Goal: Transaction & Acquisition: Purchase product/service

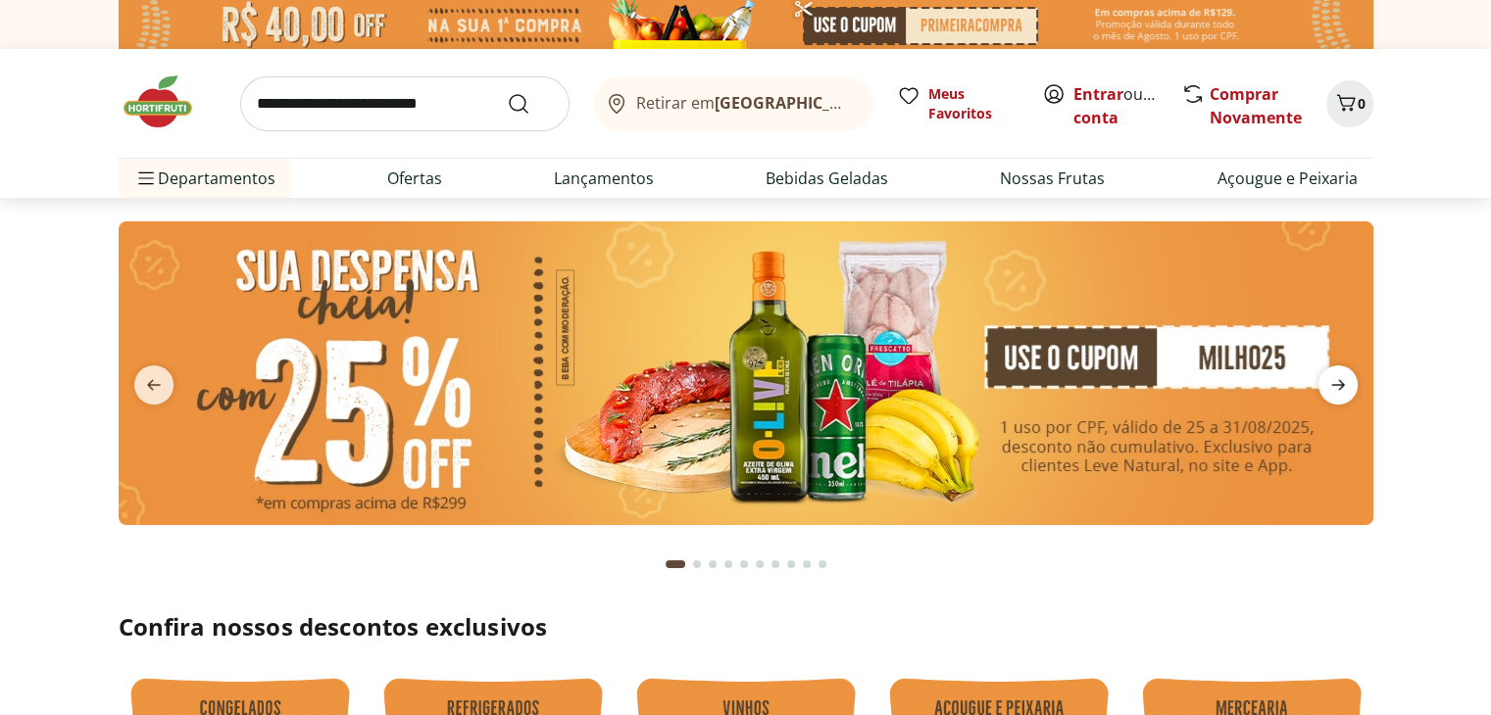
click at [1335, 389] on icon "next" at bounding box center [1338, 385] width 24 height 24
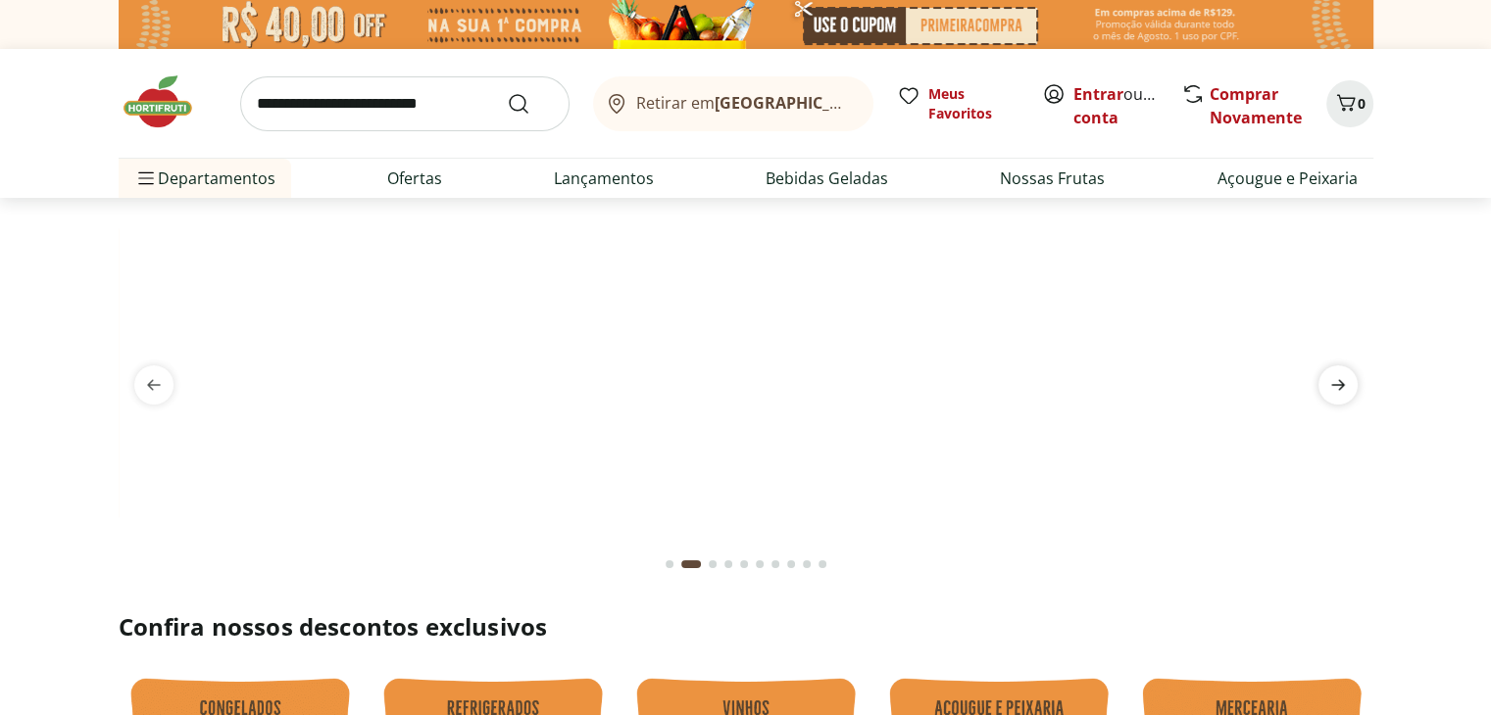
click at [1336, 393] on icon "next" at bounding box center [1338, 385] width 24 height 24
click at [1341, 395] on icon "next" at bounding box center [1338, 385] width 24 height 24
click at [1076, 85] on link "Entrar" at bounding box center [1098, 94] width 50 height 22
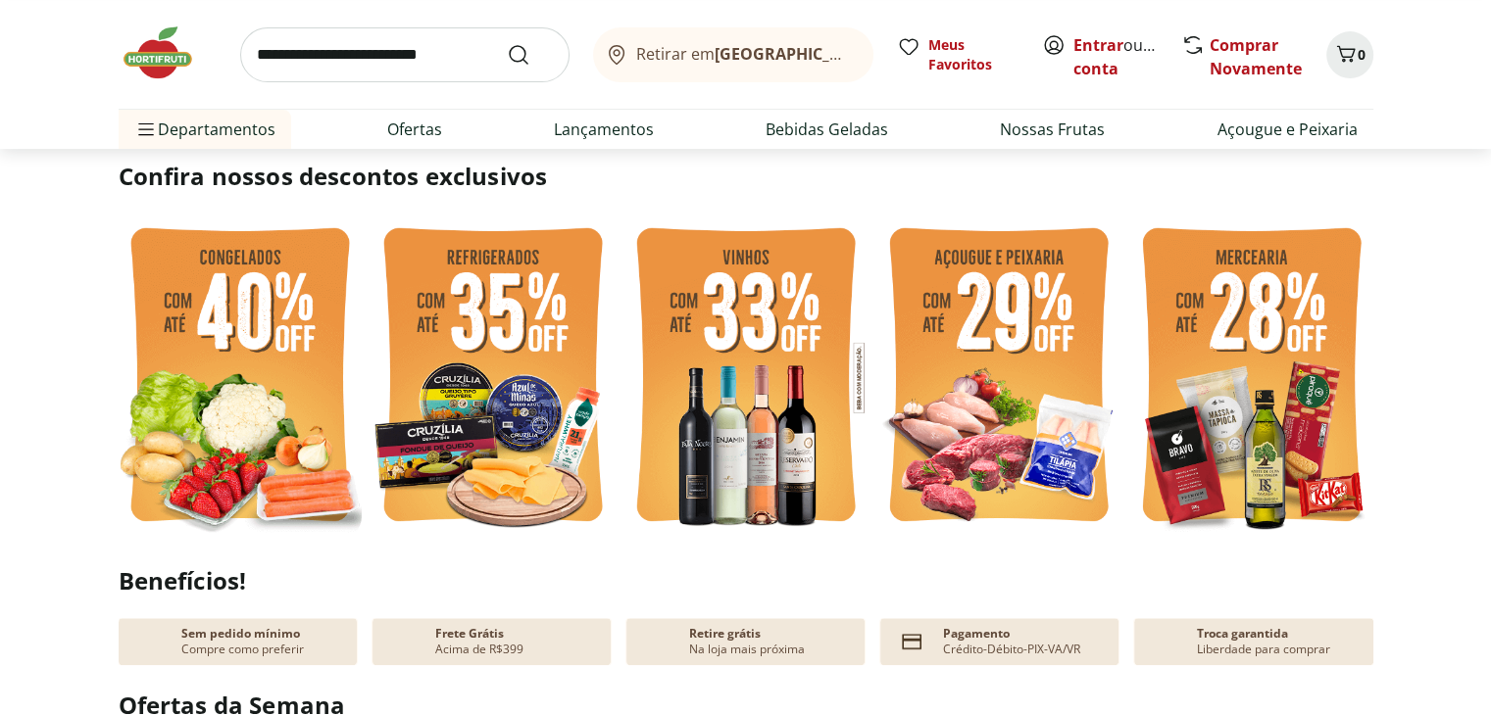
scroll to position [379, 0]
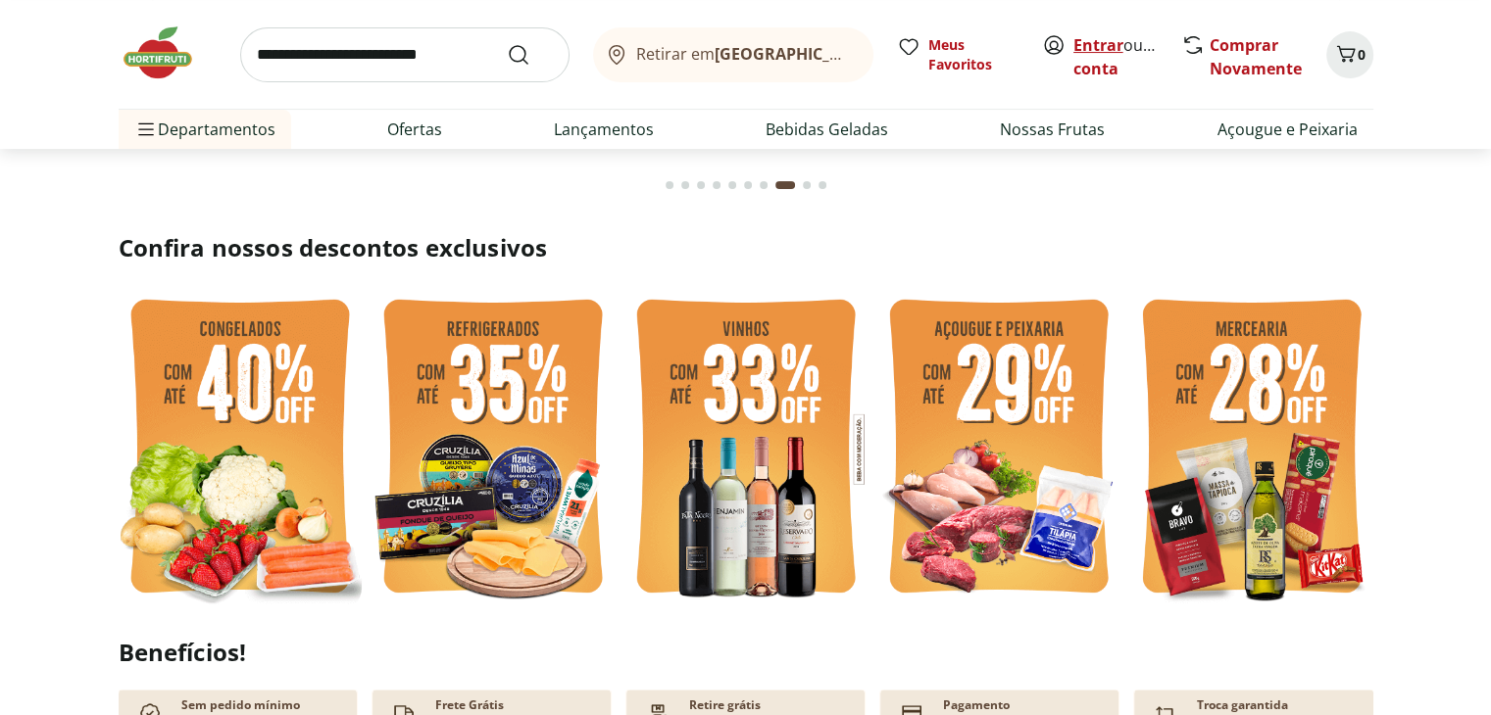
click at [1099, 44] on link "Entrar" at bounding box center [1098, 45] width 50 height 22
click at [1107, 41] on link "Entrar" at bounding box center [1098, 45] width 50 height 22
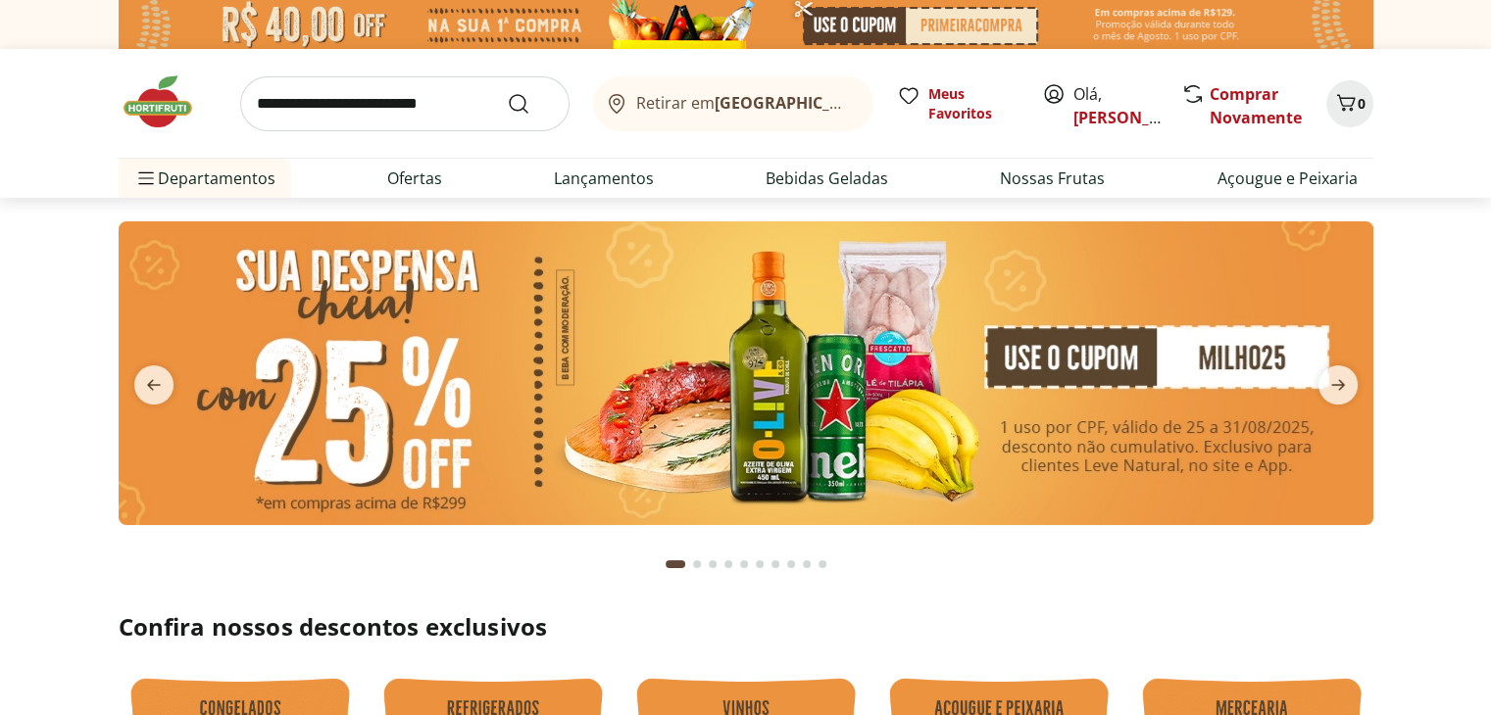
click at [780, 110] on b "[GEOGRAPHIC_DATA]/[GEOGRAPHIC_DATA]" at bounding box center [879, 103] width 330 height 22
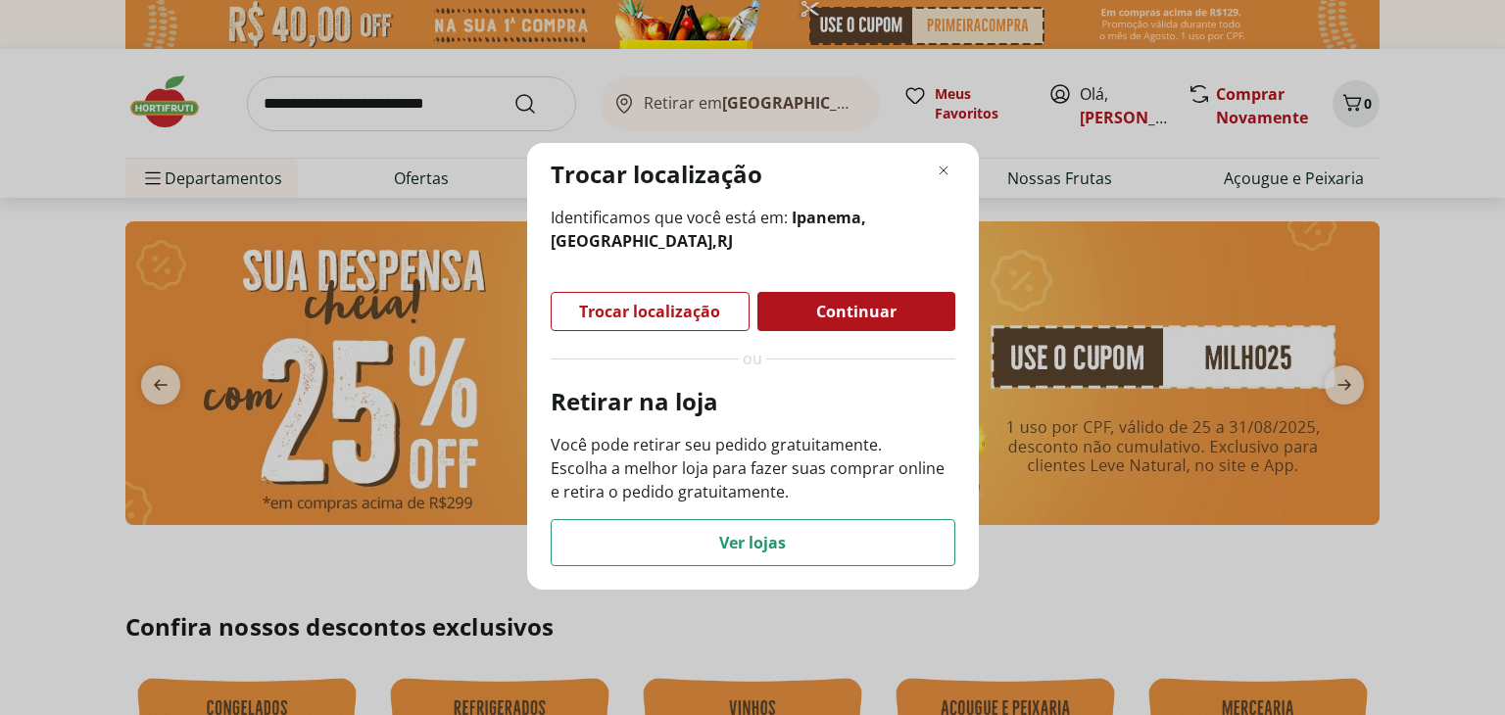
click at [337, 144] on div "Trocar localização Identificamos que você está em: Ipanema, Rio de Janeiro , RJ…" at bounding box center [752, 357] width 1505 height 715
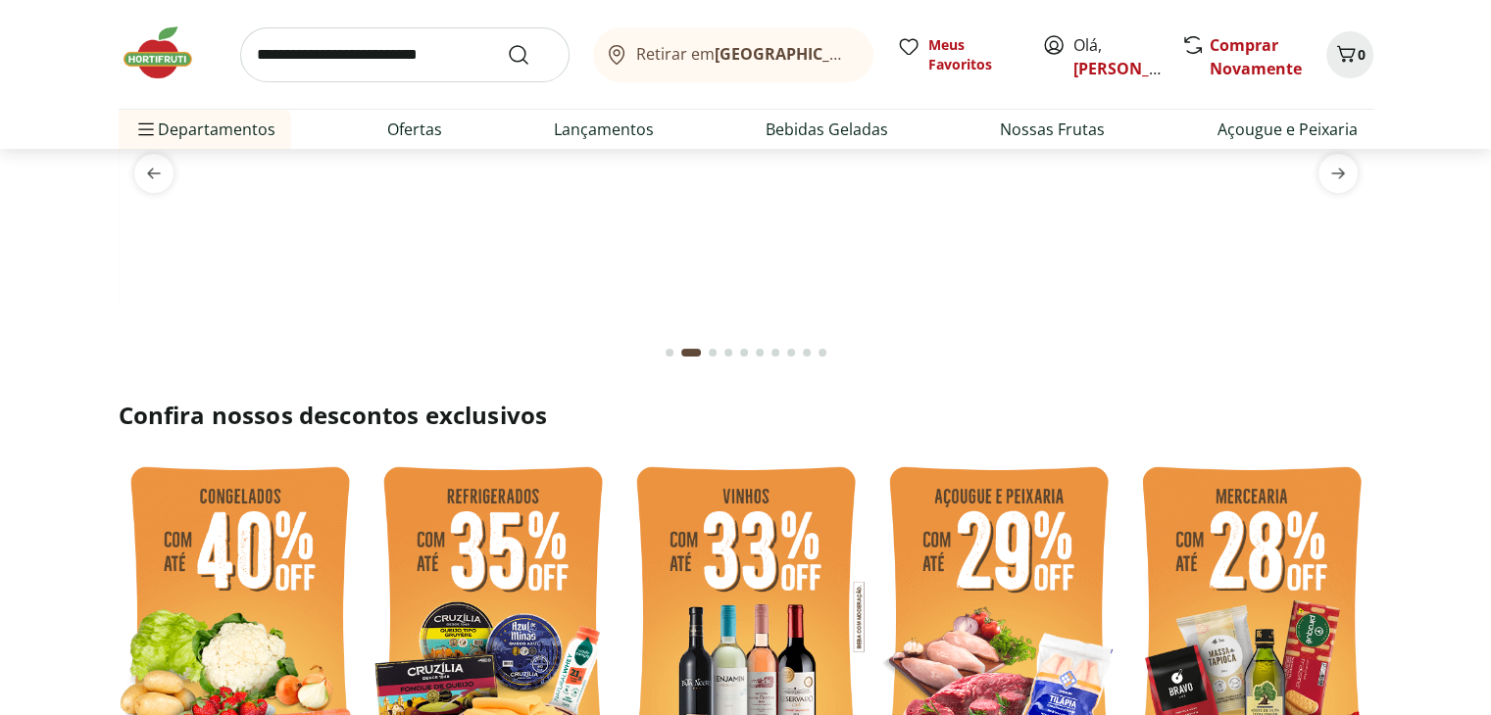
scroll to position [463, 0]
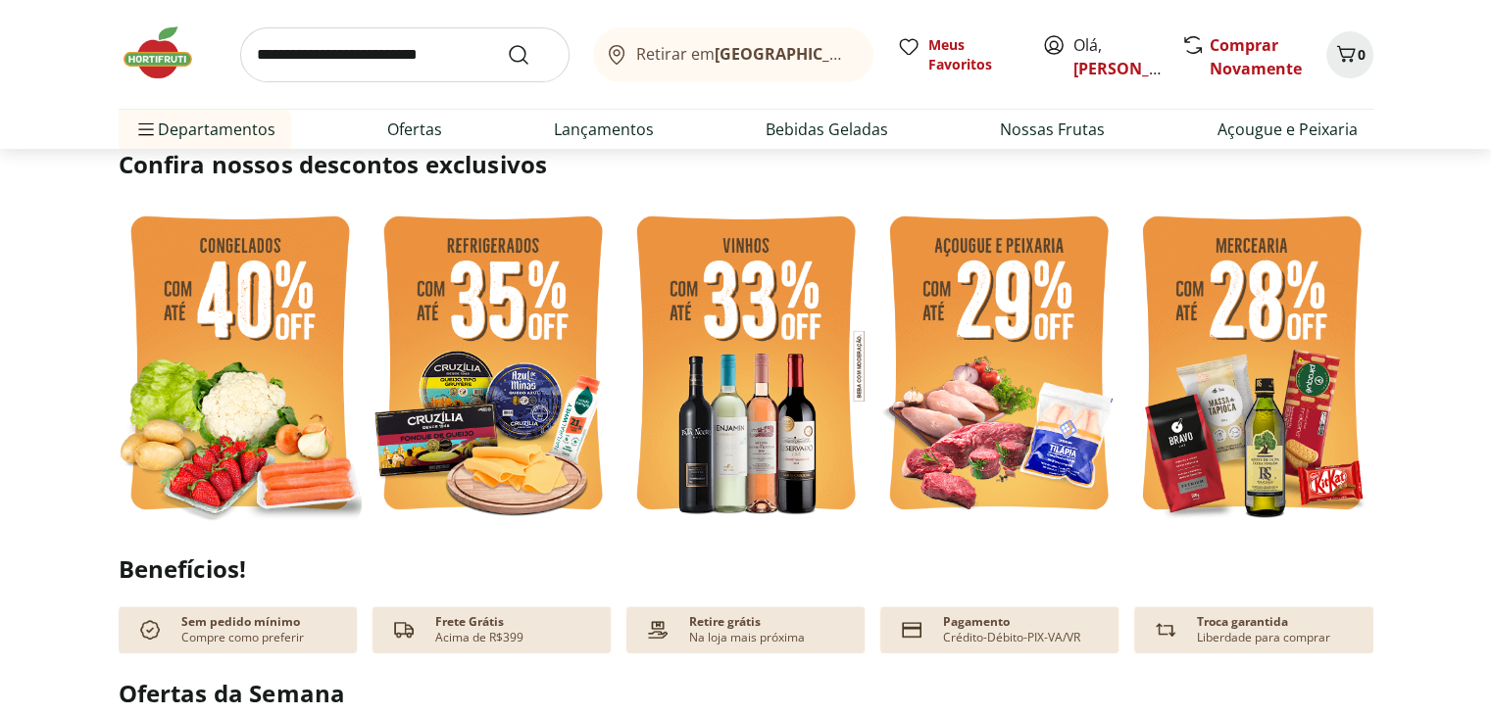
click at [189, 330] on img at bounding box center [240, 366] width 243 height 324
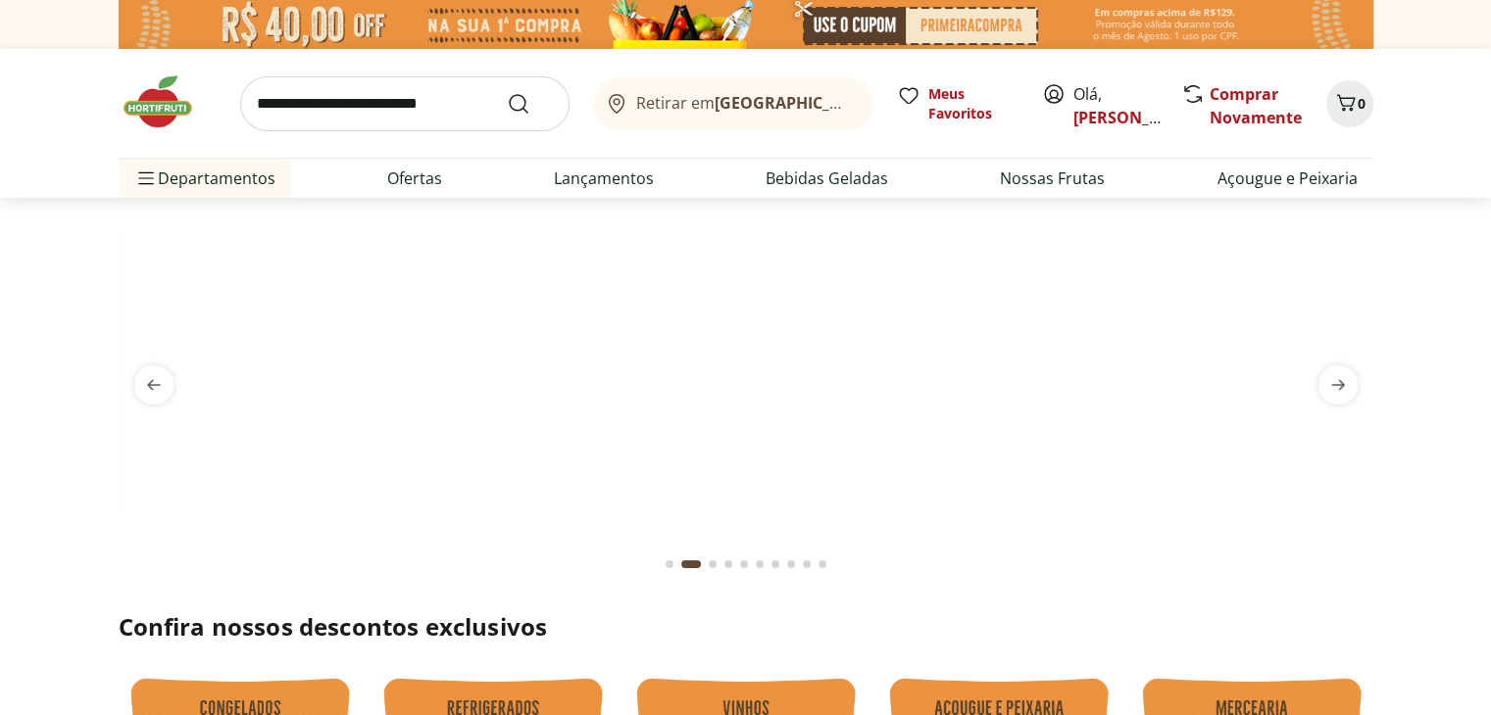
select select "**********"
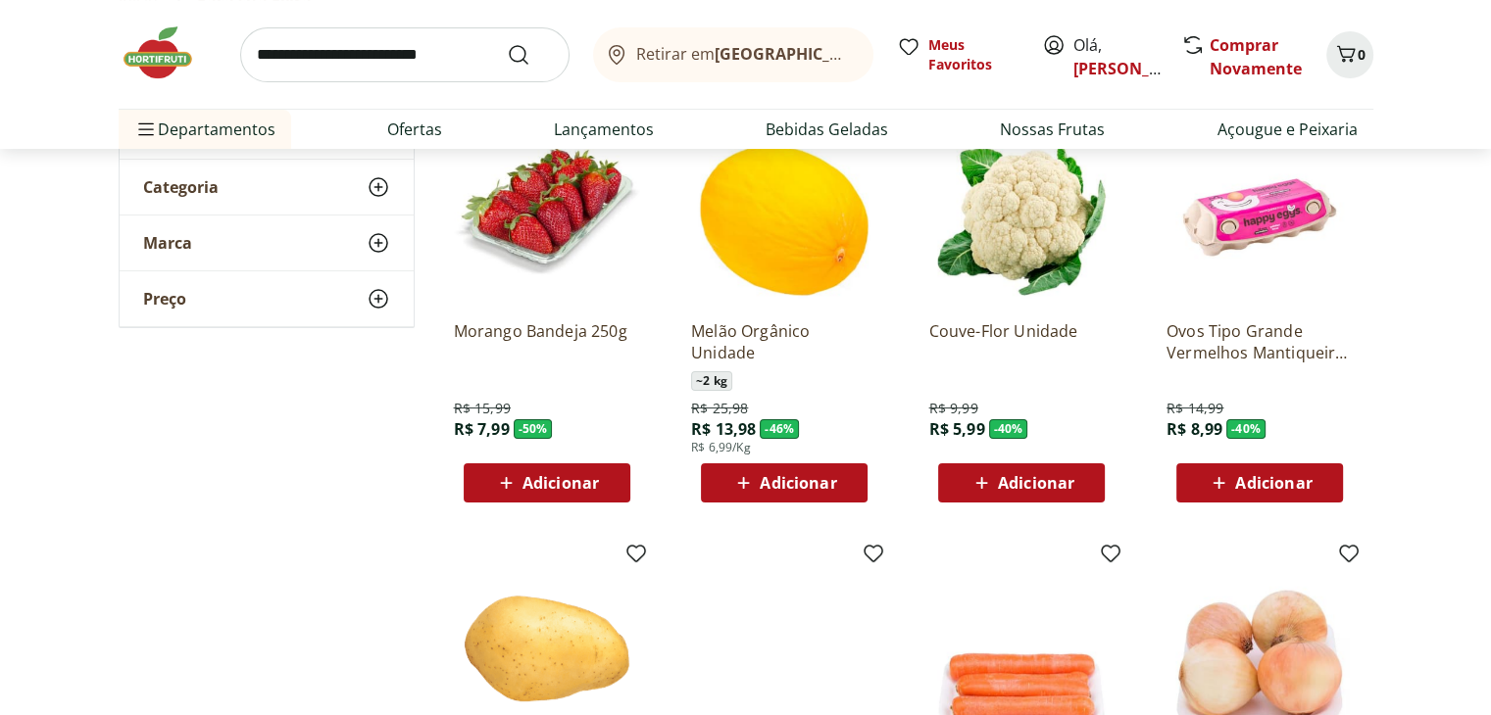
scroll to position [255, 0]
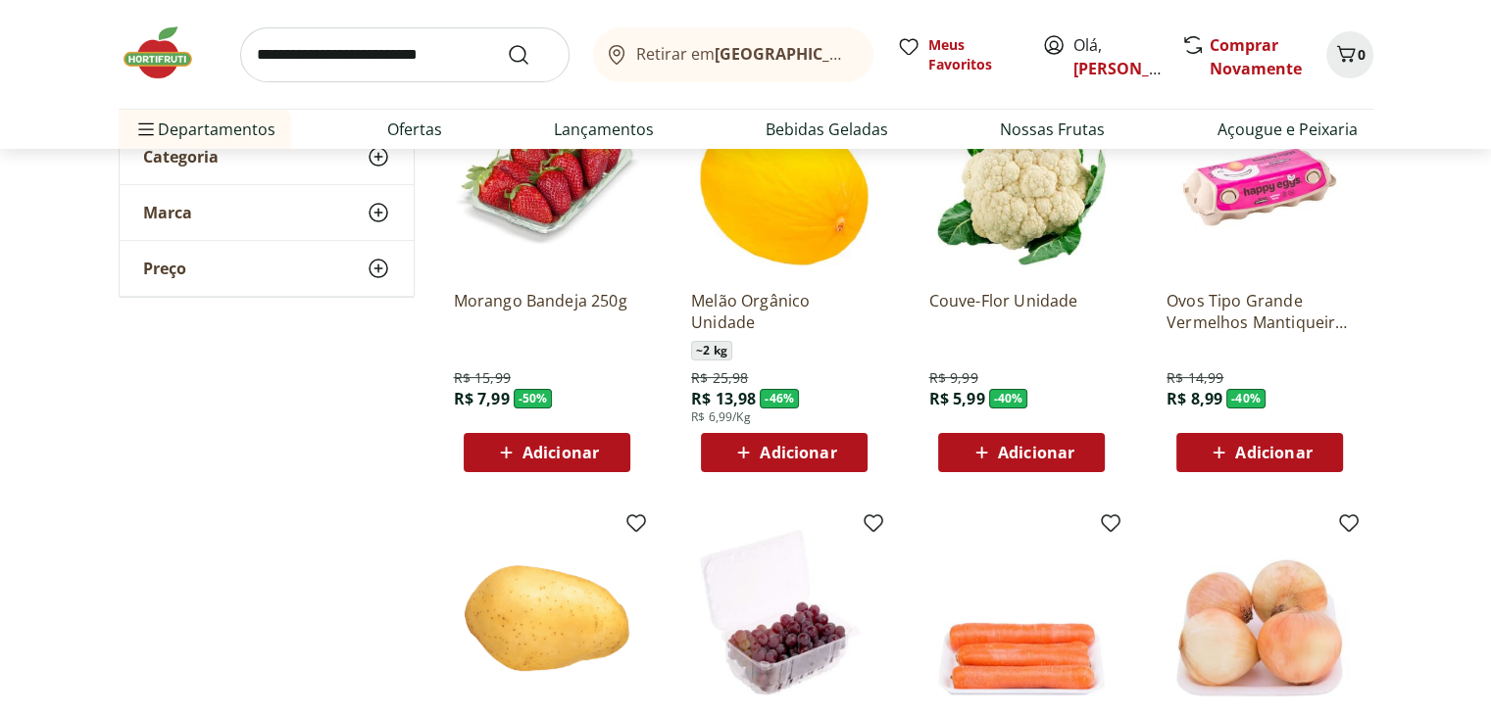
click at [565, 461] on span "Adicionar" at bounding box center [560, 453] width 76 height 16
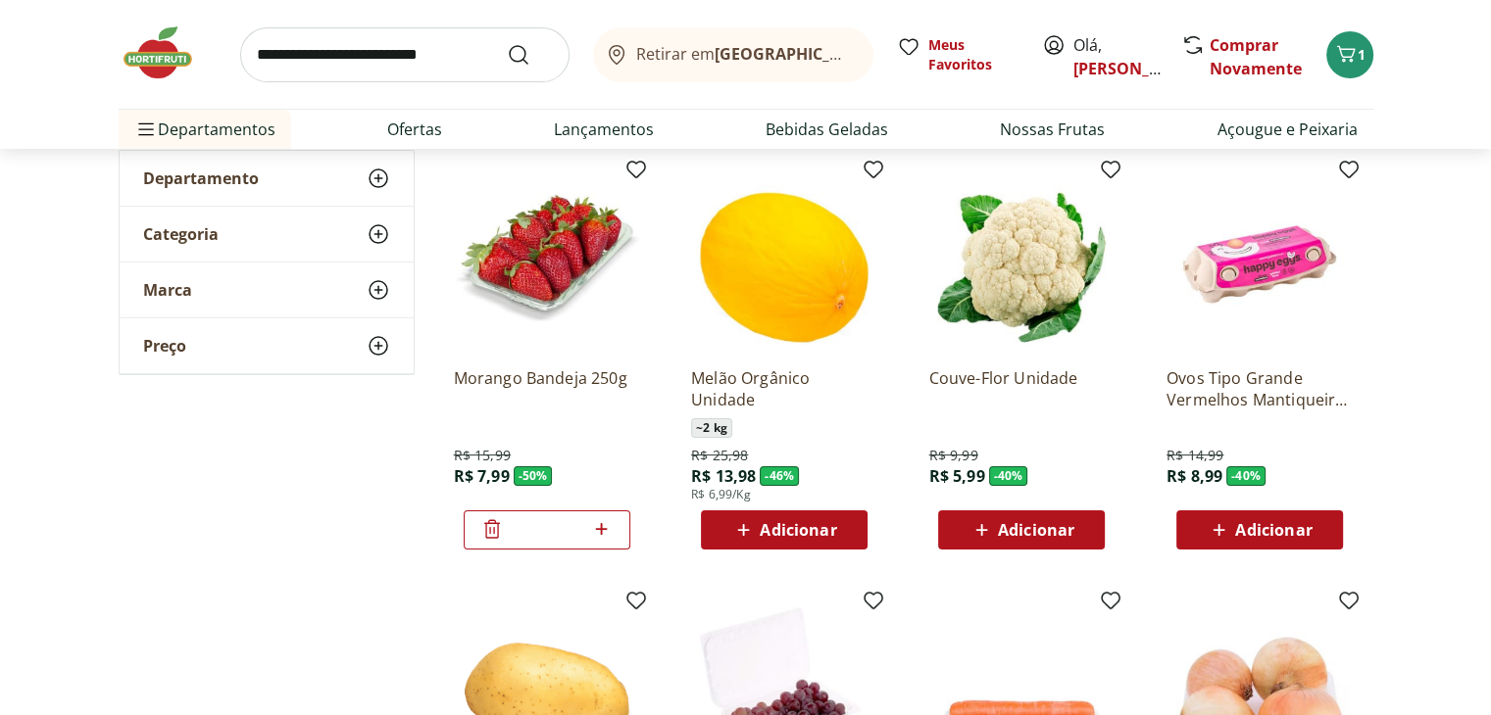
scroll to position [192, 0]
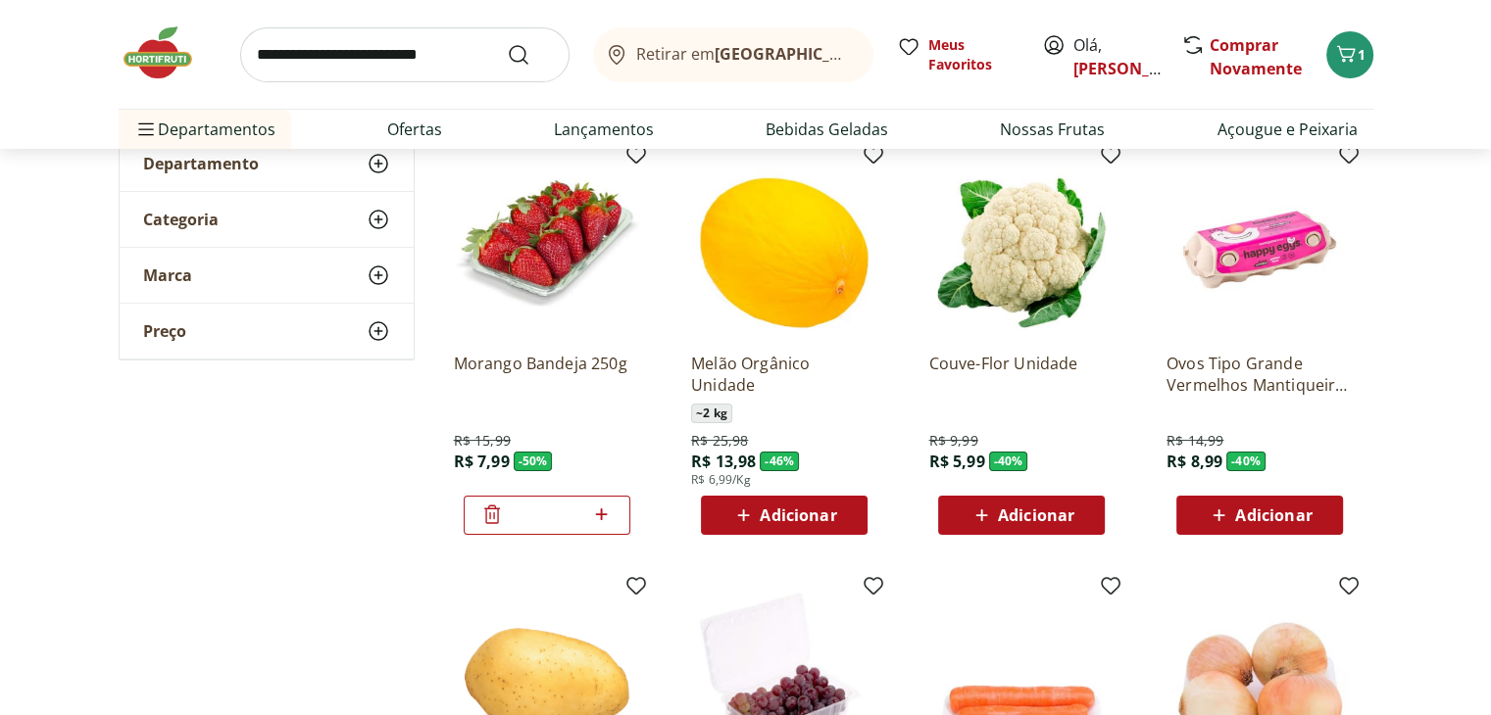
click at [1278, 513] on span "Adicionar" at bounding box center [1273, 516] width 76 height 16
click at [1047, 521] on span "Adicionar" at bounding box center [1036, 516] width 76 height 16
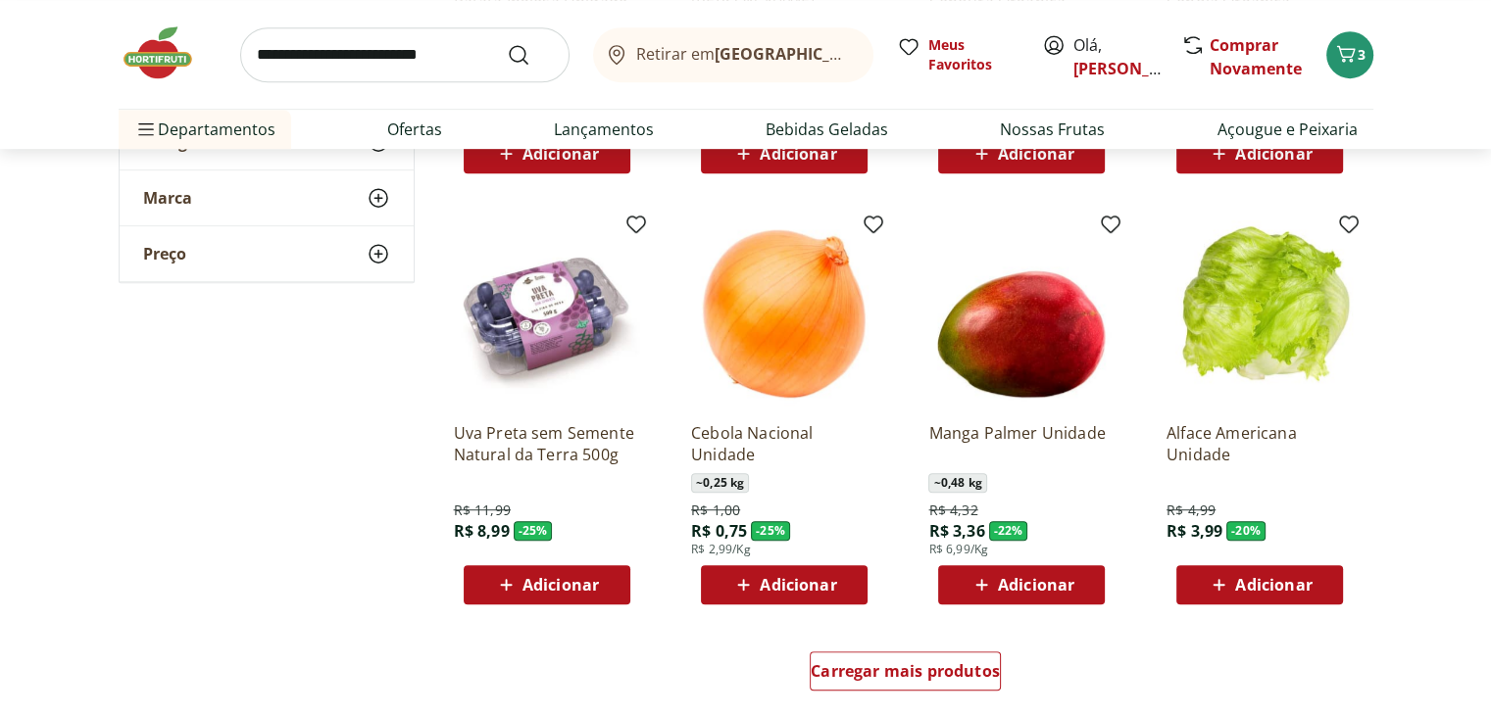
scroll to position [1001, 0]
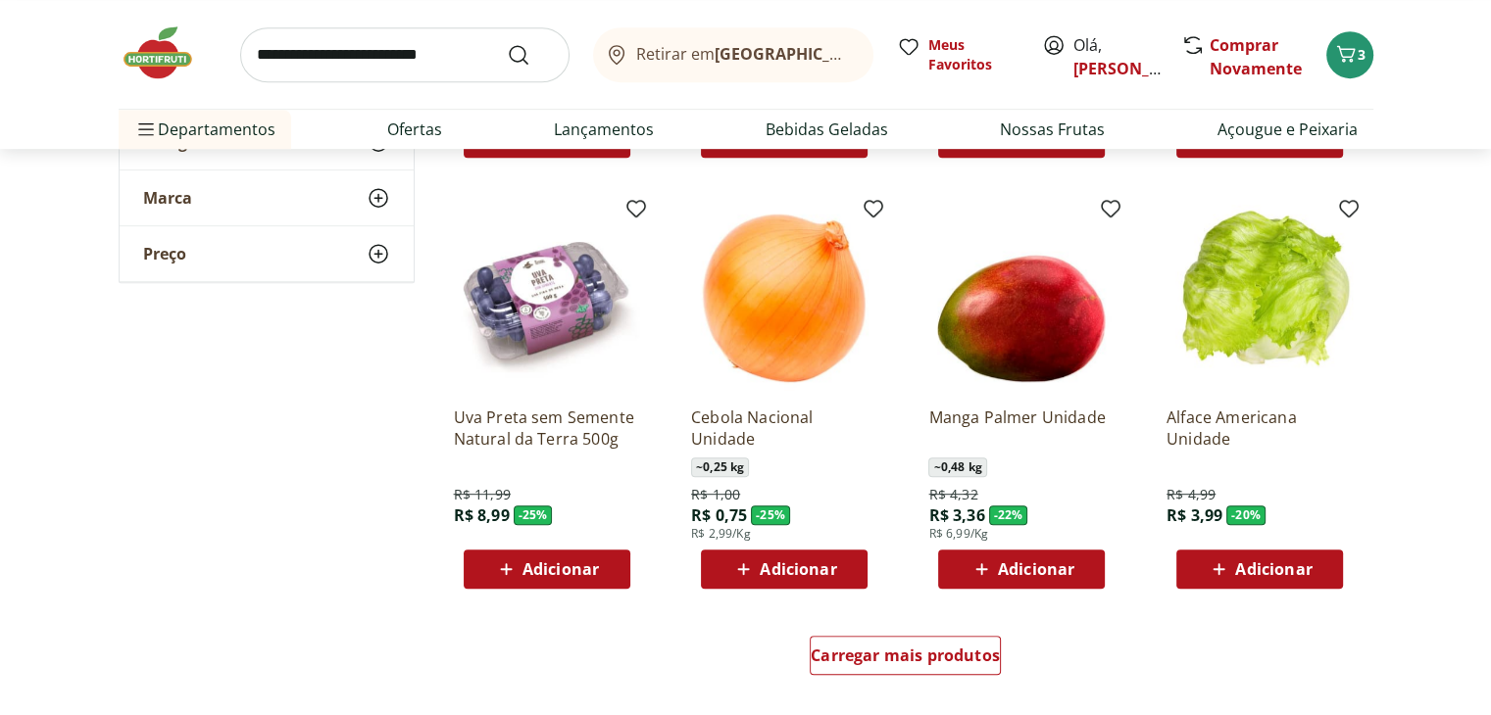
click at [1074, 564] on div "Adicionar" at bounding box center [1021, 569] width 135 height 35
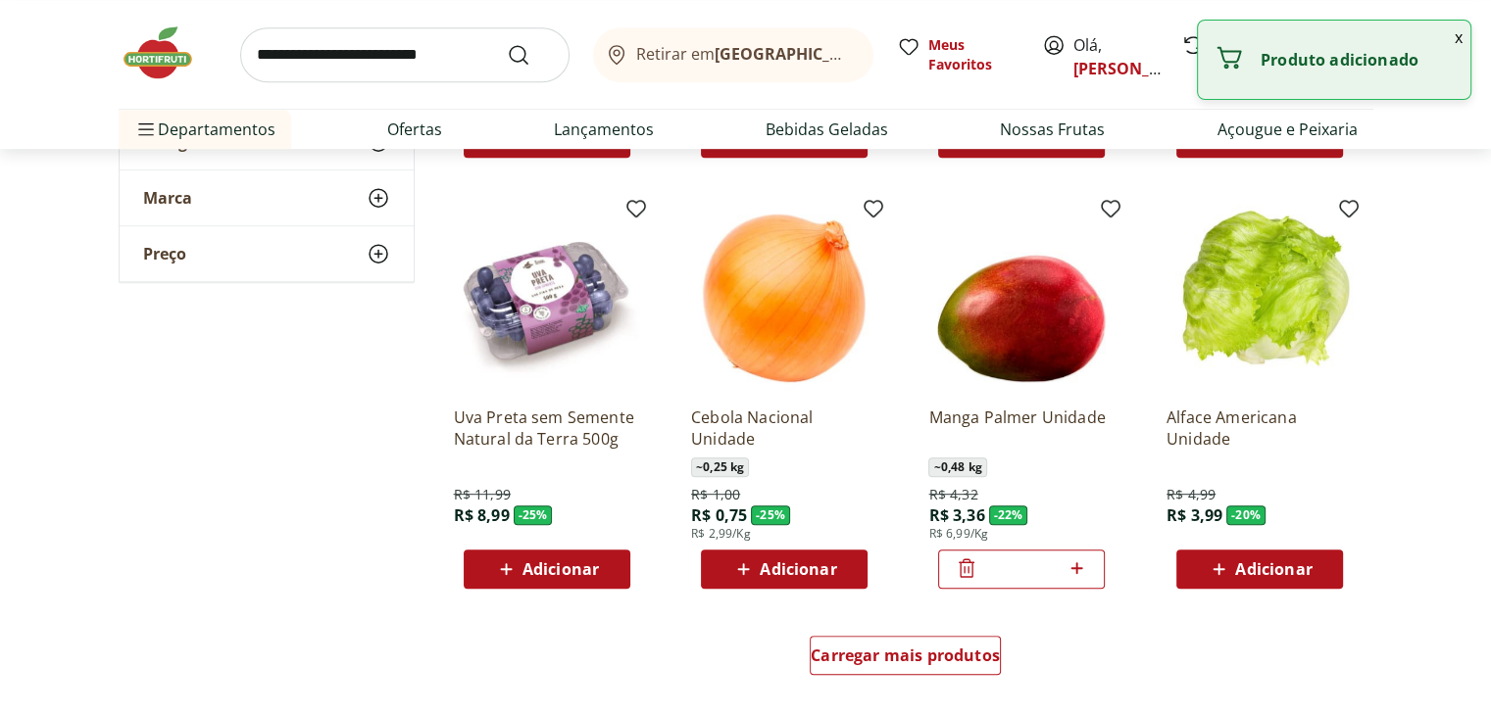
click at [1242, 573] on span "Adicionar" at bounding box center [1273, 570] width 76 height 16
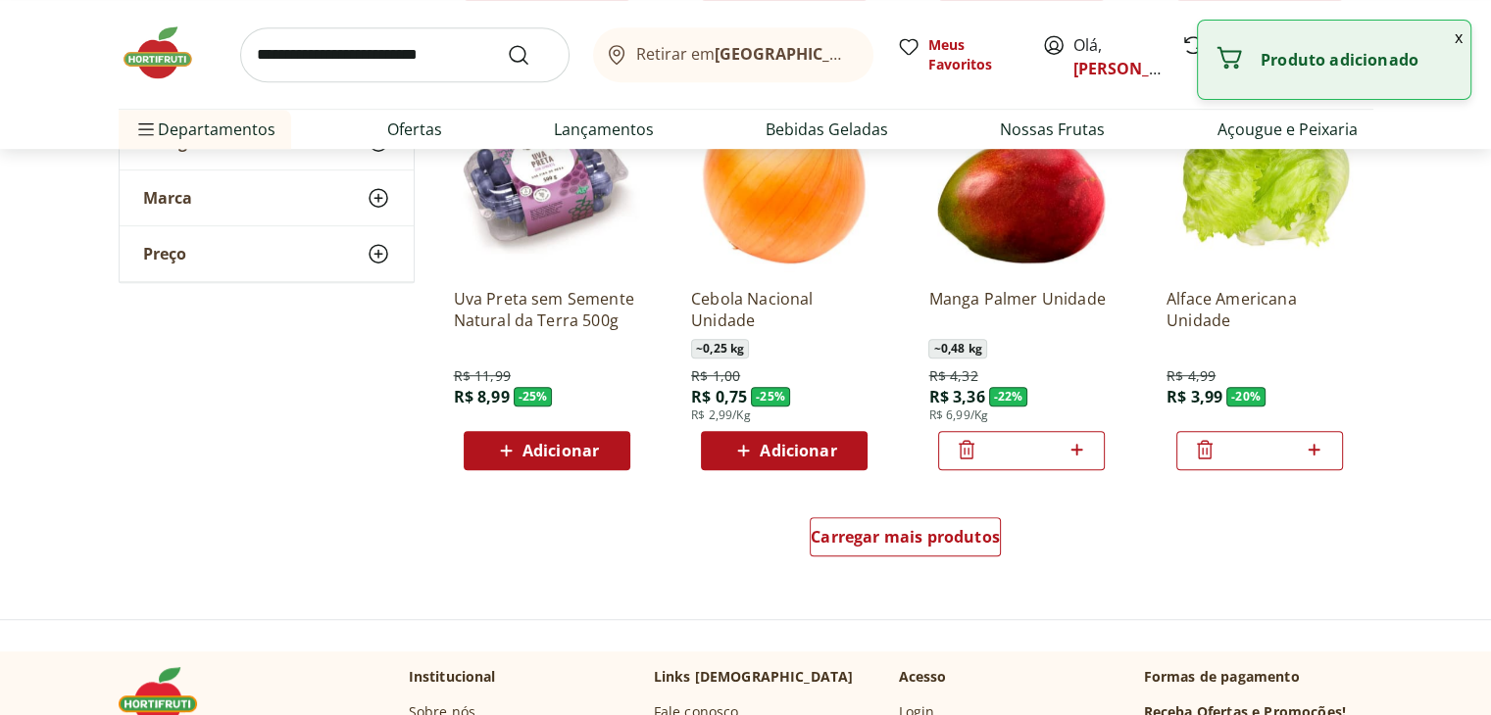
scroll to position [1148, 0]
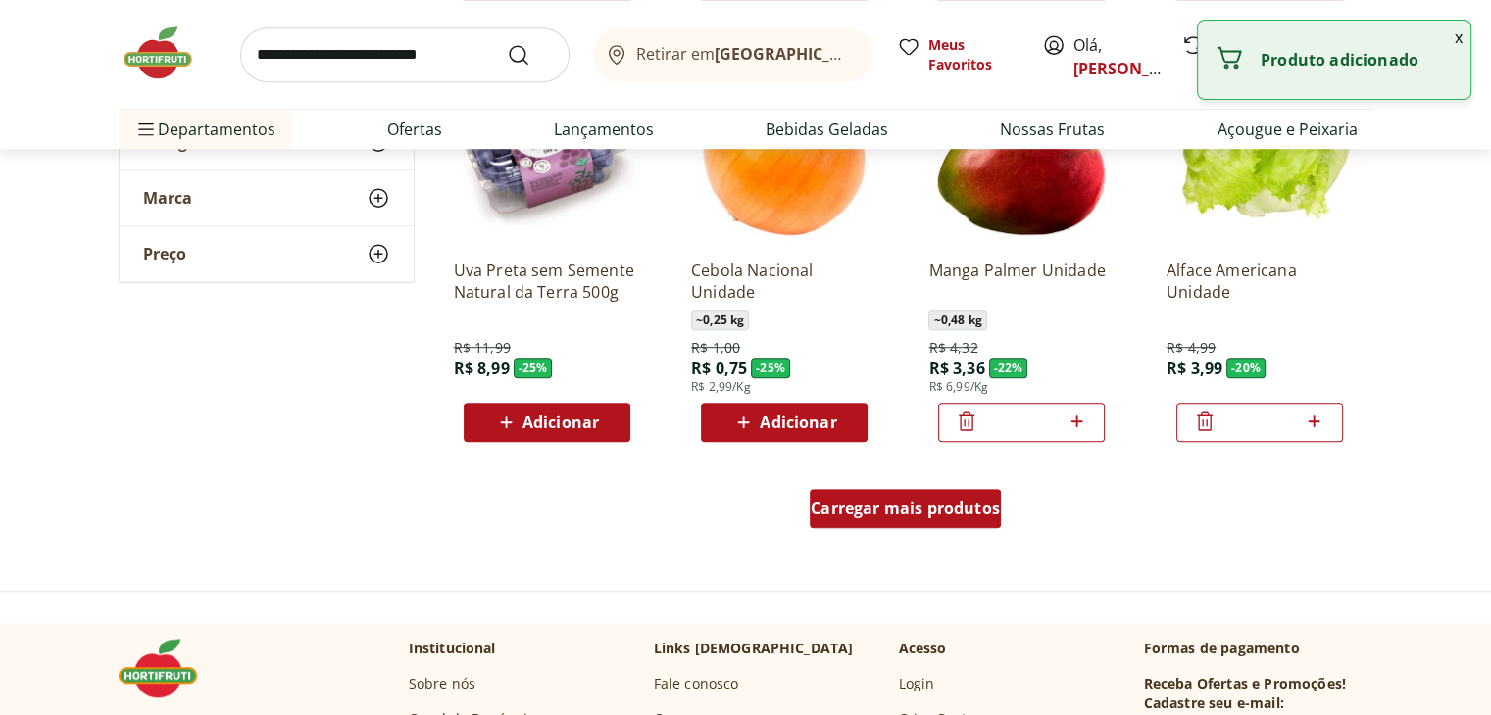
click at [959, 511] on span "Carregar mais produtos" at bounding box center [905, 509] width 189 height 16
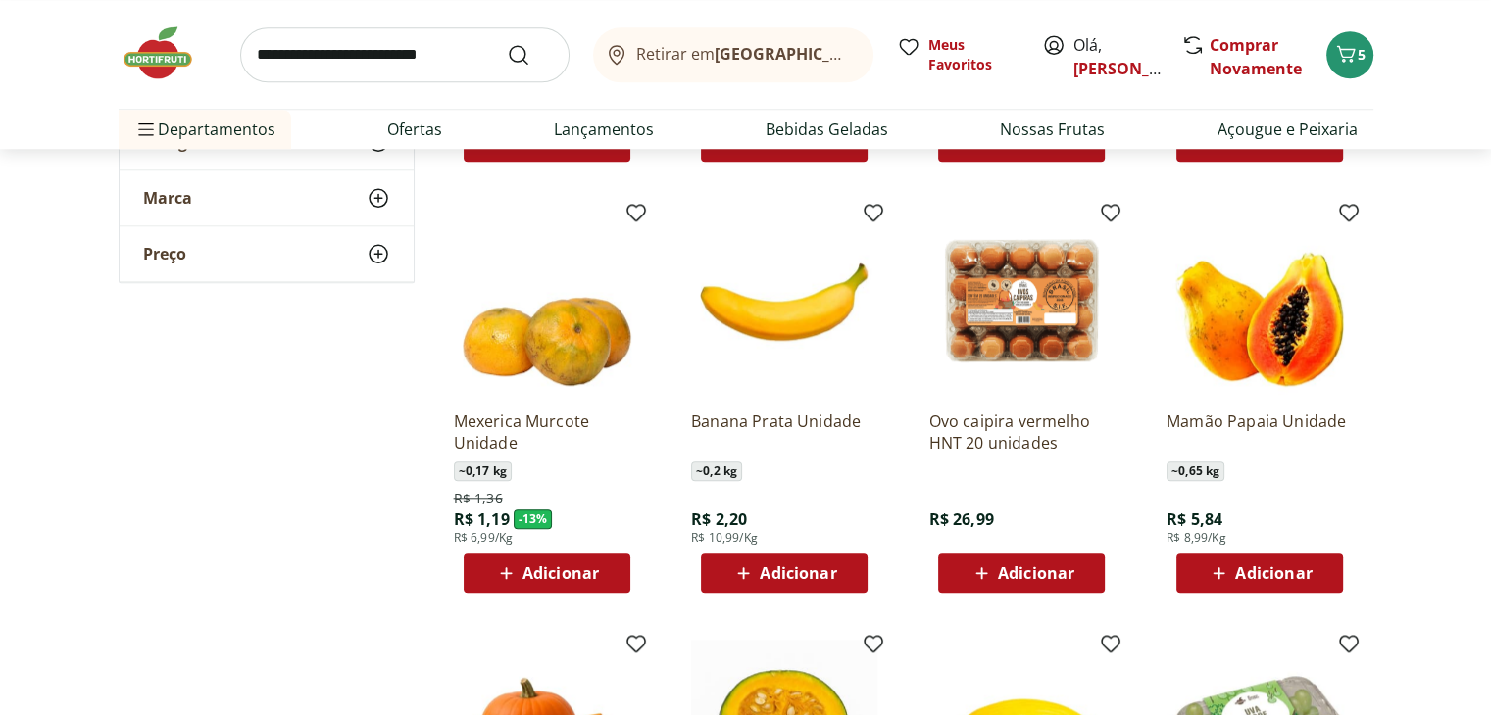
scroll to position [1900, 0]
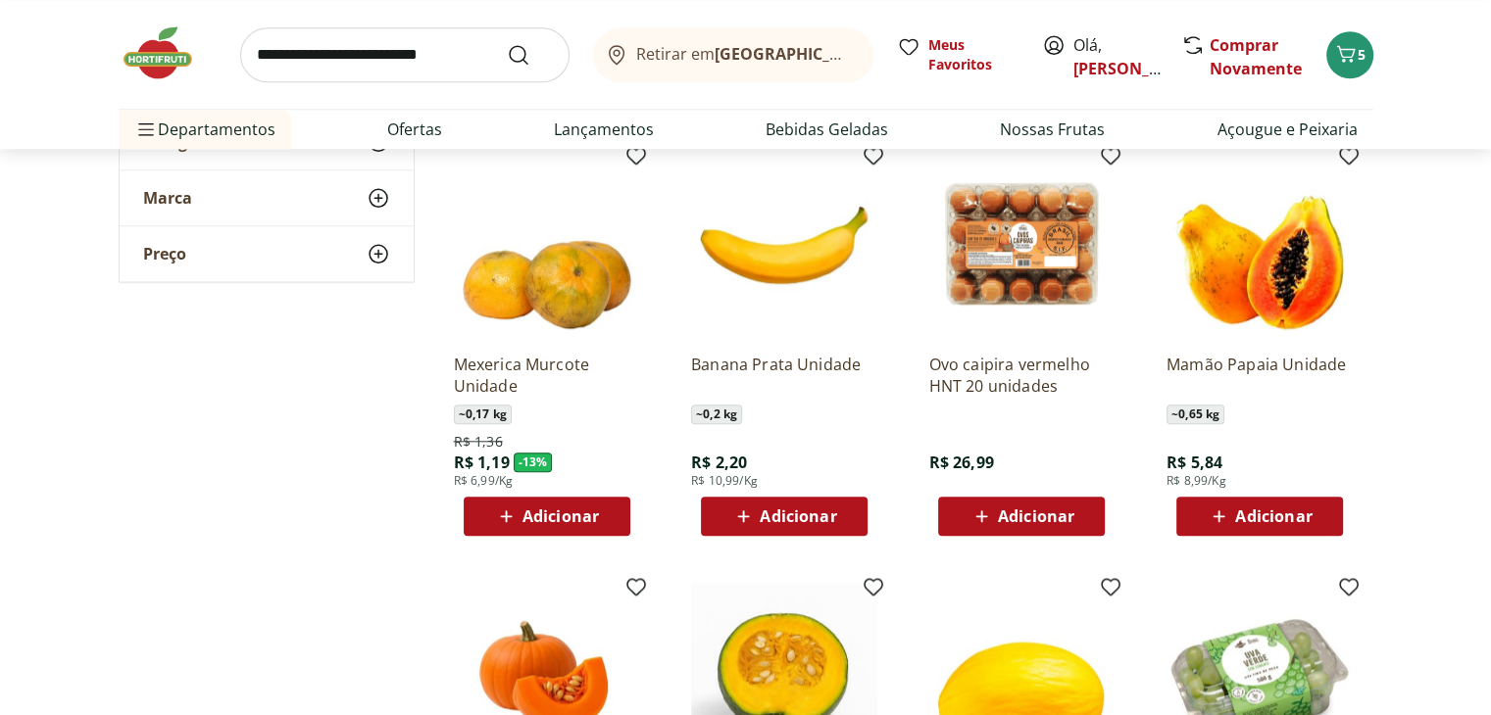
click at [1023, 522] on span "Adicionar" at bounding box center [1036, 517] width 76 height 16
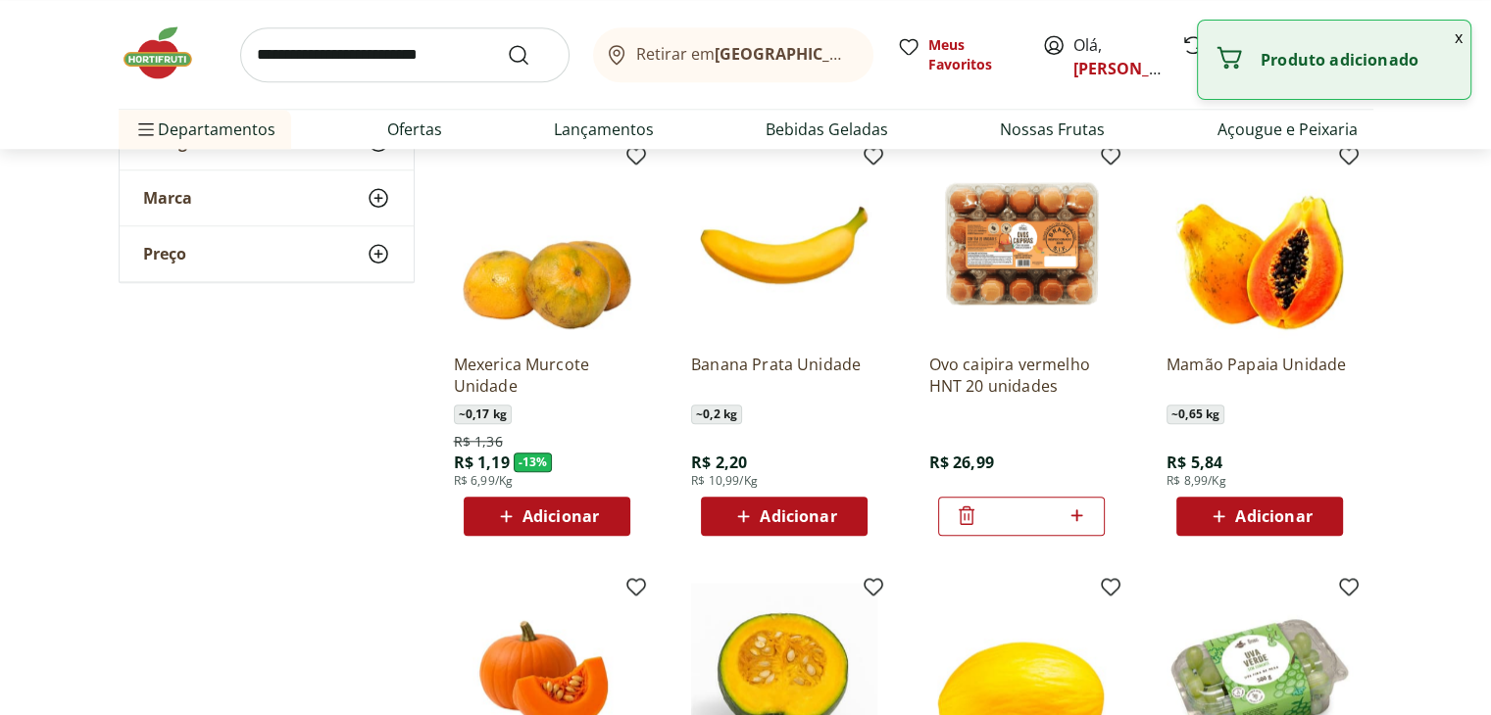
click at [1223, 518] on icon at bounding box center [1218, 517] width 25 height 24
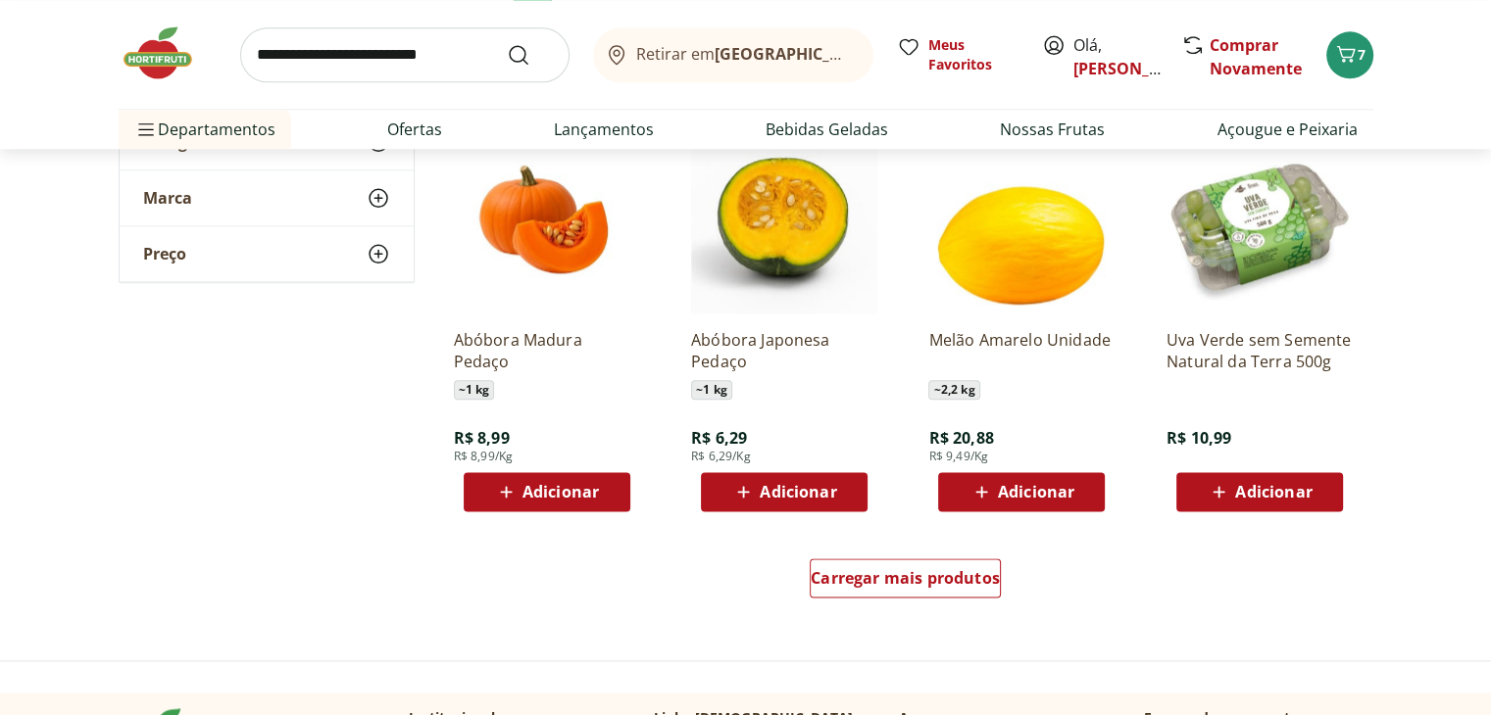
scroll to position [2366, 0]
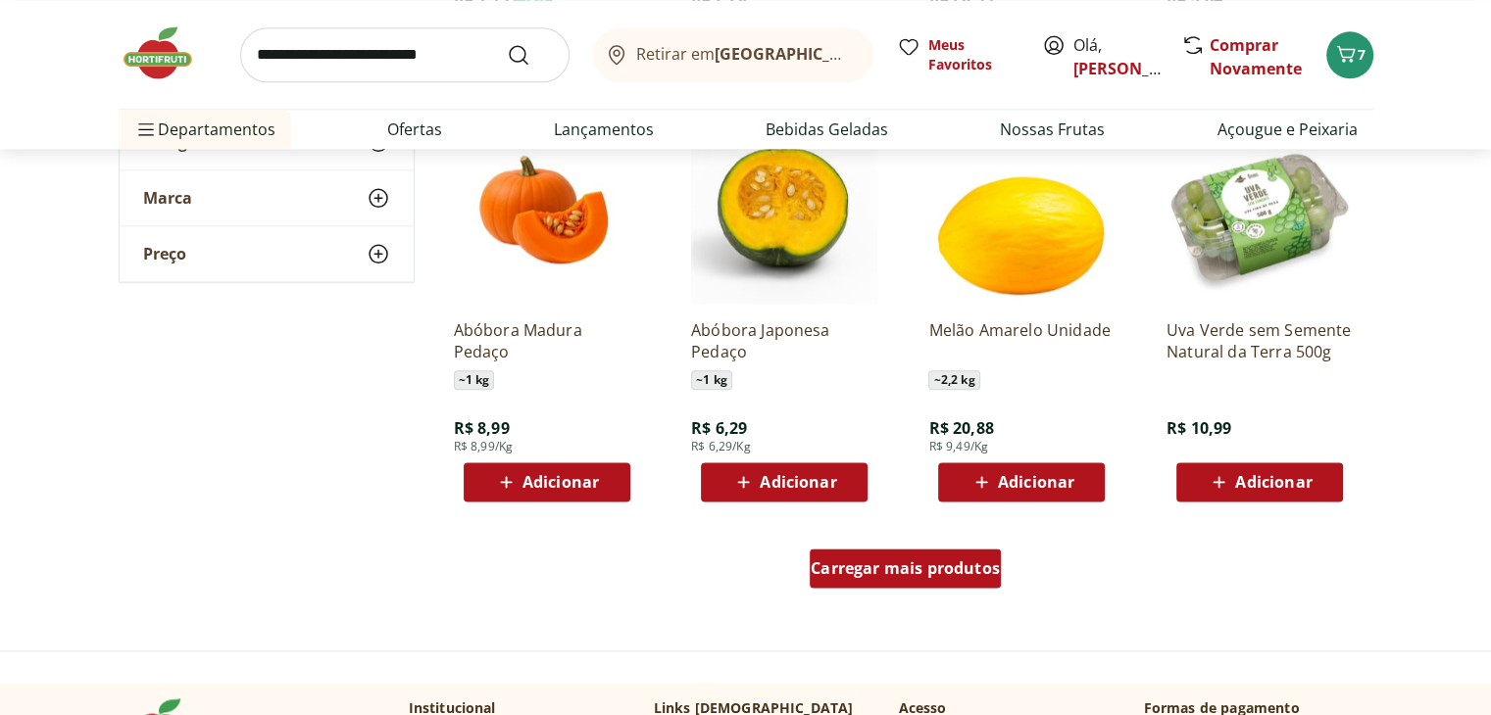
click at [945, 567] on span "Carregar mais produtos" at bounding box center [905, 569] width 189 height 16
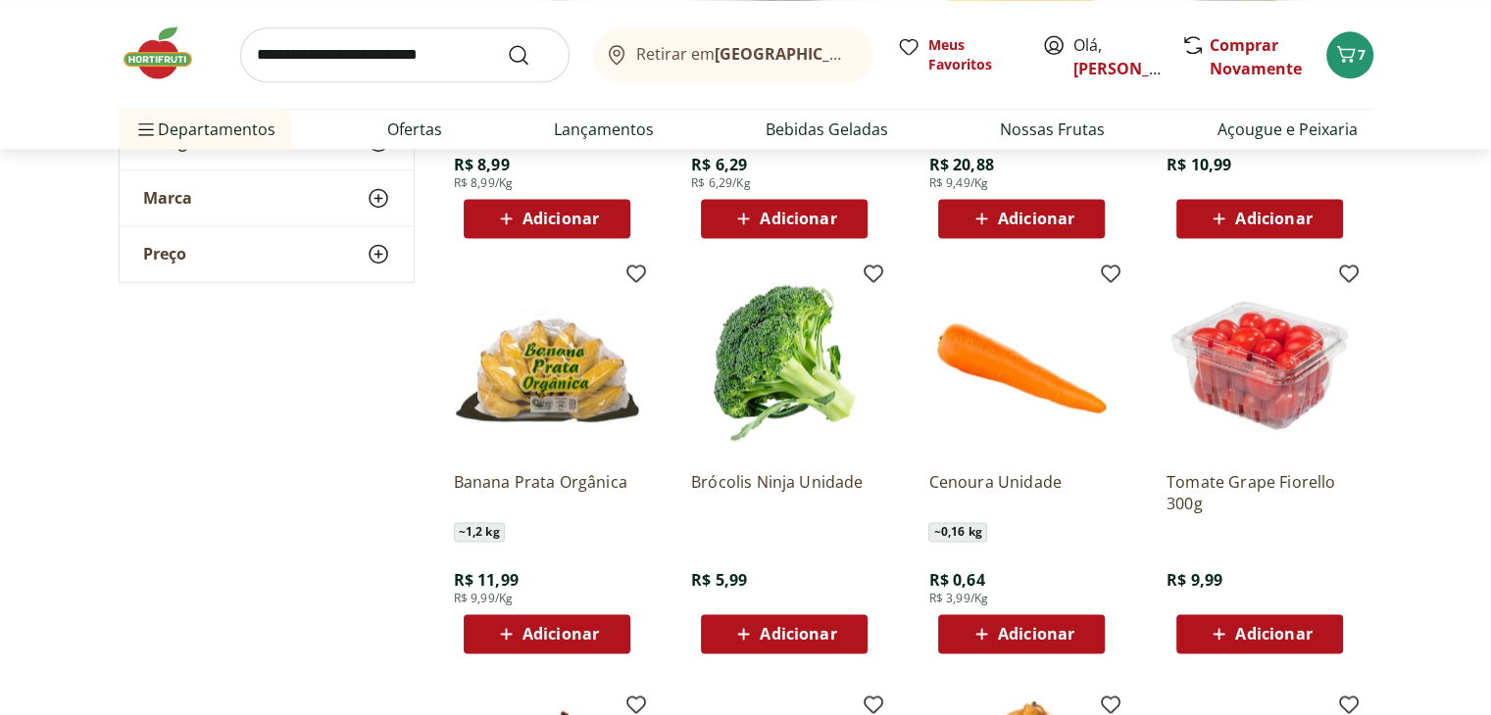
scroll to position [2663, 0]
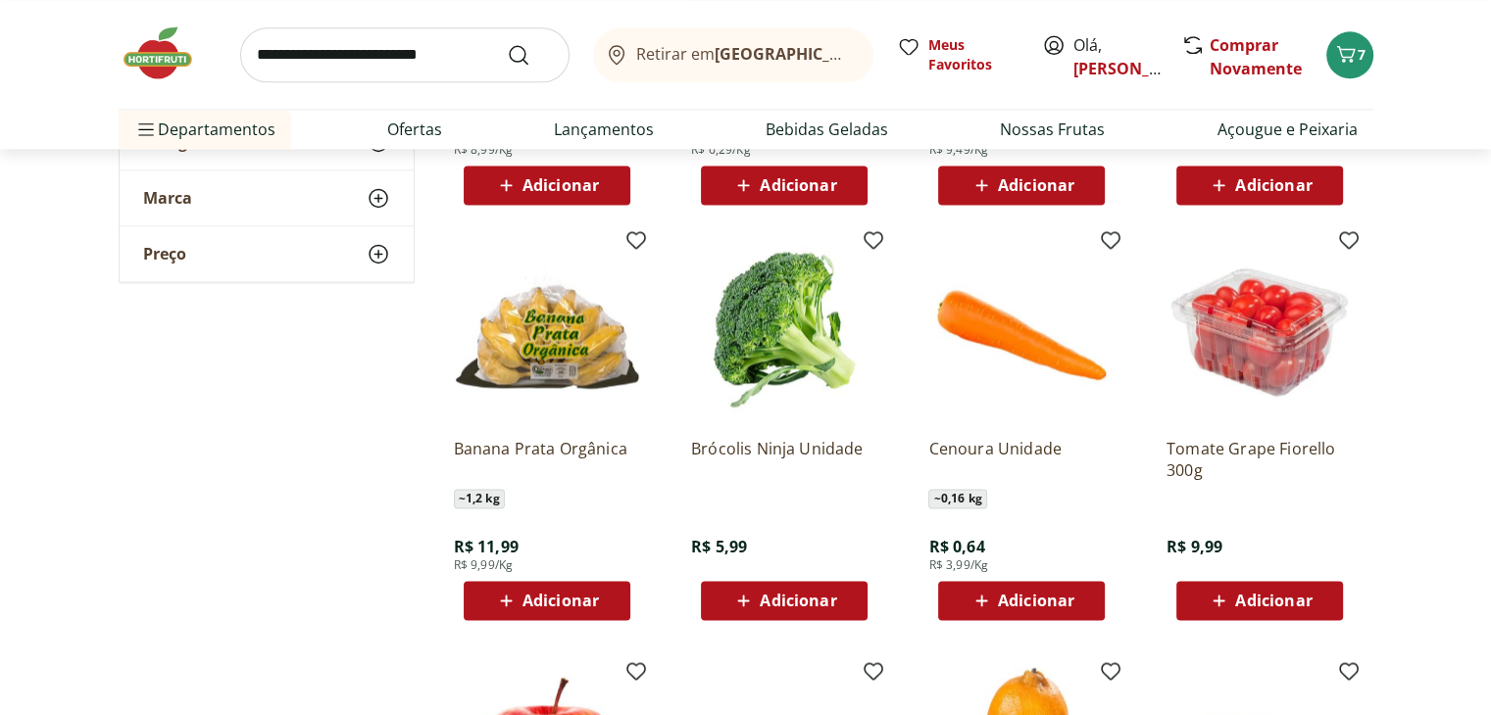
click at [815, 601] on span "Adicionar" at bounding box center [798, 601] width 76 height 16
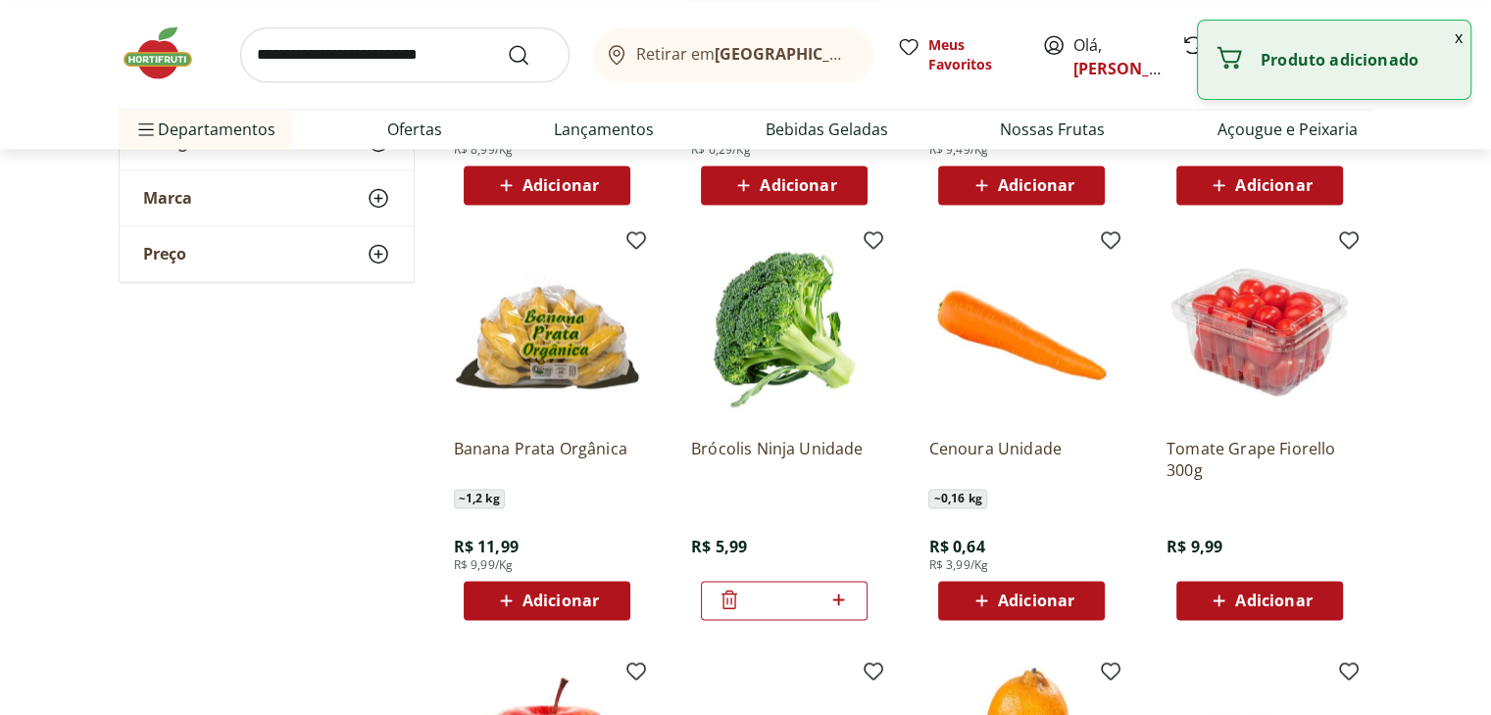
click at [1008, 605] on span "Adicionar" at bounding box center [1036, 601] width 76 height 16
click at [1072, 603] on icon at bounding box center [1076, 600] width 25 height 24
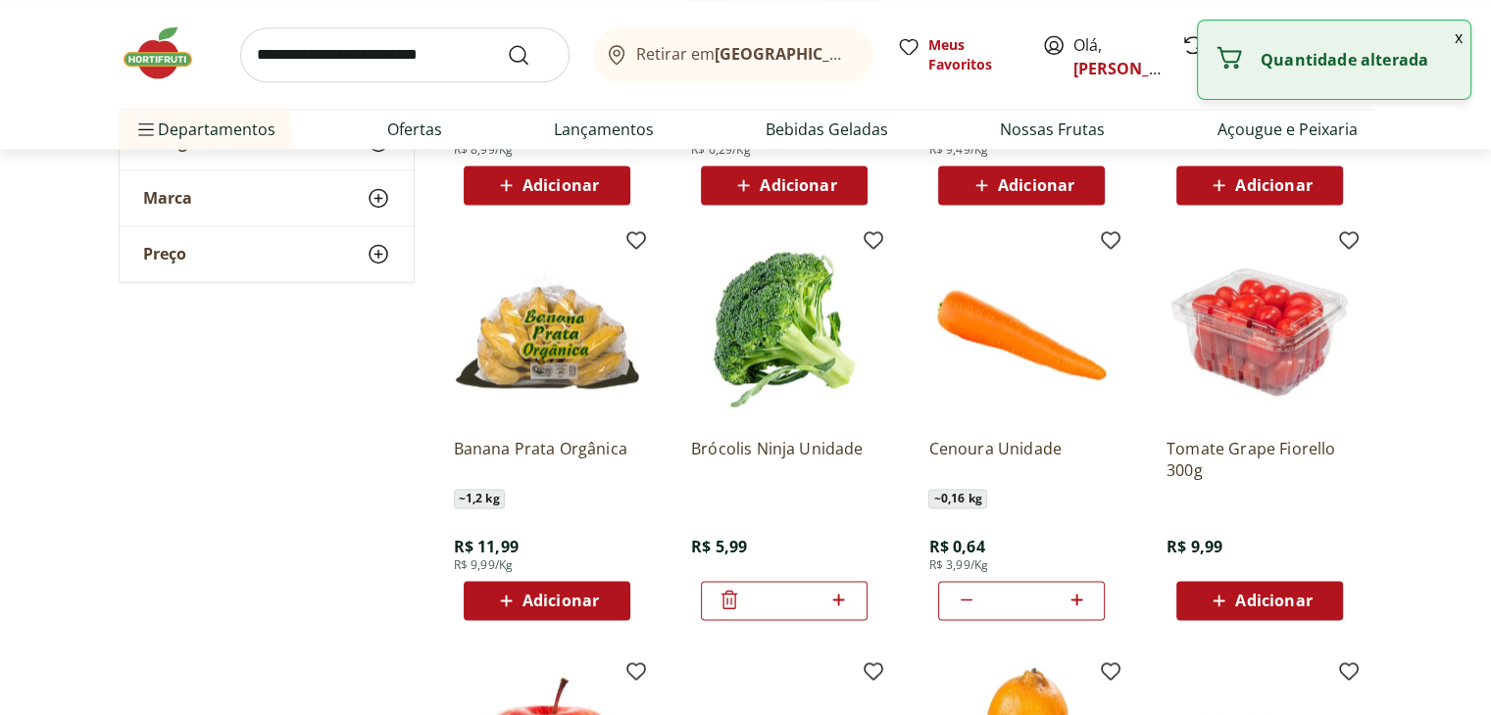
click at [957, 608] on icon at bounding box center [967, 600] width 24 height 24
type input "*"
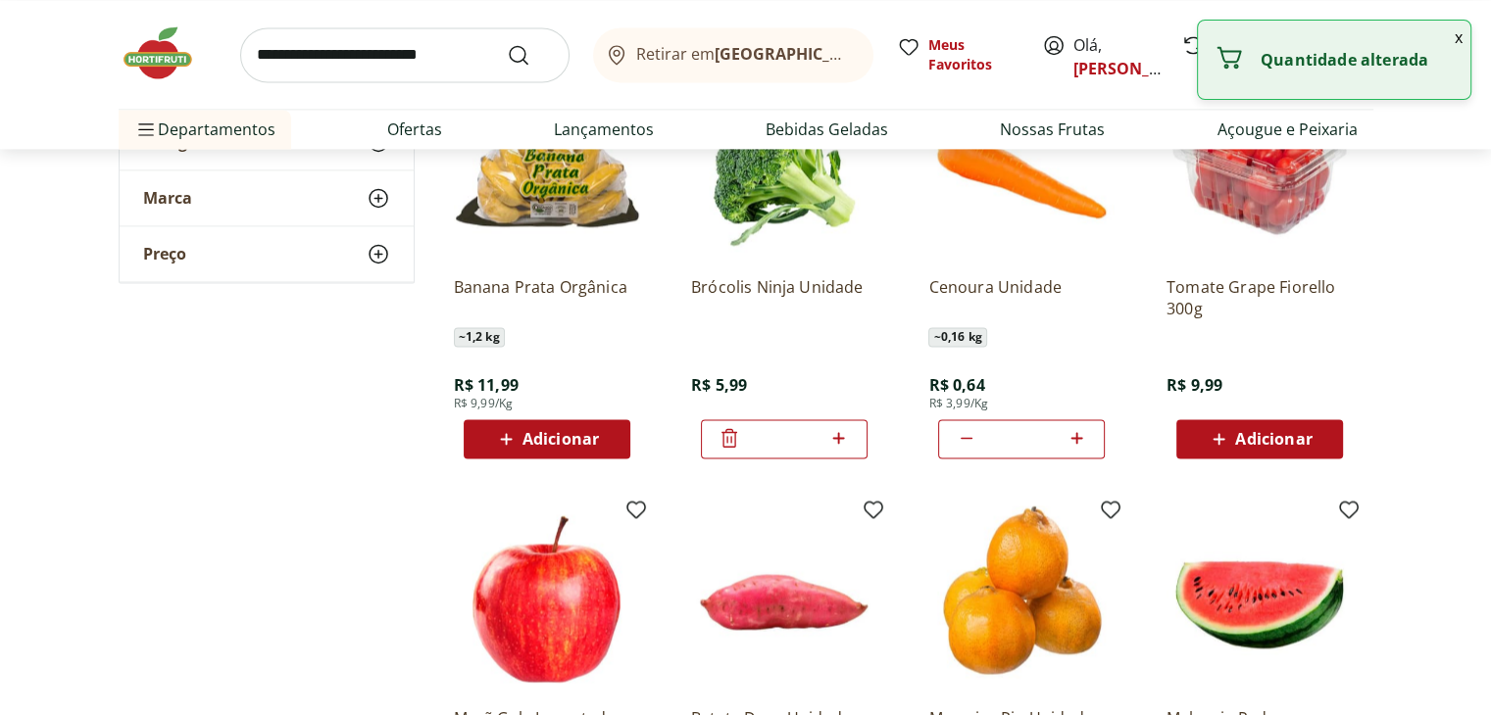
scroll to position [2852, 0]
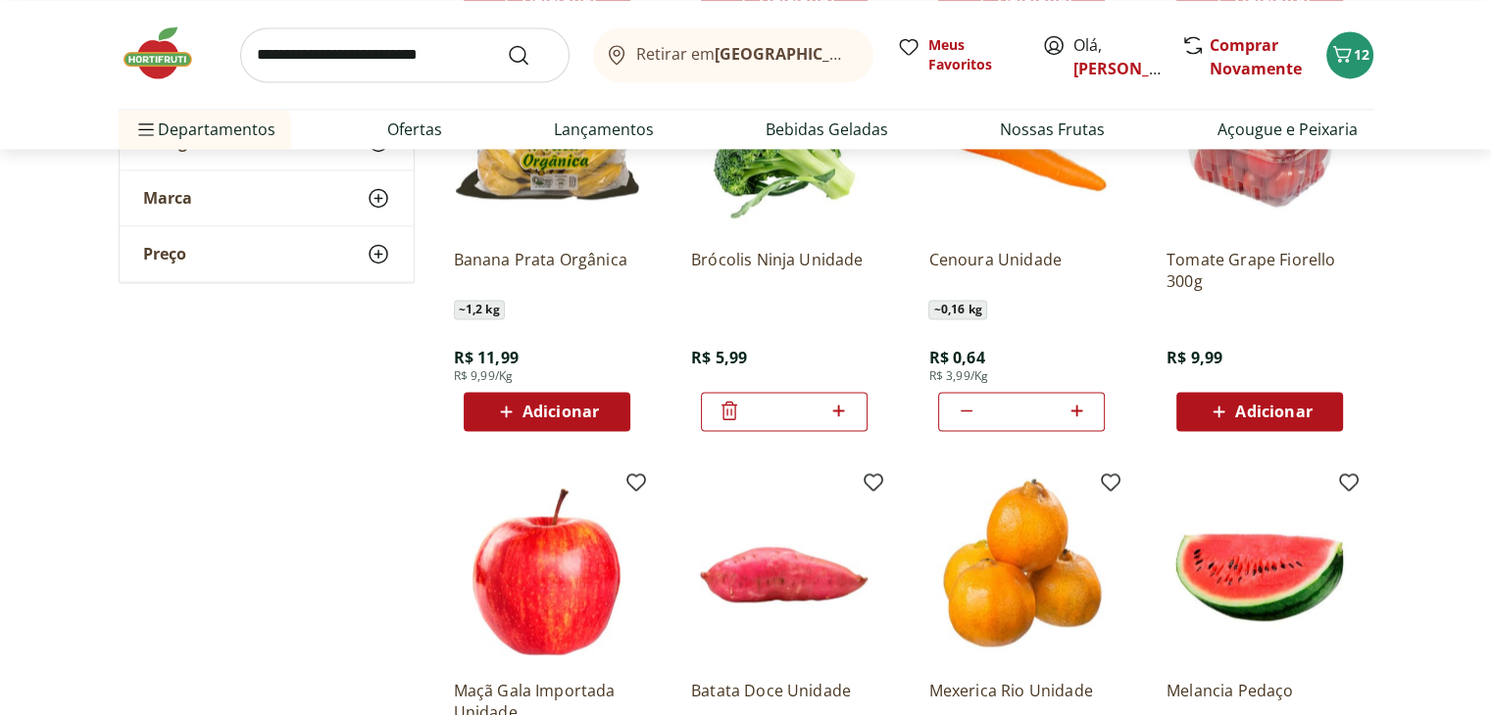
click at [1298, 418] on span "Adicionar" at bounding box center [1273, 412] width 76 height 16
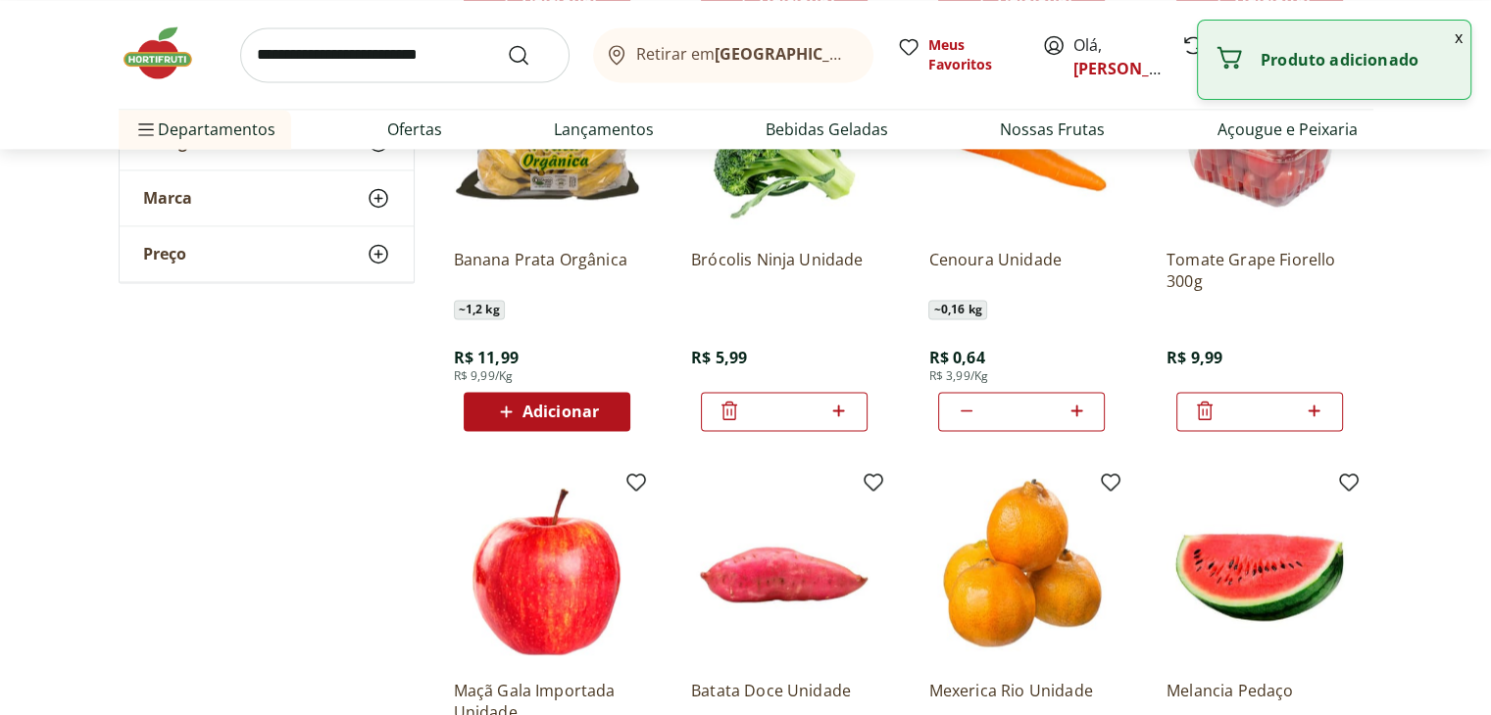
click at [1197, 413] on icon at bounding box center [1205, 411] width 24 height 24
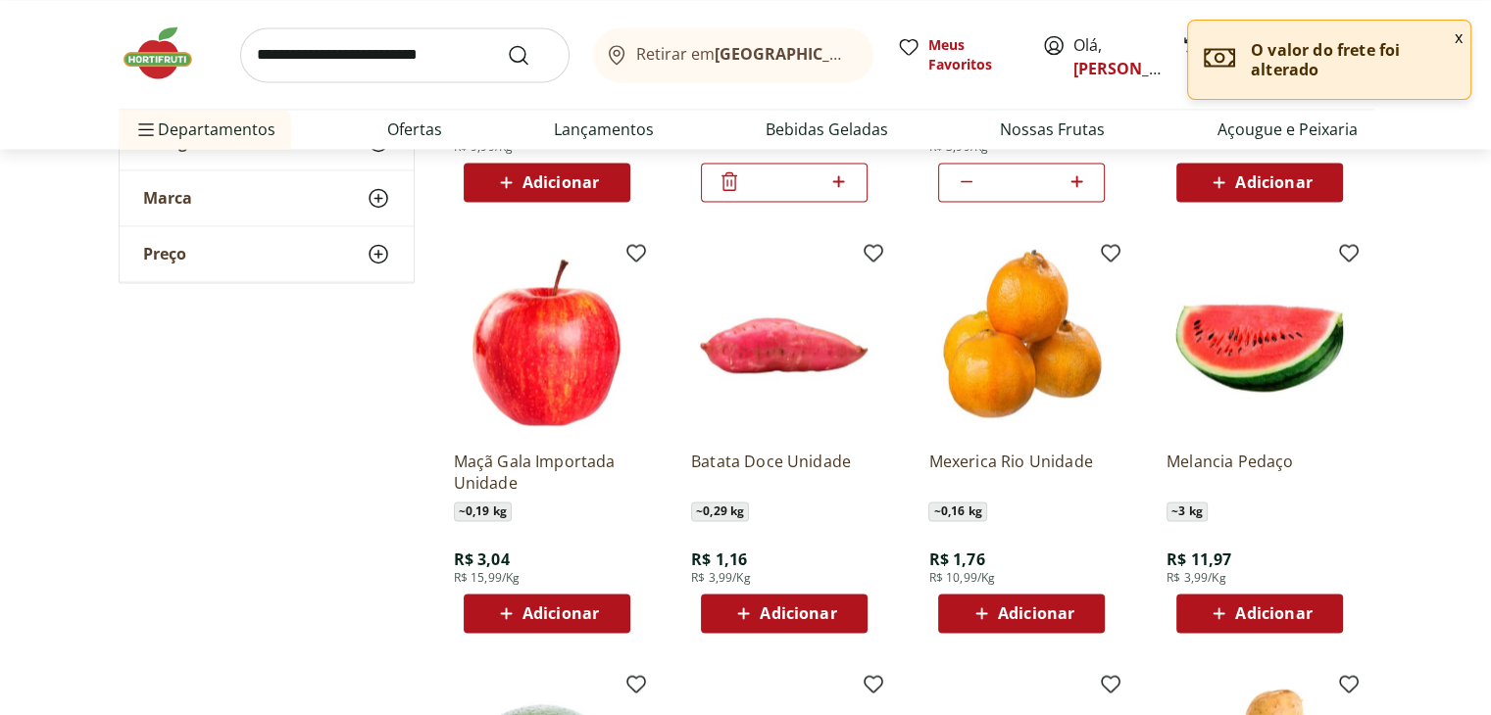
scroll to position [3123, 0]
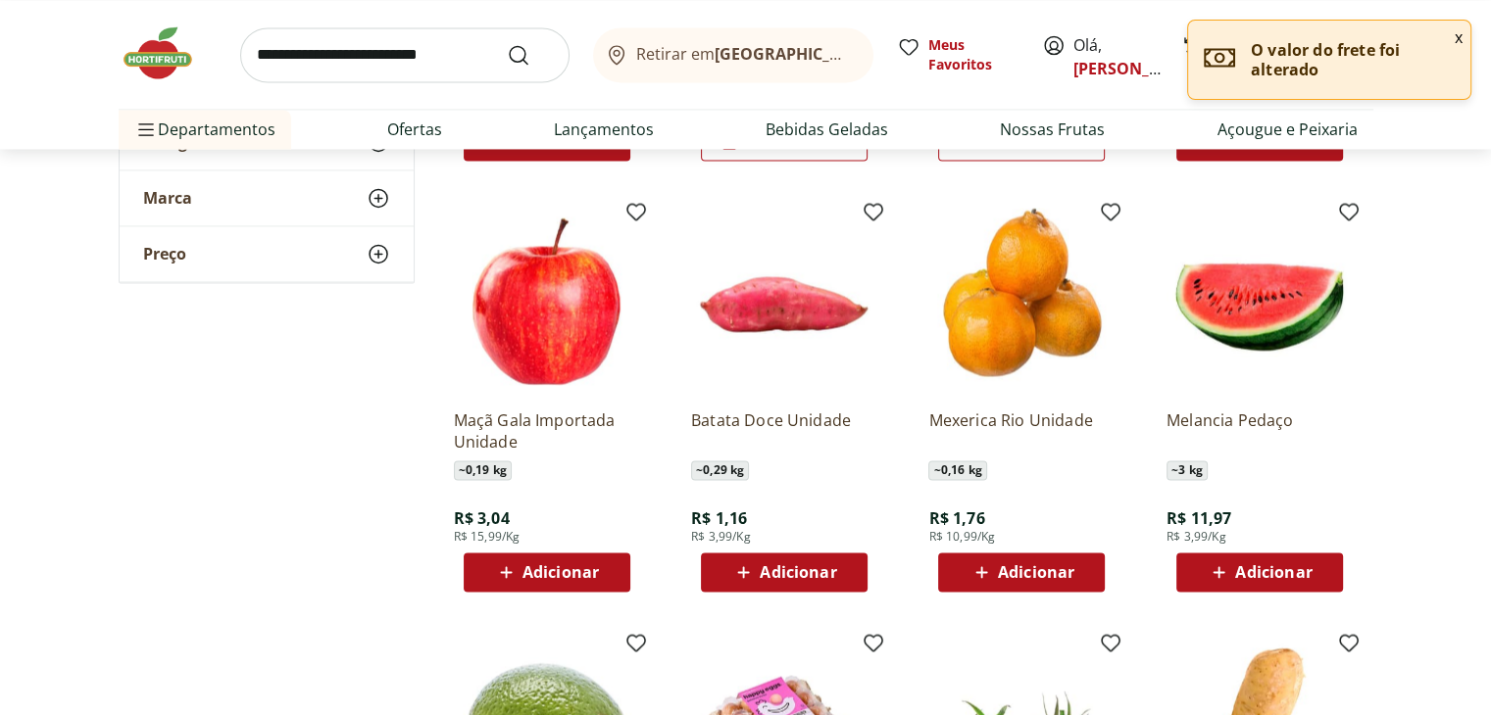
click at [816, 569] on span "Adicionar" at bounding box center [798, 573] width 76 height 16
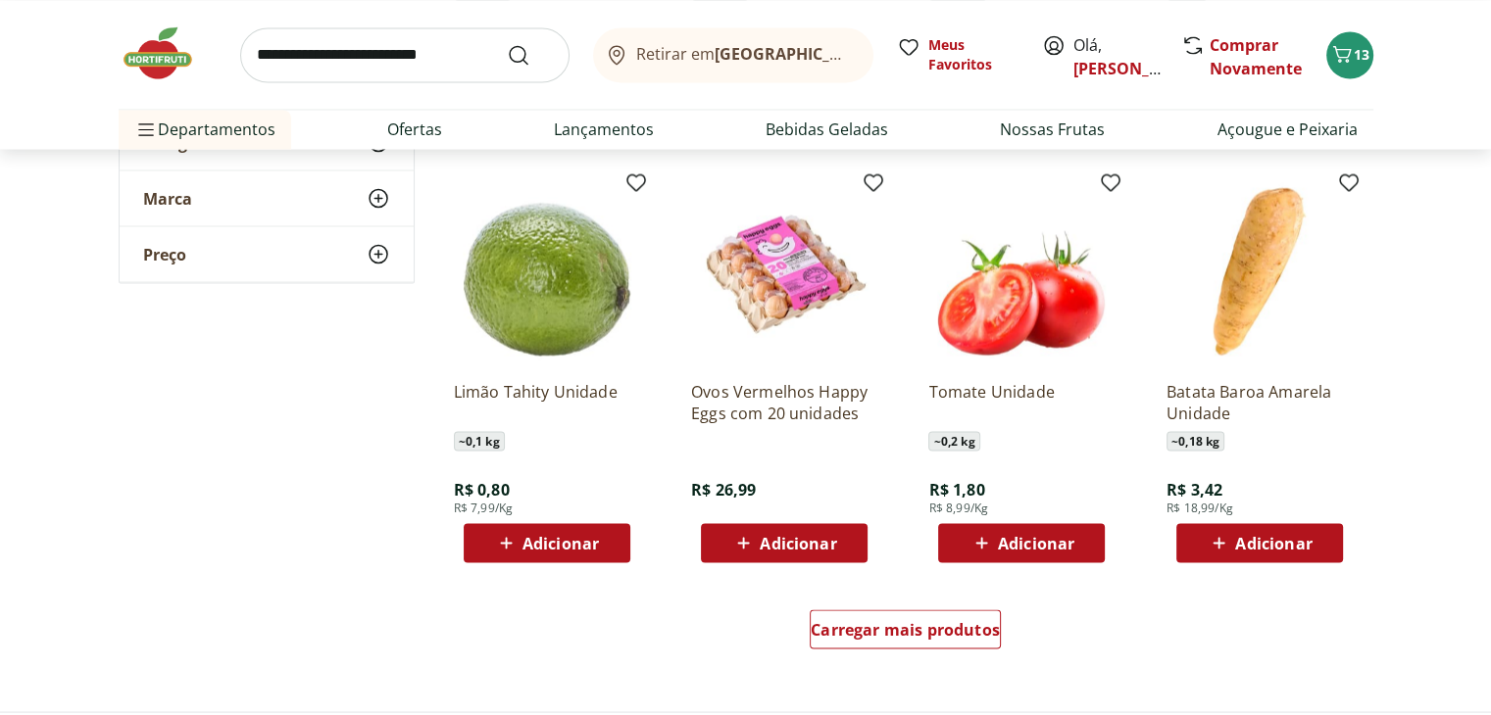
scroll to position [3569, 0]
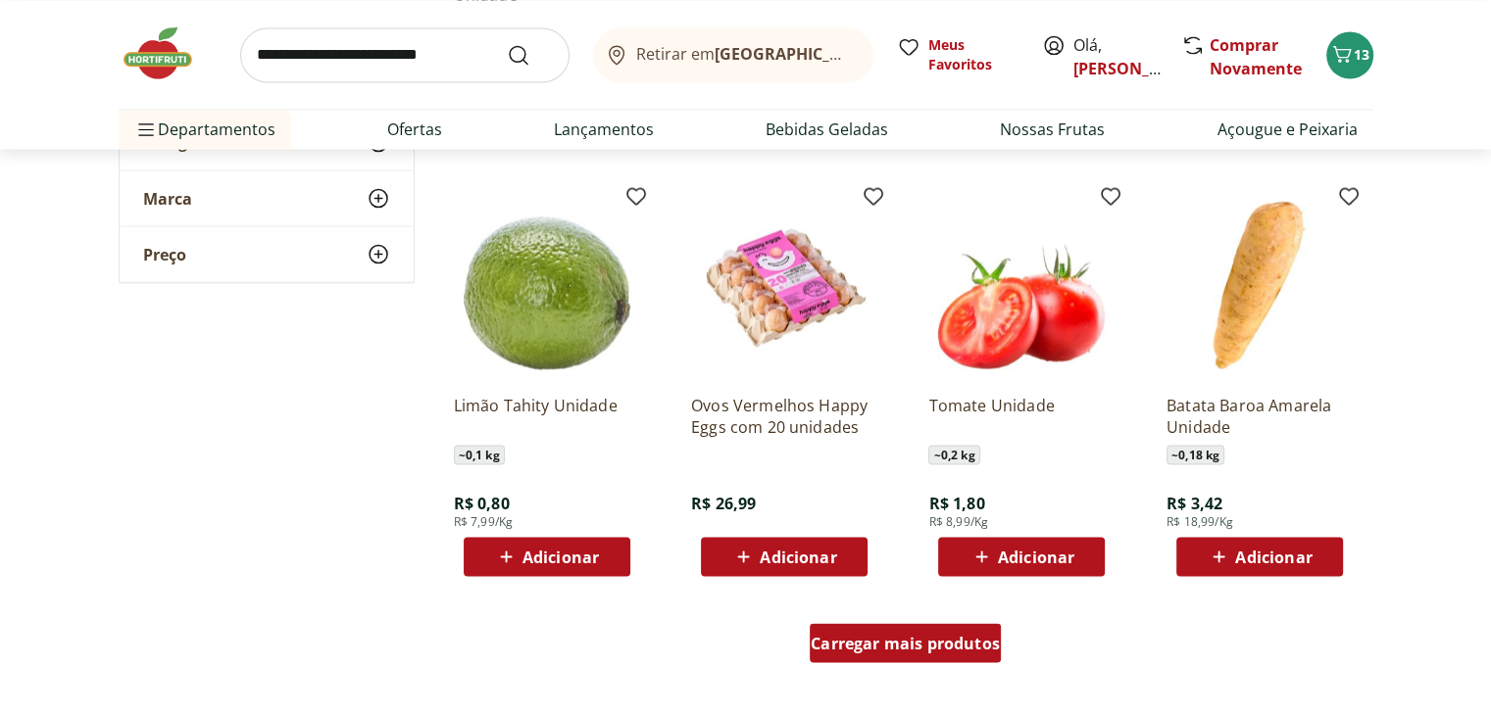
click at [890, 642] on span "Carregar mais produtos" at bounding box center [905, 643] width 189 height 16
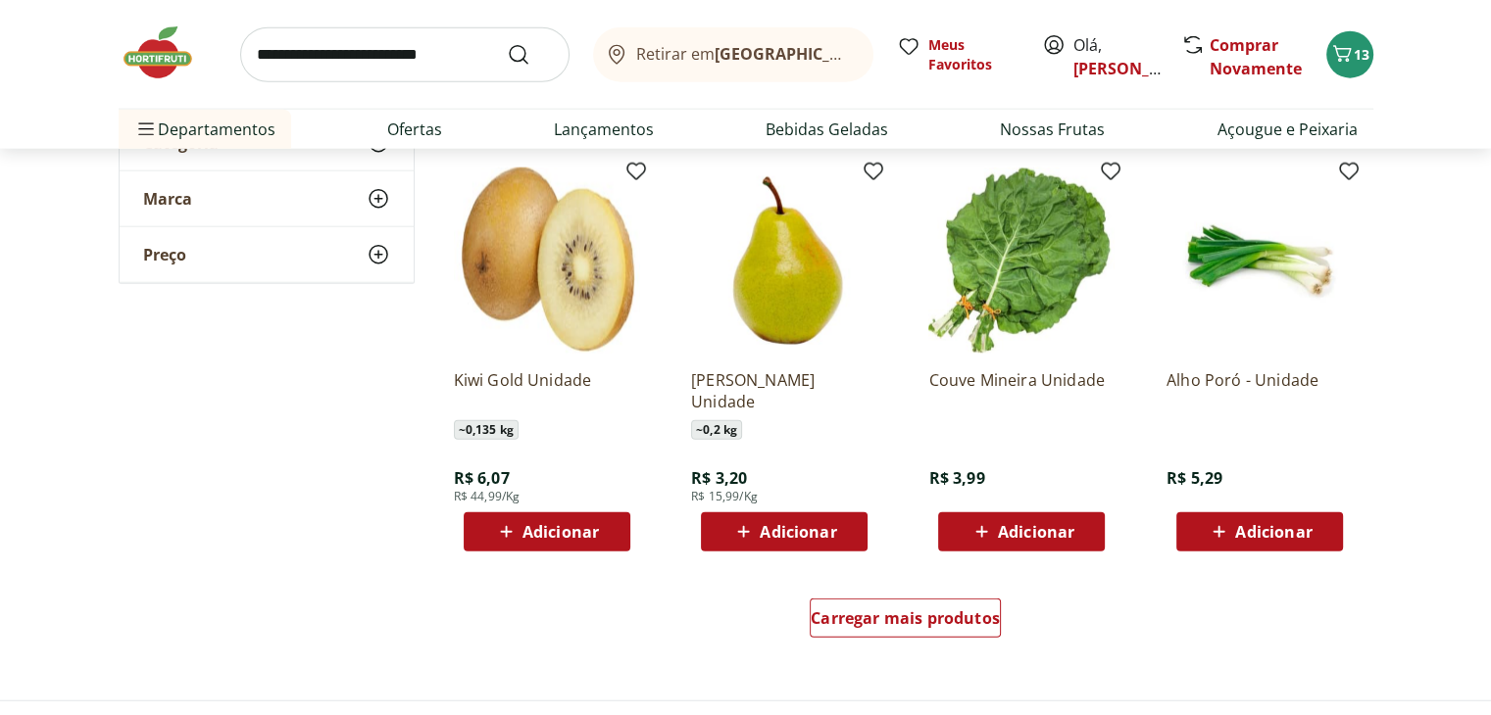
scroll to position [4863, 0]
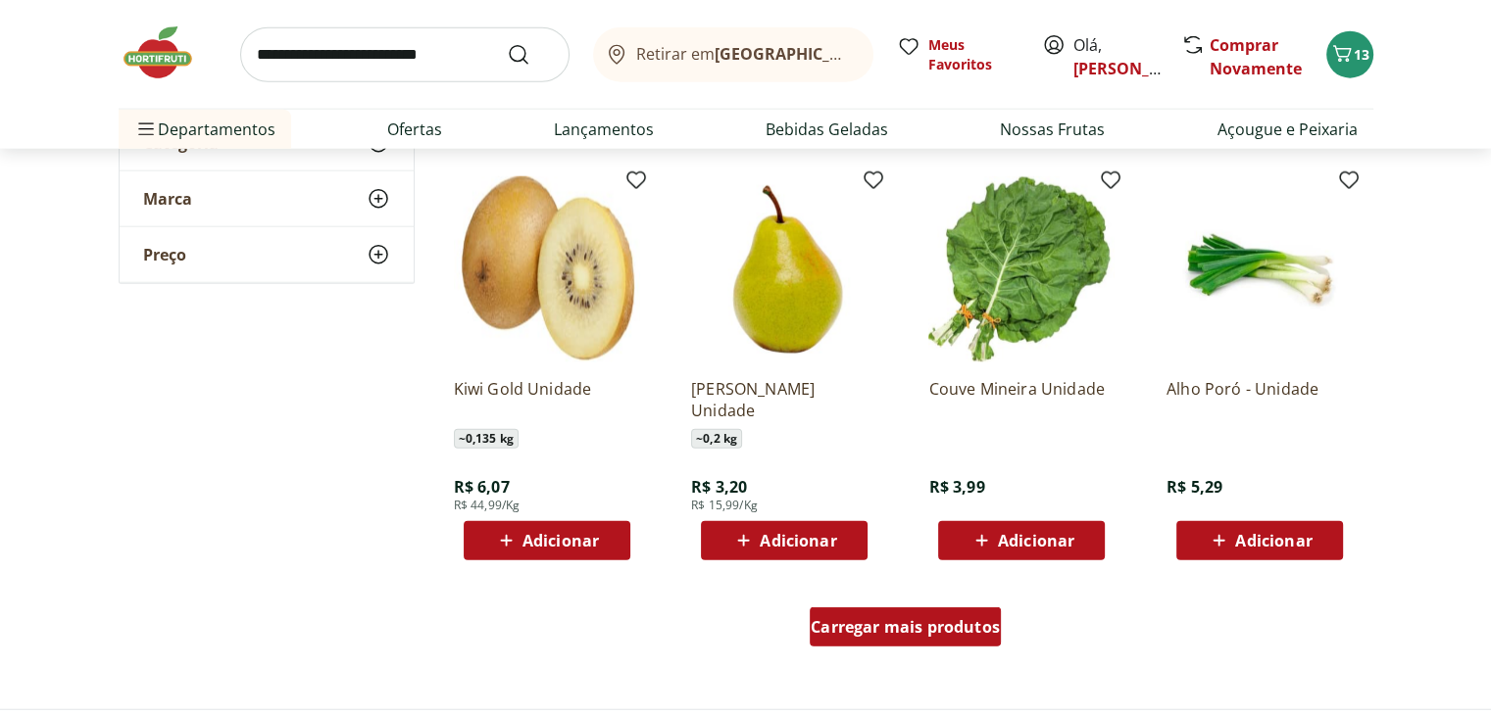
click at [896, 627] on span "Carregar mais produtos" at bounding box center [905, 627] width 189 height 16
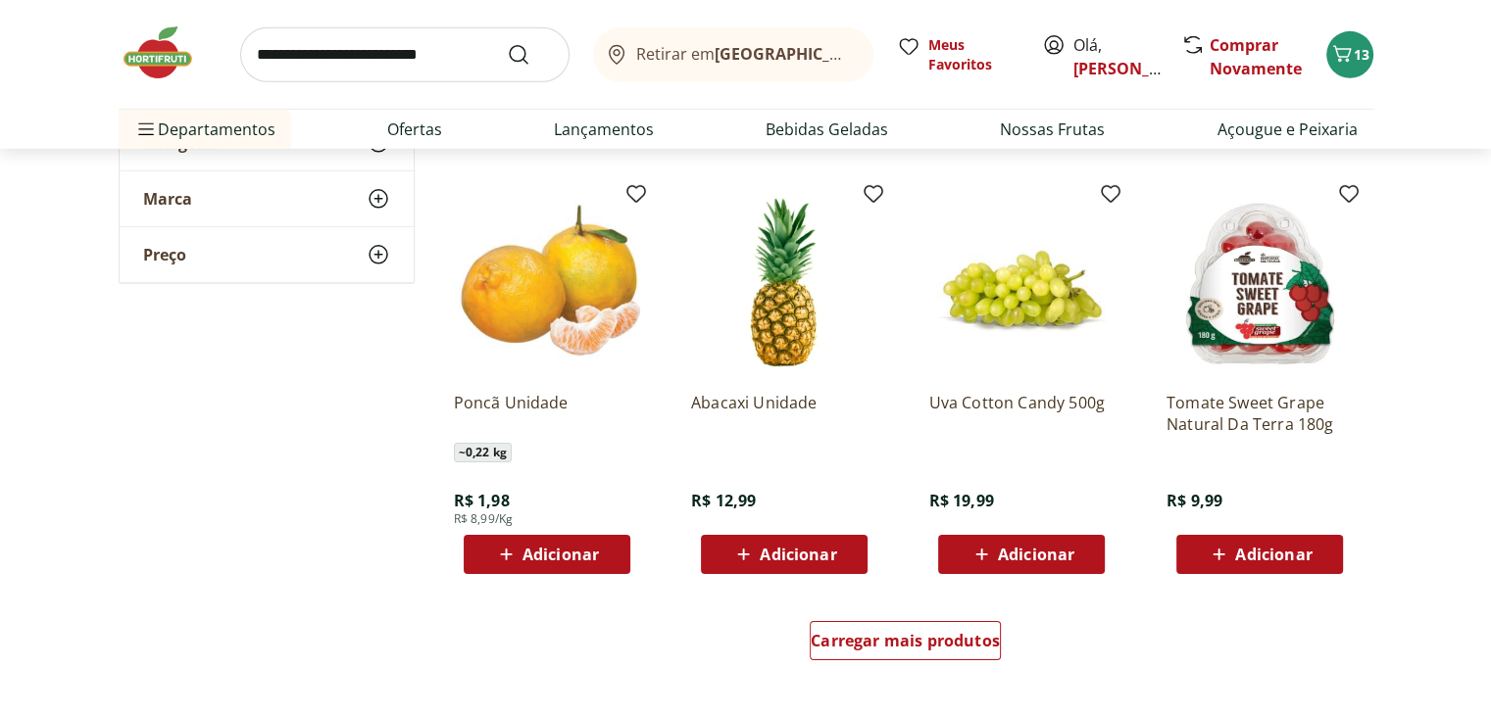
scroll to position [6108, 0]
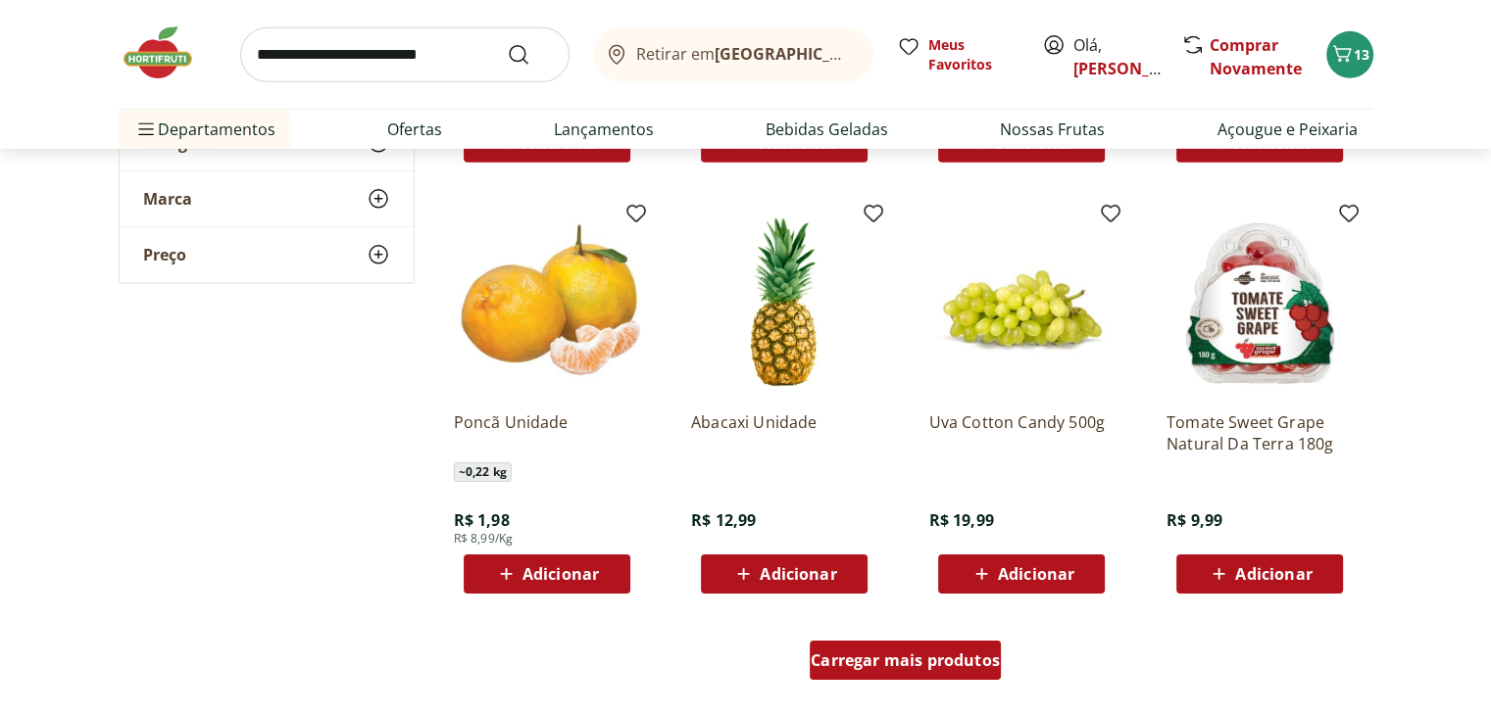
click at [960, 661] on span "Carregar mais produtos" at bounding box center [905, 661] width 189 height 16
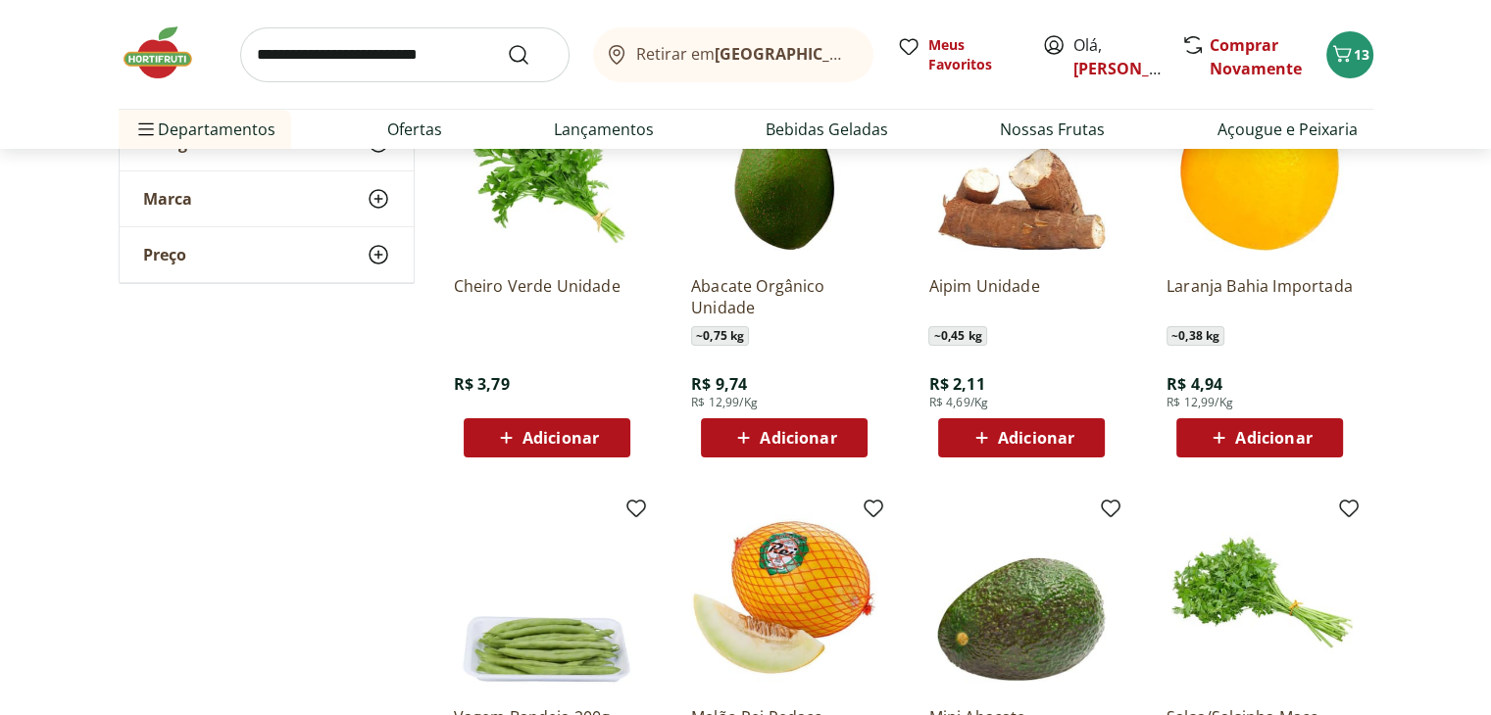
scroll to position [6900, 0]
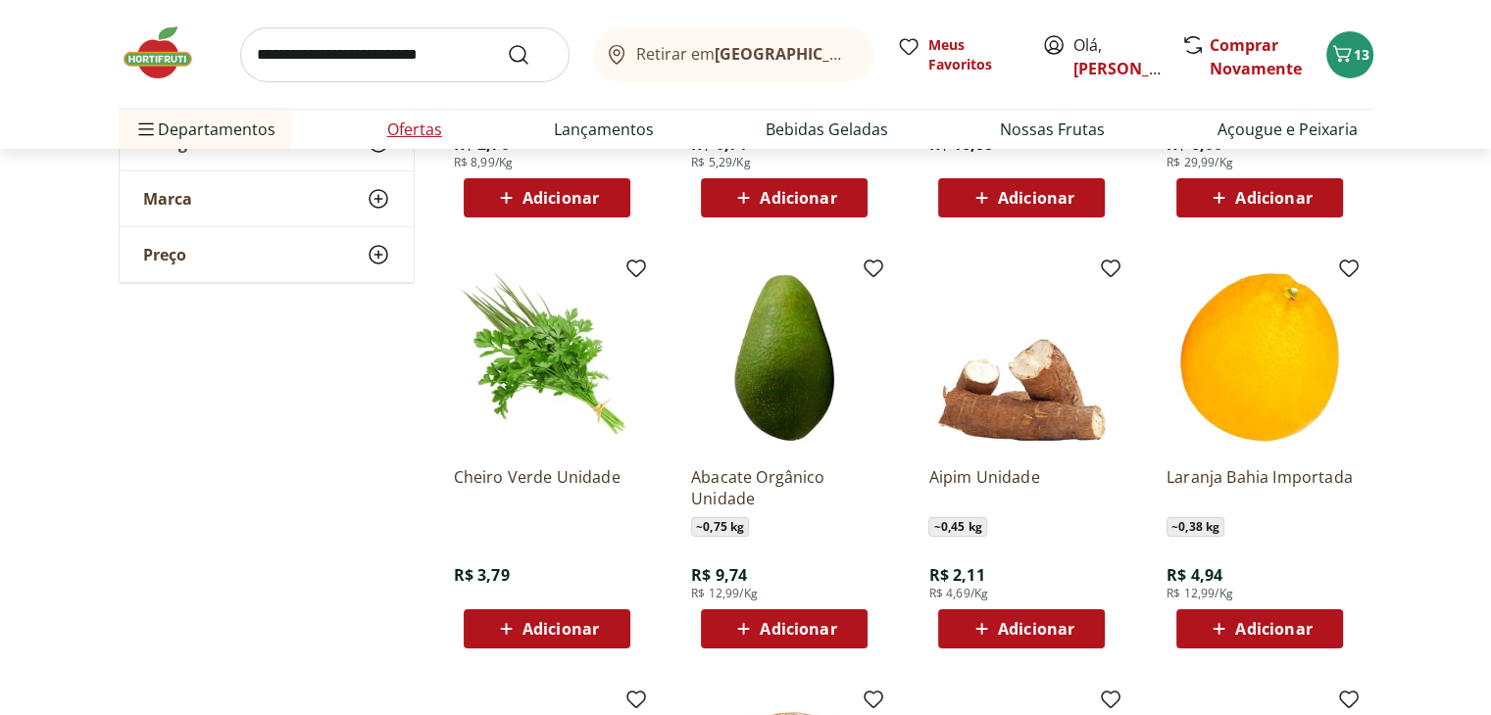
click at [404, 129] on link "Ofertas" at bounding box center [414, 130] width 55 height 24
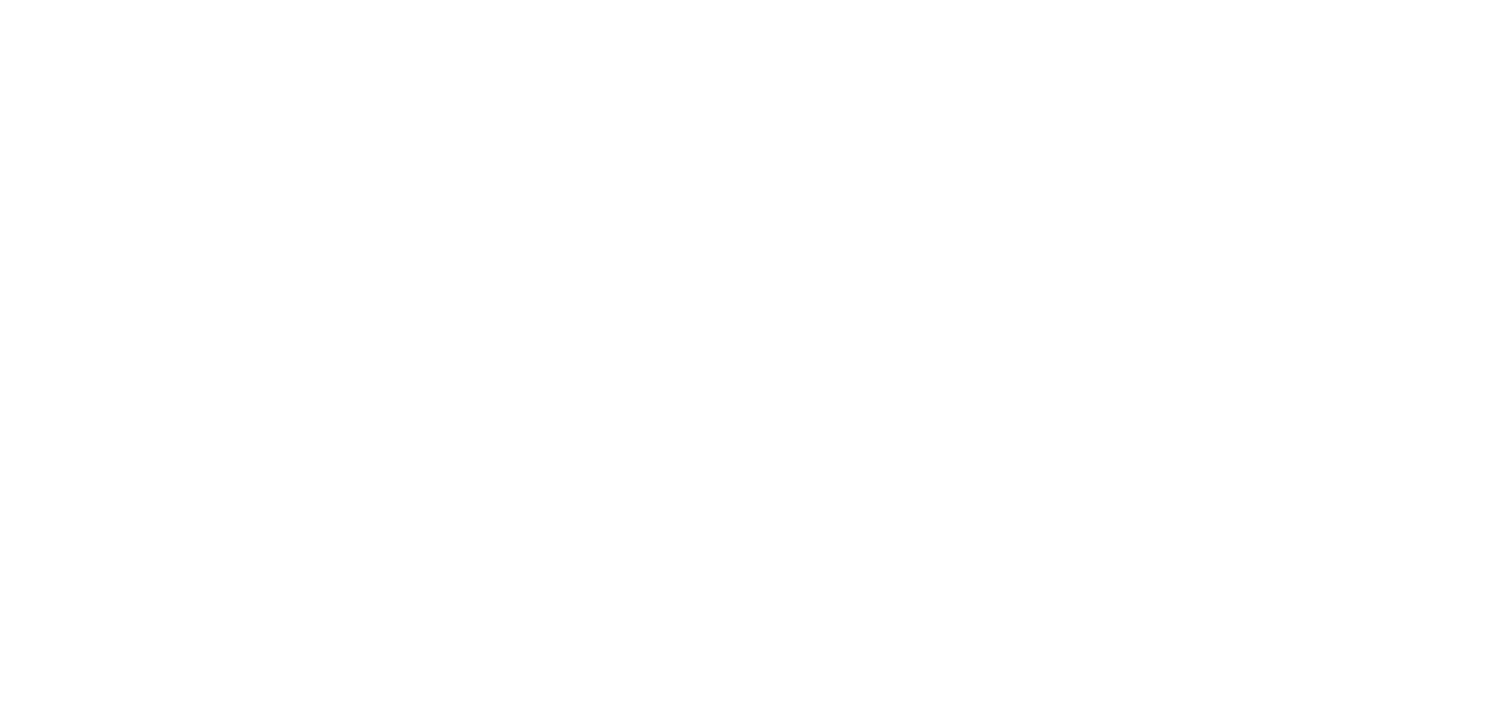
select select "**********"
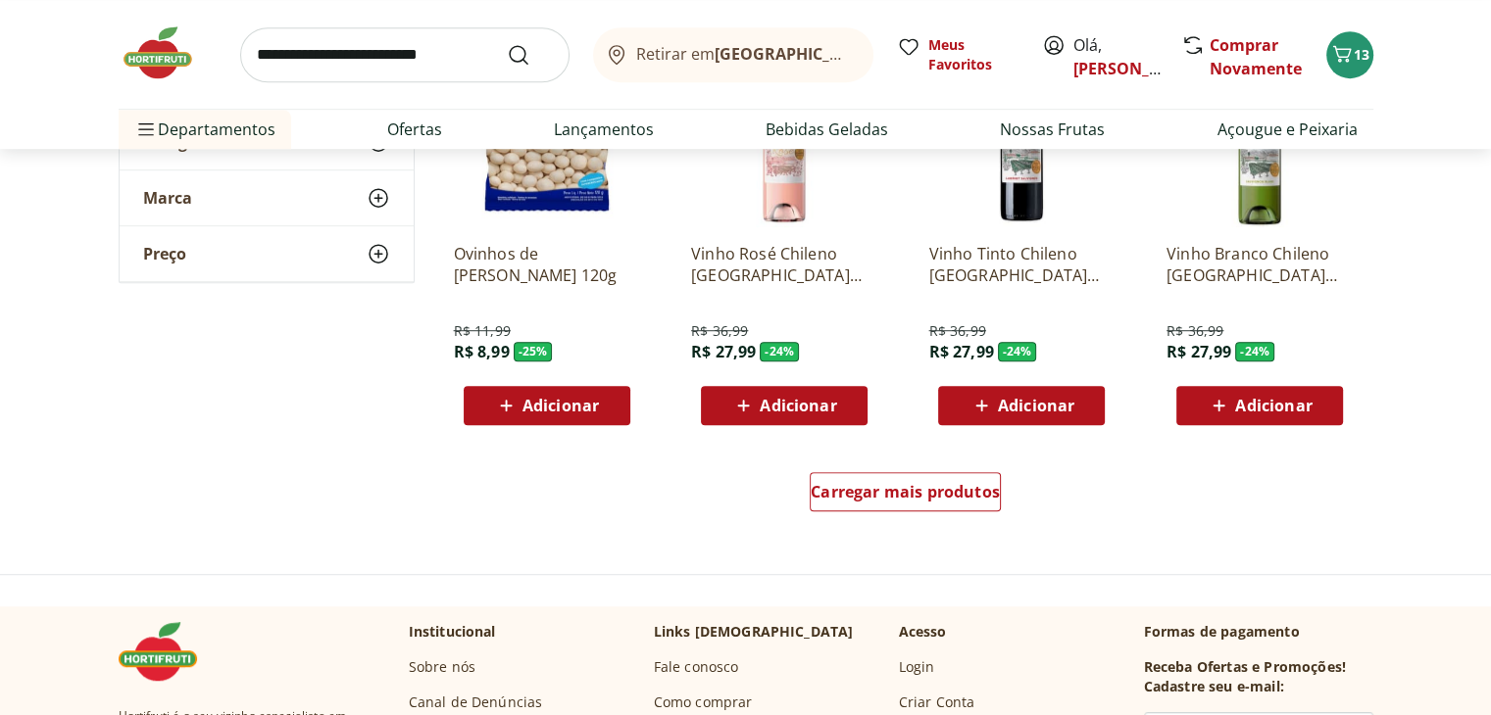
scroll to position [1176, 0]
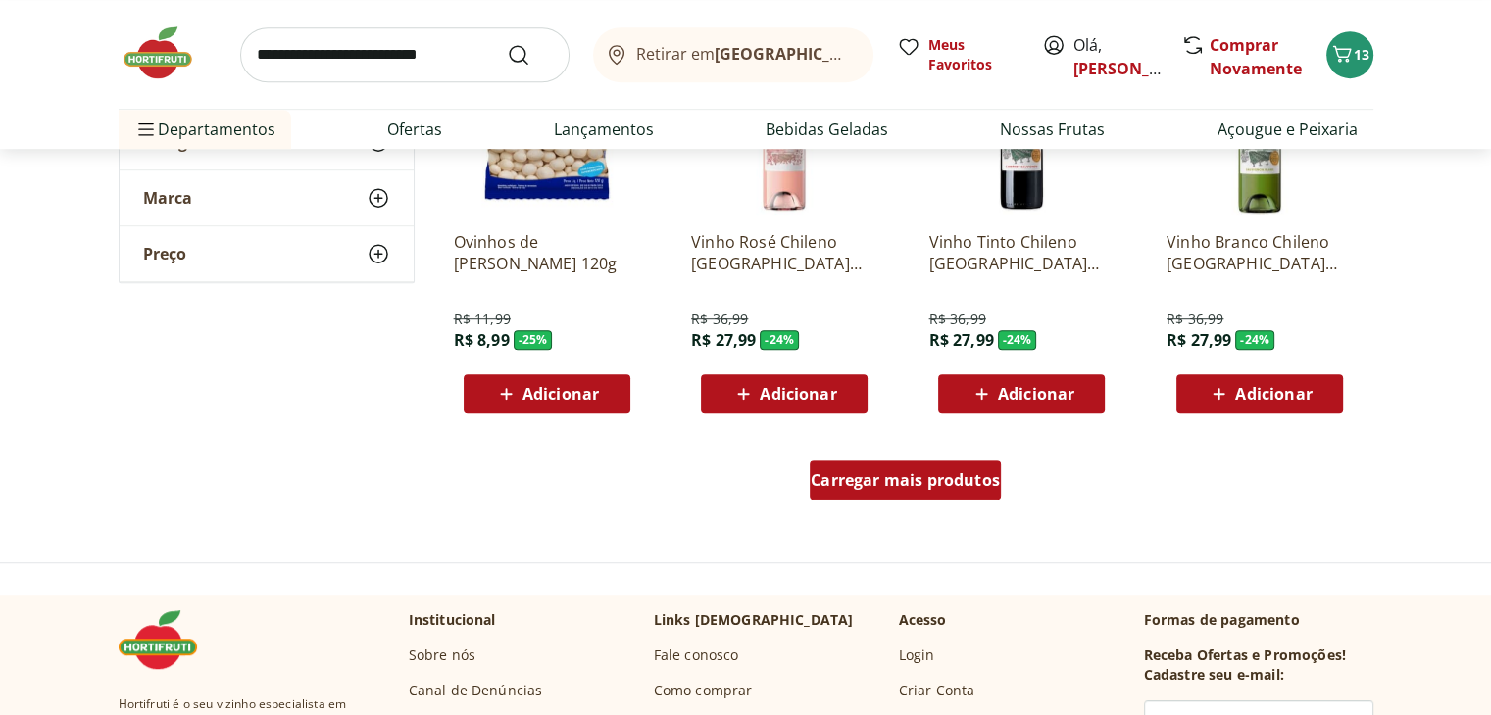
click at [911, 472] on span "Carregar mais produtos" at bounding box center [905, 480] width 189 height 16
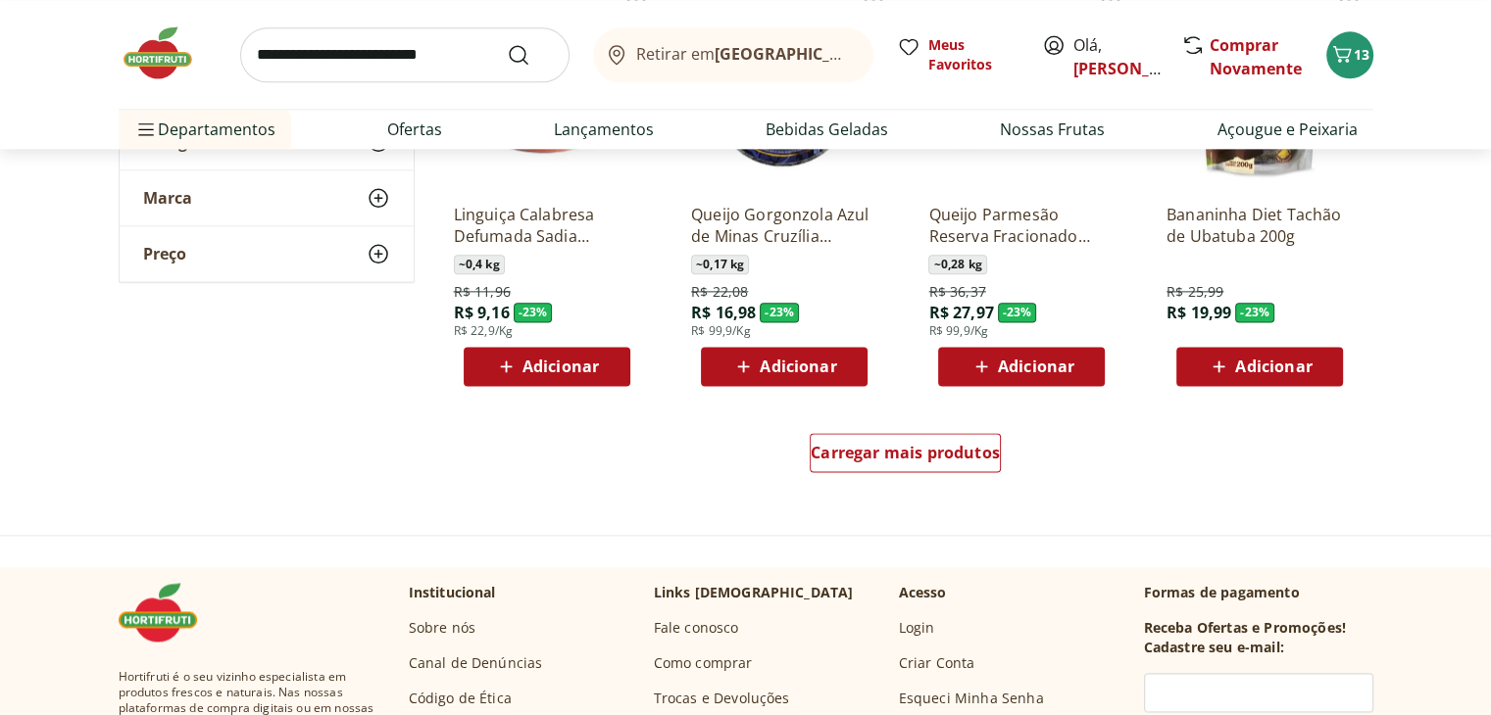
scroll to position [2487, 0]
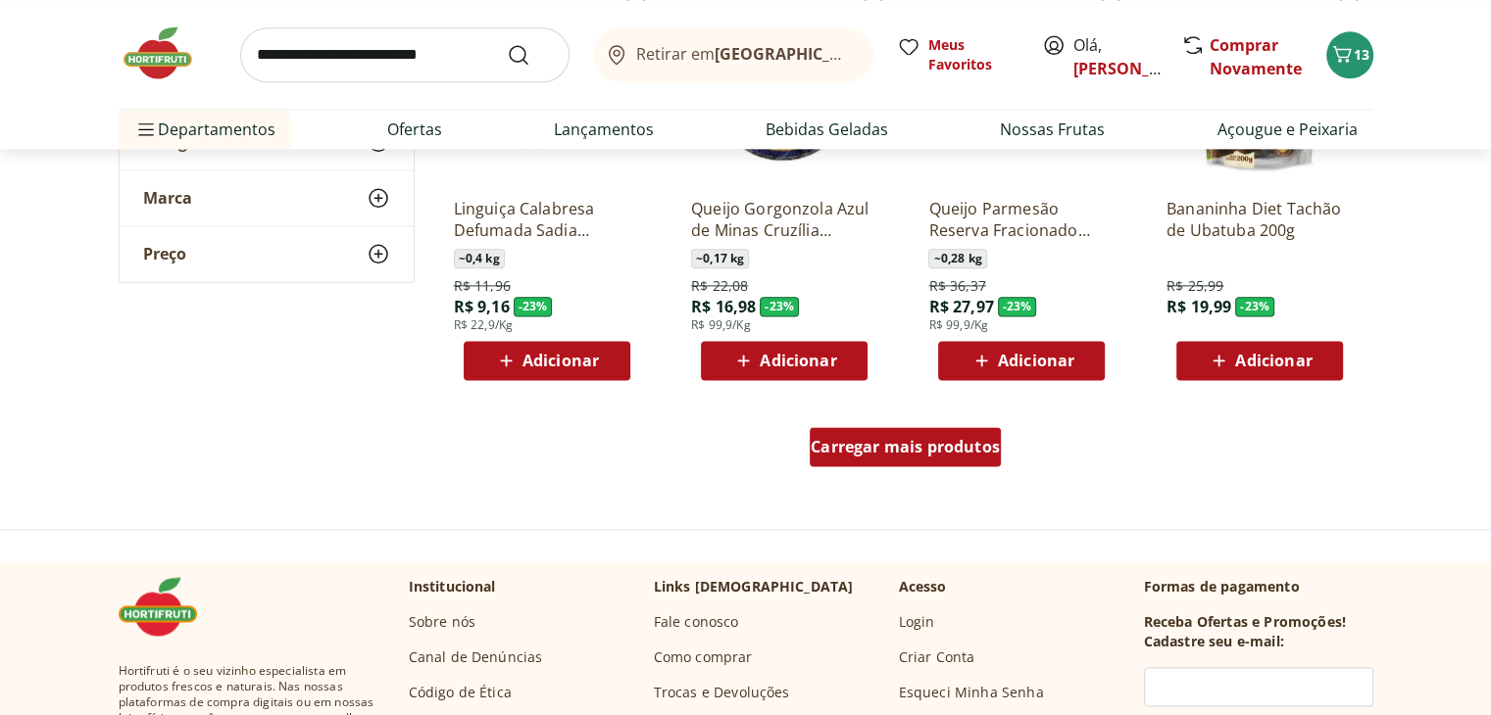
click at [987, 439] on span "Carregar mais produtos" at bounding box center [905, 447] width 189 height 16
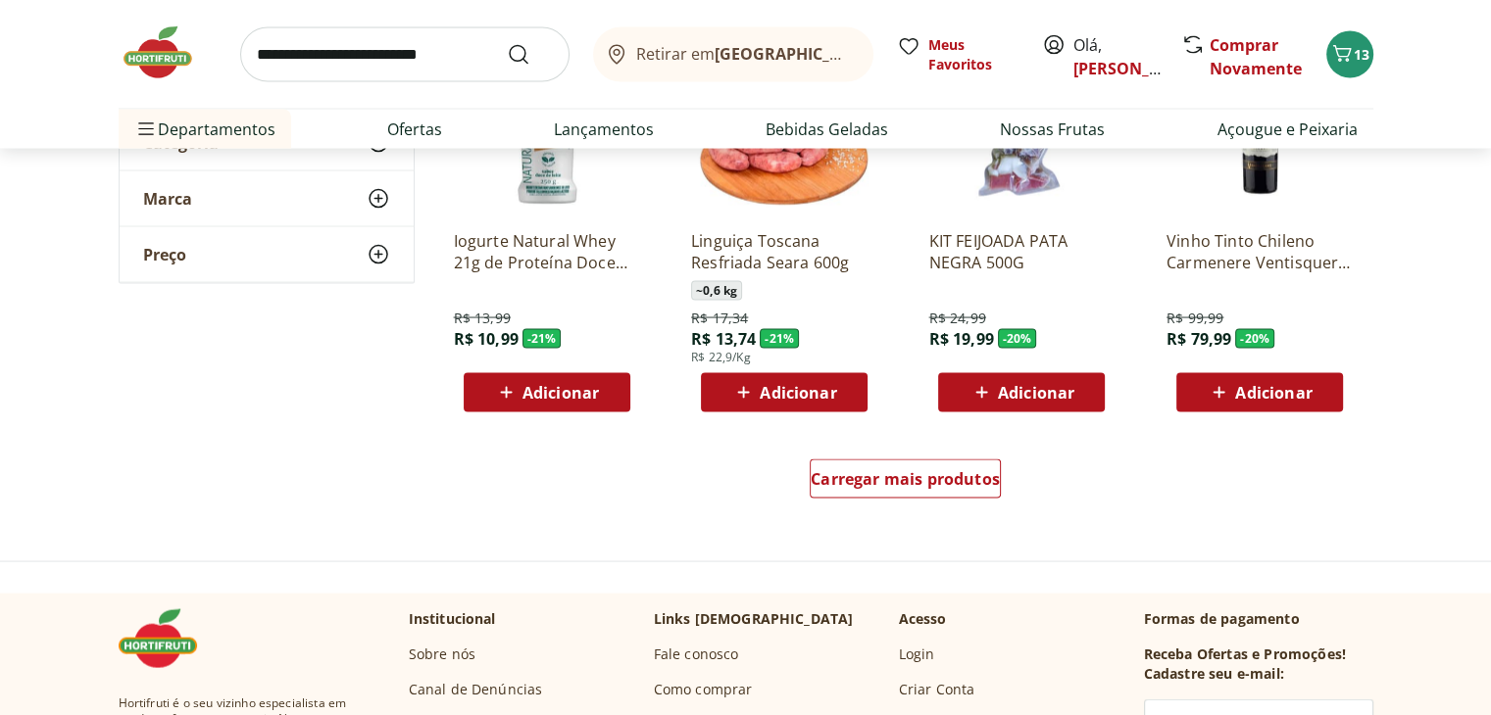
scroll to position [3780, 0]
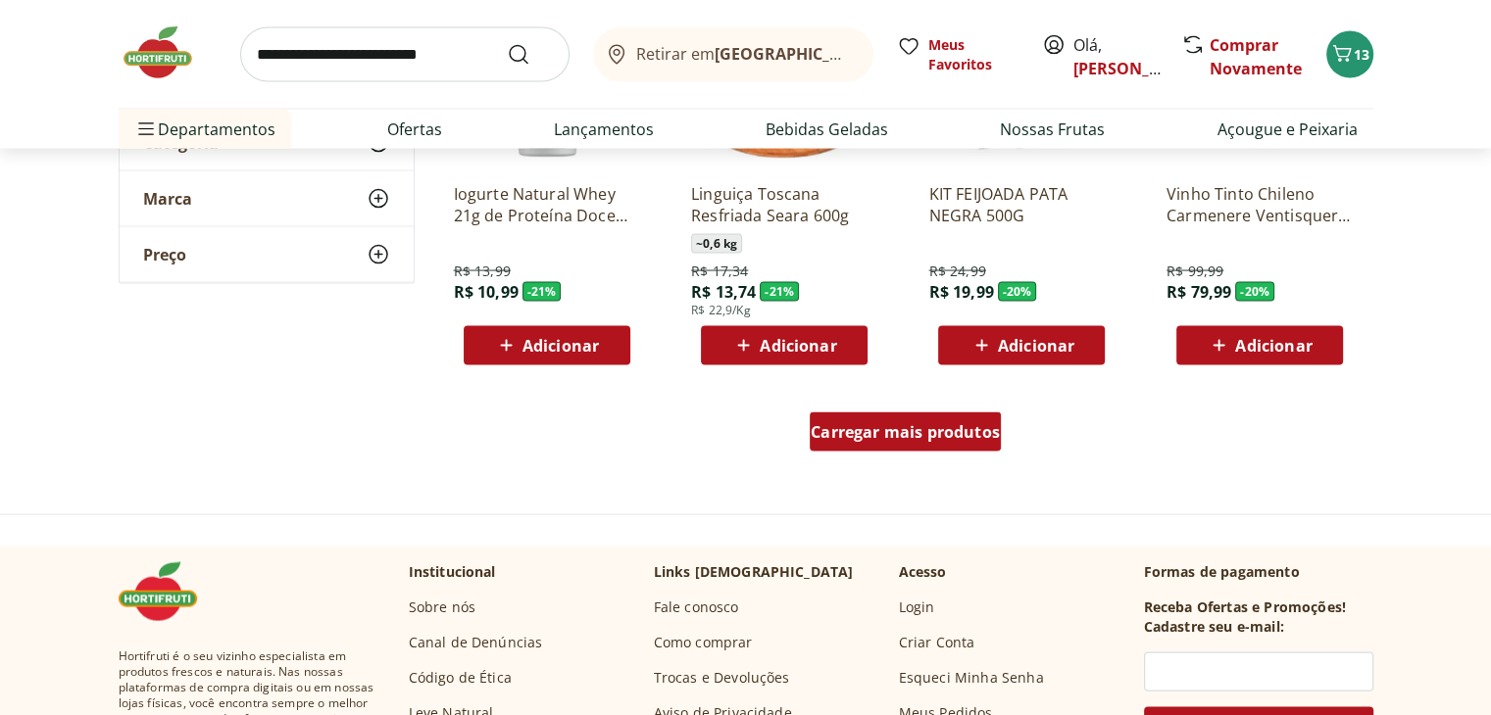
click at [944, 440] on span "Carregar mais produtos" at bounding box center [905, 432] width 189 height 16
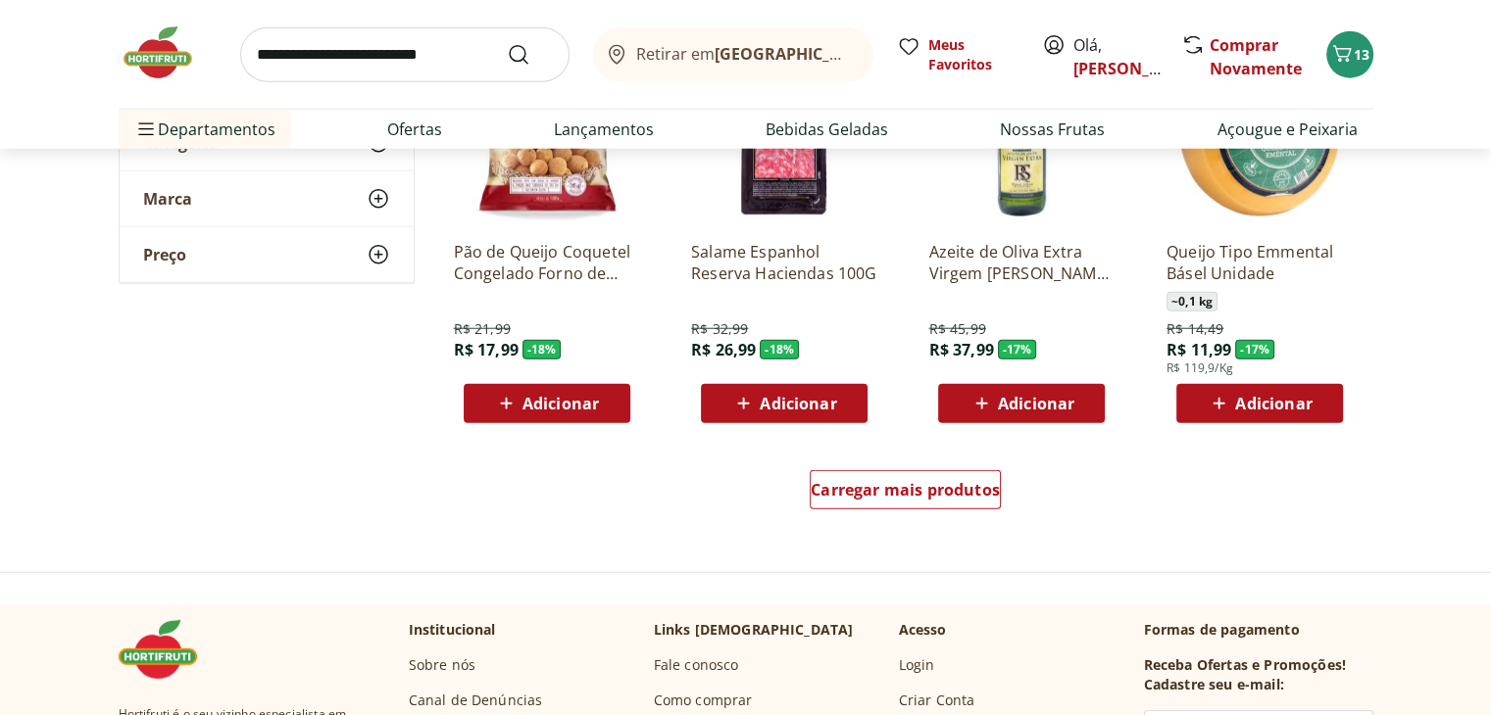
scroll to position [4992, 0]
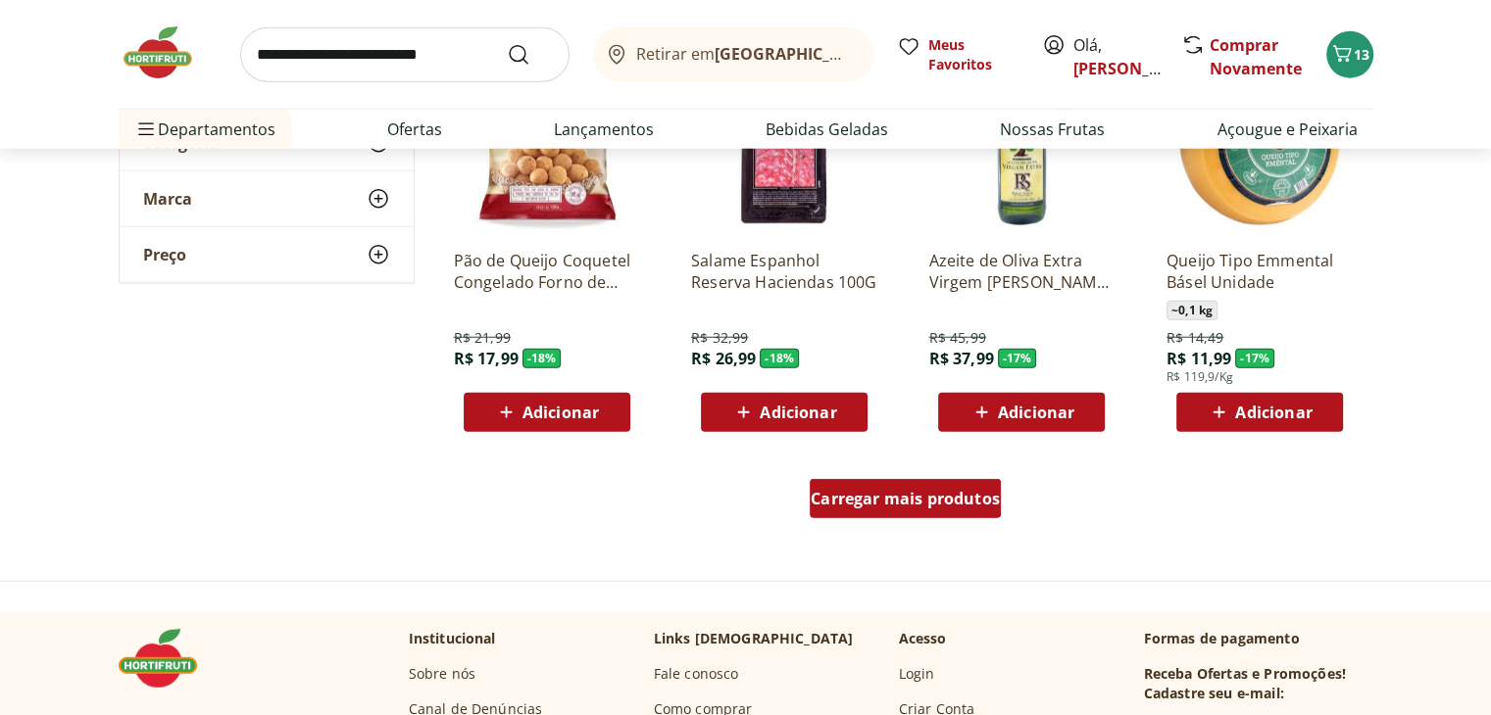
click at [996, 494] on span "Carregar mais produtos" at bounding box center [905, 499] width 189 height 16
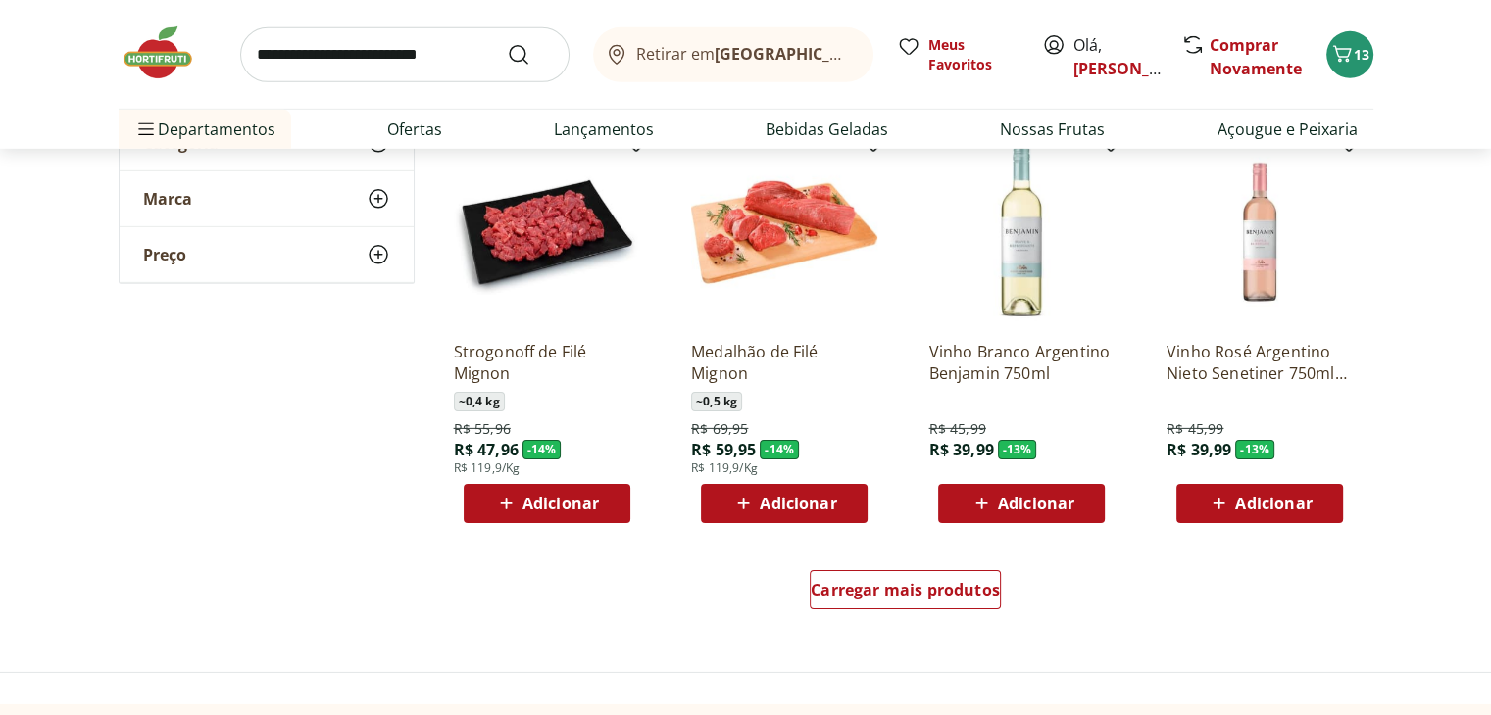
scroll to position [6188, 0]
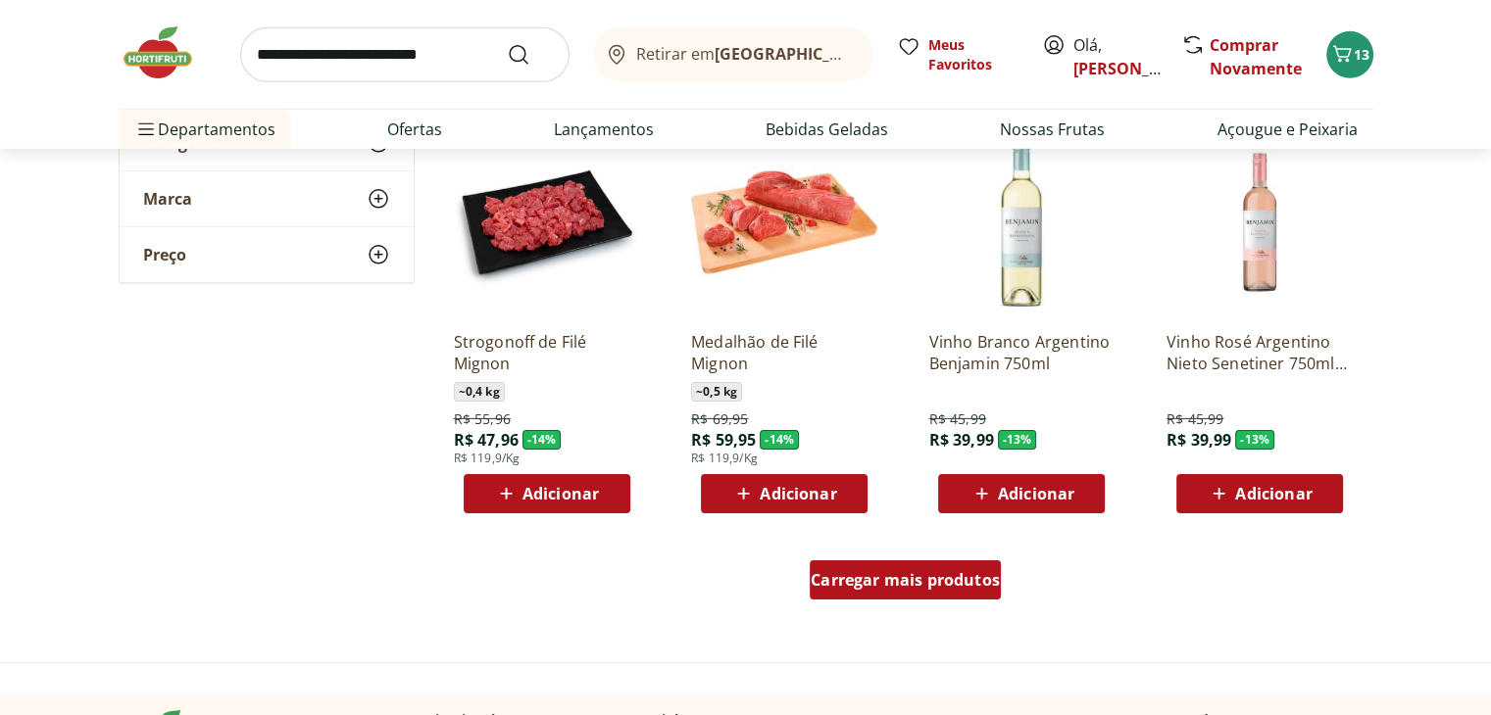
click at [955, 575] on span "Carregar mais produtos" at bounding box center [905, 580] width 189 height 16
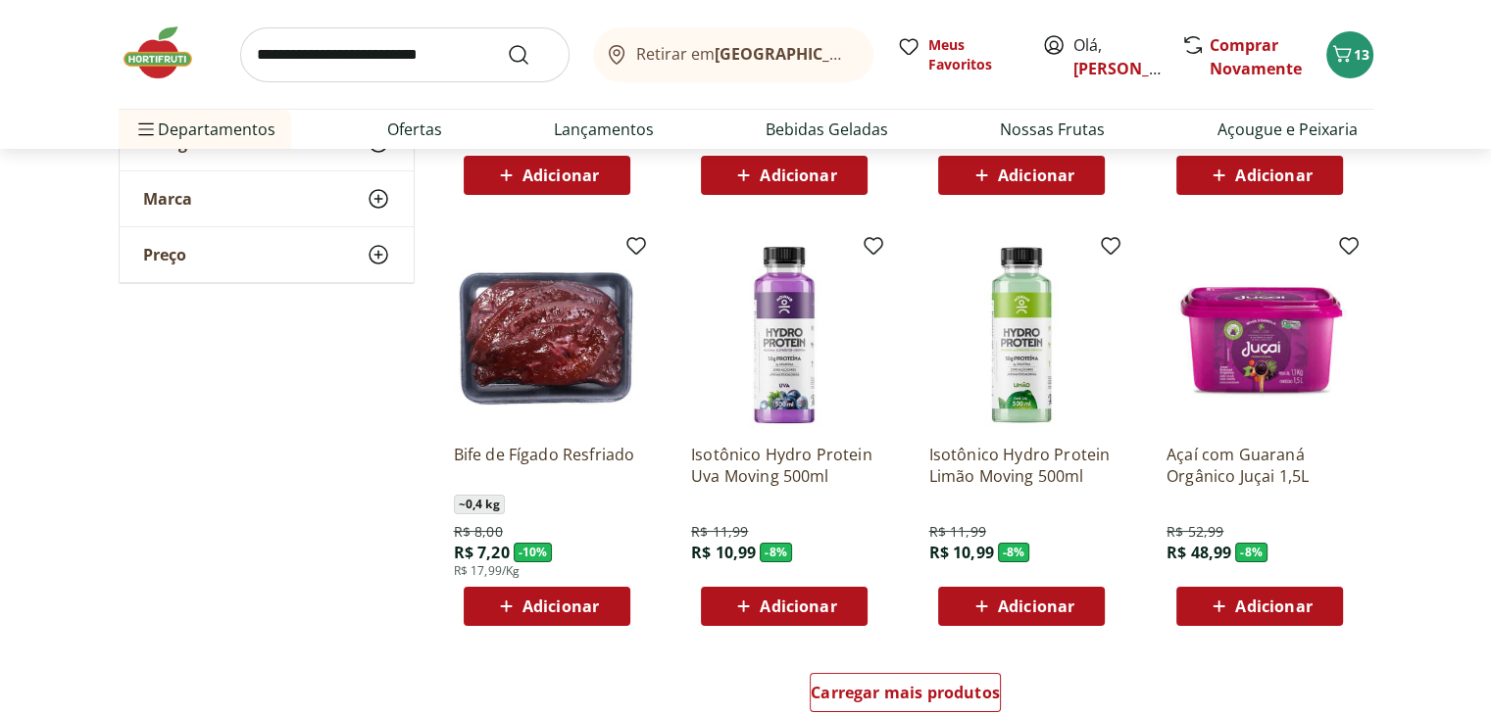
scroll to position [7409, 0]
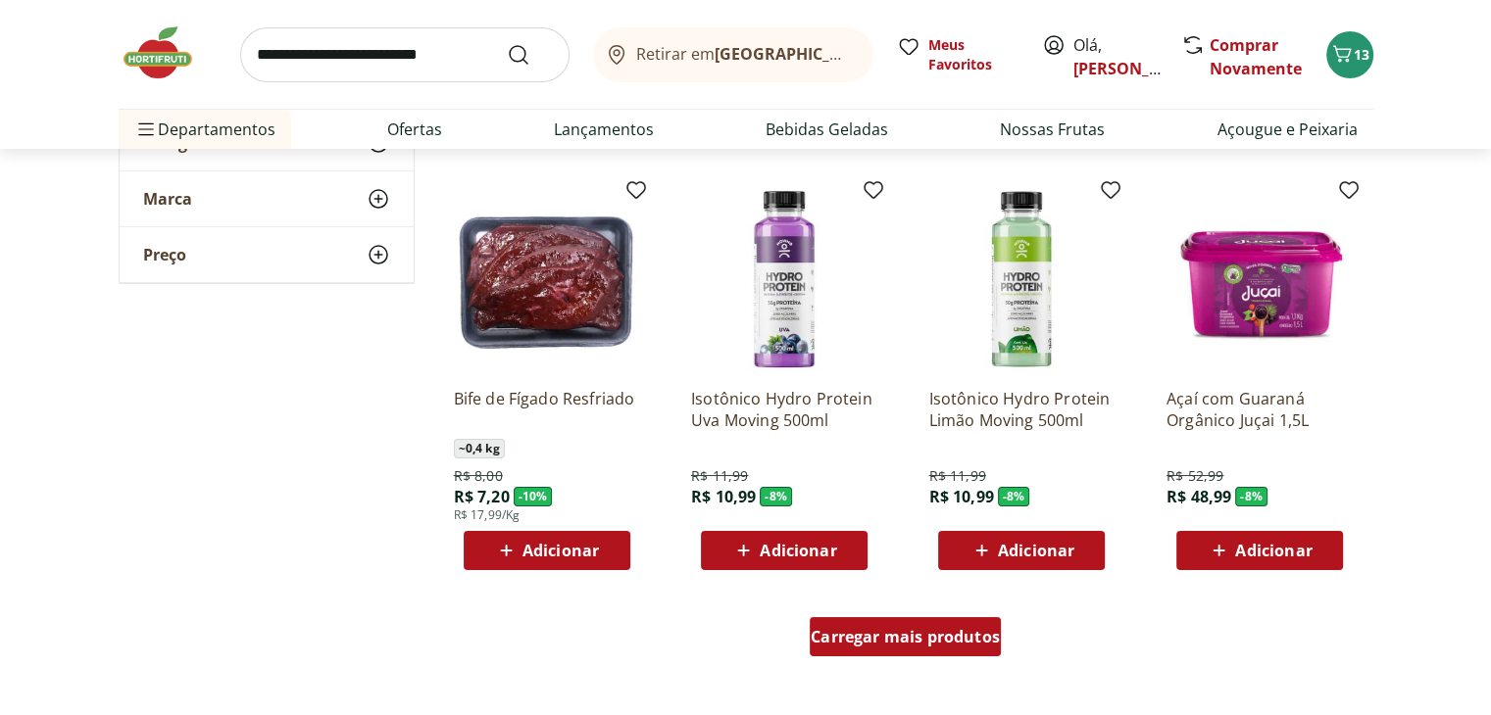
click at [926, 638] on span "Carregar mais produtos" at bounding box center [905, 637] width 189 height 16
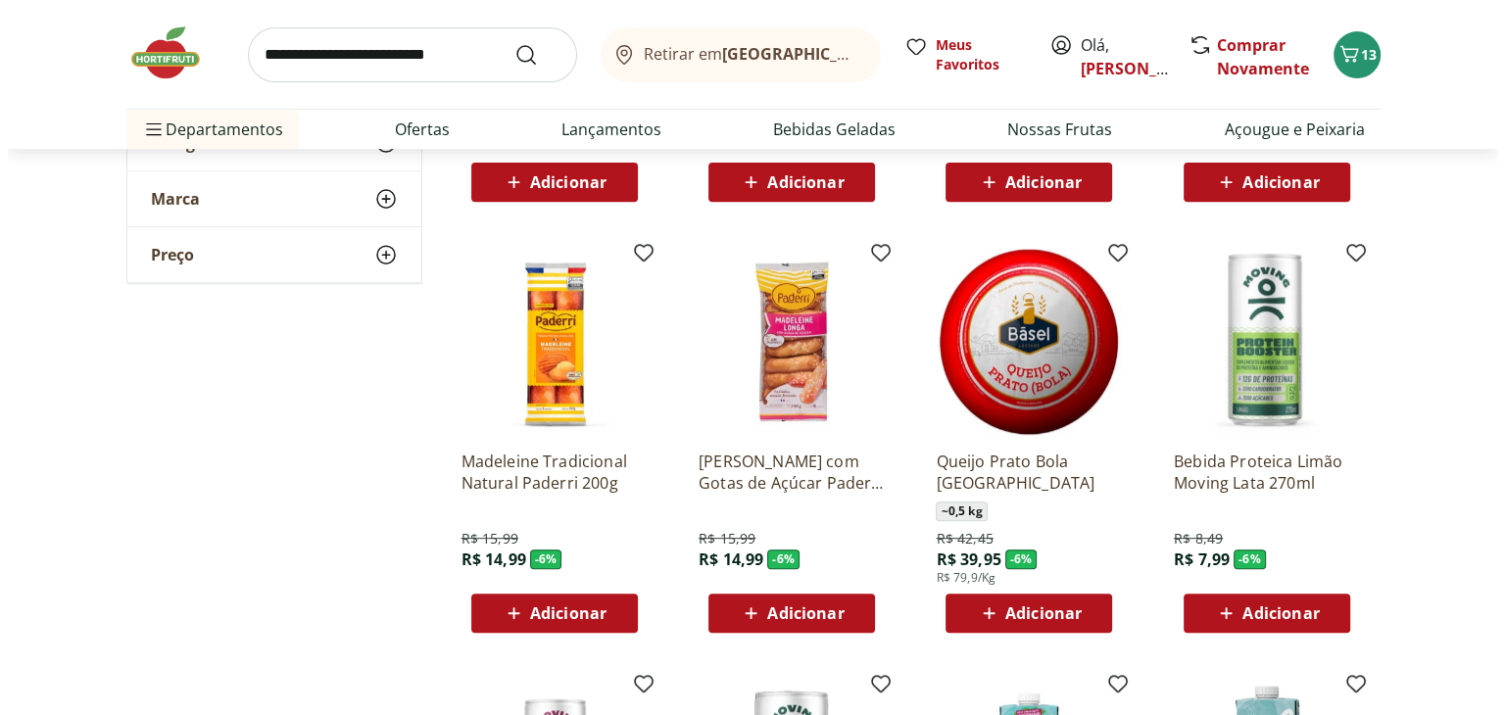
scroll to position [8206, 0]
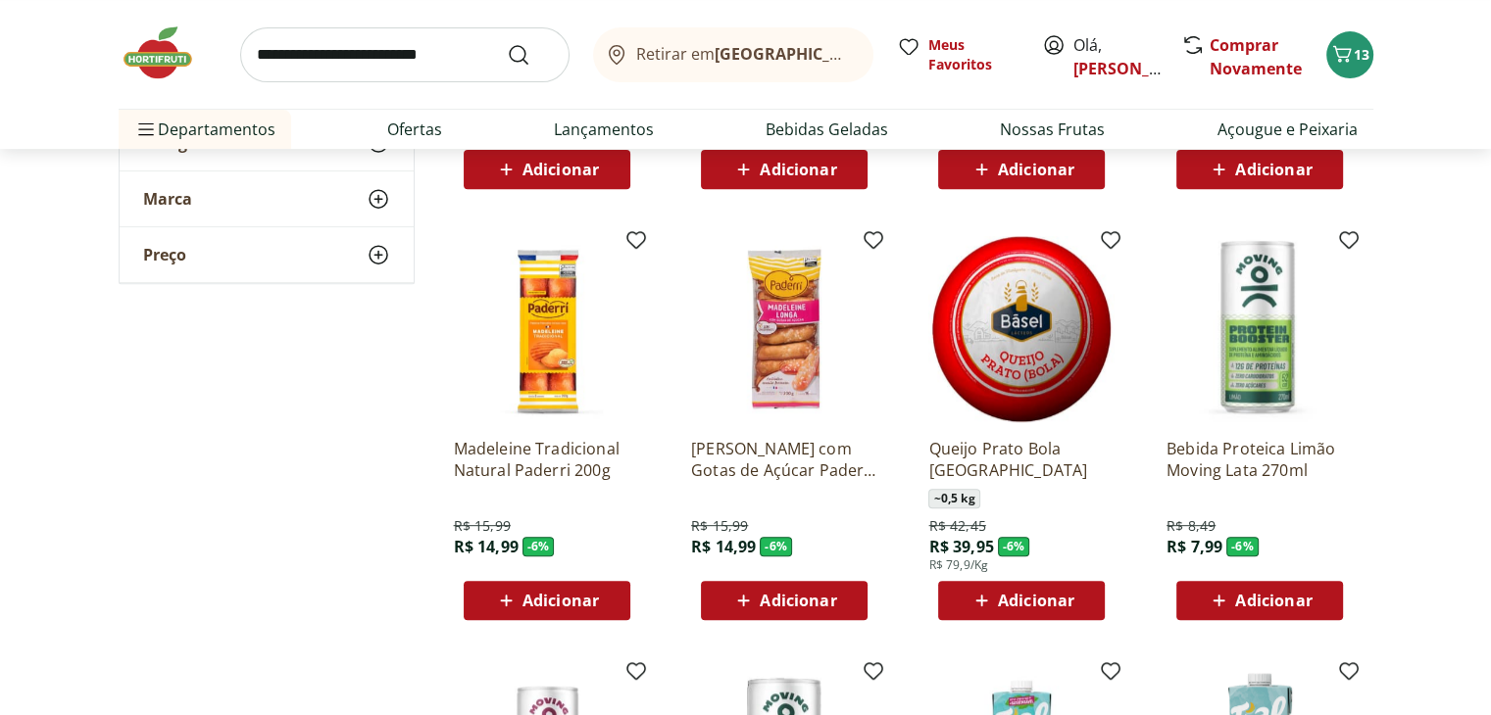
click at [302, 55] on input "search" at bounding box center [404, 54] width 329 height 55
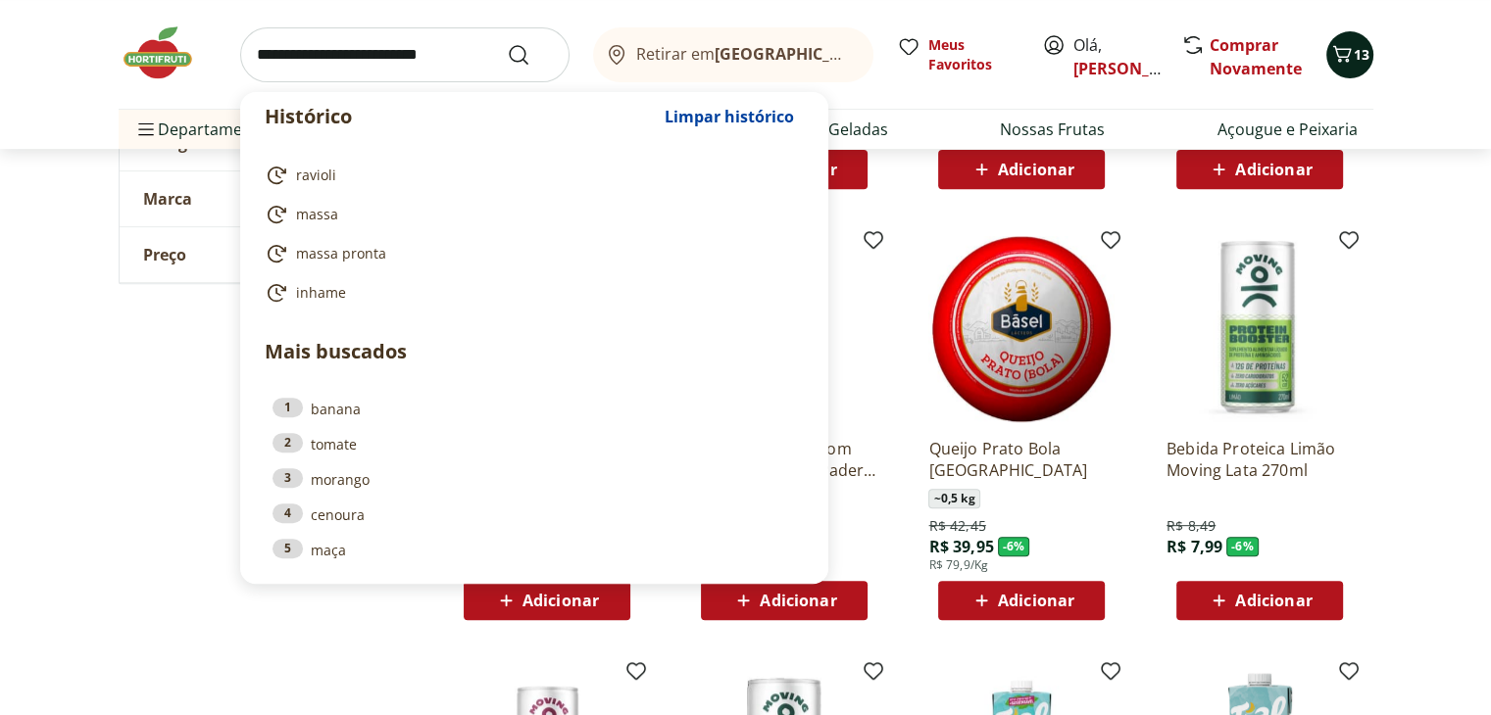
click at [1345, 56] on icon "Carrinho" at bounding box center [1341, 53] width 19 height 17
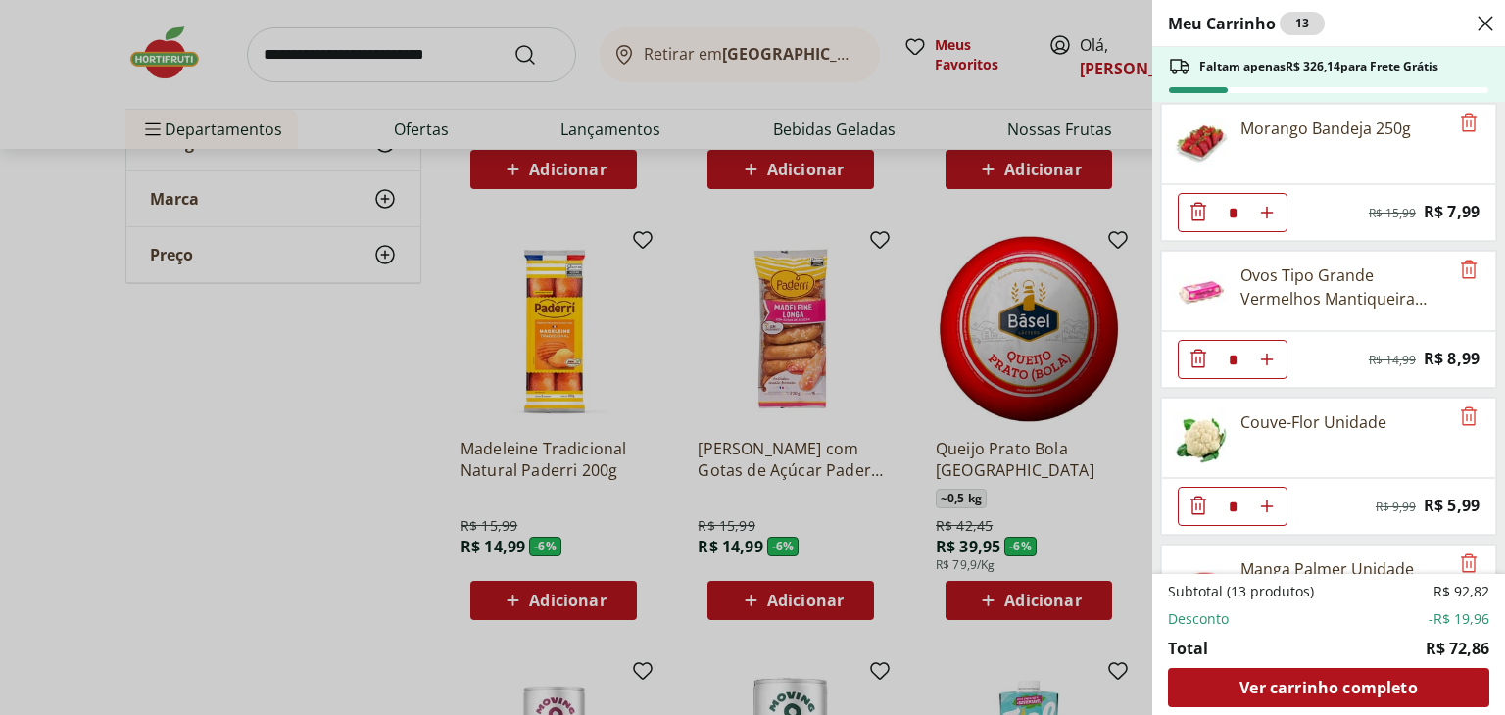
scroll to position [10, 0]
click at [1466, 260] on icon "Remove" at bounding box center [1469, 266] width 16 height 19
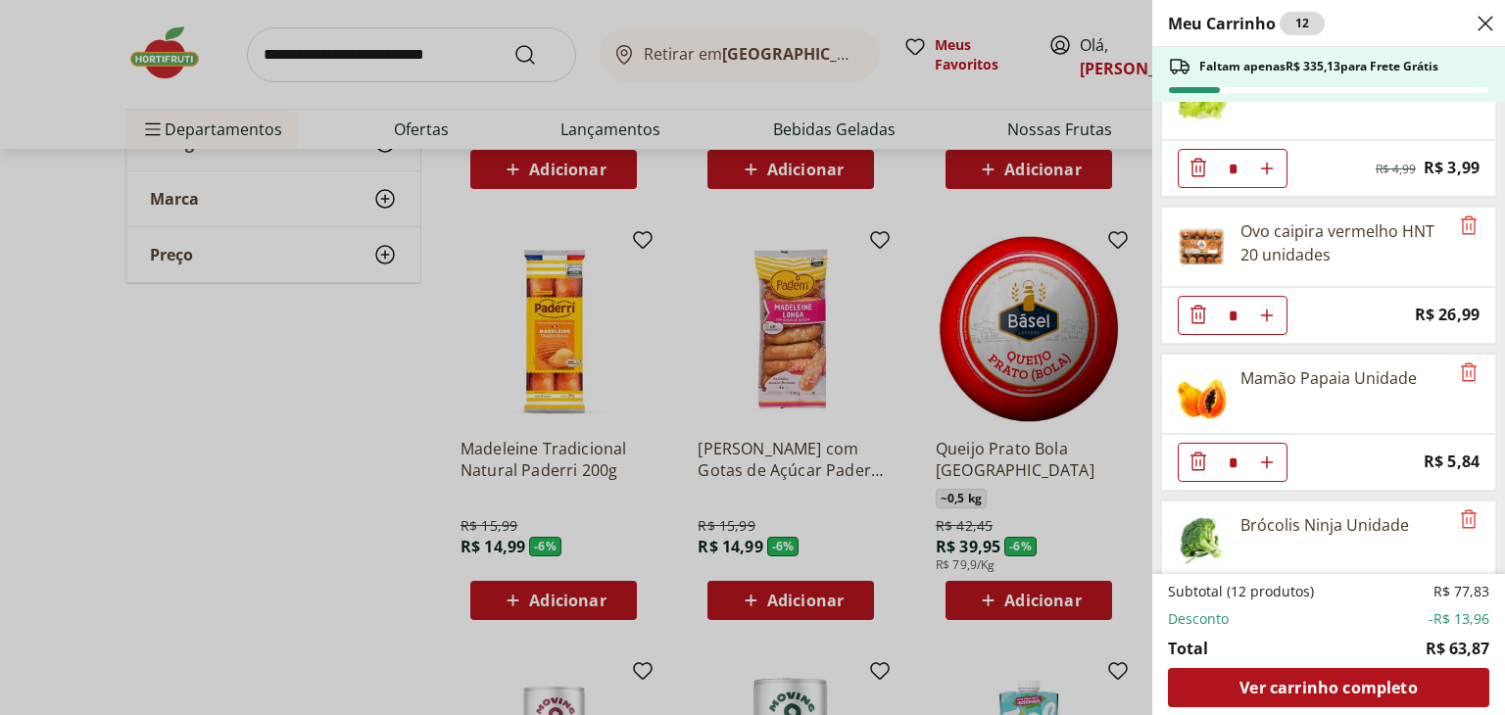
scroll to position [546, 0]
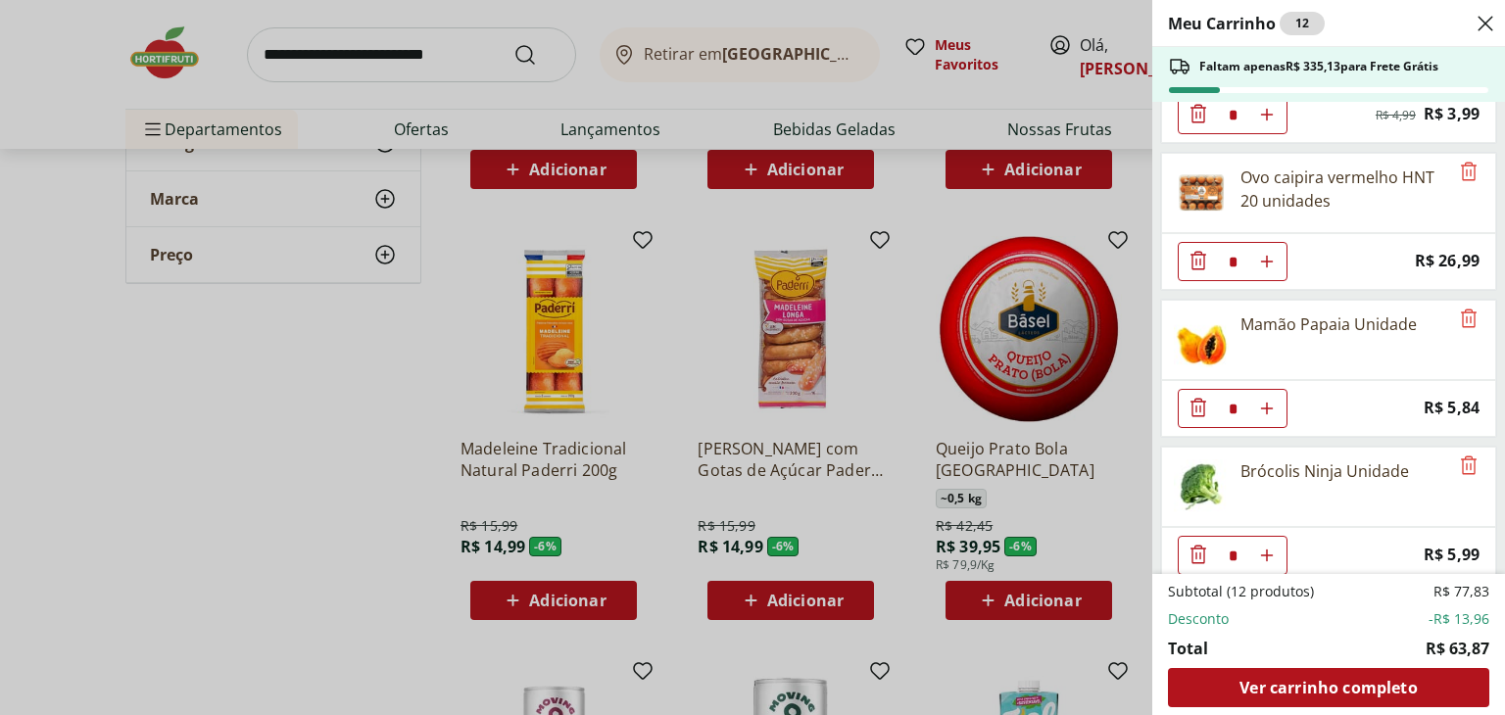
type input "*"
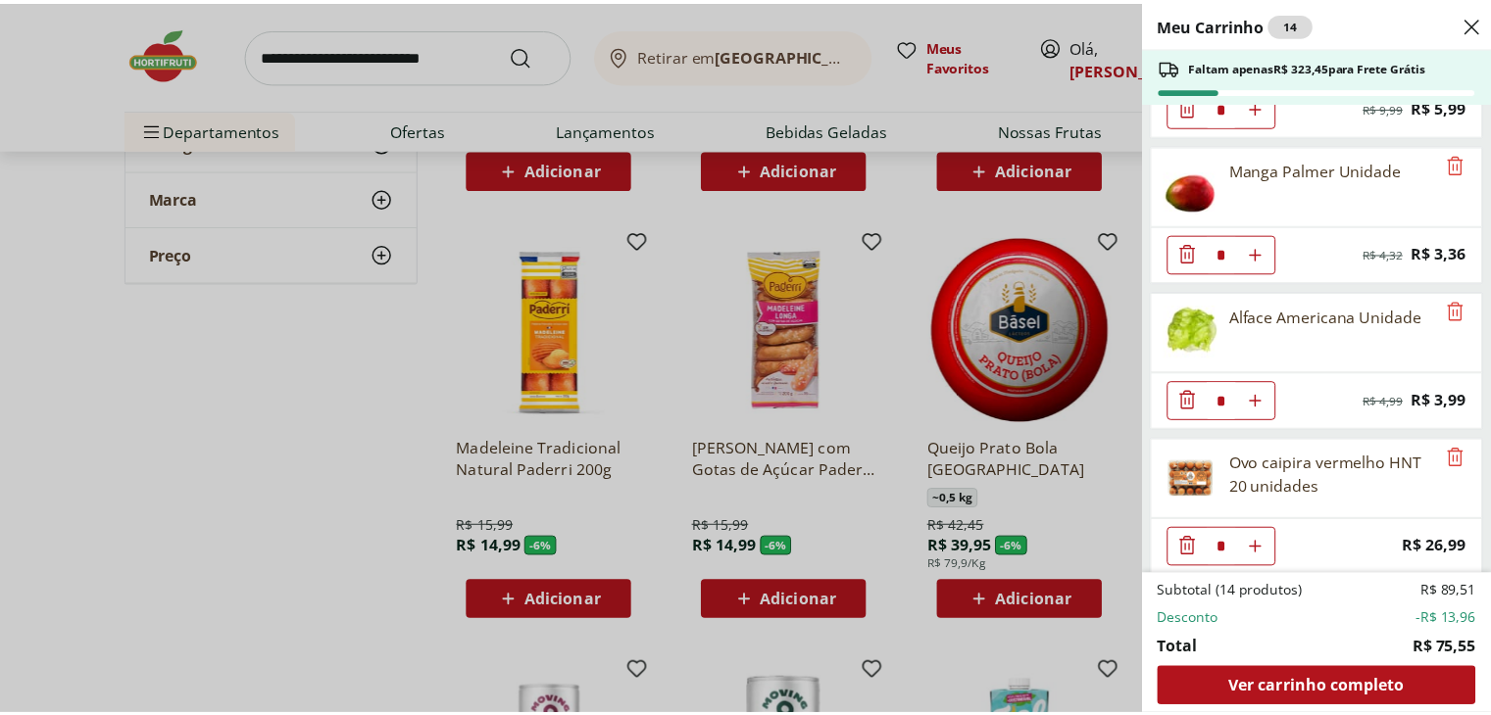
scroll to position [0, 0]
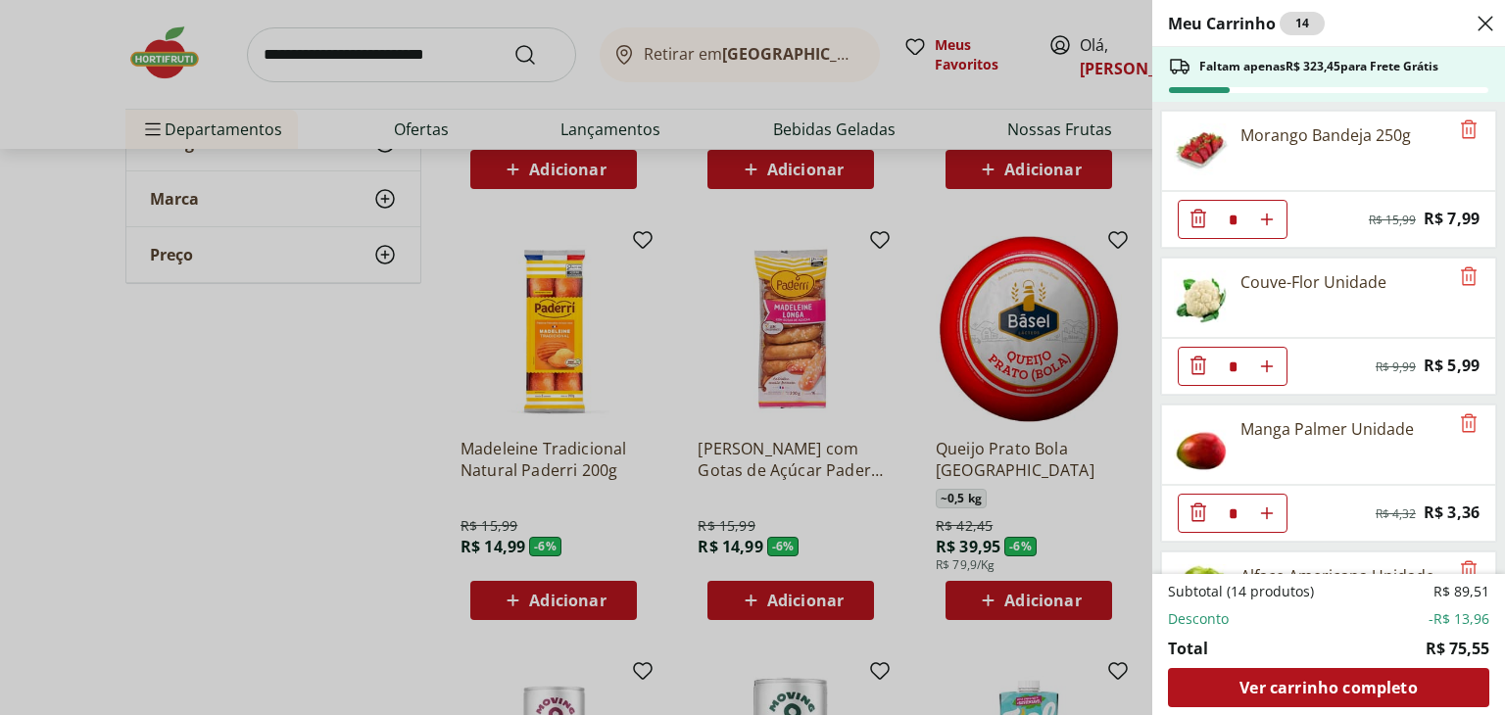
click at [353, 58] on div "Meu Carrinho 14 Faltam apenas R$ 323,45 para Frete Grátis Morango Bandeja 250g …" at bounding box center [752, 357] width 1505 height 715
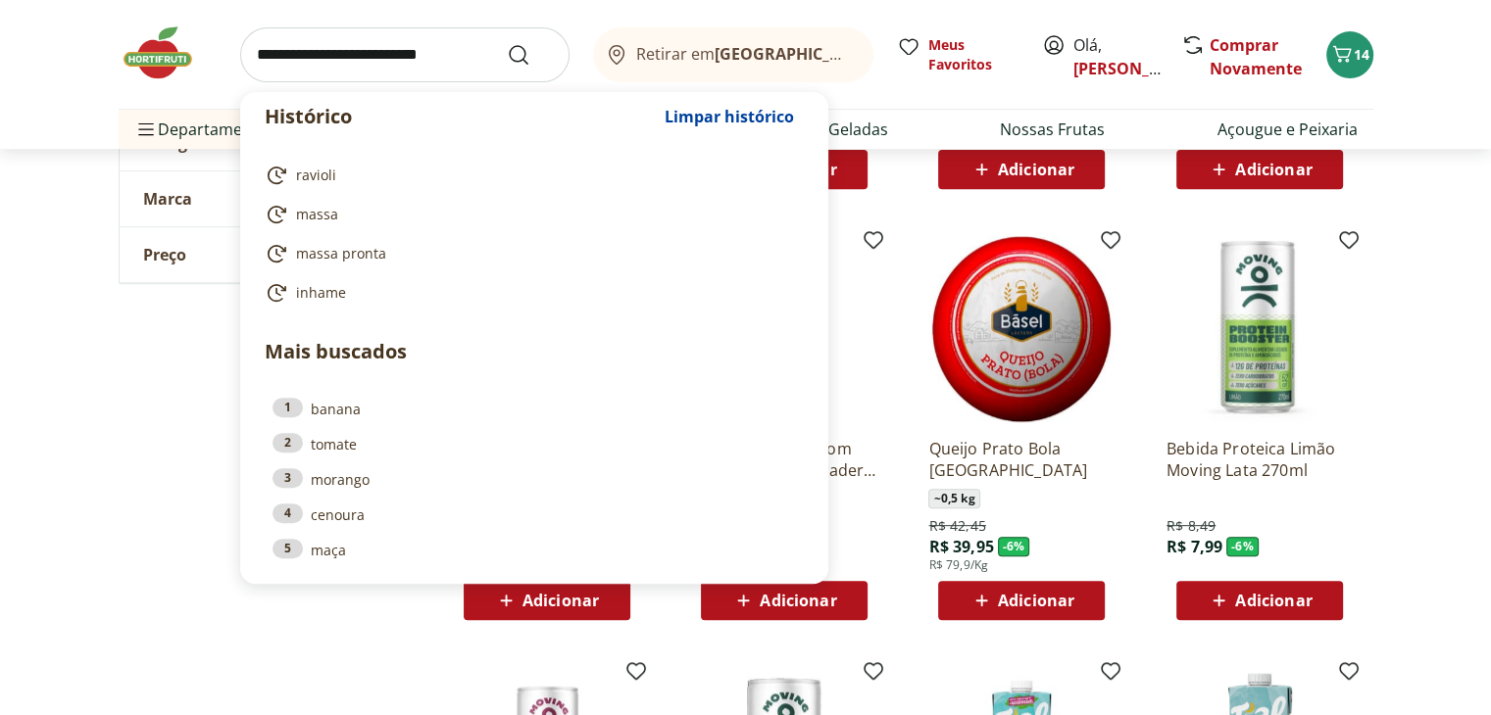
click at [330, 48] on input "search" at bounding box center [404, 54] width 329 height 55
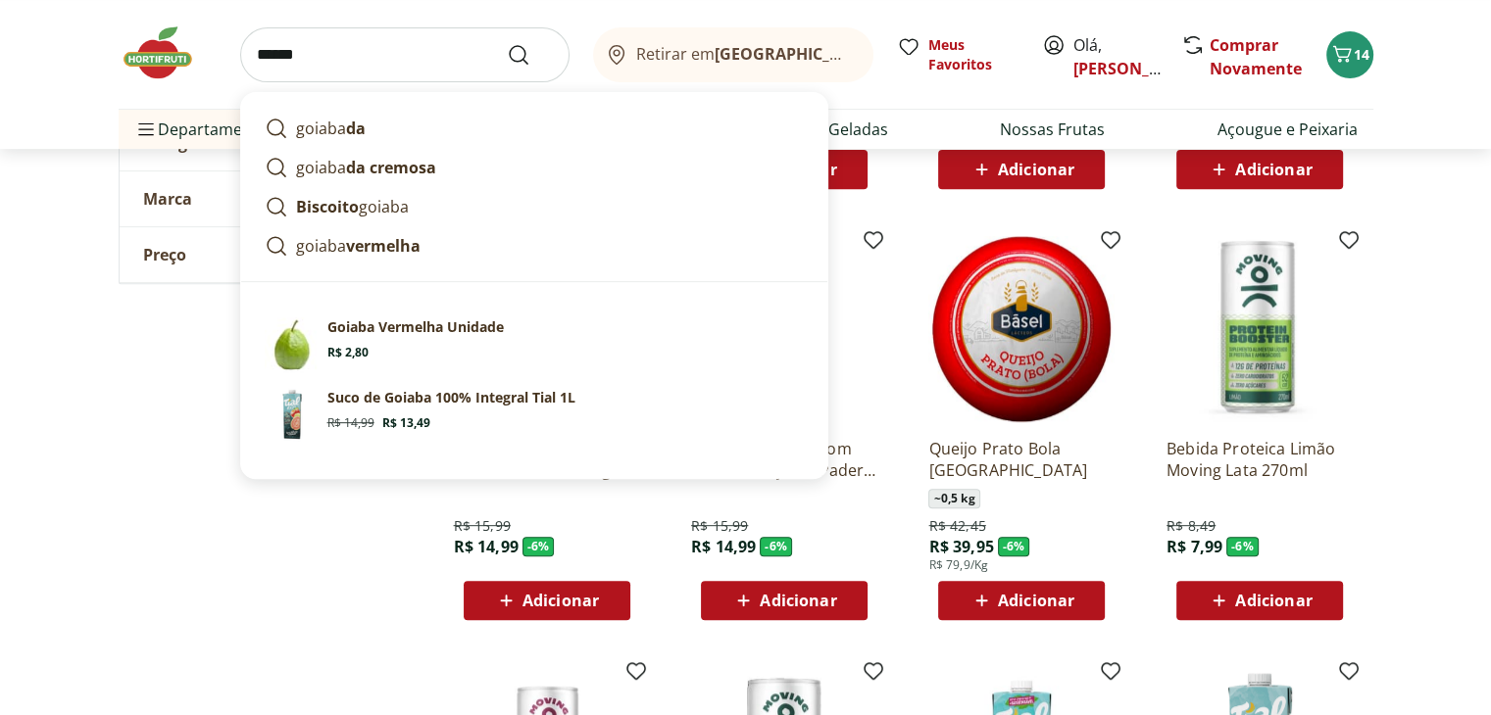
type input "******"
click at [507, 43] on button "Submit Search" at bounding box center [530, 55] width 47 height 24
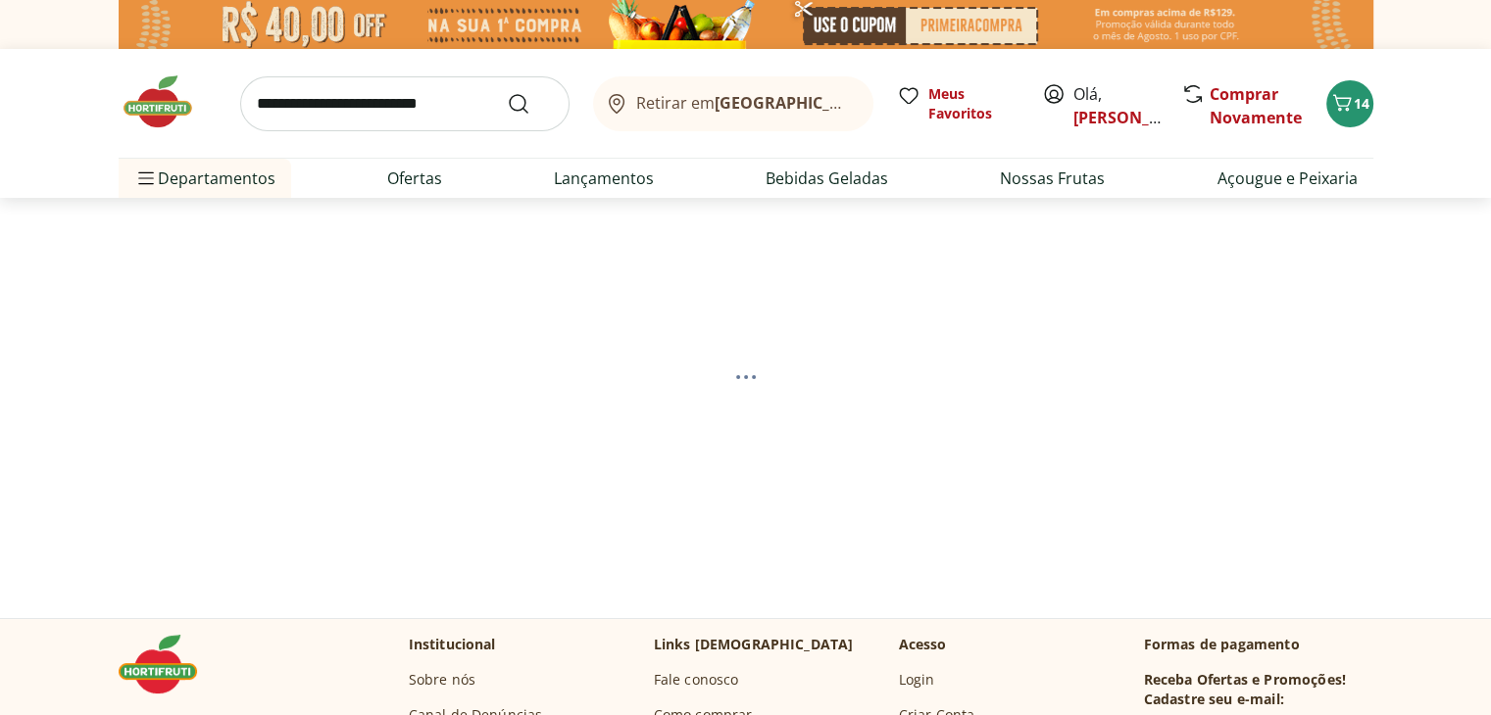
select select "**********"
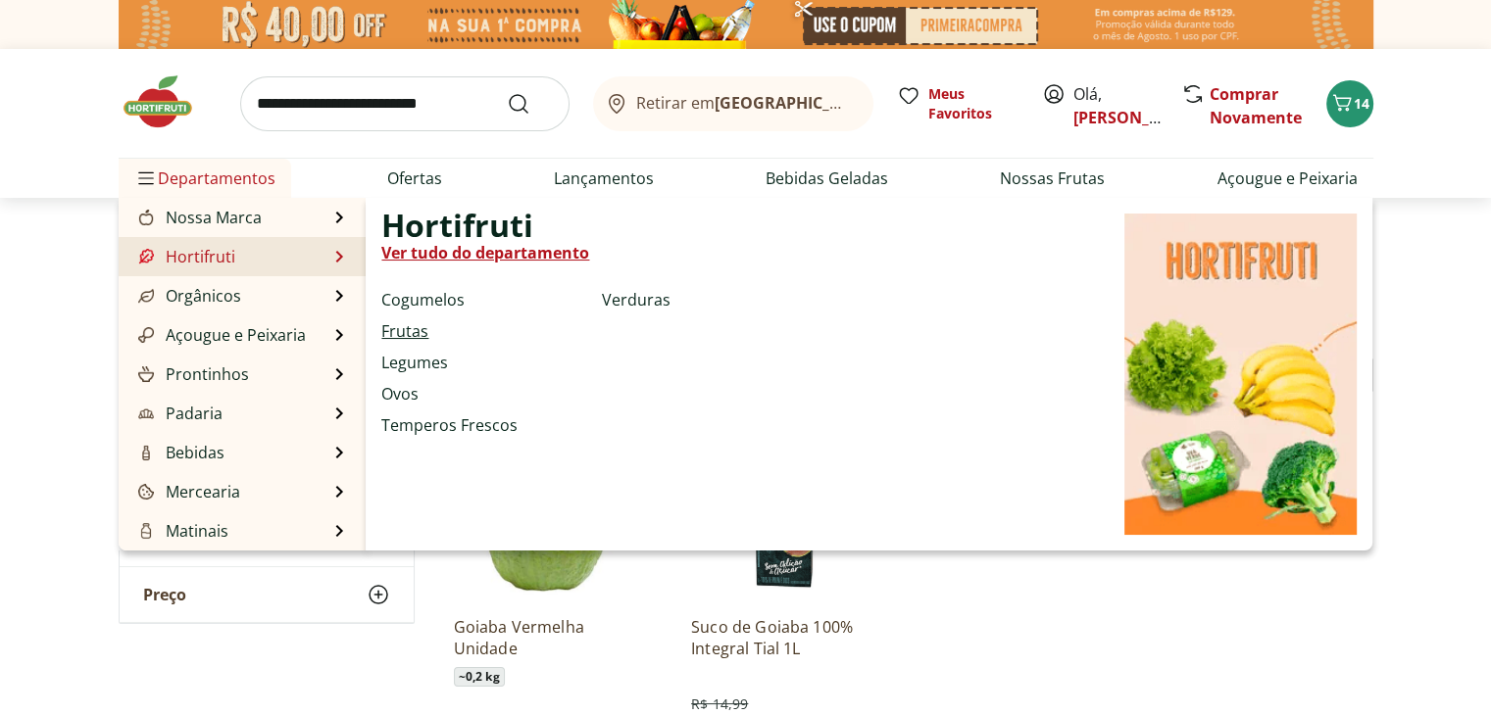
click at [414, 330] on link "Frutas" at bounding box center [404, 332] width 47 height 24
select select "**********"
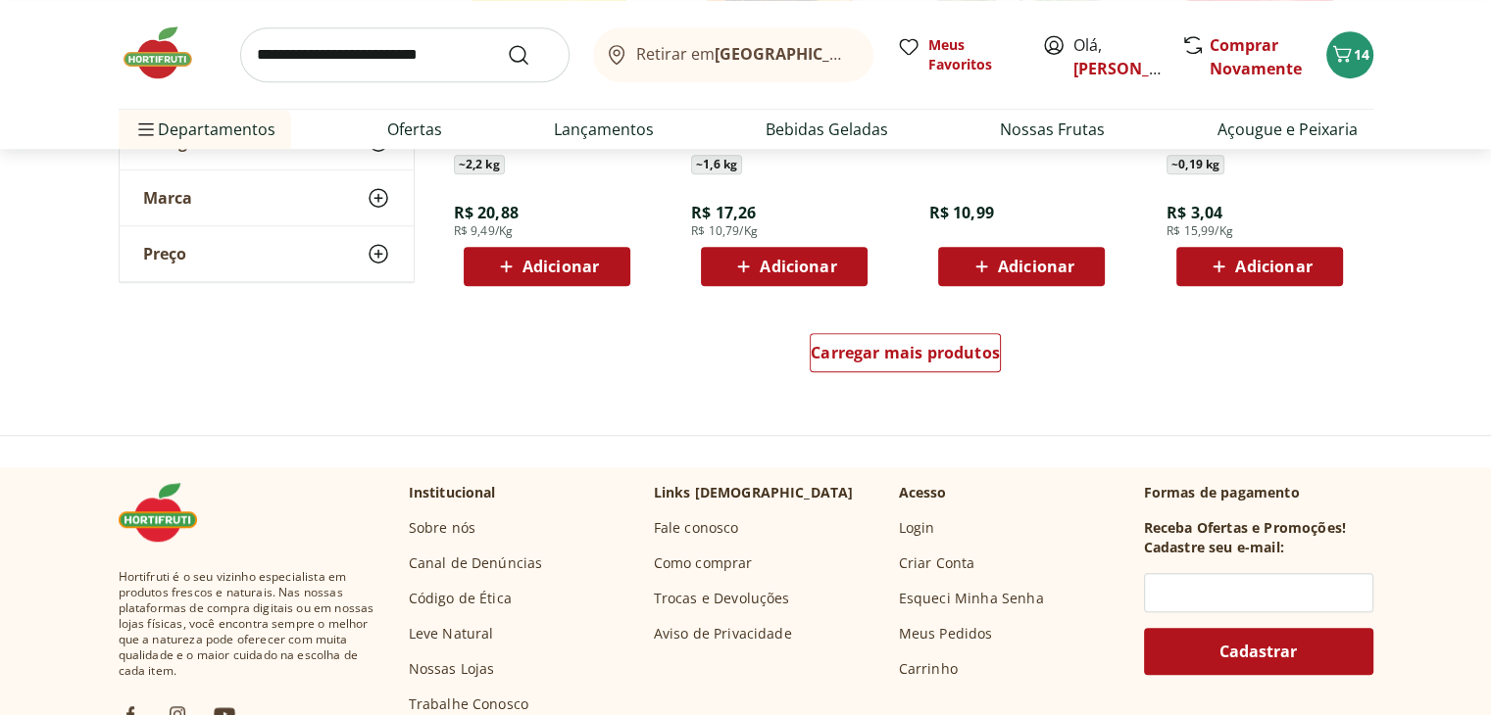
scroll to position [1334, 0]
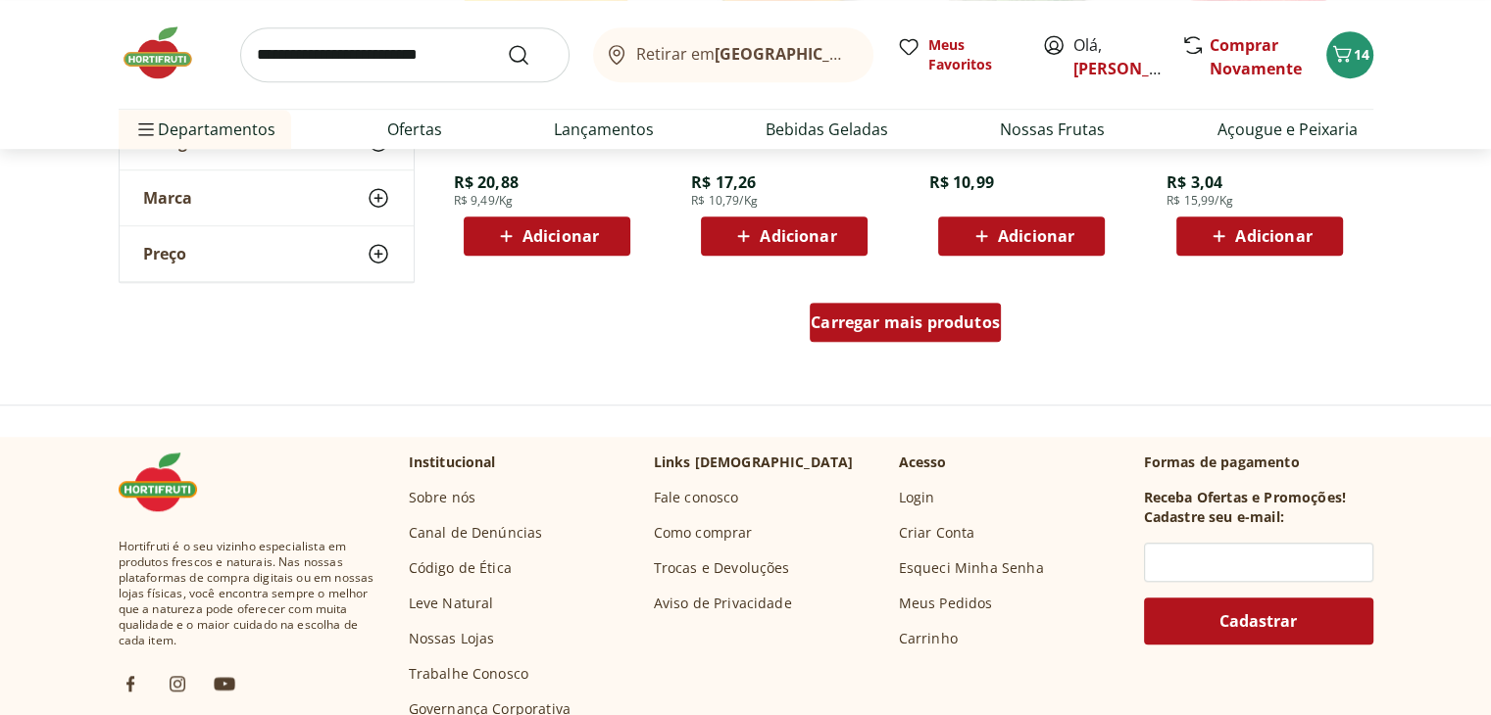
click at [926, 332] on div "Carregar mais produtos" at bounding box center [905, 322] width 191 height 39
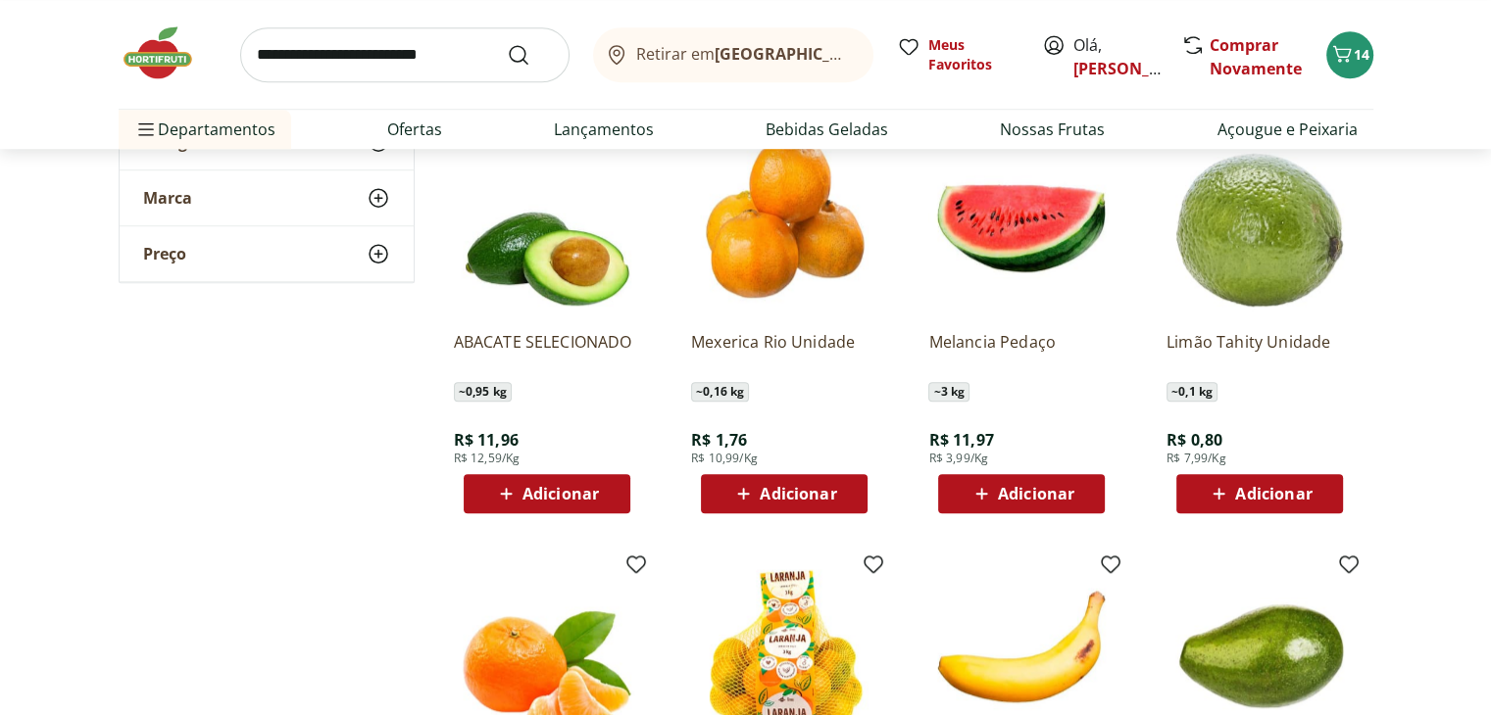
scroll to position [1470, 0]
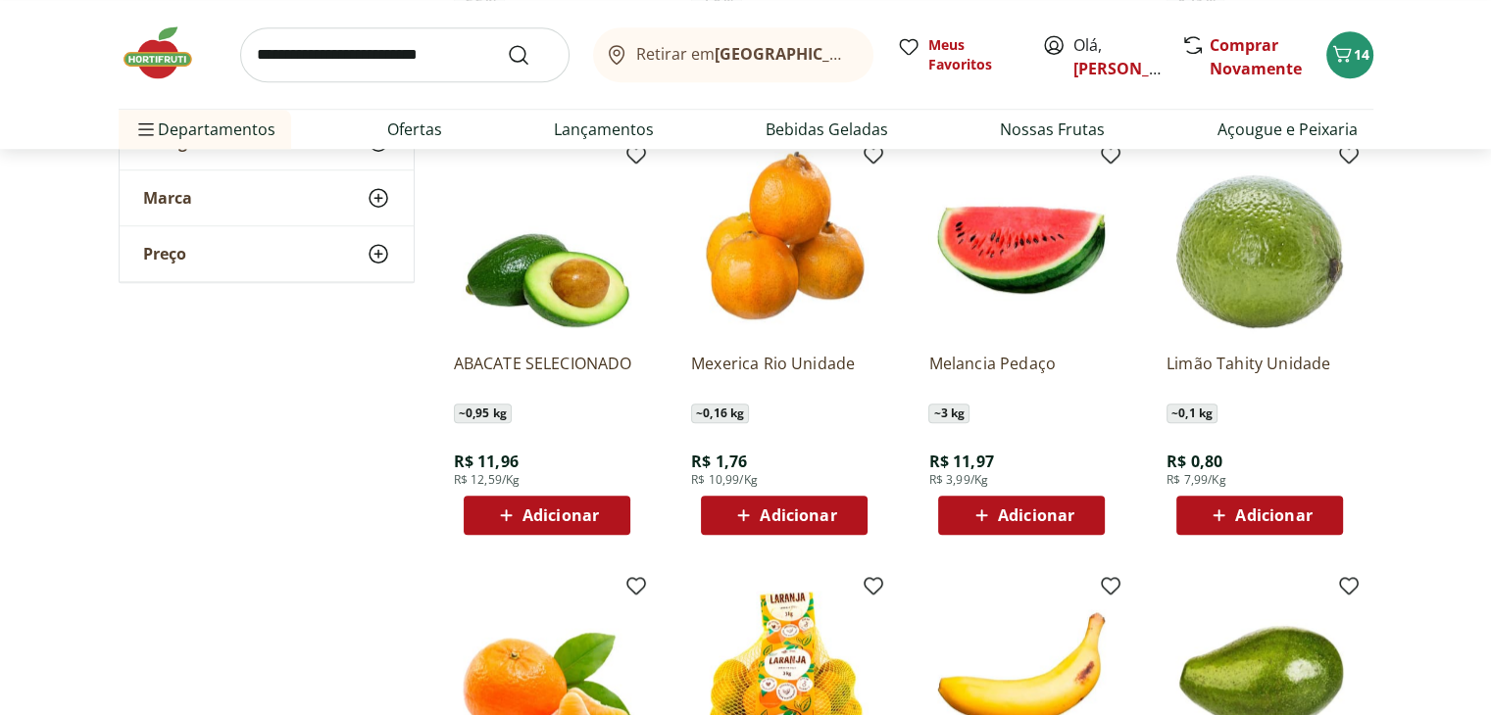
click at [427, 56] on input "search" at bounding box center [404, 54] width 329 height 55
type input "******"
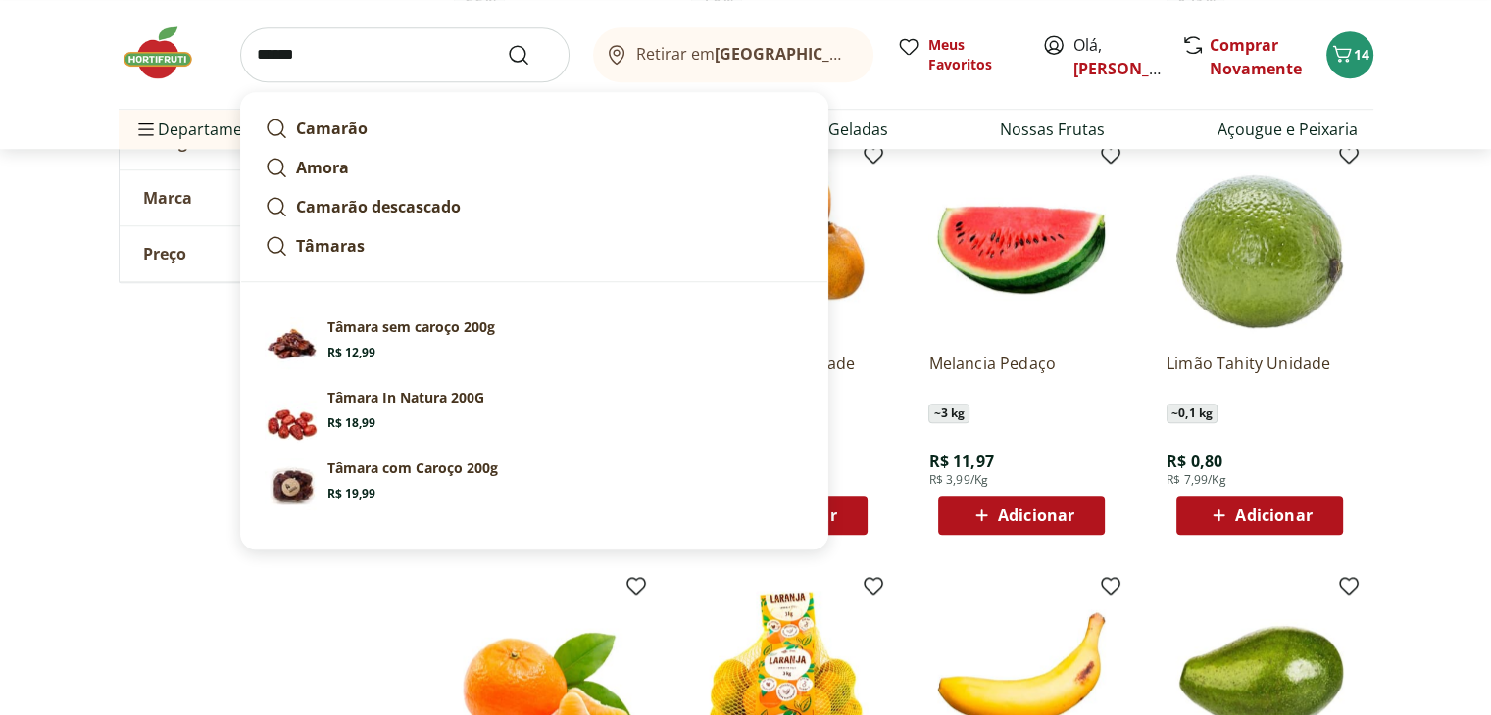
click button "Submit Search" at bounding box center [530, 55] width 47 height 24
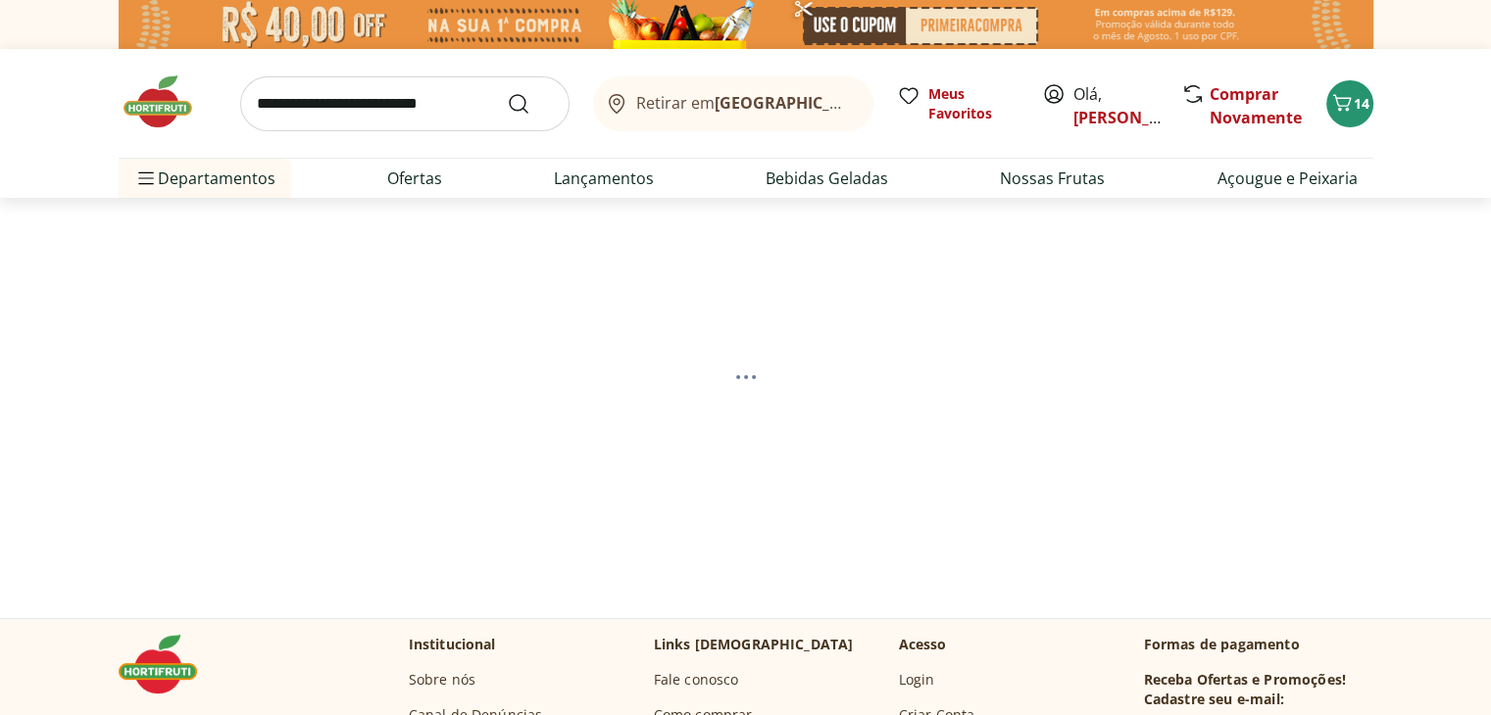
select select "**********"
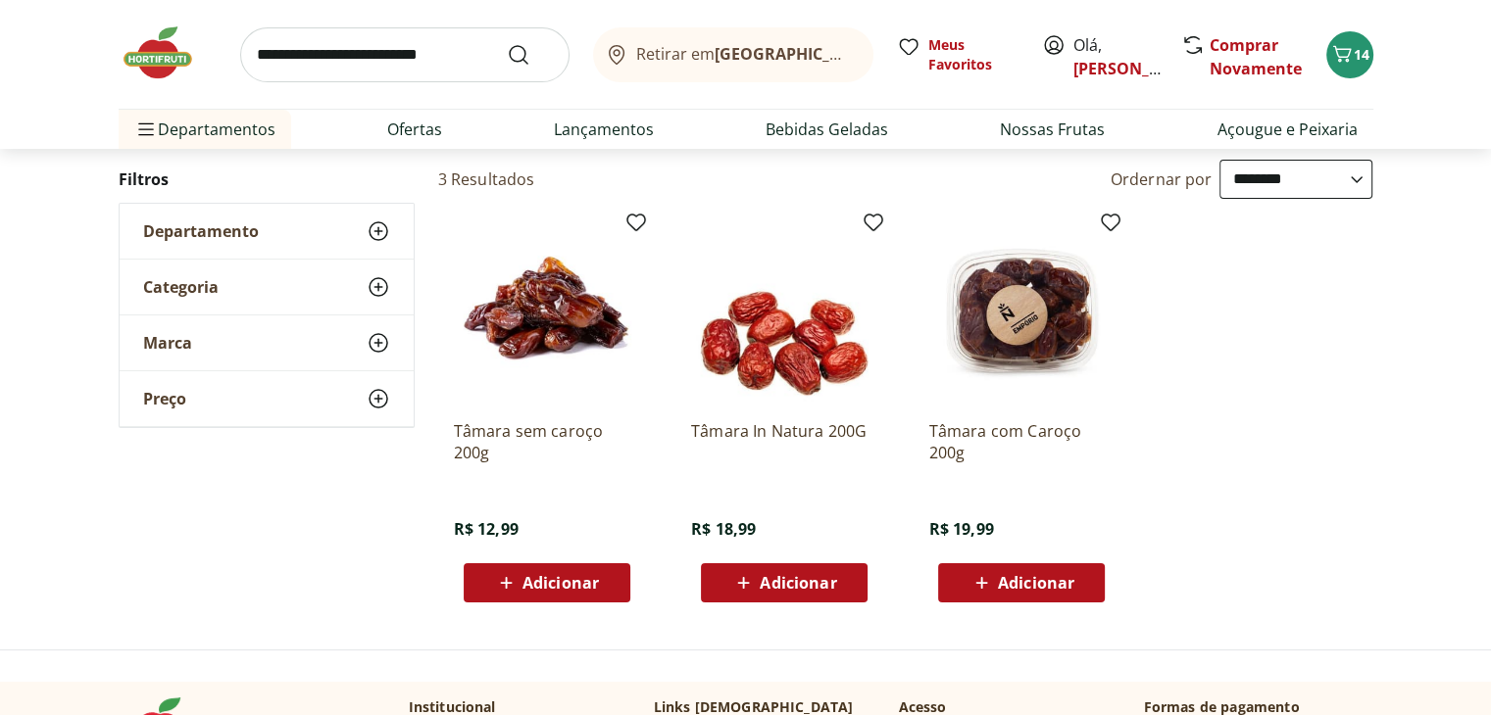
scroll to position [192, 0]
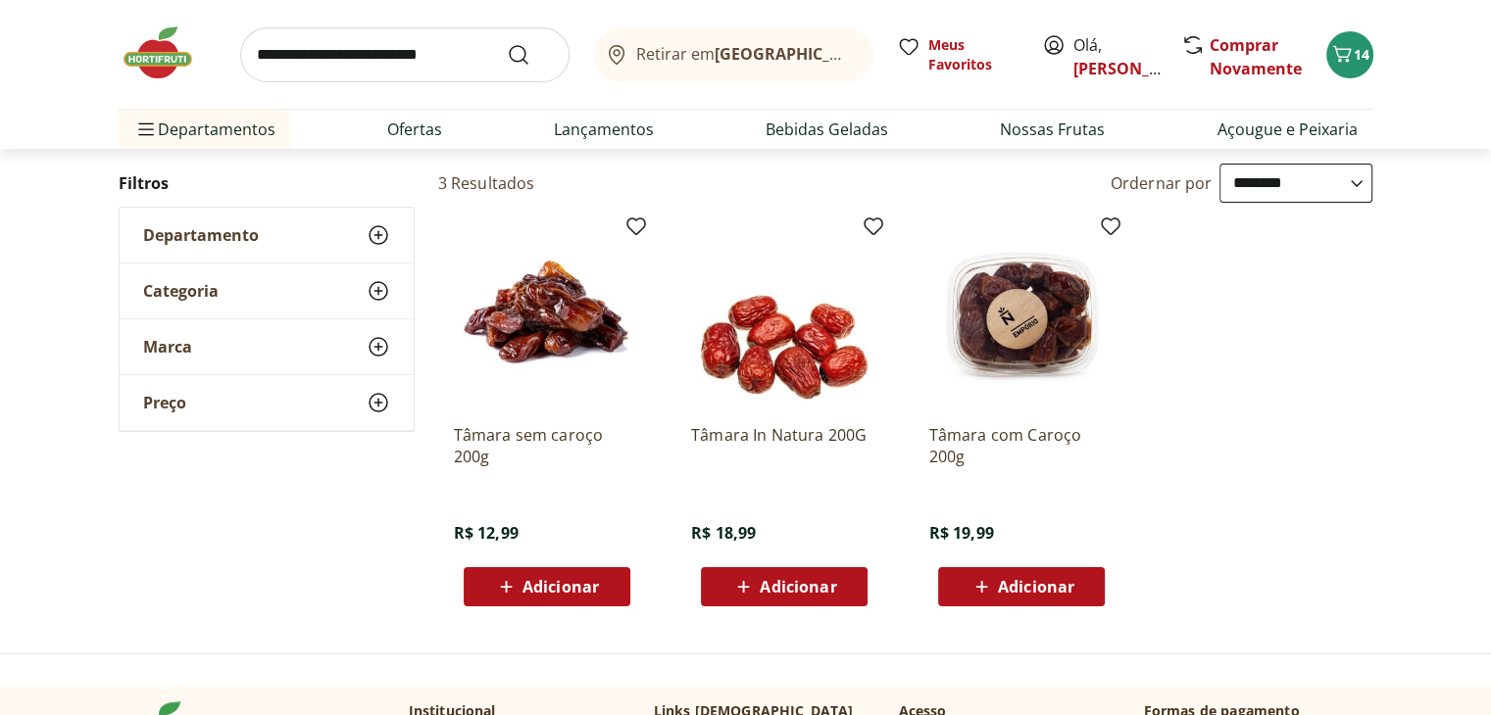
click at [534, 589] on span "Adicionar" at bounding box center [560, 587] width 76 height 16
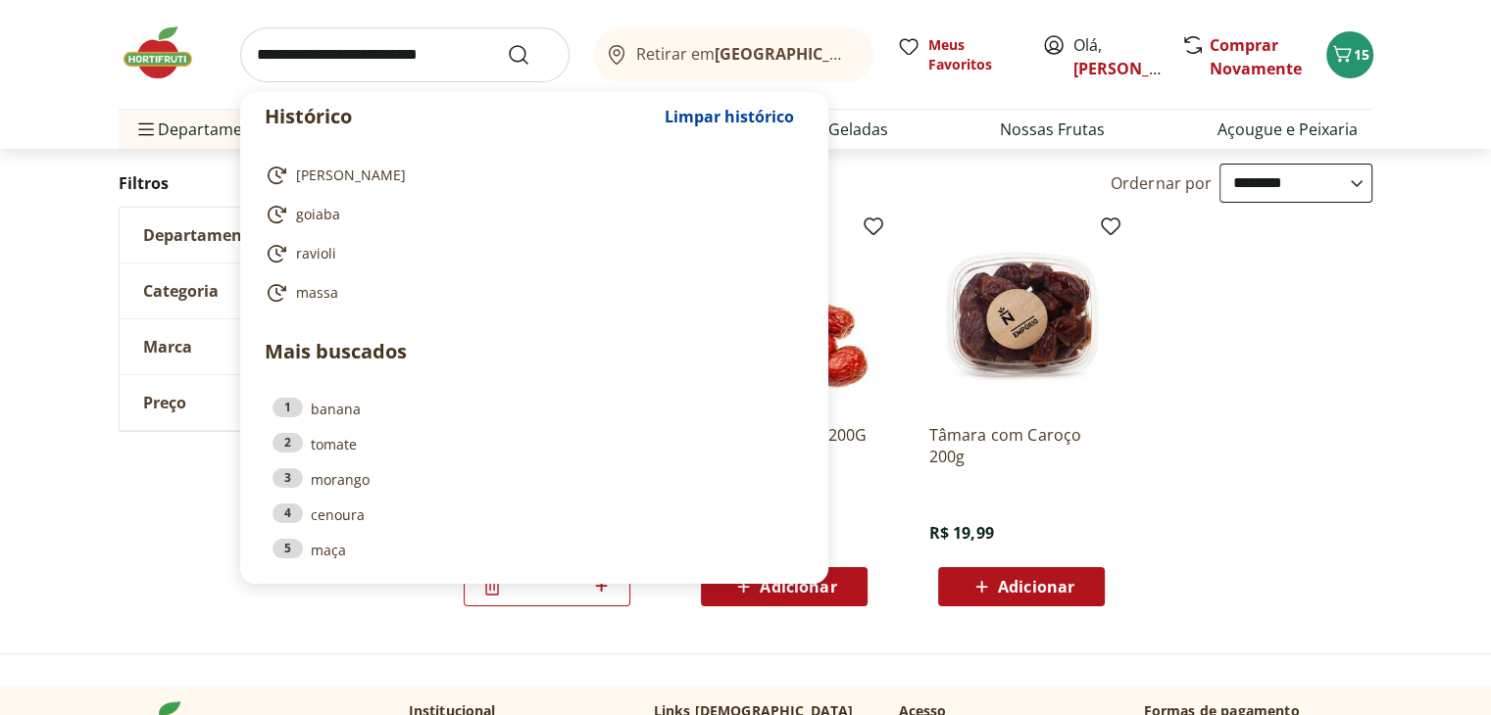
click at [408, 57] on input "search" at bounding box center [404, 54] width 329 height 55
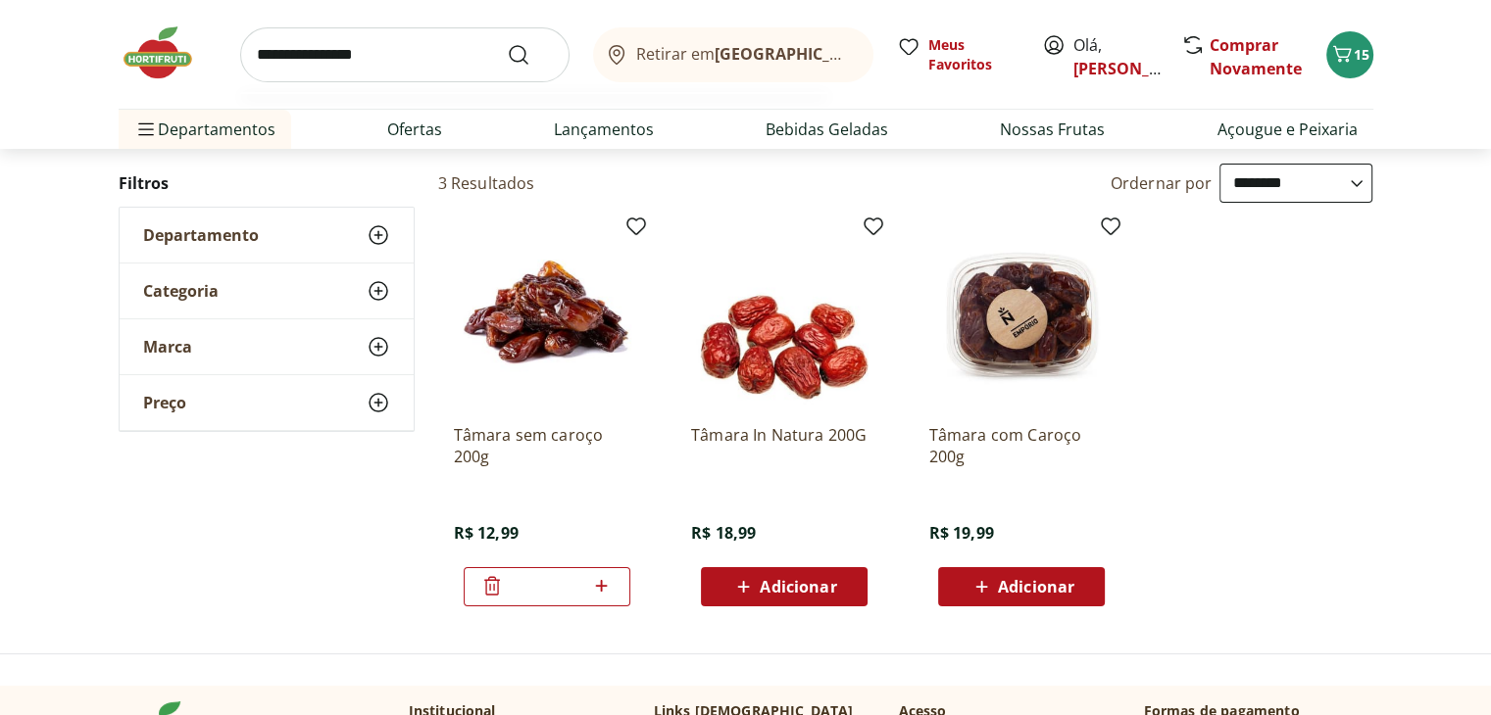
type input "**********"
click at [507, 43] on button "Submit Search" at bounding box center [530, 55] width 47 height 24
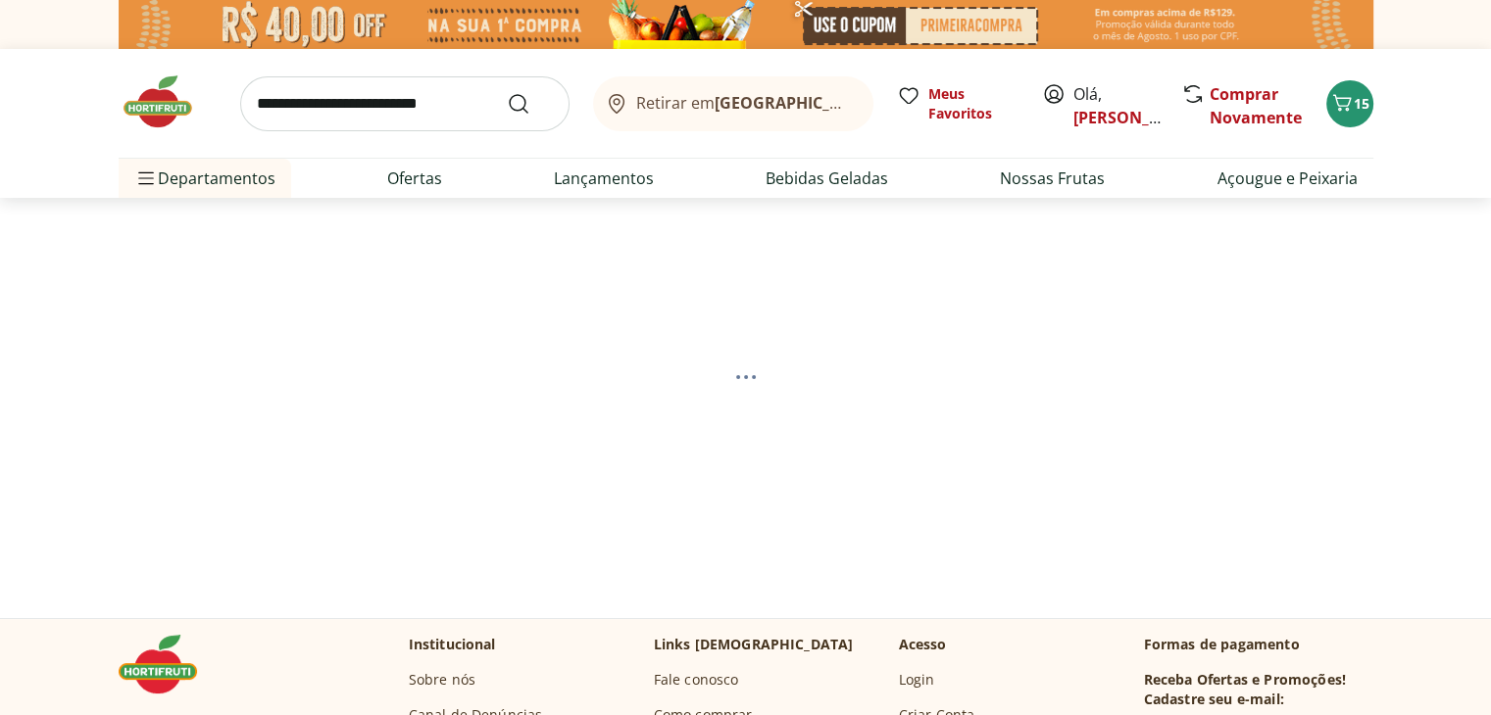
select select "**********"
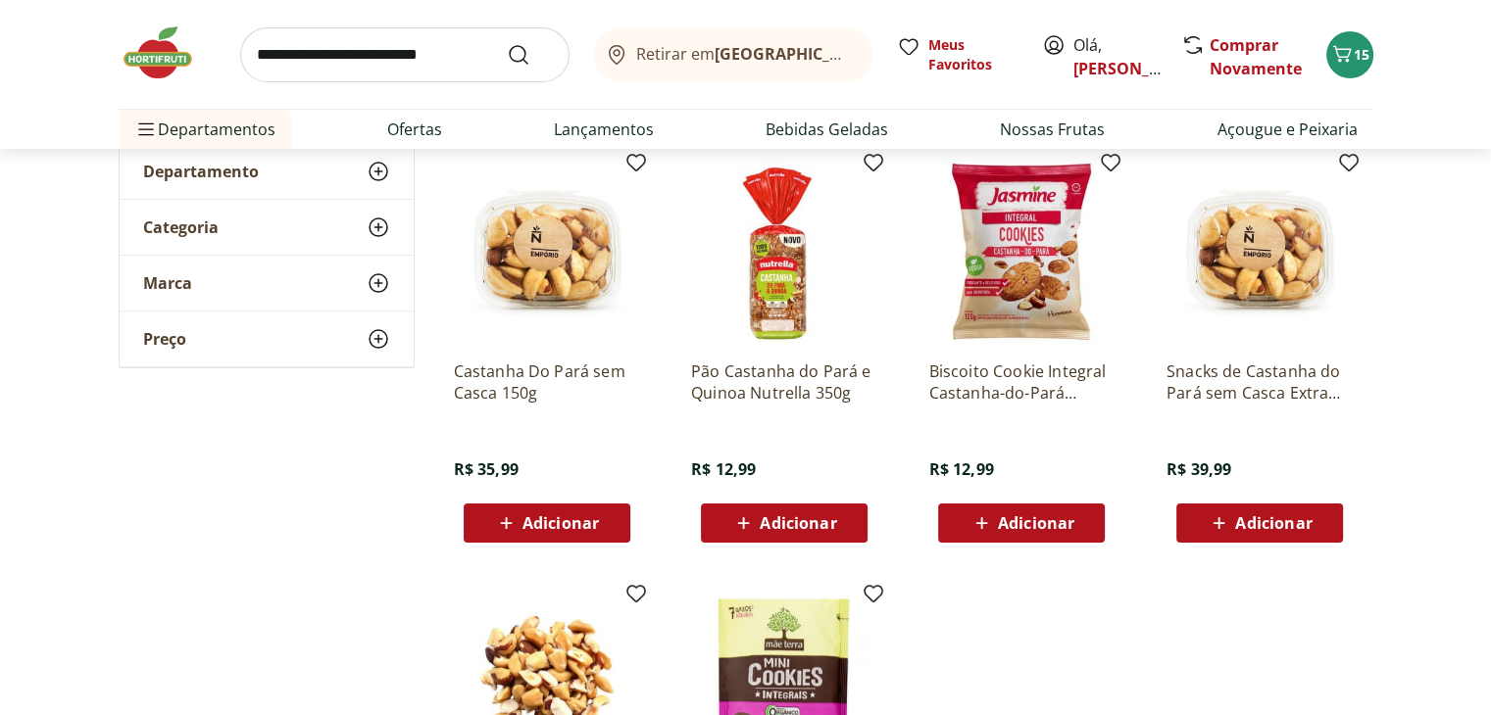
scroll to position [251, 0]
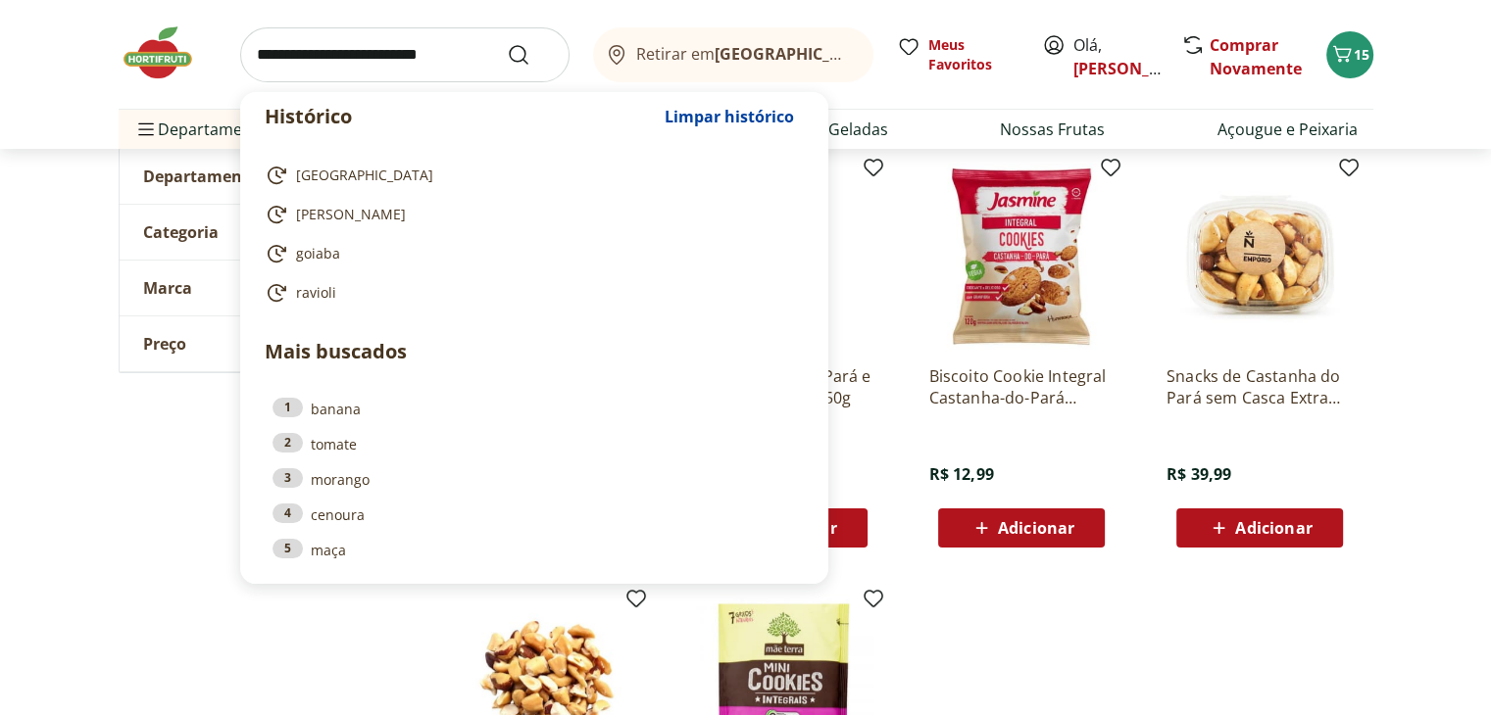
click at [463, 57] on input "search" at bounding box center [404, 54] width 329 height 55
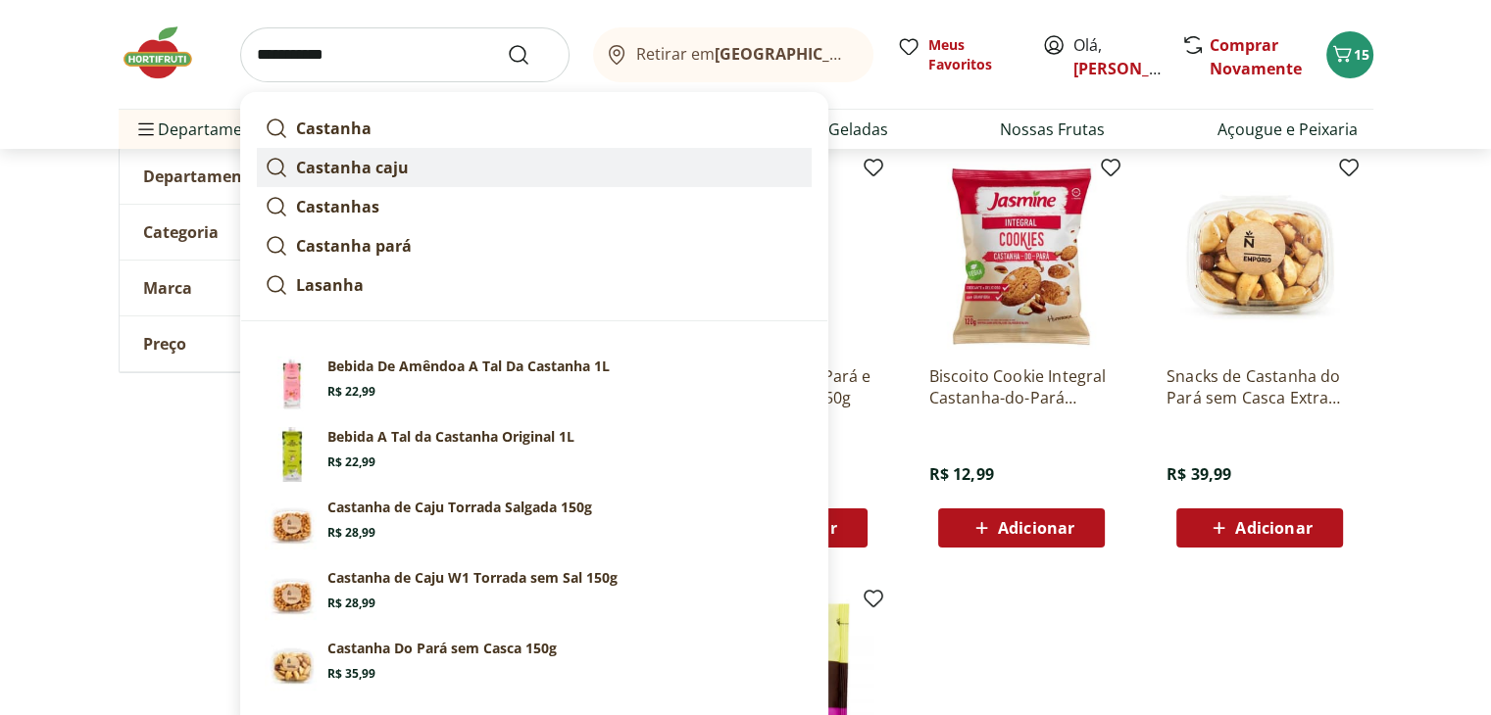
click at [434, 175] on link "Castanha caju" at bounding box center [534, 167] width 555 height 39
type input "**********"
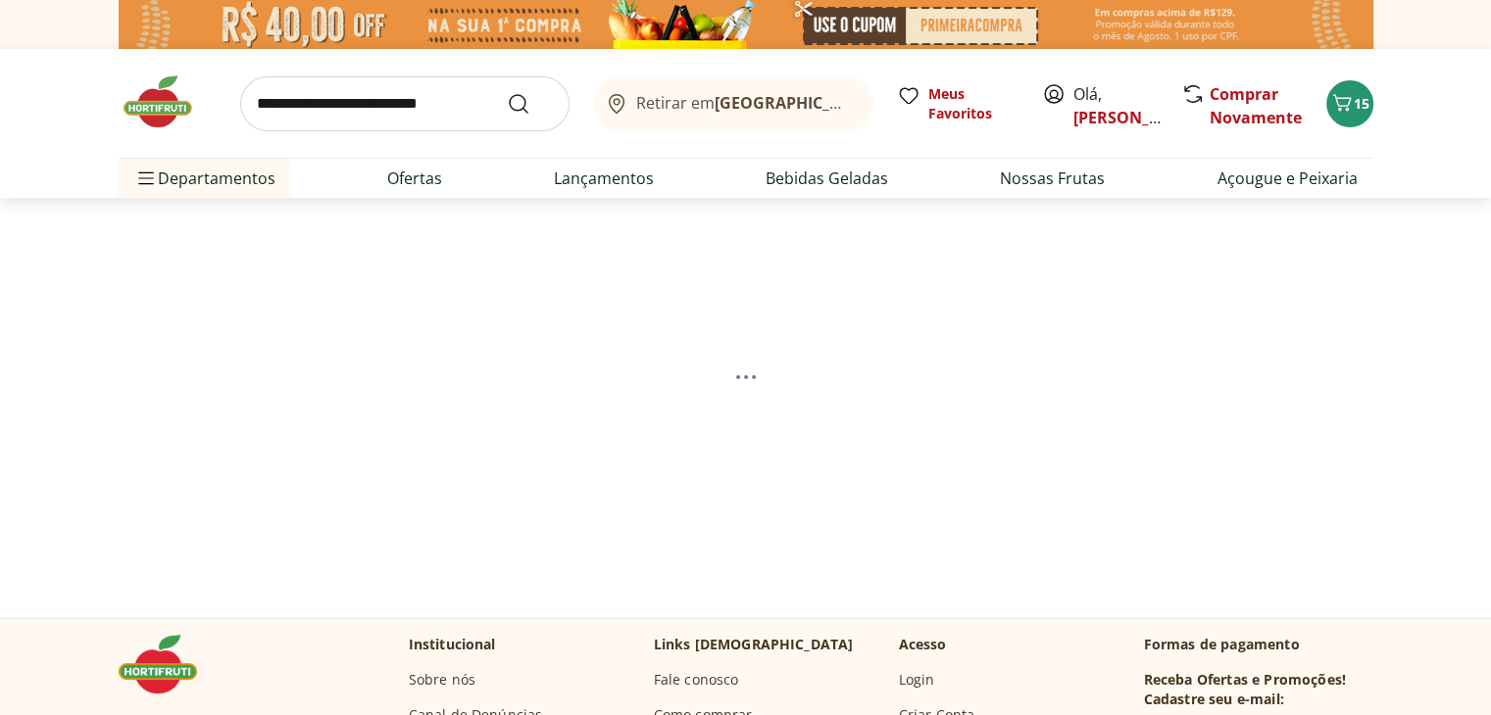
select select "**********"
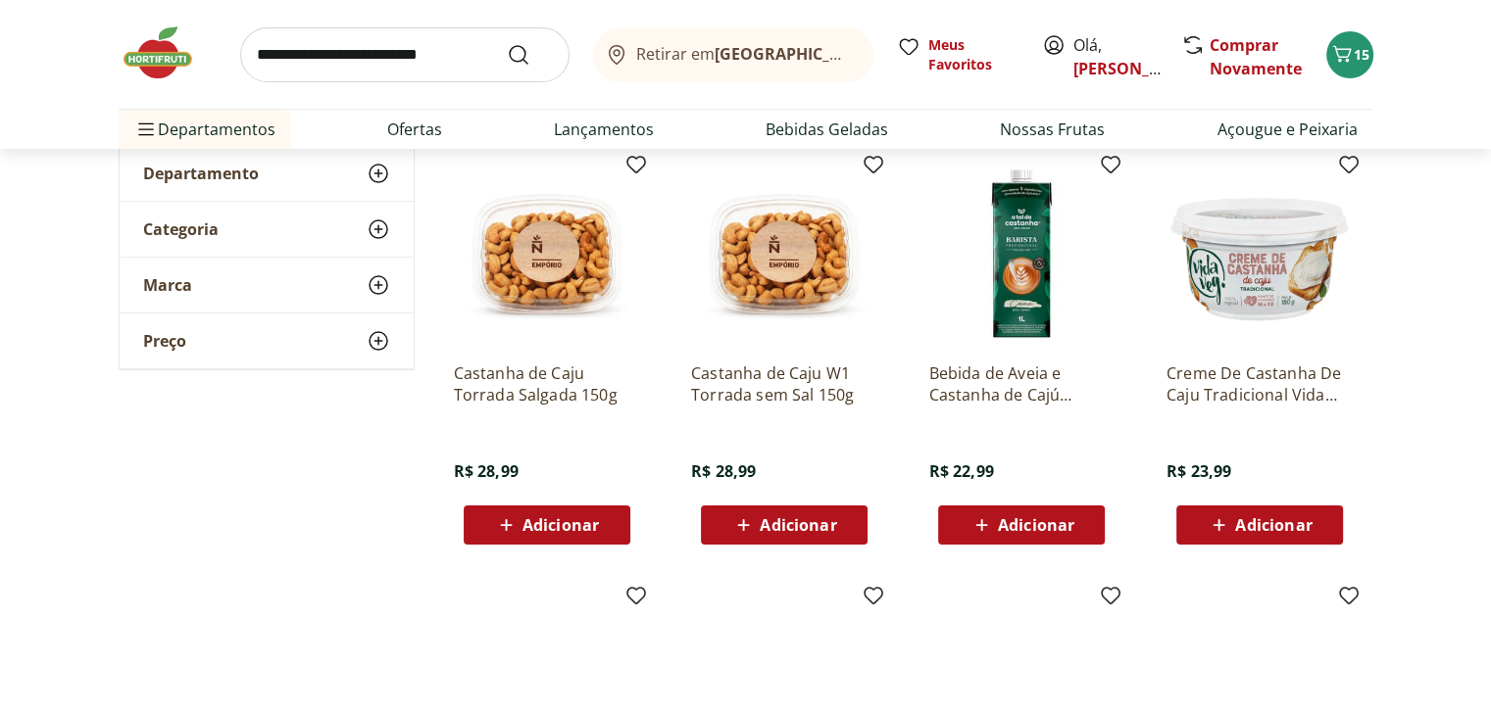
scroll to position [260, 0]
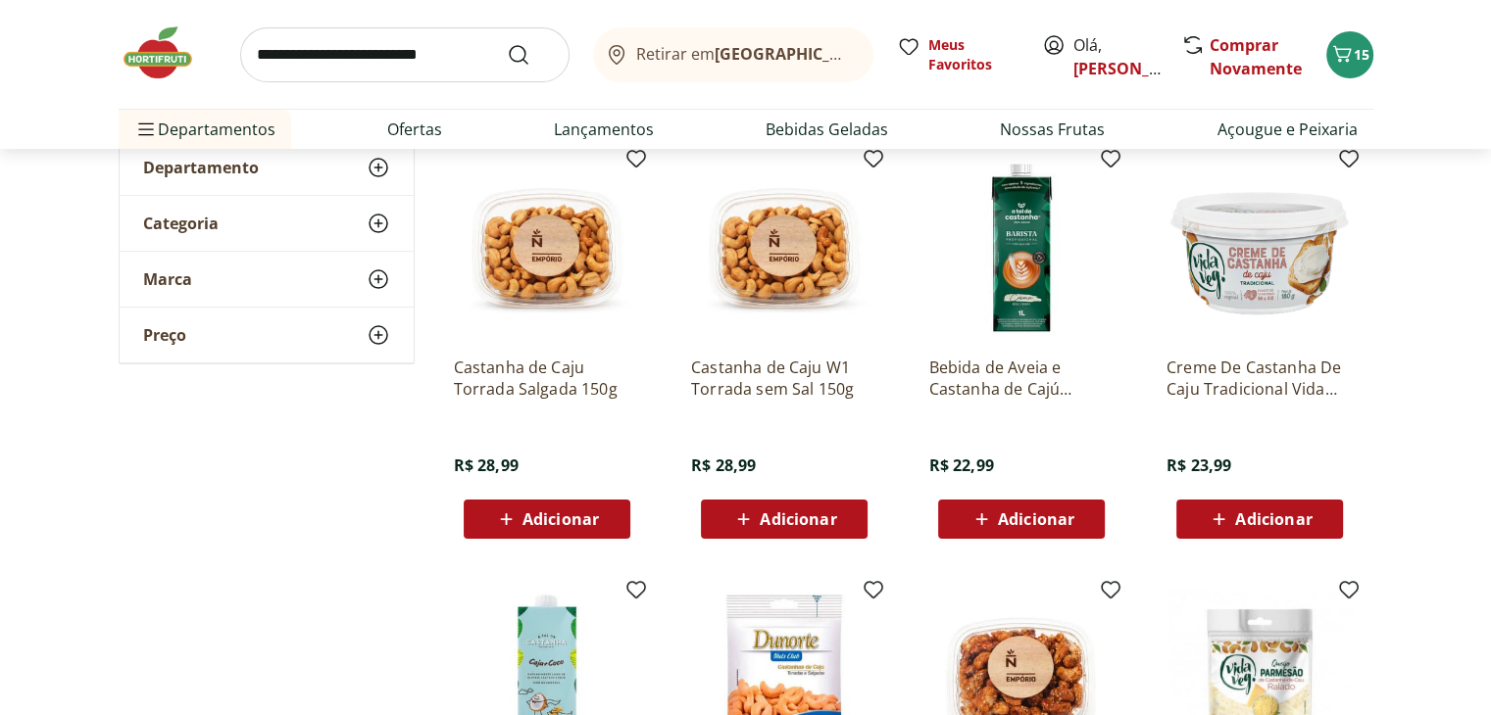
click at [384, 54] on input "search" at bounding box center [404, 54] width 329 height 55
click at [161, 222] on span "Categoria" at bounding box center [180, 224] width 75 height 20
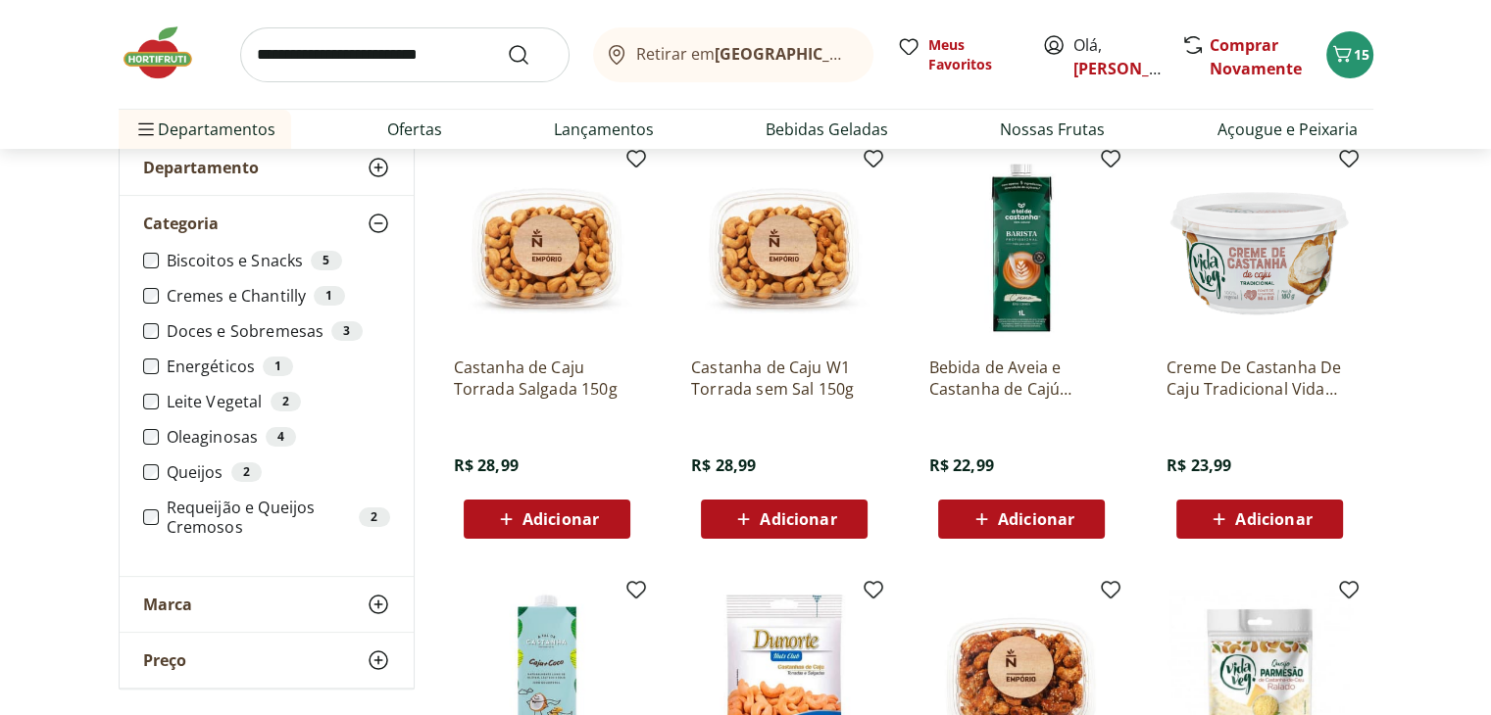
click at [370, 163] on icon at bounding box center [379, 168] width 24 height 24
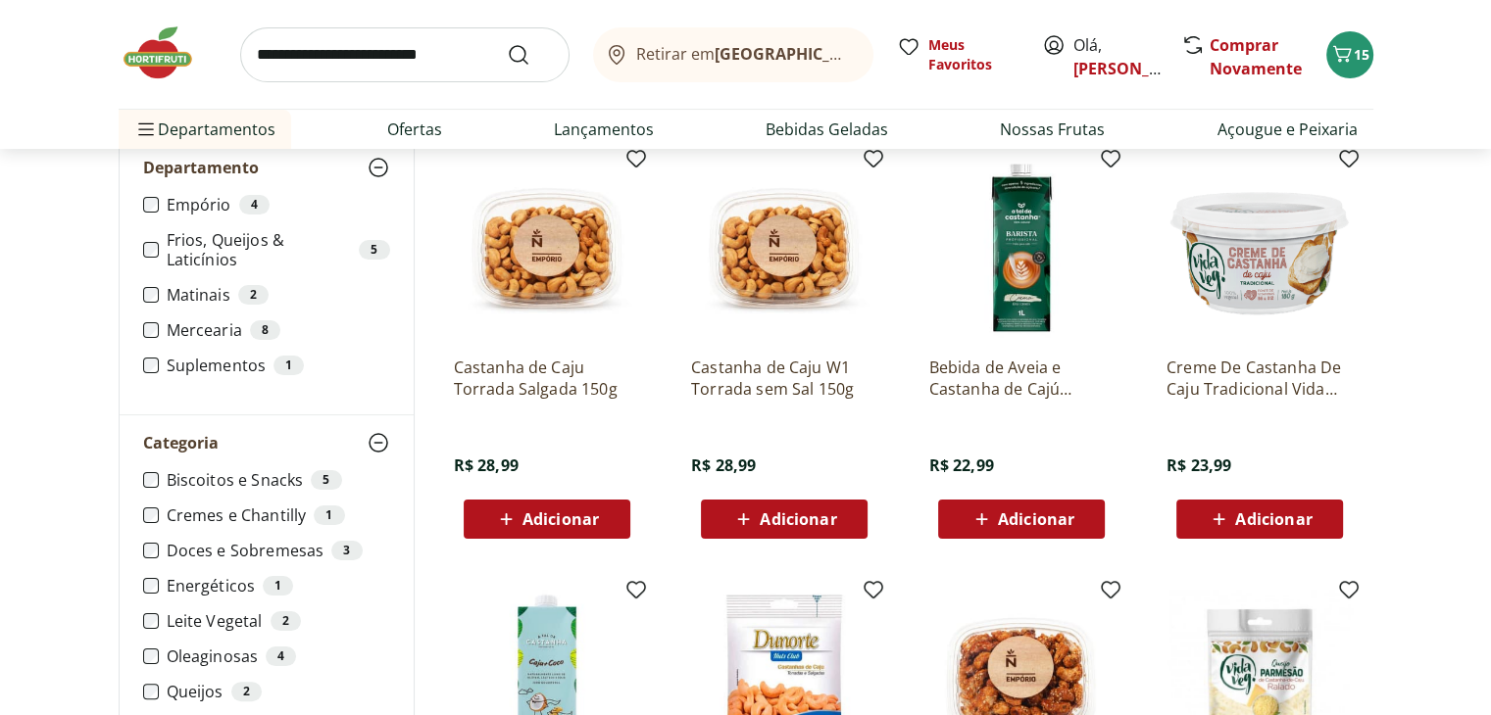
scroll to position [0, 0]
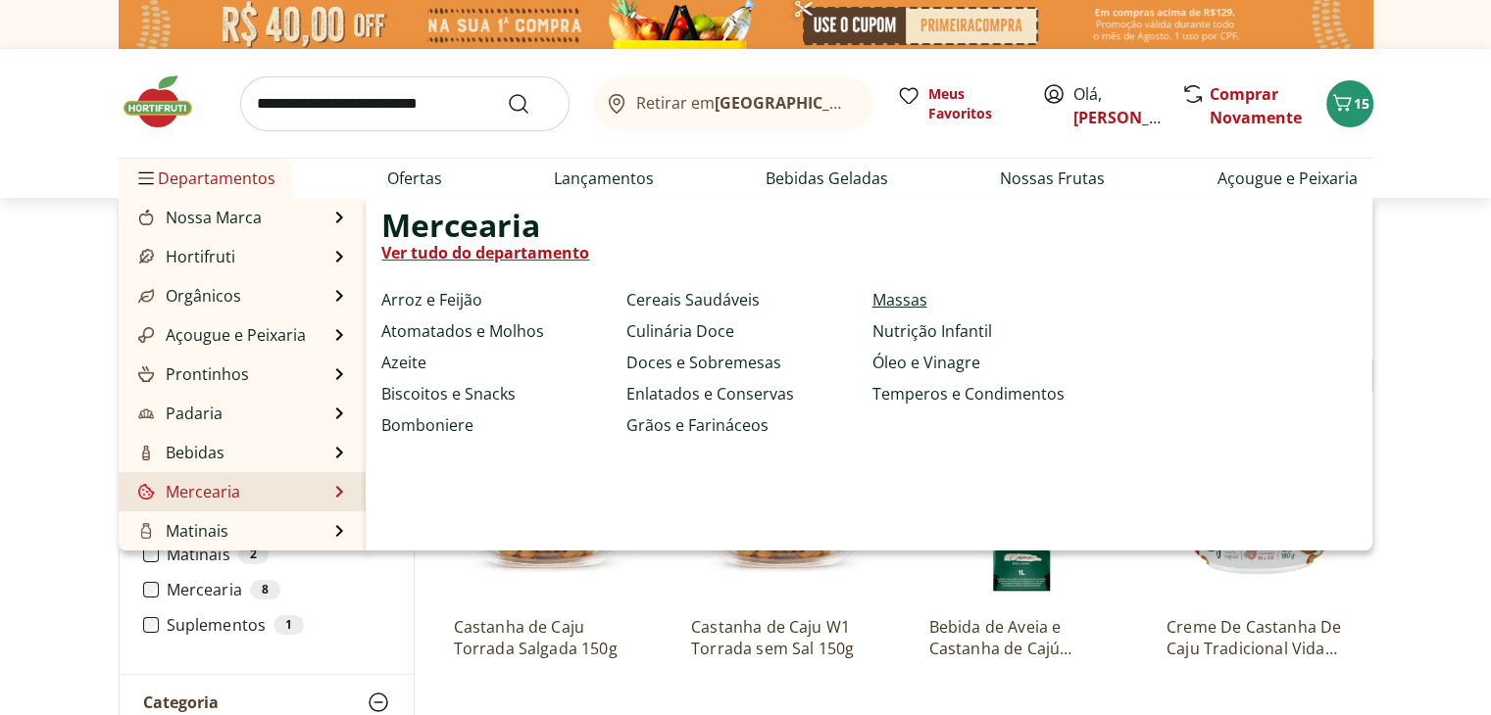
click at [895, 303] on link "Massas" at bounding box center [898, 300] width 55 height 24
select select "**********"
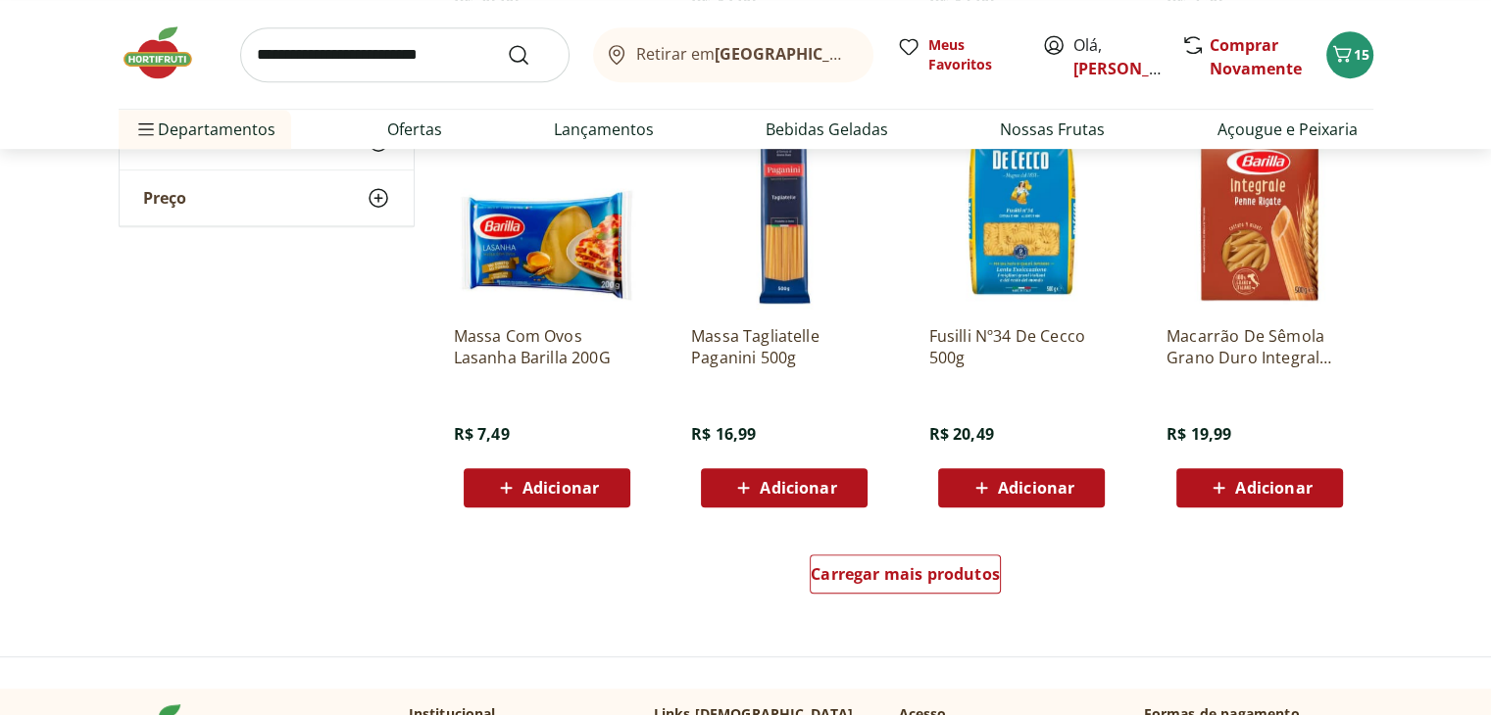
scroll to position [1090, 0]
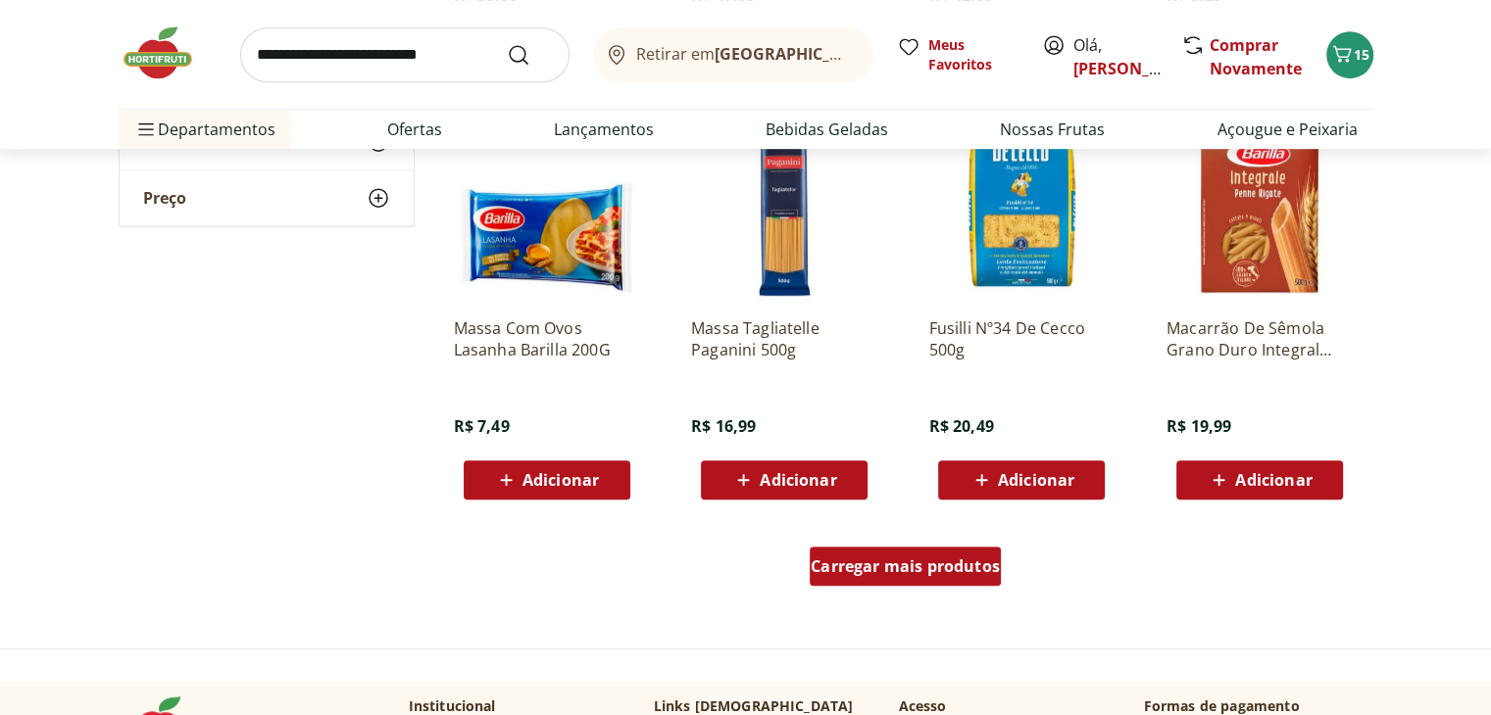
click at [902, 574] on span "Carregar mais produtos" at bounding box center [905, 567] width 189 height 16
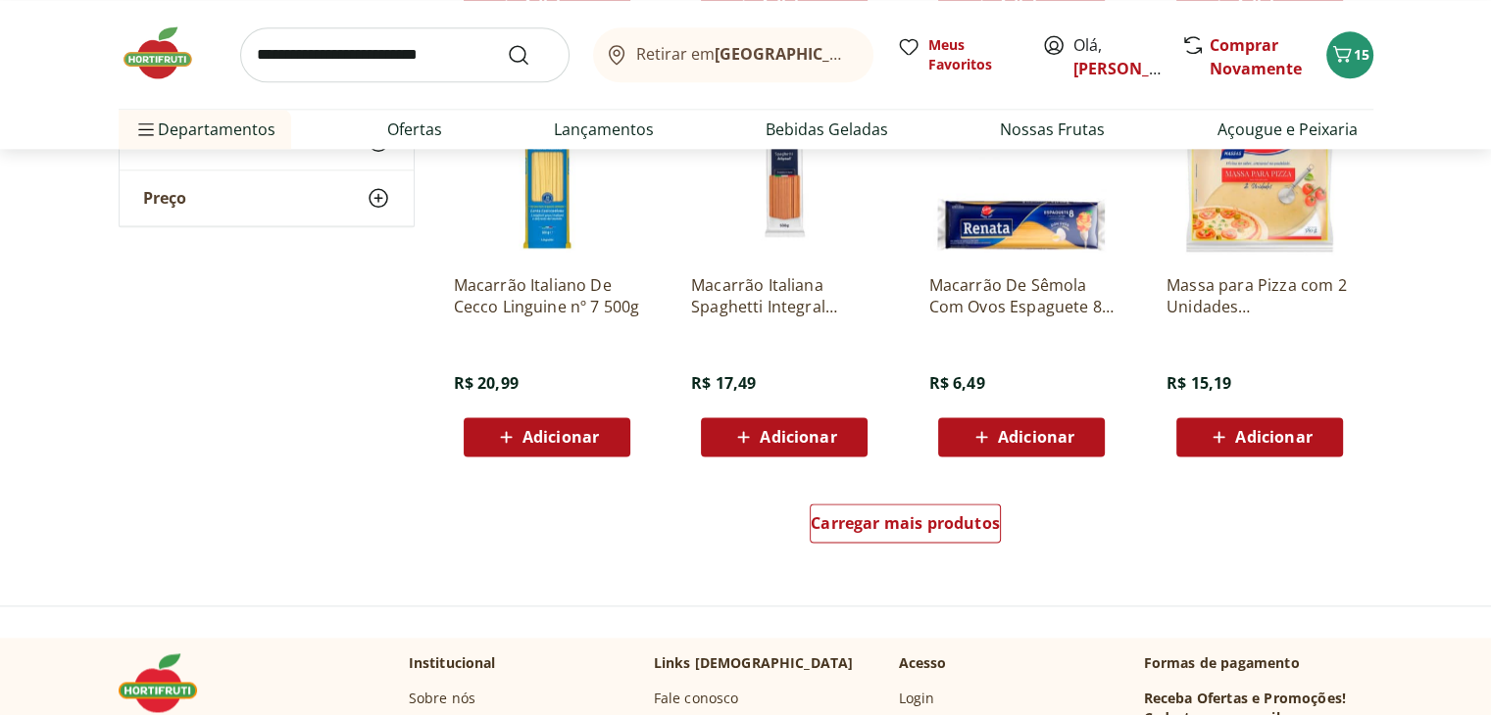
scroll to position [2490, 0]
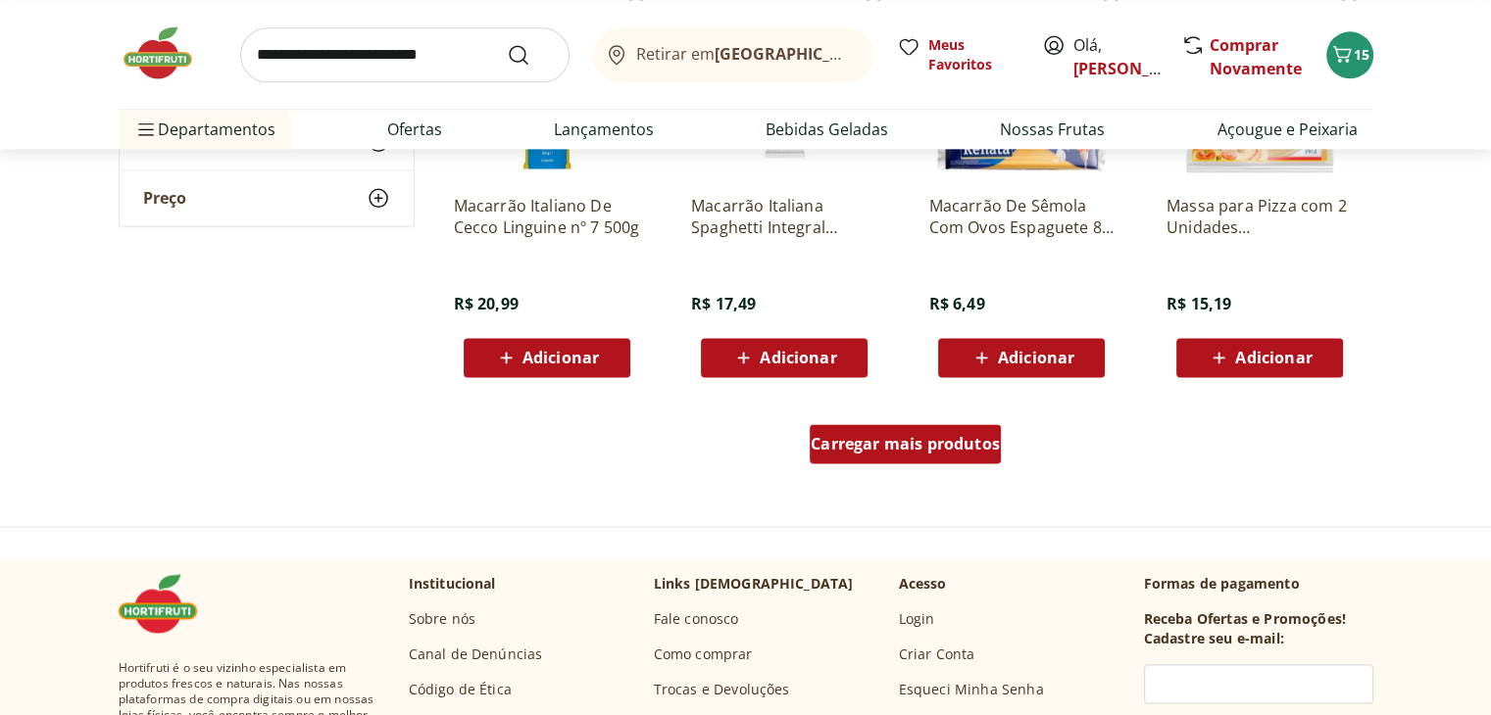
click at [889, 458] on div "Carregar mais produtos" at bounding box center [905, 443] width 191 height 39
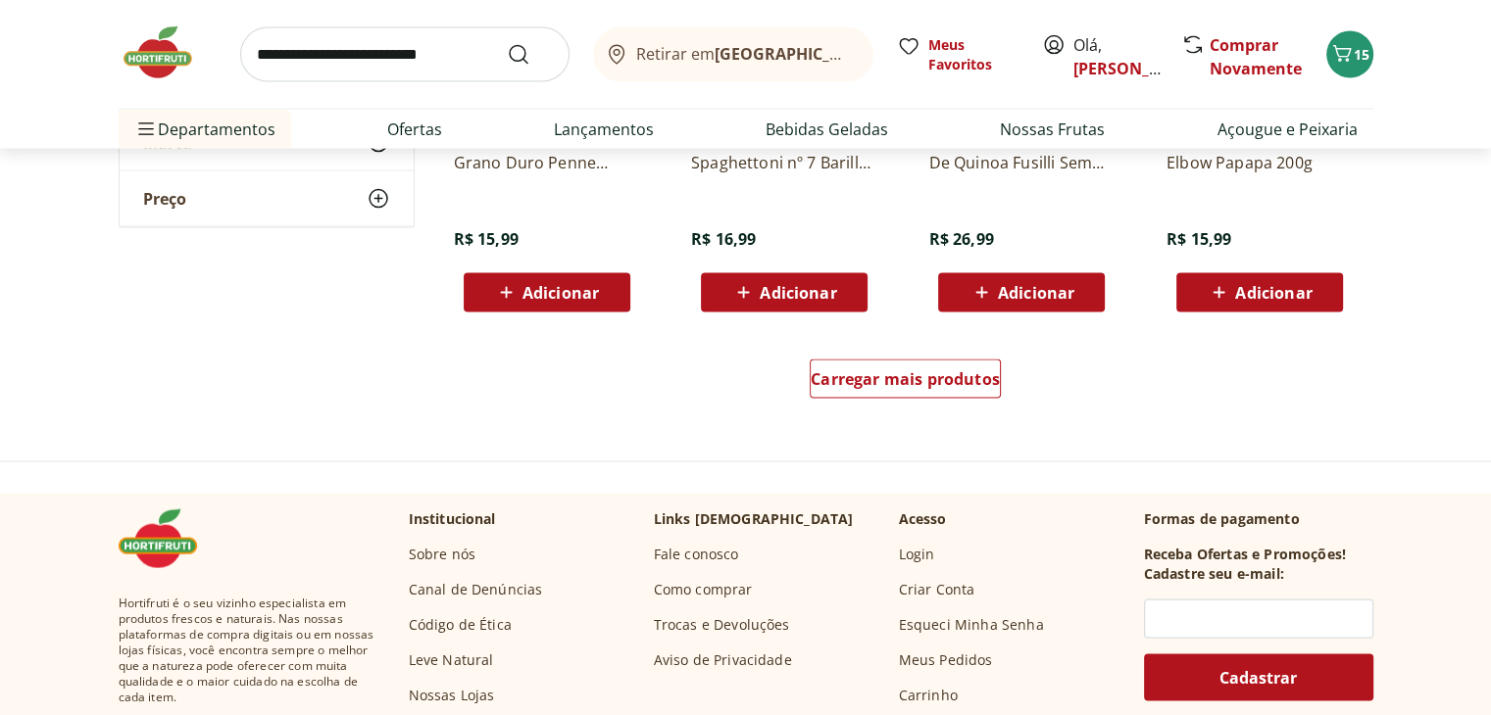
scroll to position [3840, 0]
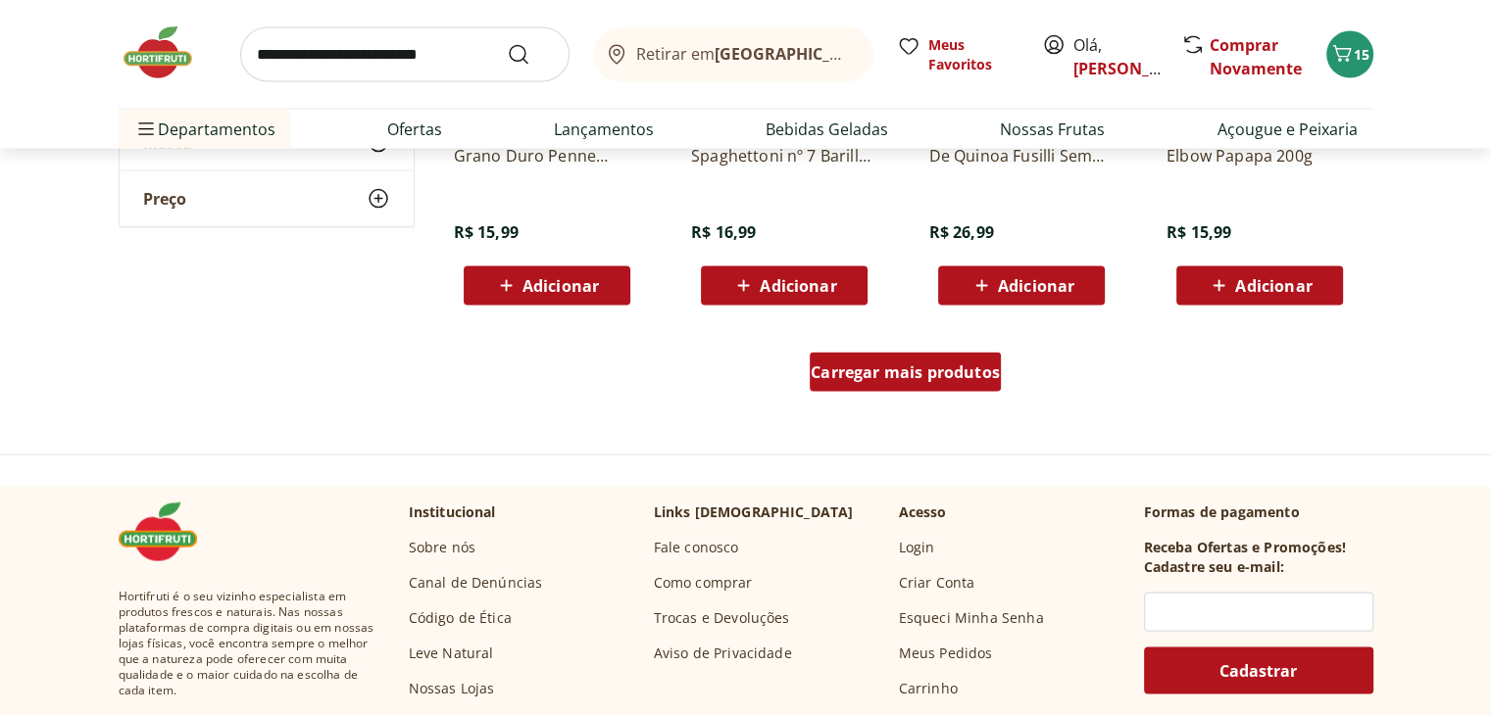
click at [953, 386] on div "Carregar mais produtos" at bounding box center [905, 372] width 191 height 39
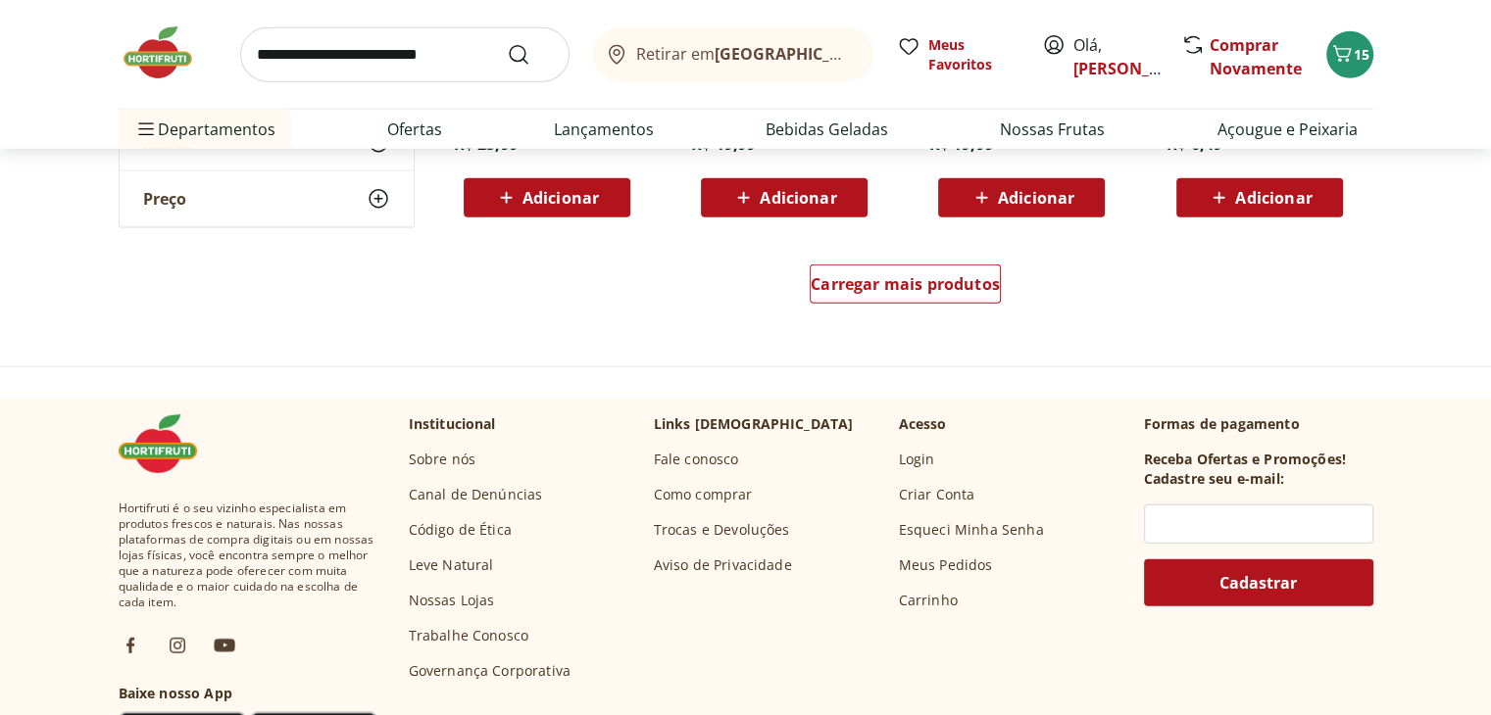
scroll to position [5223, 0]
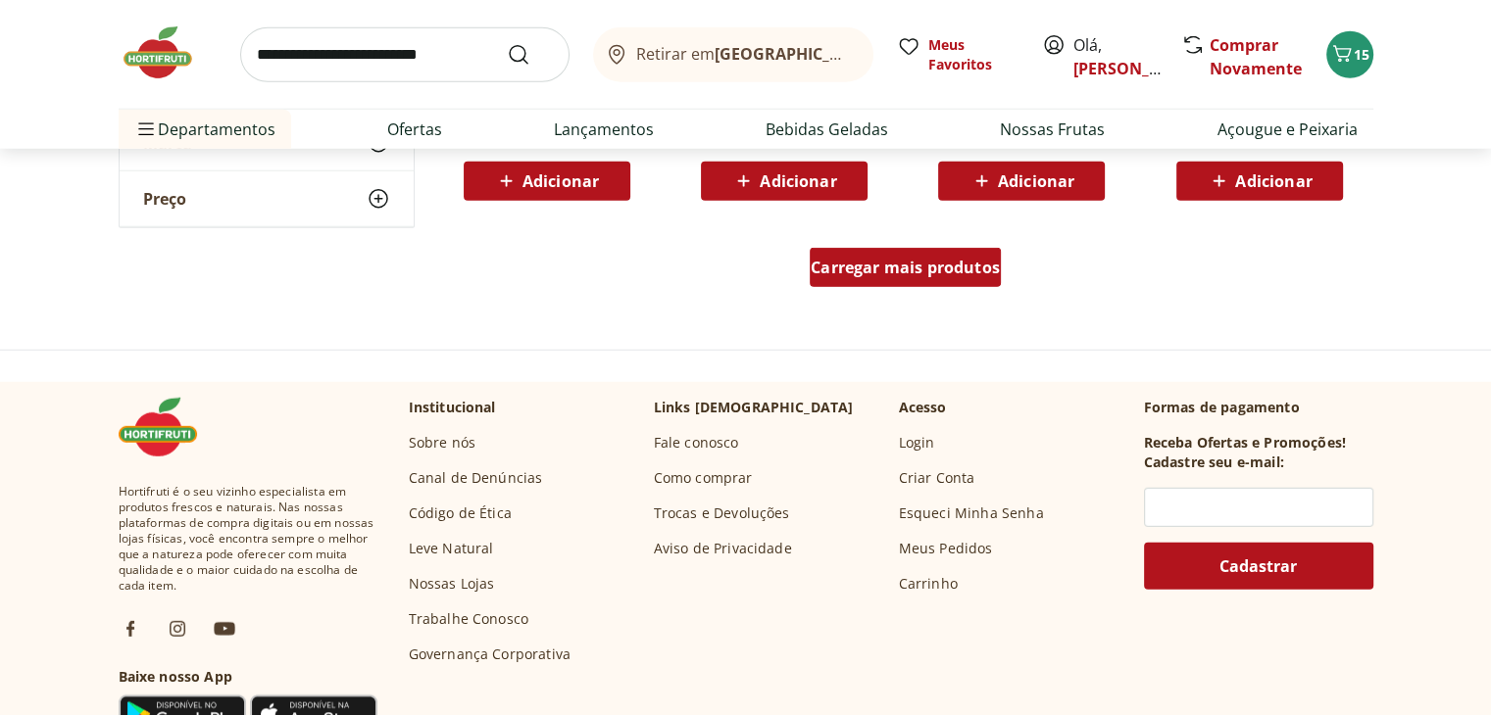
click at [920, 261] on span "Carregar mais produtos" at bounding box center [905, 268] width 189 height 16
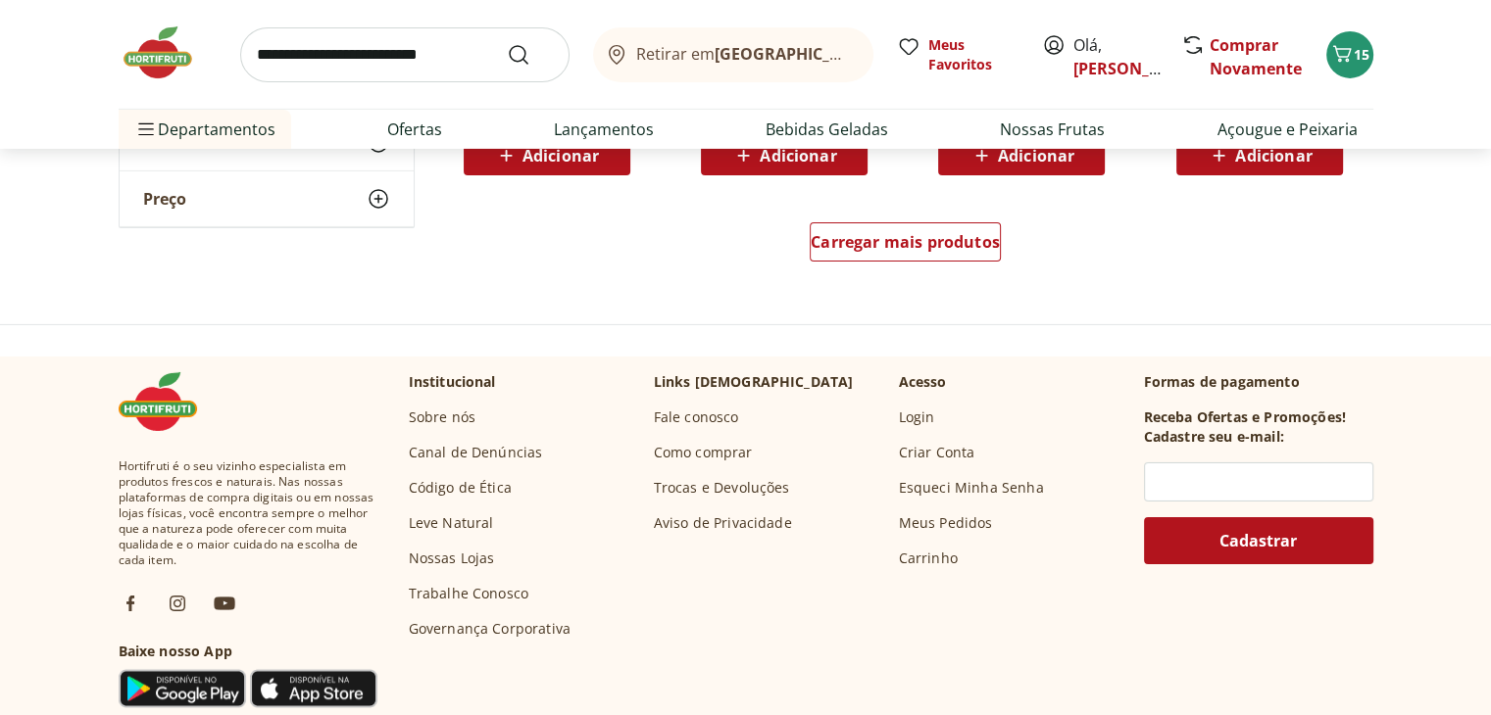
scroll to position [6517, 0]
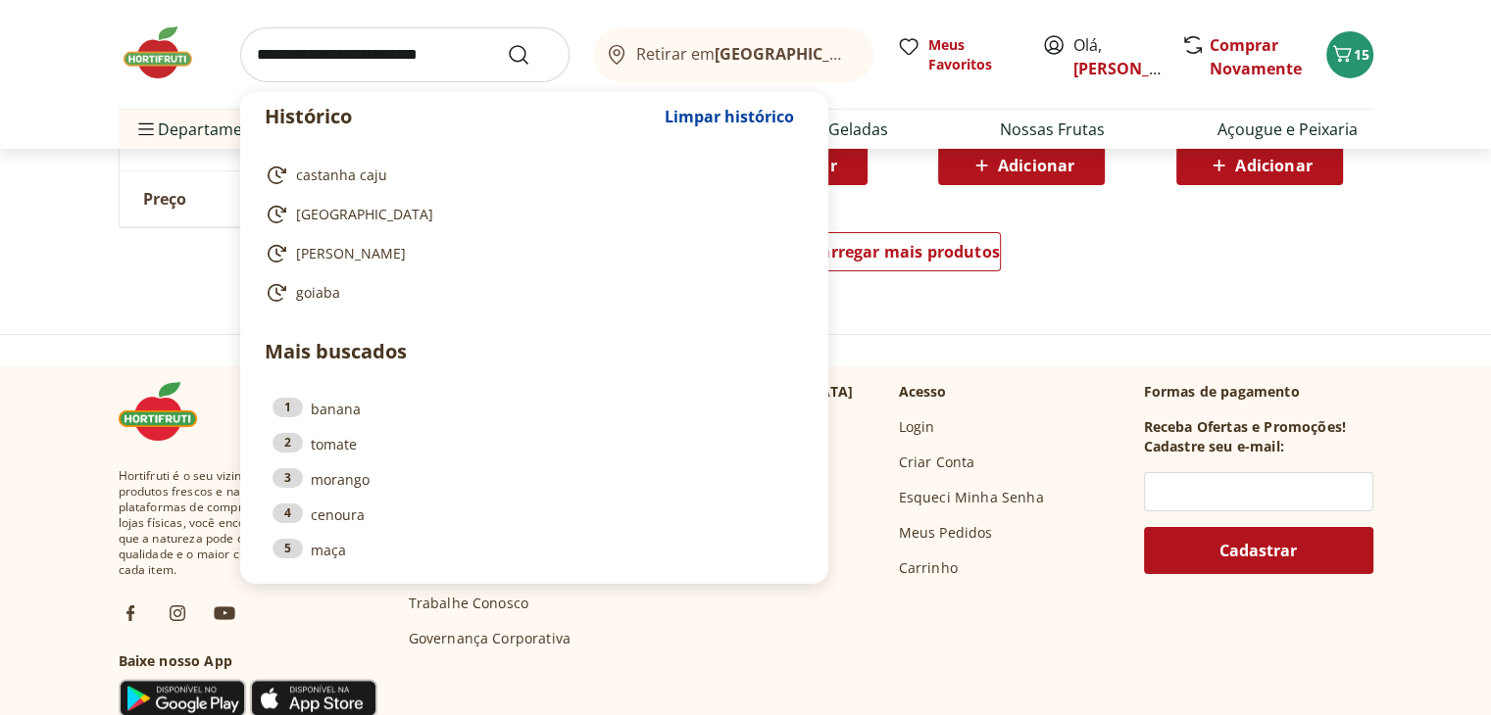
click at [458, 55] on input "search" at bounding box center [404, 54] width 329 height 55
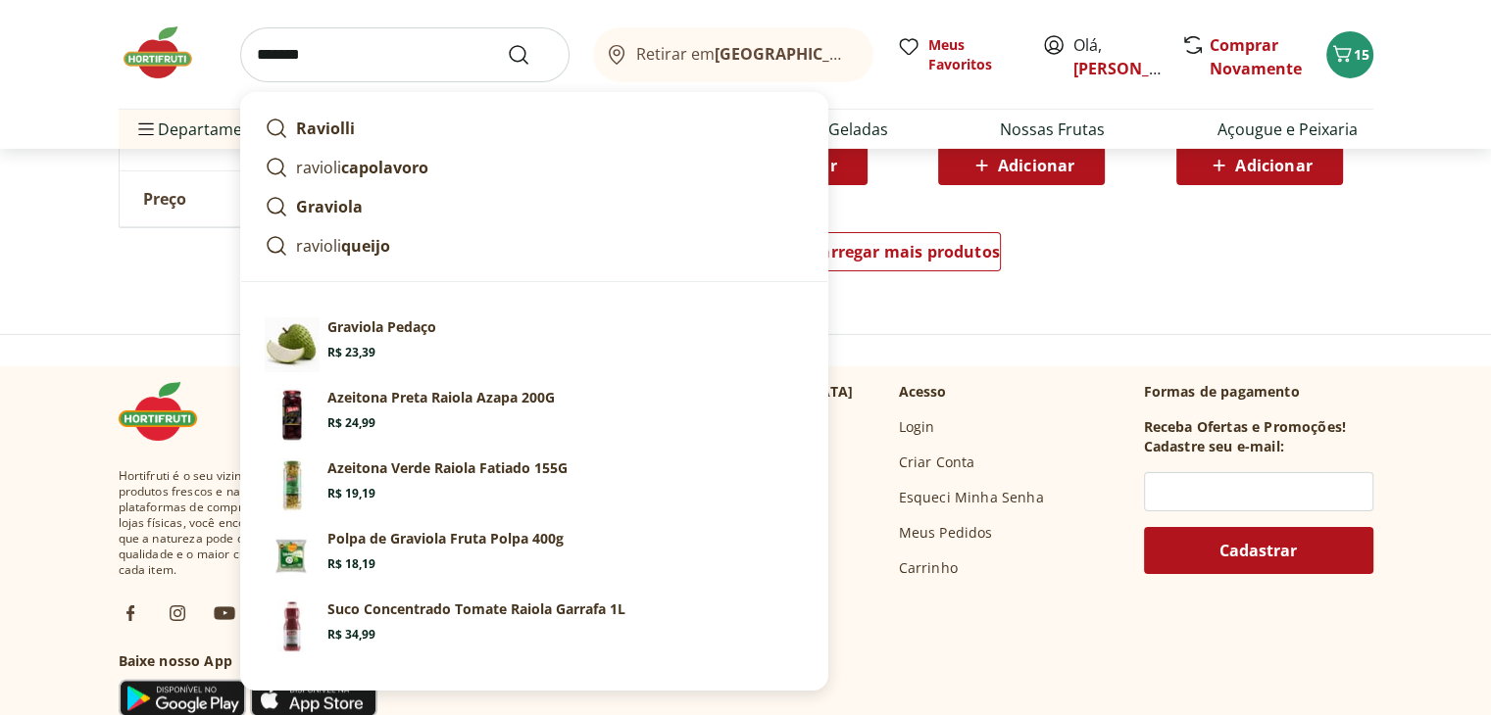
type input "*******"
click at [507, 43] on button "Submit Search" at bounding box center [530, 55] width 47 height 24
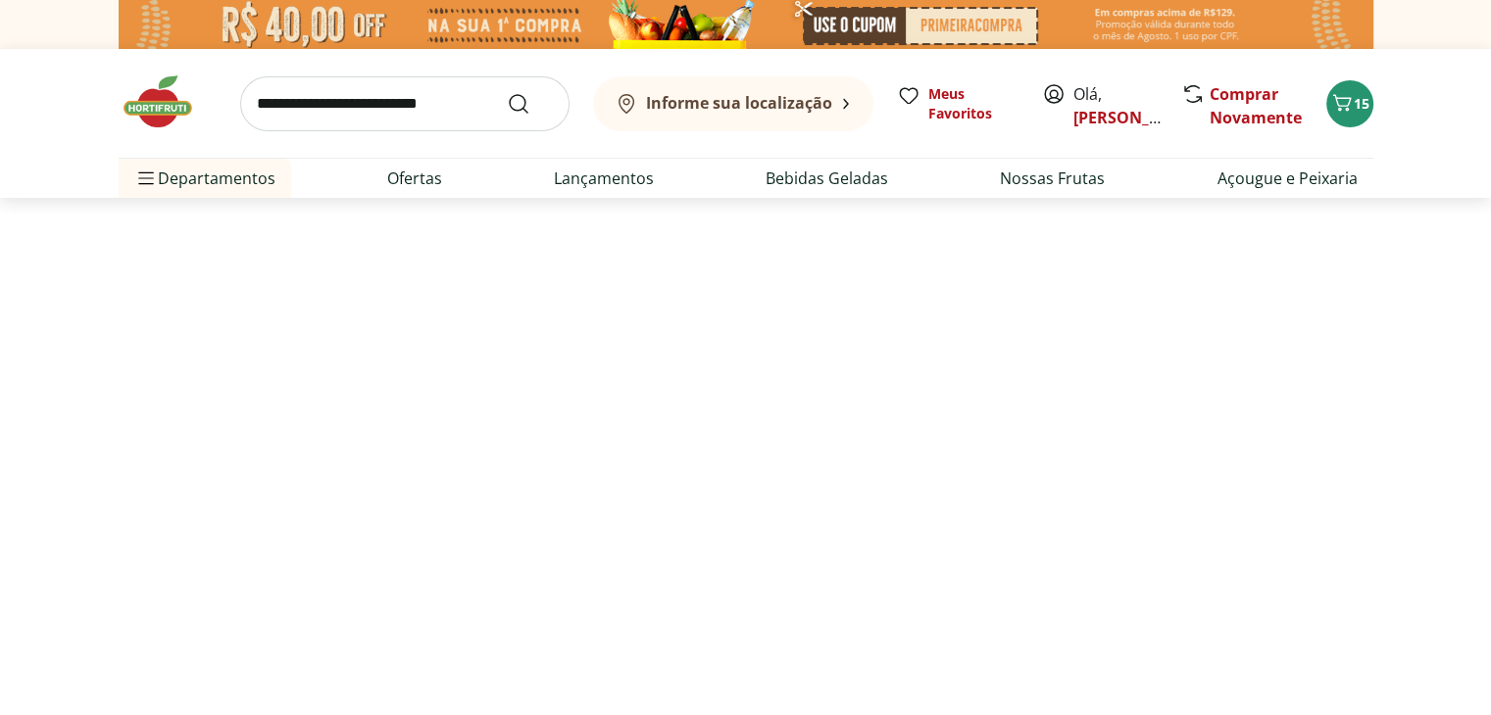
select select "**********"
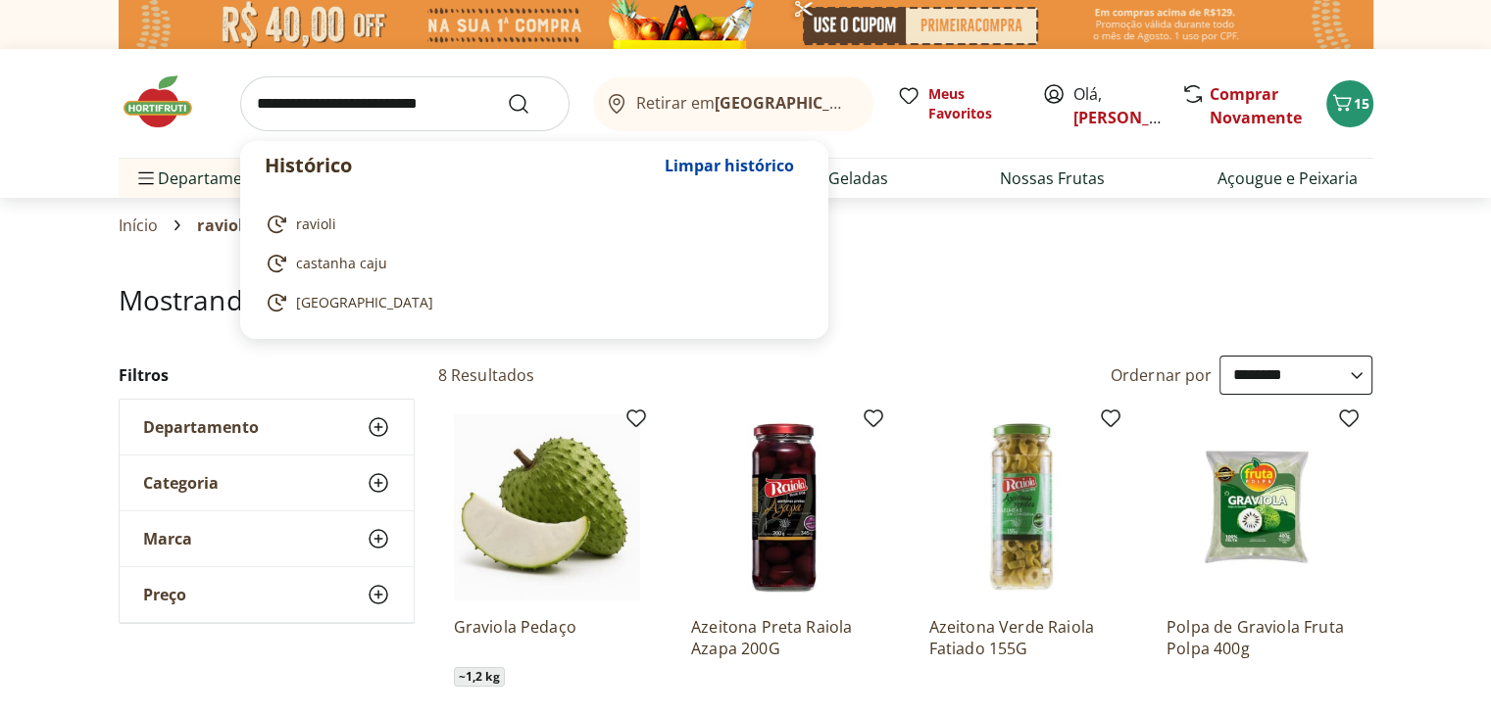
click at [346, 109] on input "search" at bounding box center [404, 103] width 329 height 55
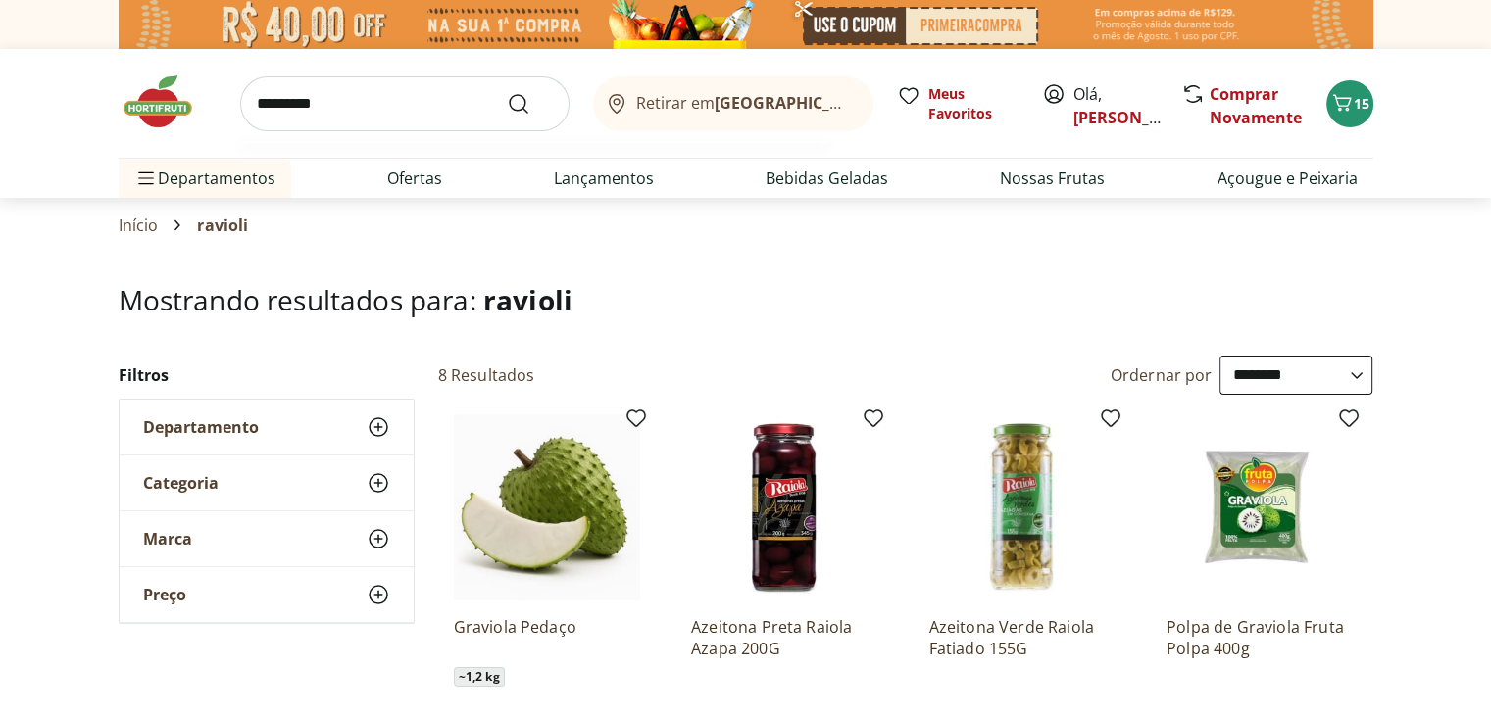
type input "*********"
click at [507, 92] on button "Submit Search" at bounding box center [530, 104] width 47 height 24
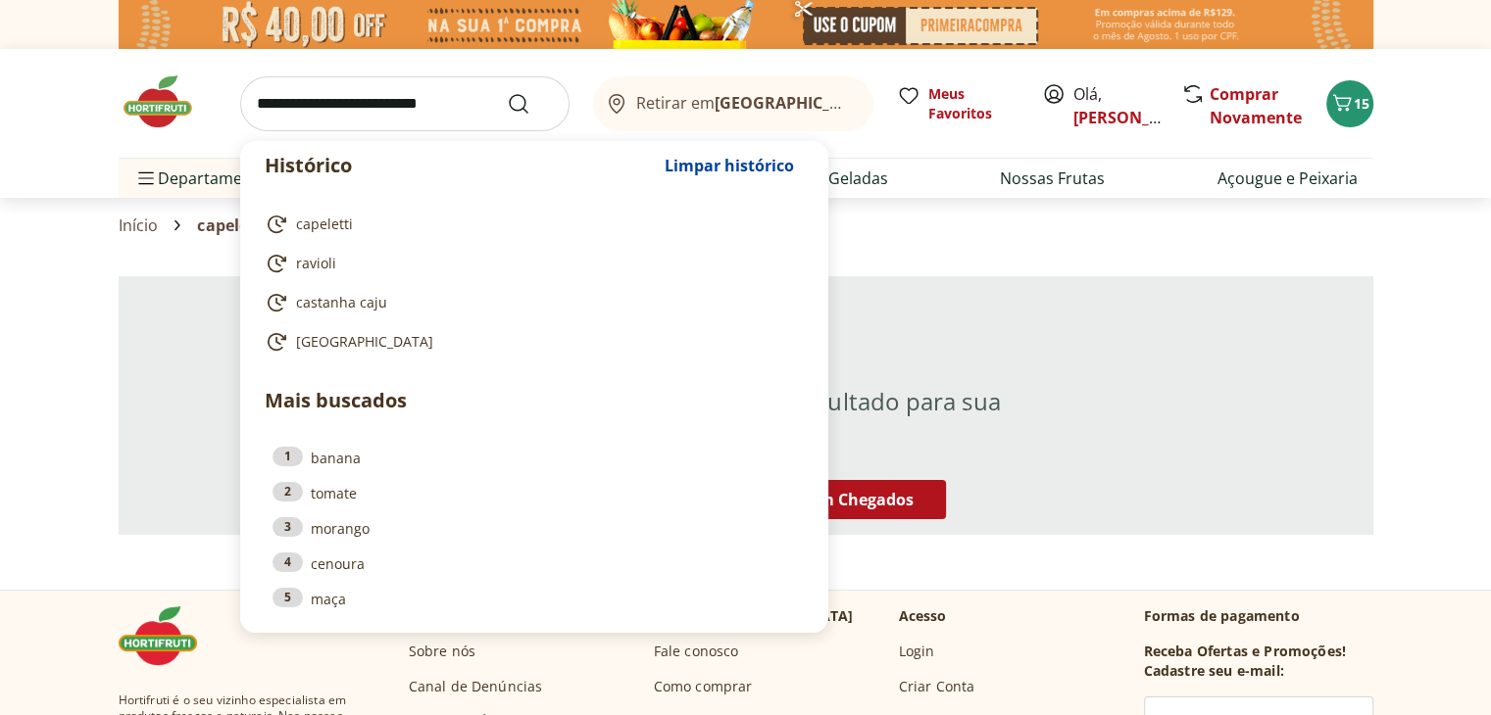
click at [334, 110] on input "search" at bounding box center [404, 103] width 329 height 55
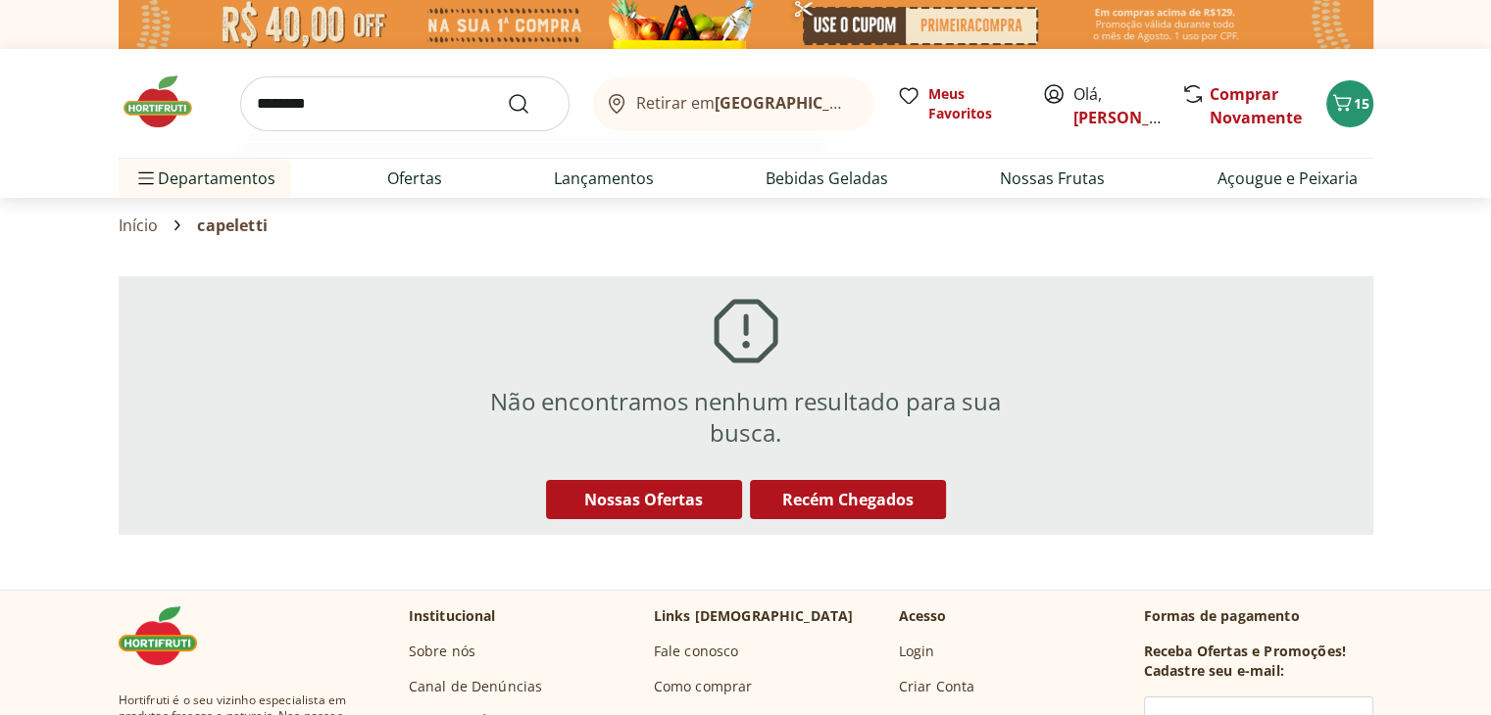
type input "********"
click at [507, 92] on button "Submit Search" at bounding box center [530, 104] width 47 height 24
click at [338, 106] on input "search" at bounding box center [404, 103] width 329 height 55
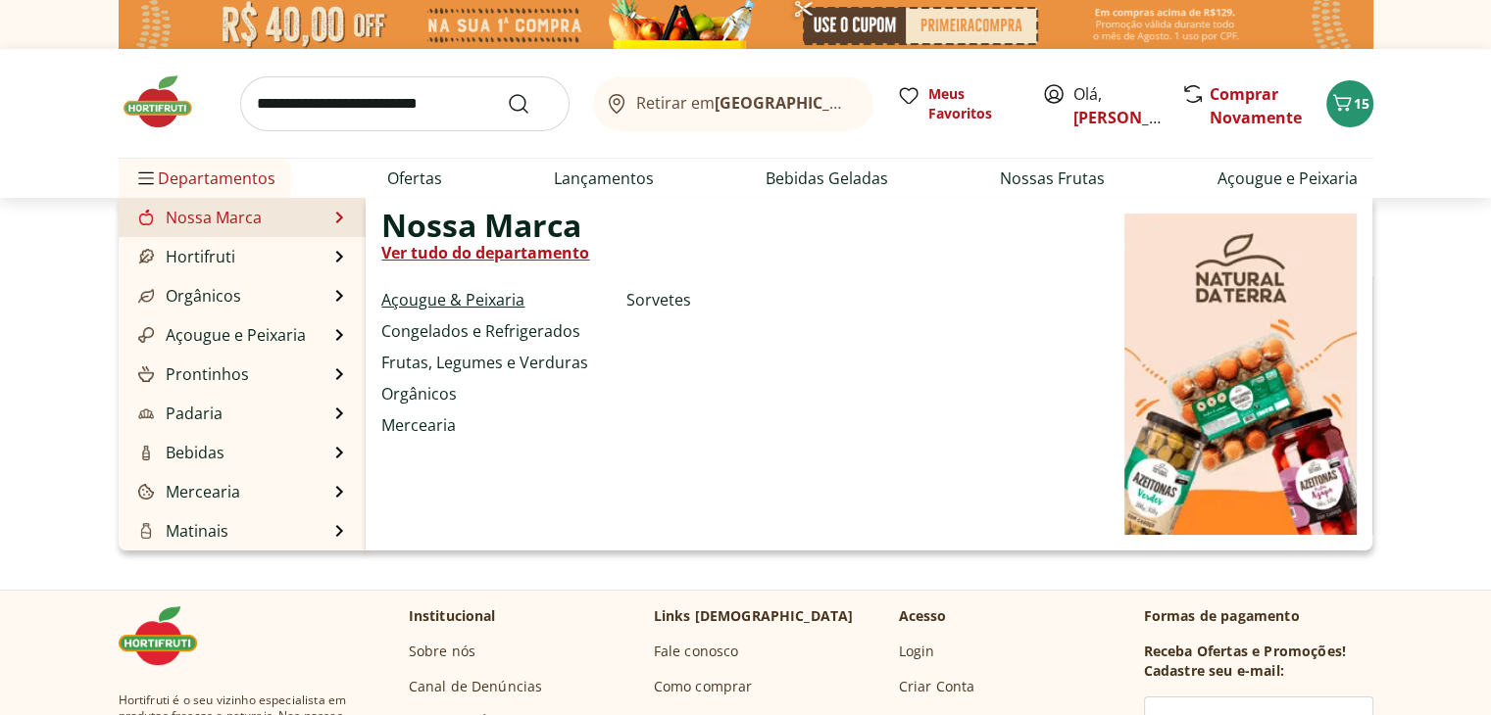
click at [478, 301] on link "Açougue & Peixaria" at bounding box center [452, 300] width 143 height 24
select select "**********"
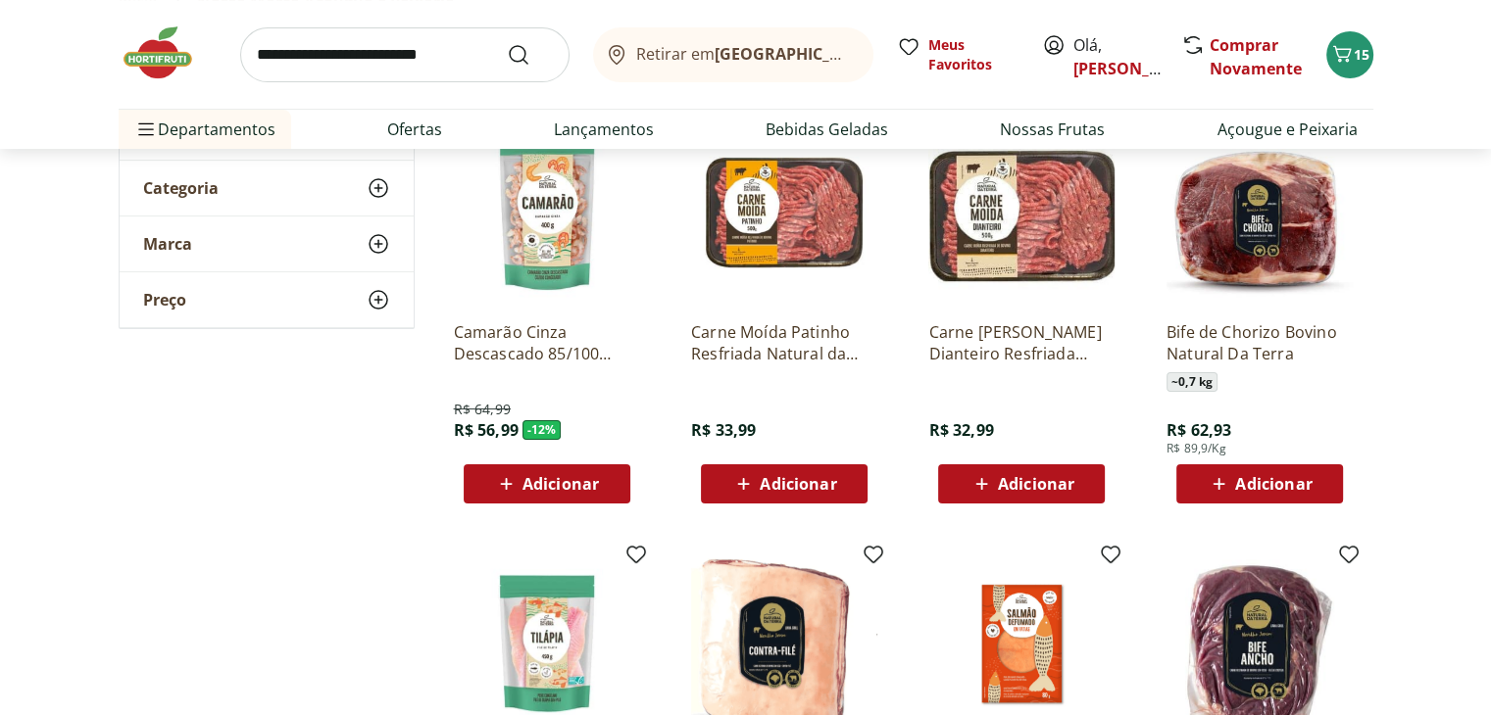
scroll to position [157, 0]
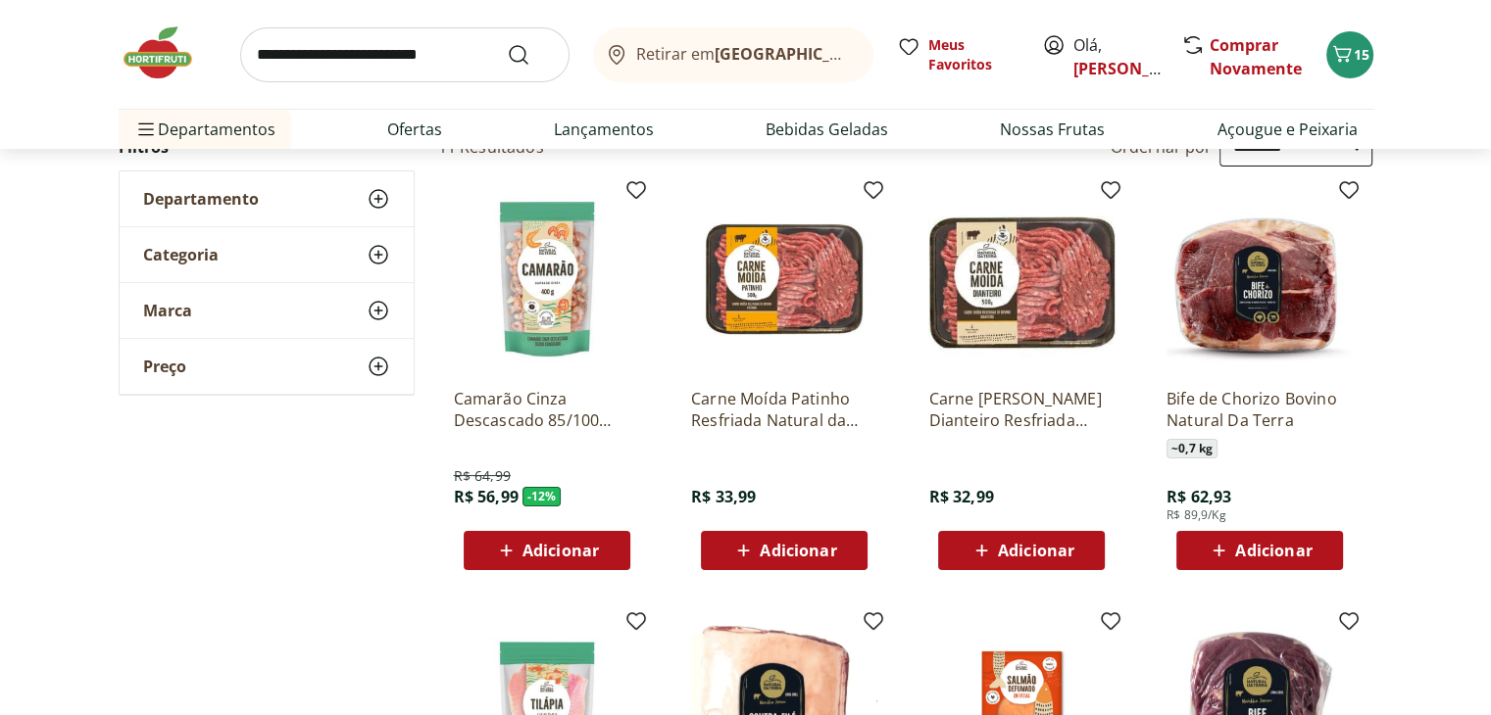
click at [377, 201] on use at bounding box center [379, 199] width 24 height 24
click at [377, 311] on use at bounding box center [379, 314] width 24 height 24
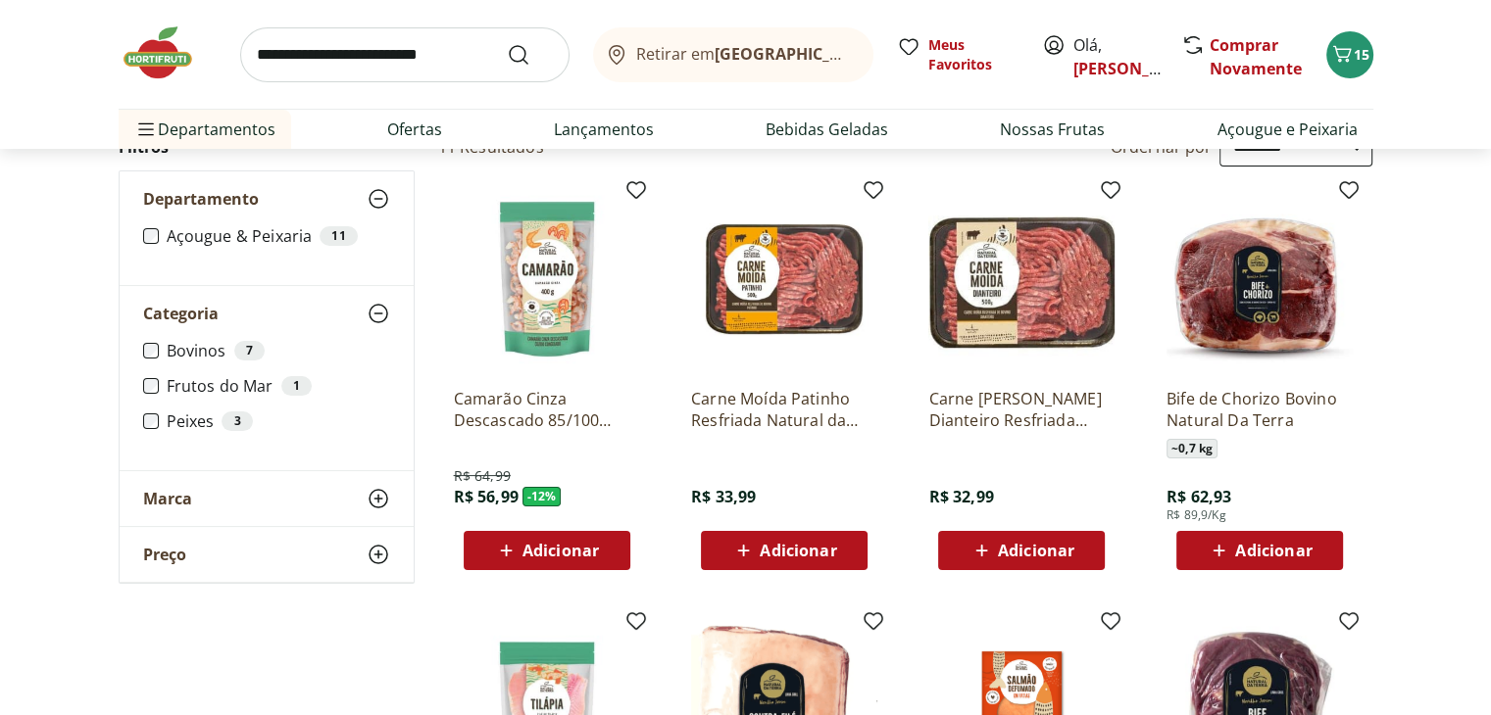
scroll to position [0, 0]
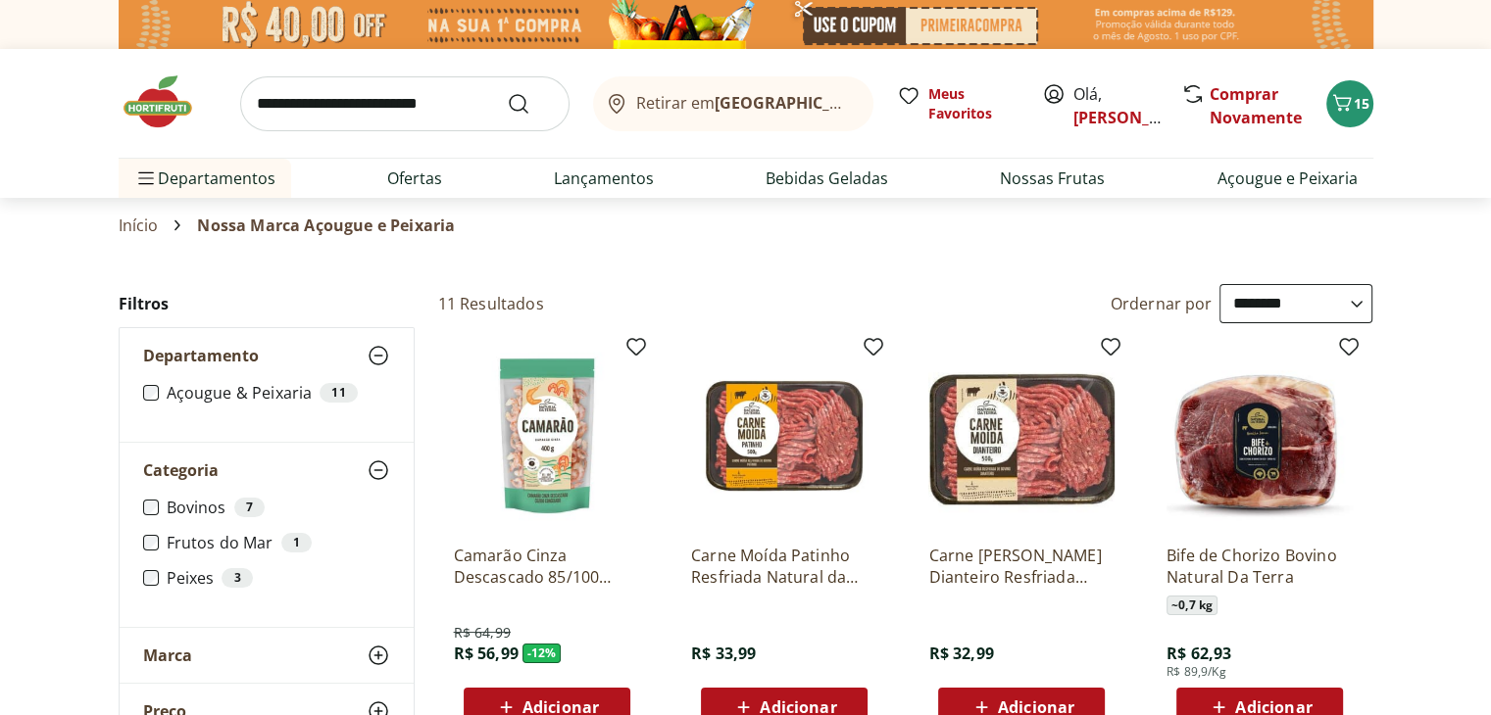
click at [141, 224] on link "Início" at bounding box center [139, 226] width 40 height 18
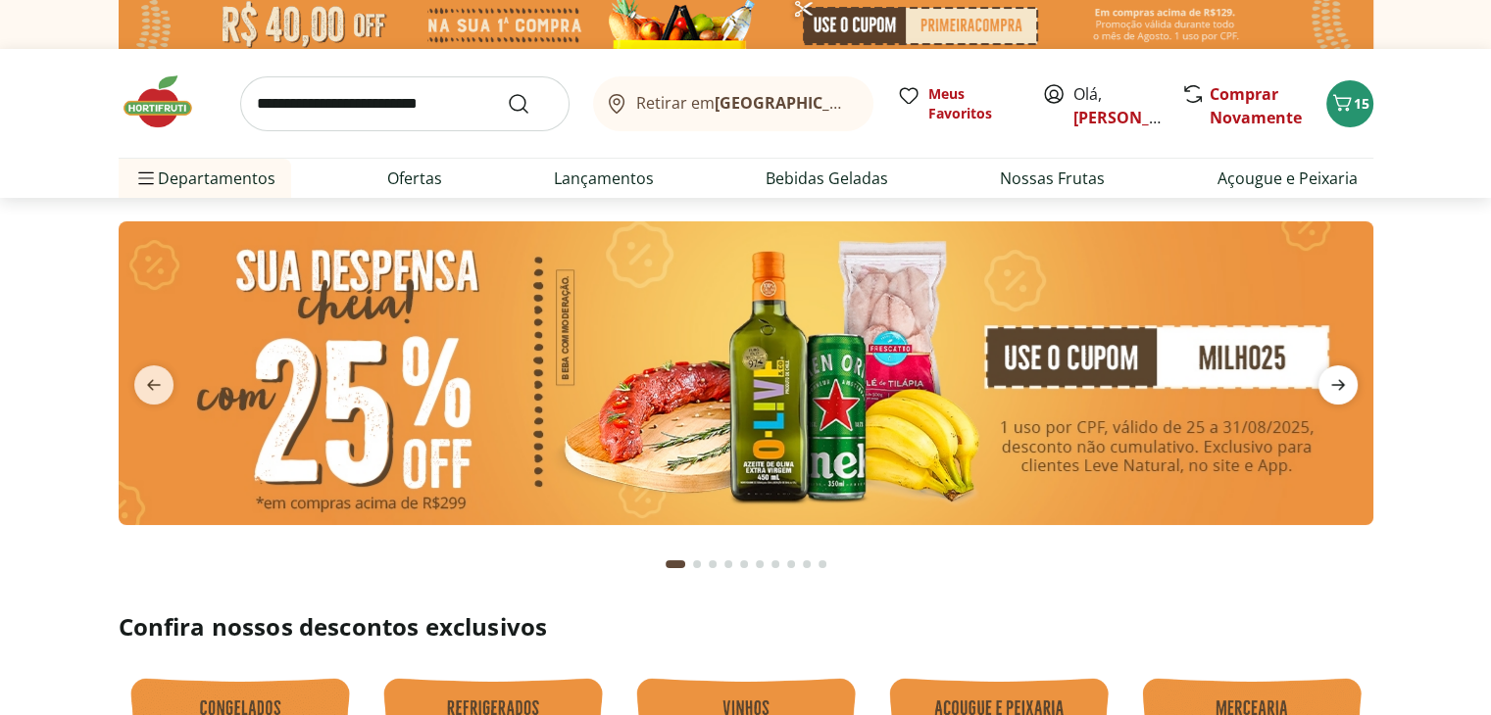
click at [1340, 394] on icon "next" at bounding box center [1338, 385] width 24 height 24
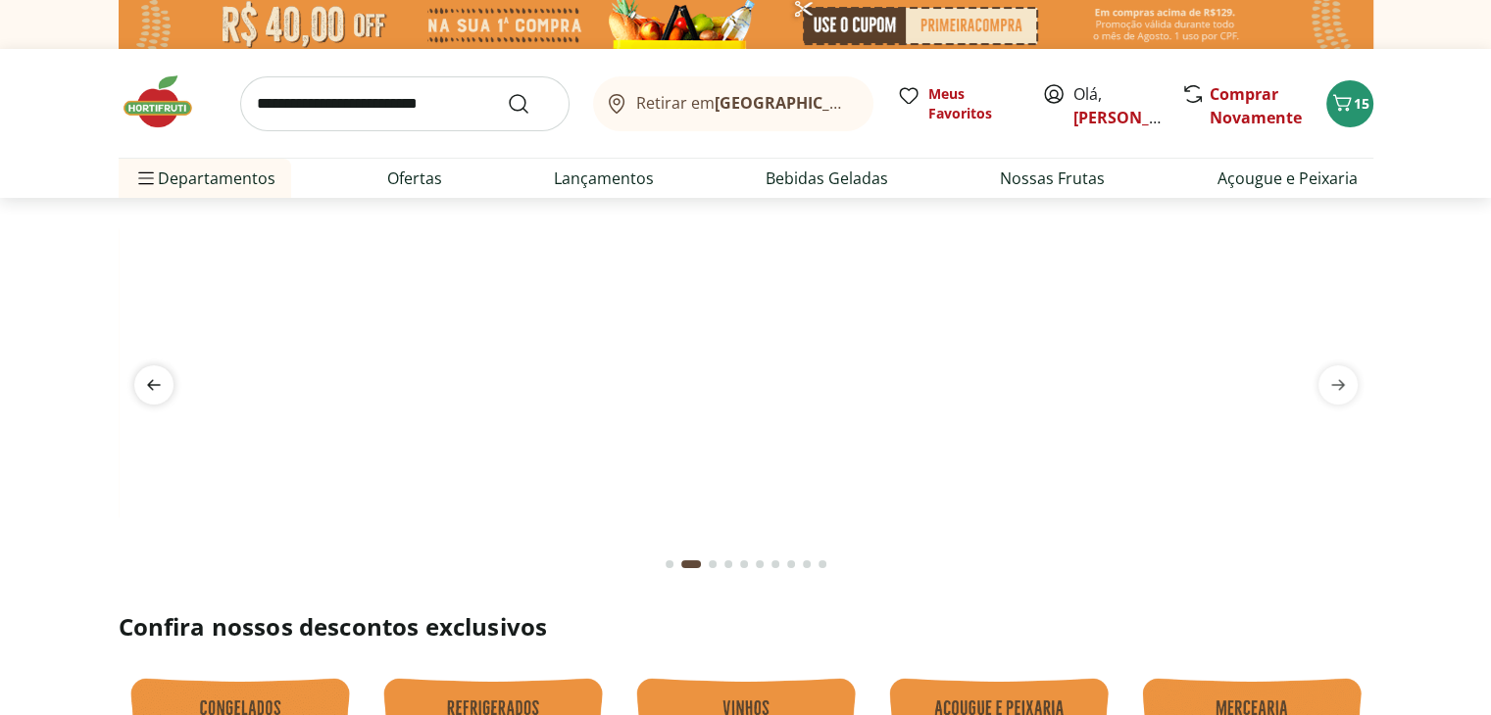
click at [172, 382] on span "previous" at bounding box center [153, 385] width 39 height 39
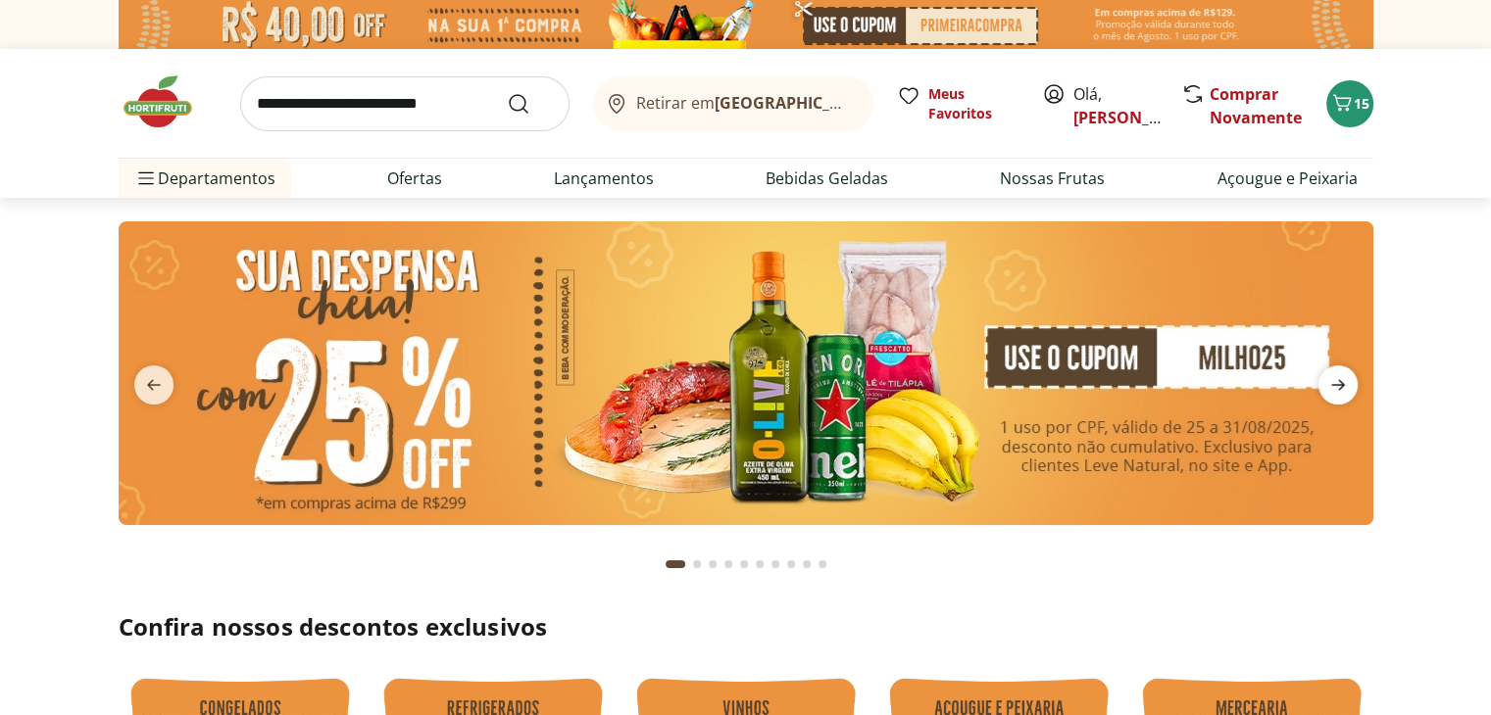
click at [1340, 392] on icon "next" at bounding box center [1338, 385] width 24 height 24
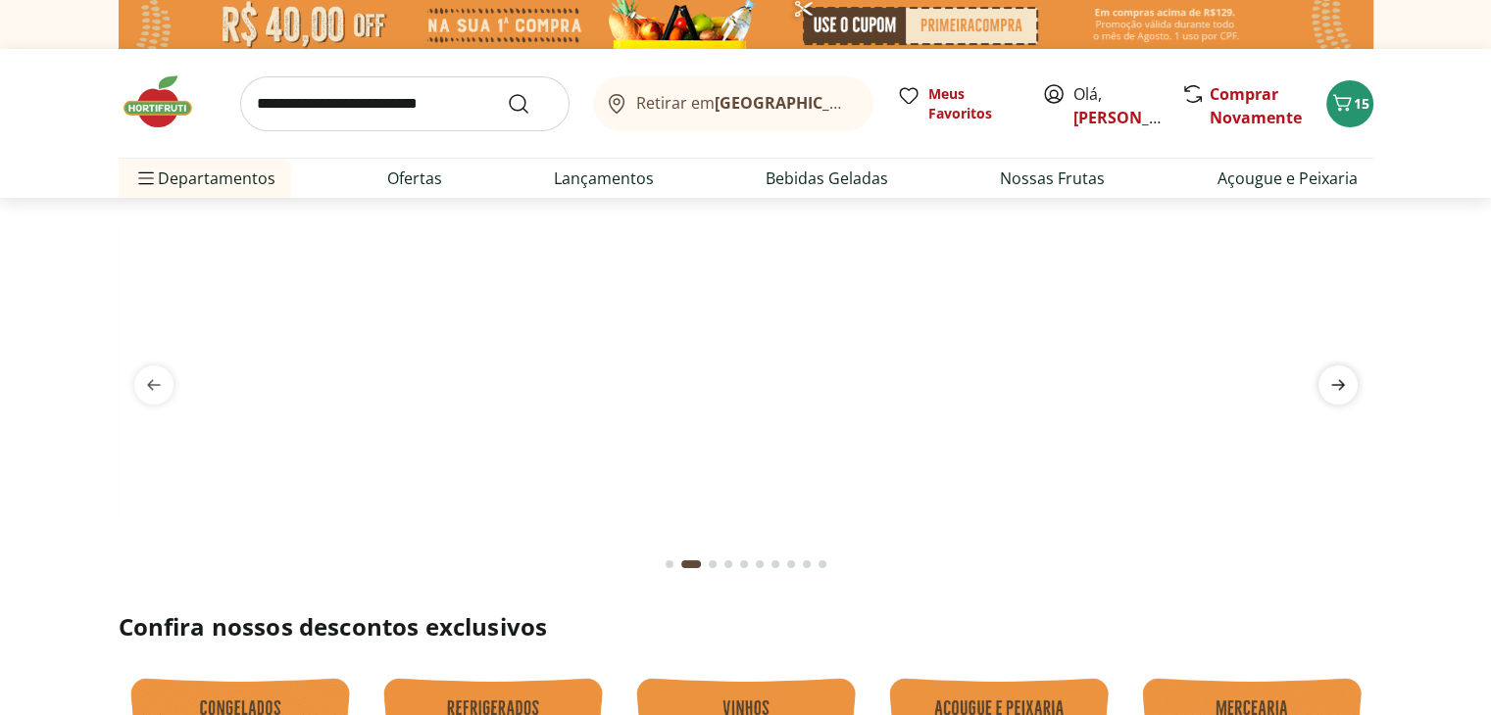
click at [1340, 392] on icon "next" at bounding box center [1338, 385] width 24 height 24
click at [1341, 398] on span "next" at bounding box center [1337, 385] width 39 height 39
click at [1163, 221] on img at bounding box center [746, 221] width 1254 height 0
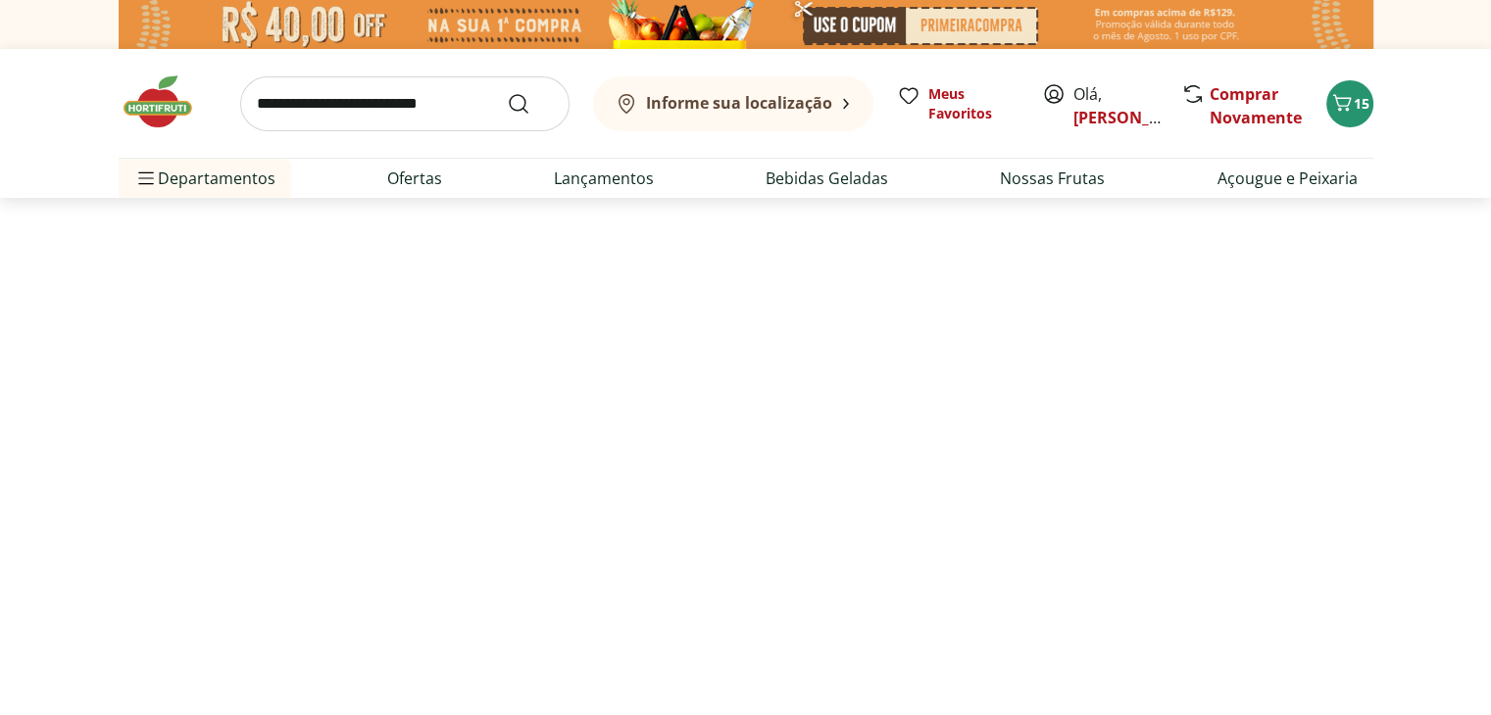
select select "**********"
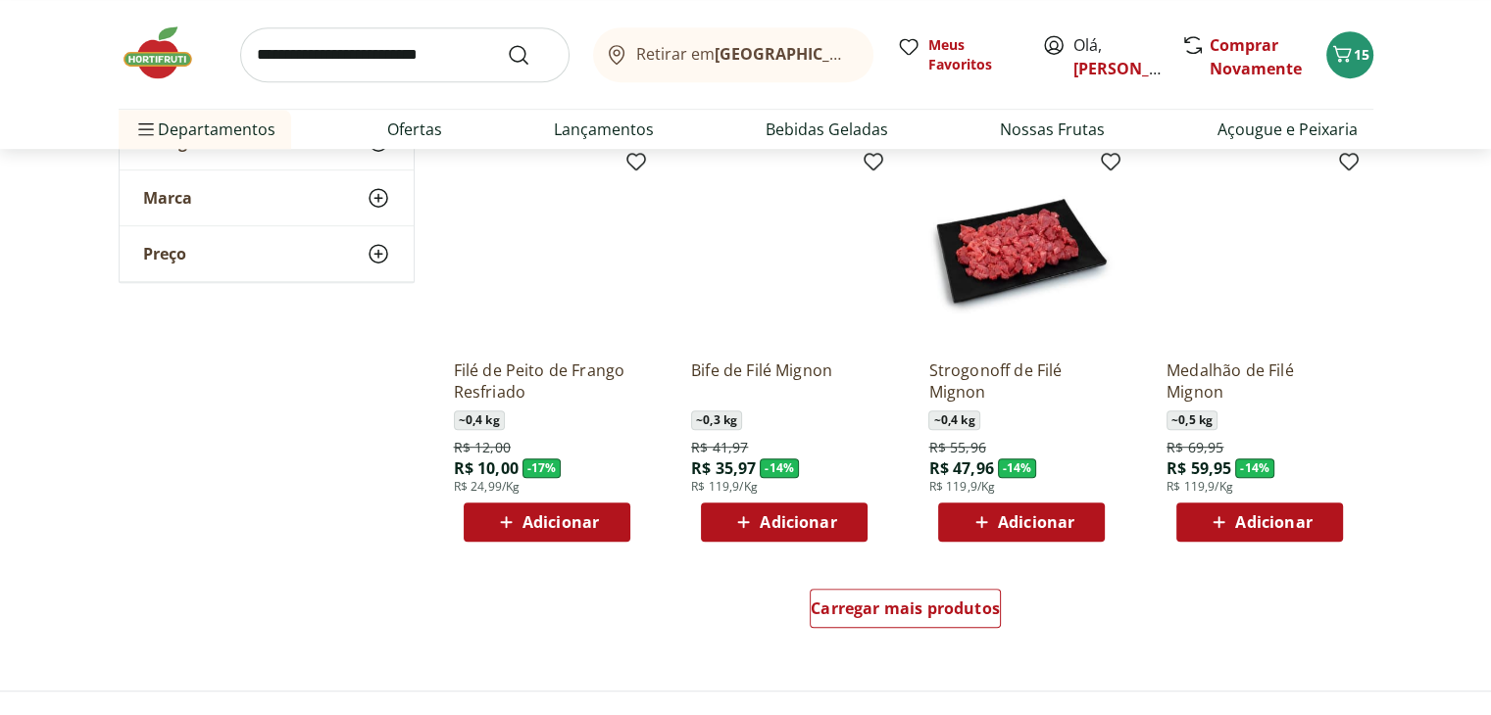
scroll to position [1056, 0]
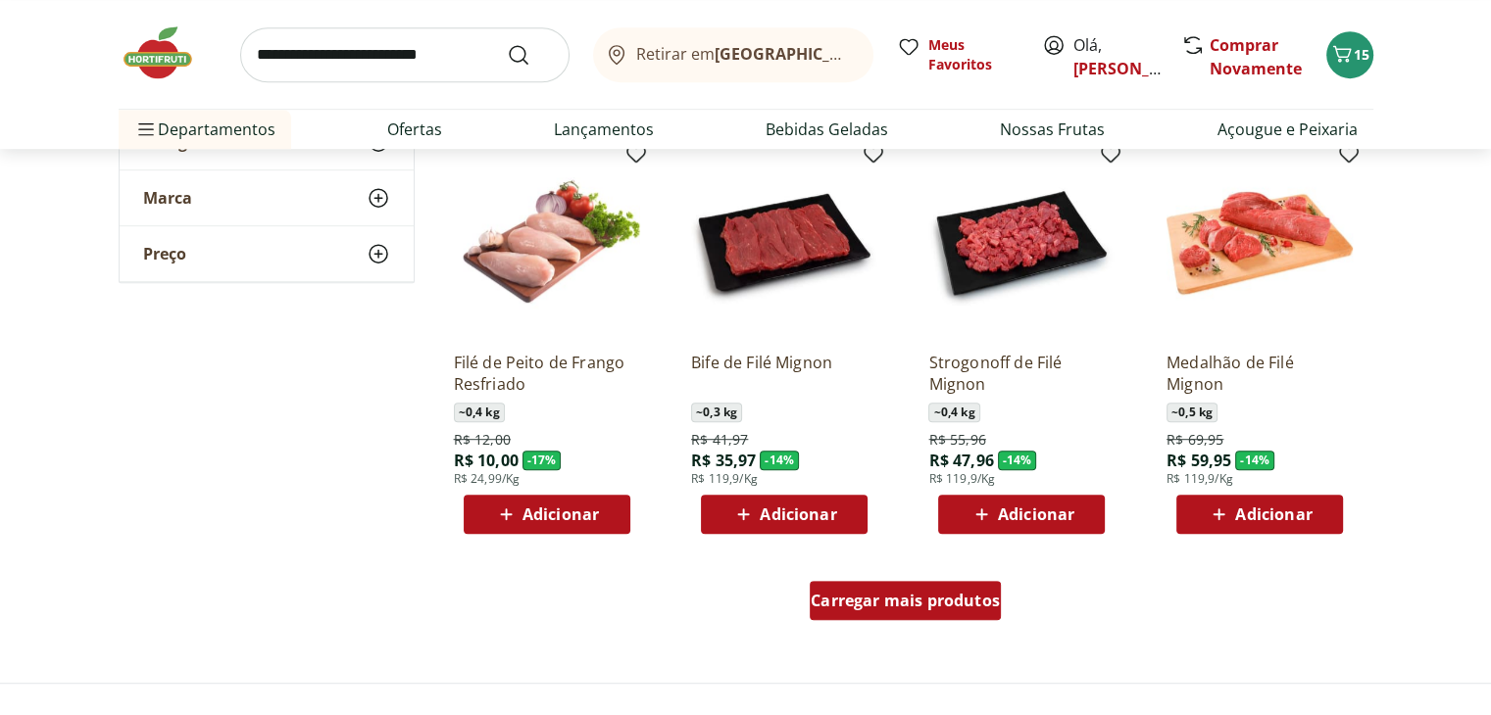
click at [942, 607] on span "Carregar mais produtos" at bounding box center [905, 601] width 189 height 16
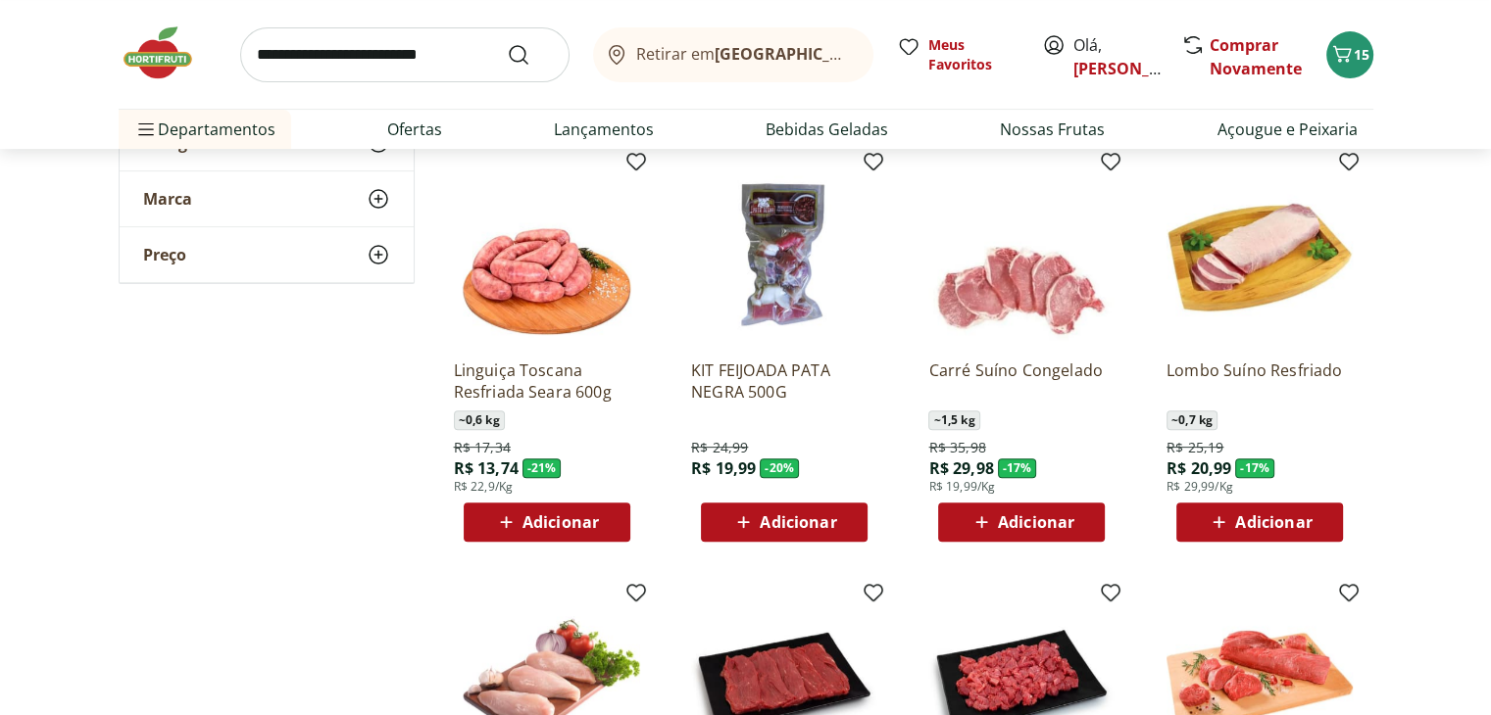
scroll to position [537, 0]
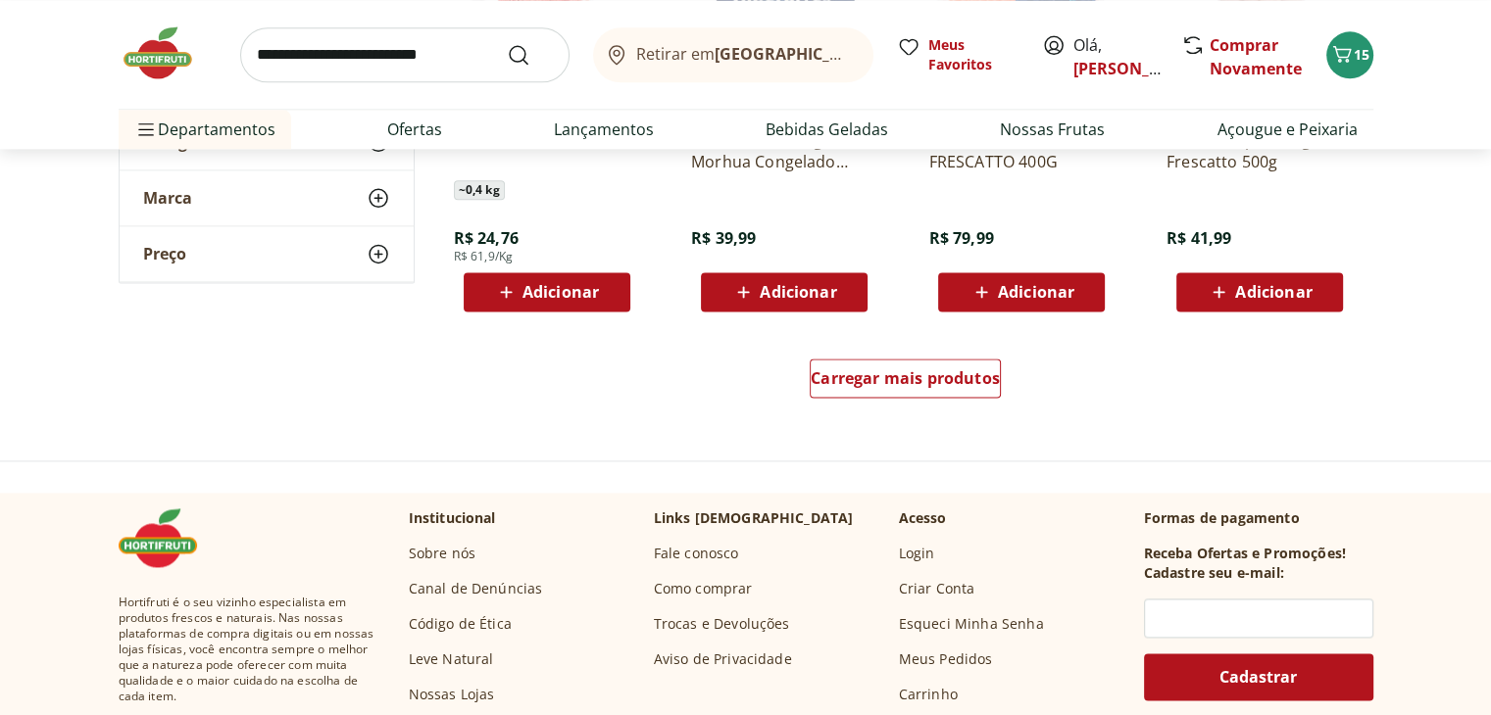
scroll to position [2561, 0]
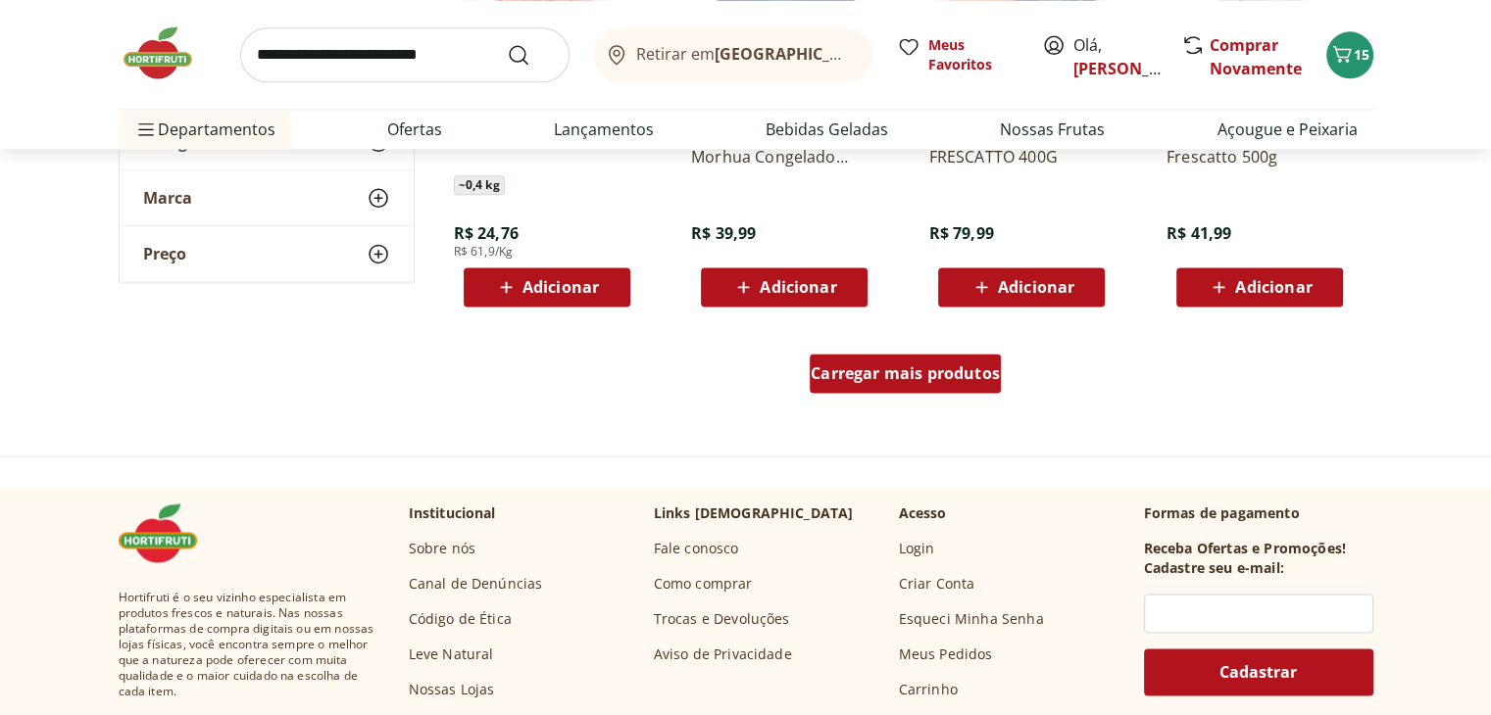
click at [881, 376] on span "Carregar mais produtos" at bounding box center [905, 374] width 189 height 16
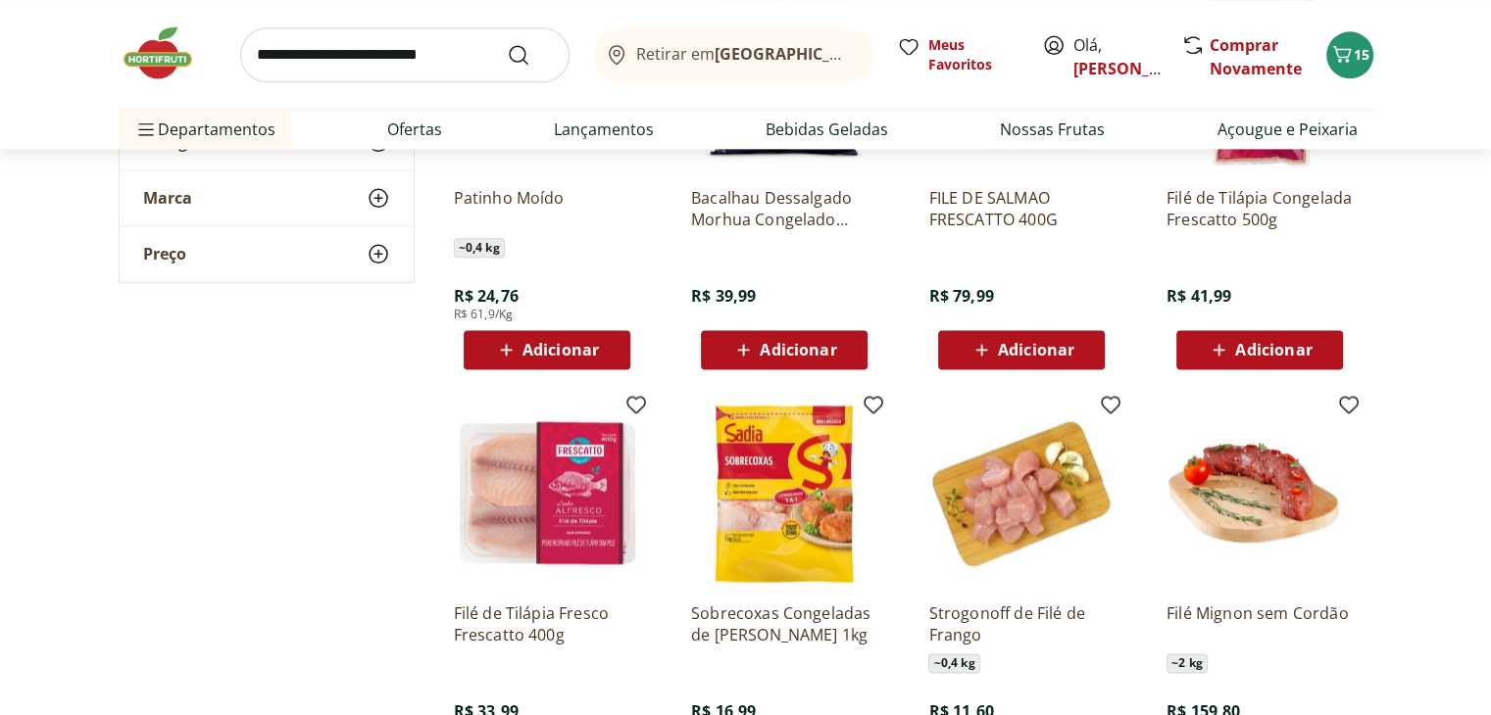
scroll to position [2505, 0]
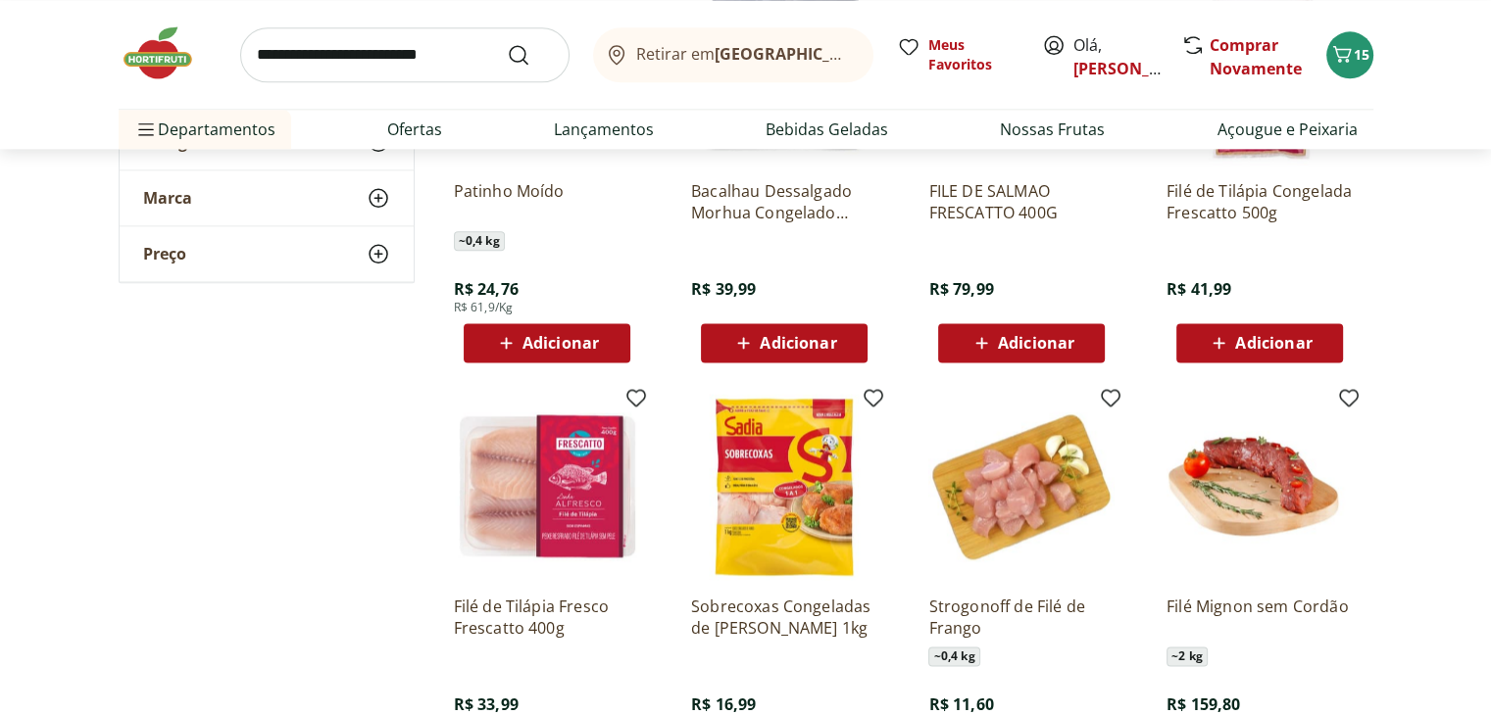
click at [379, 61] on input "search" at bounding box center [404, 54] width 329 height 55
type input "**********"
click button "Submit Search" at bounding box center [530, 55] width 47 height 24
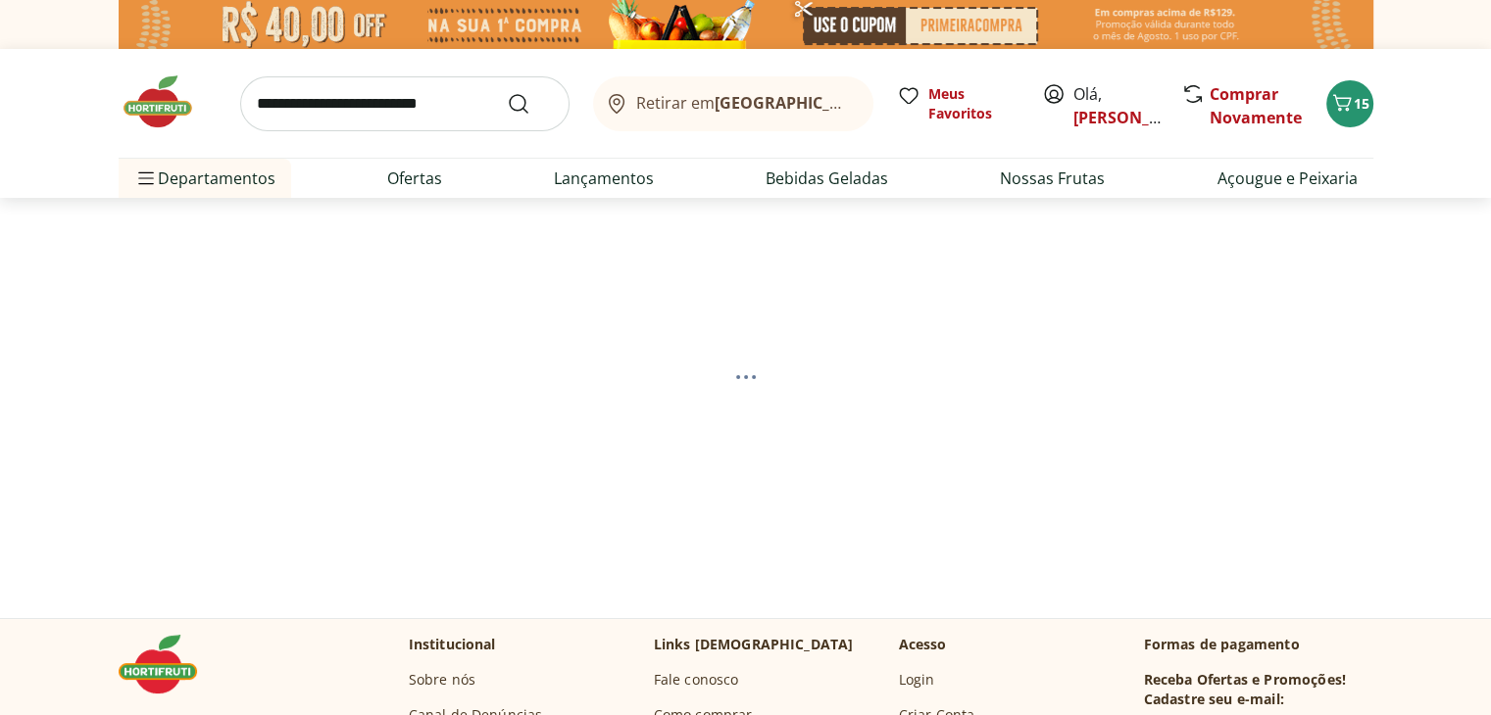
select select "**********"
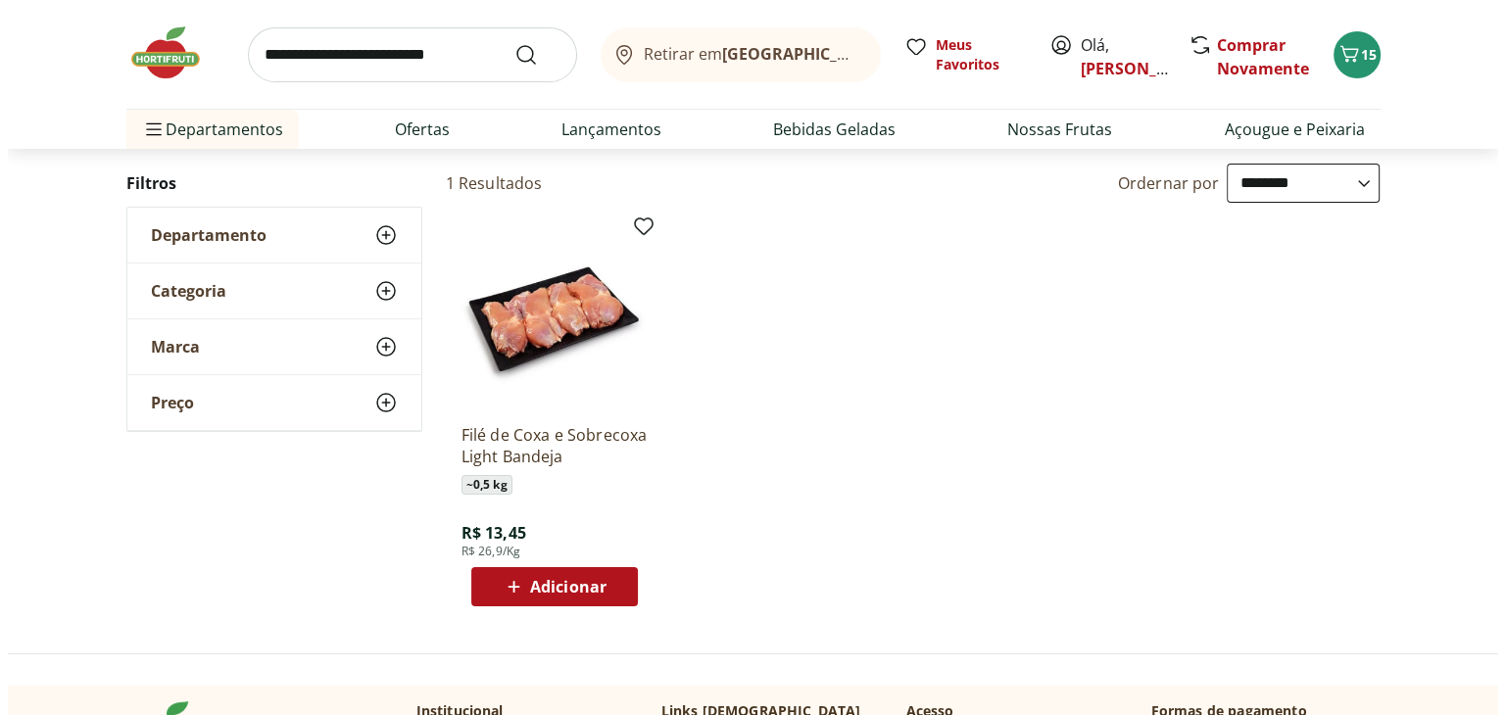
scroll to position [203, 0]
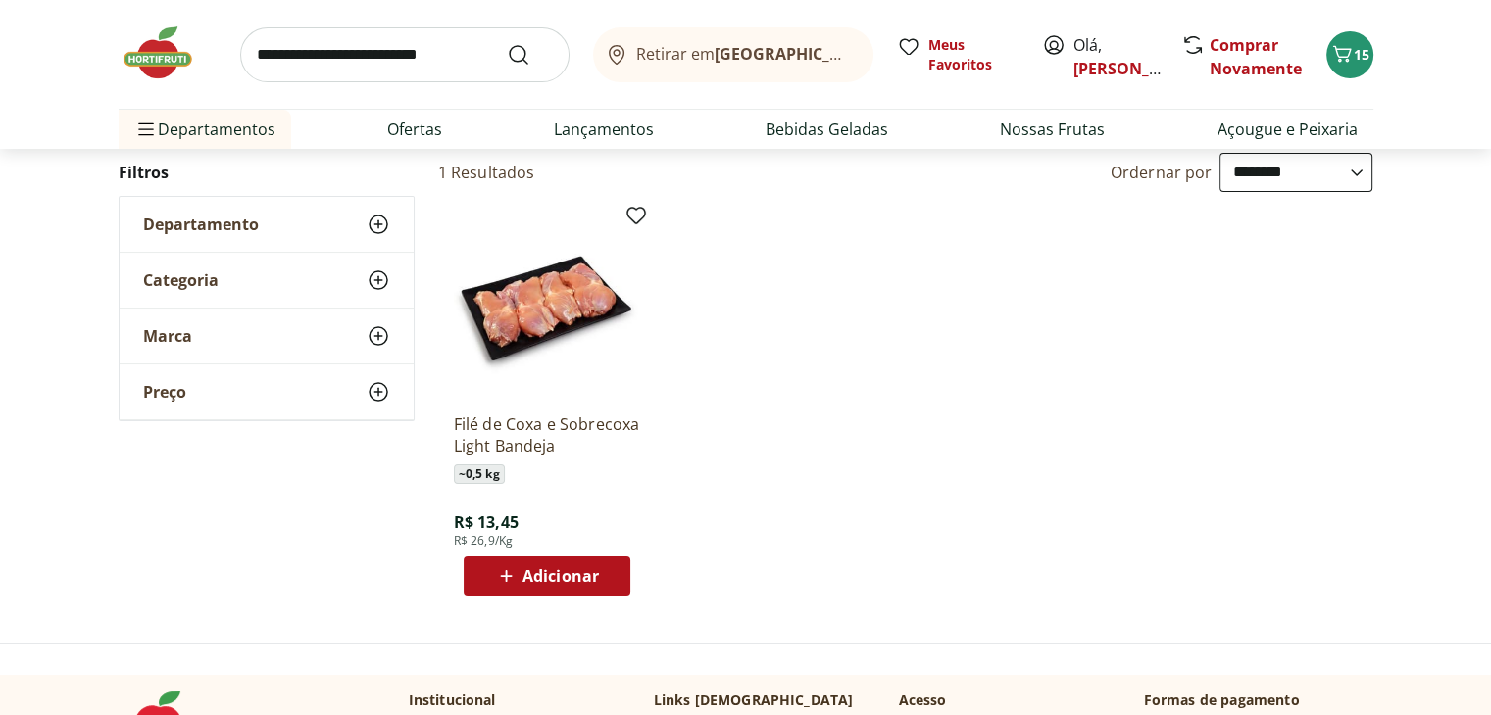
click at [566, 573] on span "Adicionar" at bounding box center [560, 576] width 76 height 16
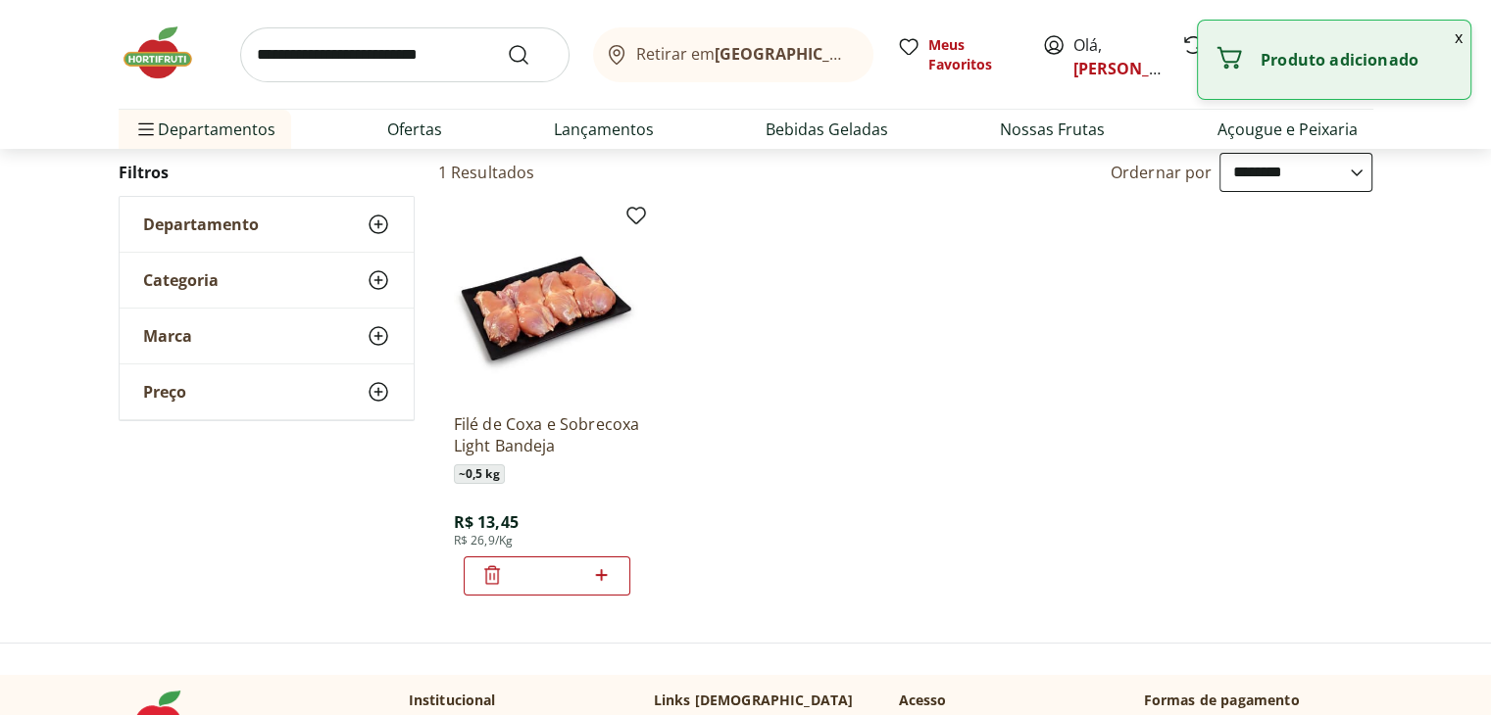
click at [603, 577] on icon at bounding box center [601, 576] width 25 height 24
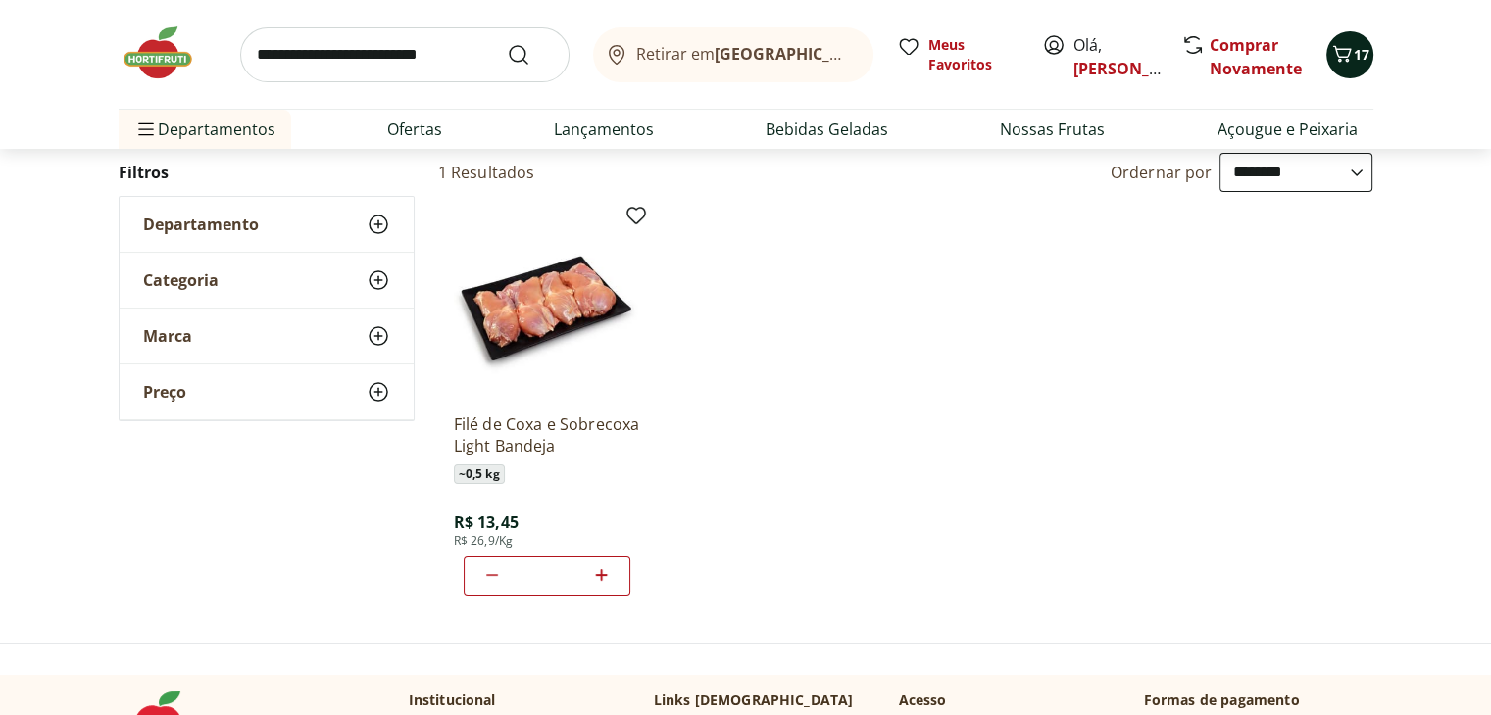
click at [1339, 59] on icon "Carrinho" at bounding box center [1341, 53] width 19 height 17
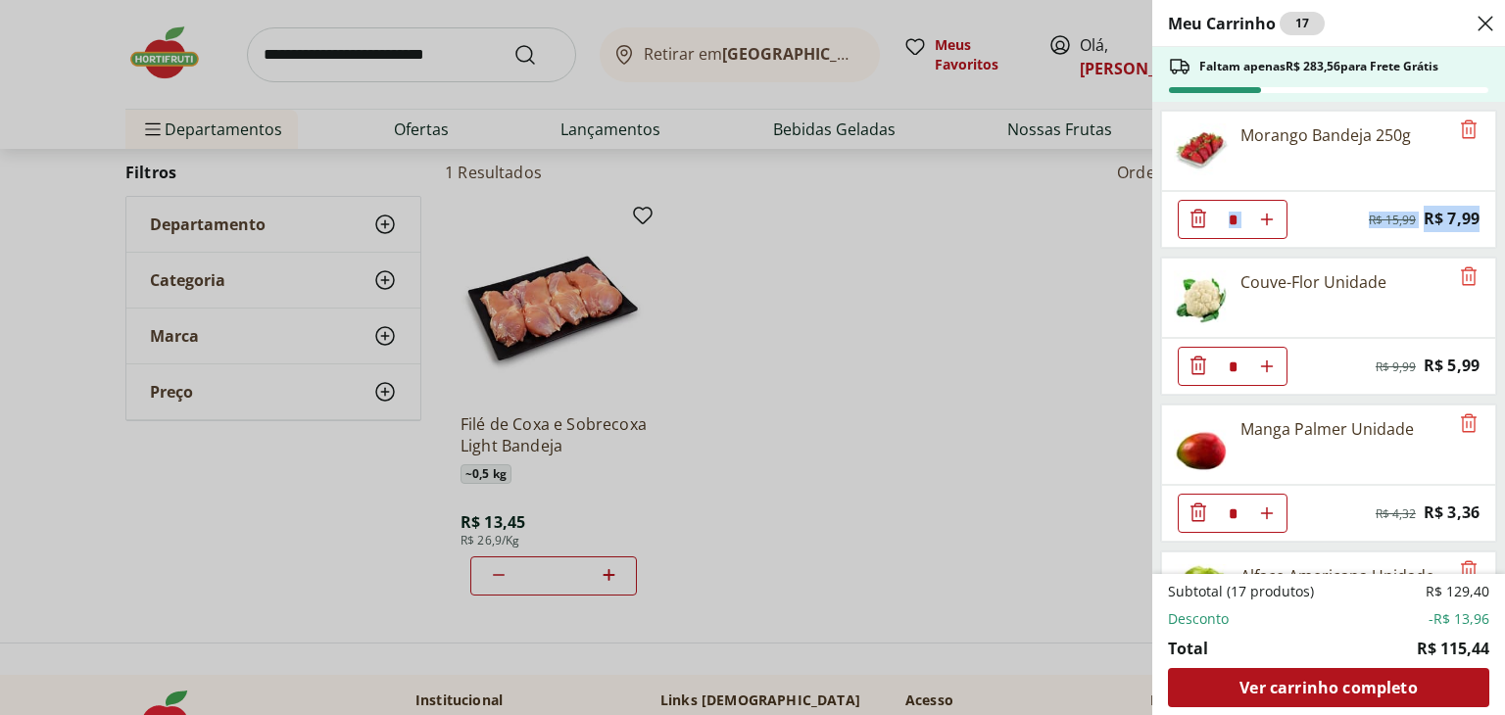
drag, startPoint x: 1504, startPoint y: 176, endPoint x: 1495, endPoint y: 207, distance: 31.9
click at [1490, 207] on div "Meu Carrinho 17 Faltam apenas R$ 283,56 para Frete Grátis Morango Bandeja 250g …" at bounding box center [1329, 357] width 353 height 715
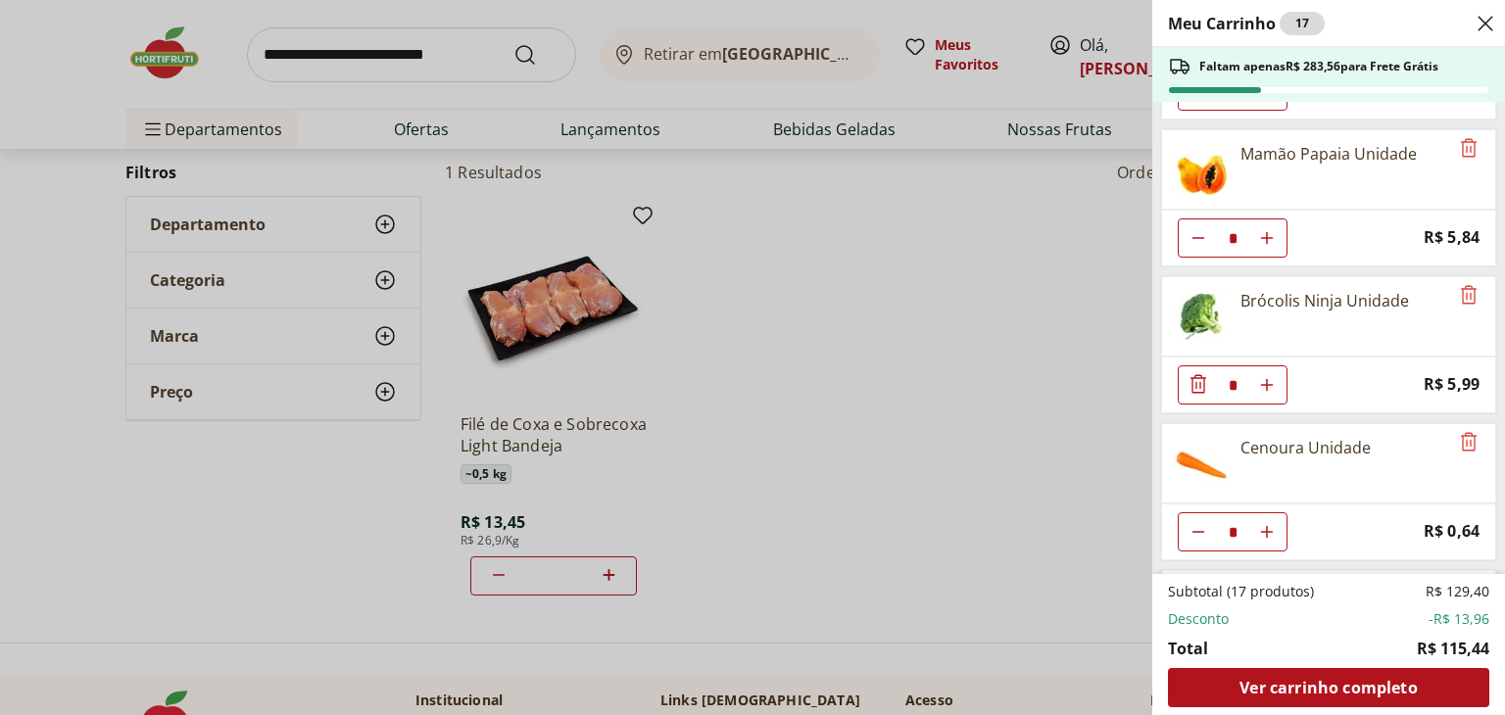
scroll to position [1140, 0]
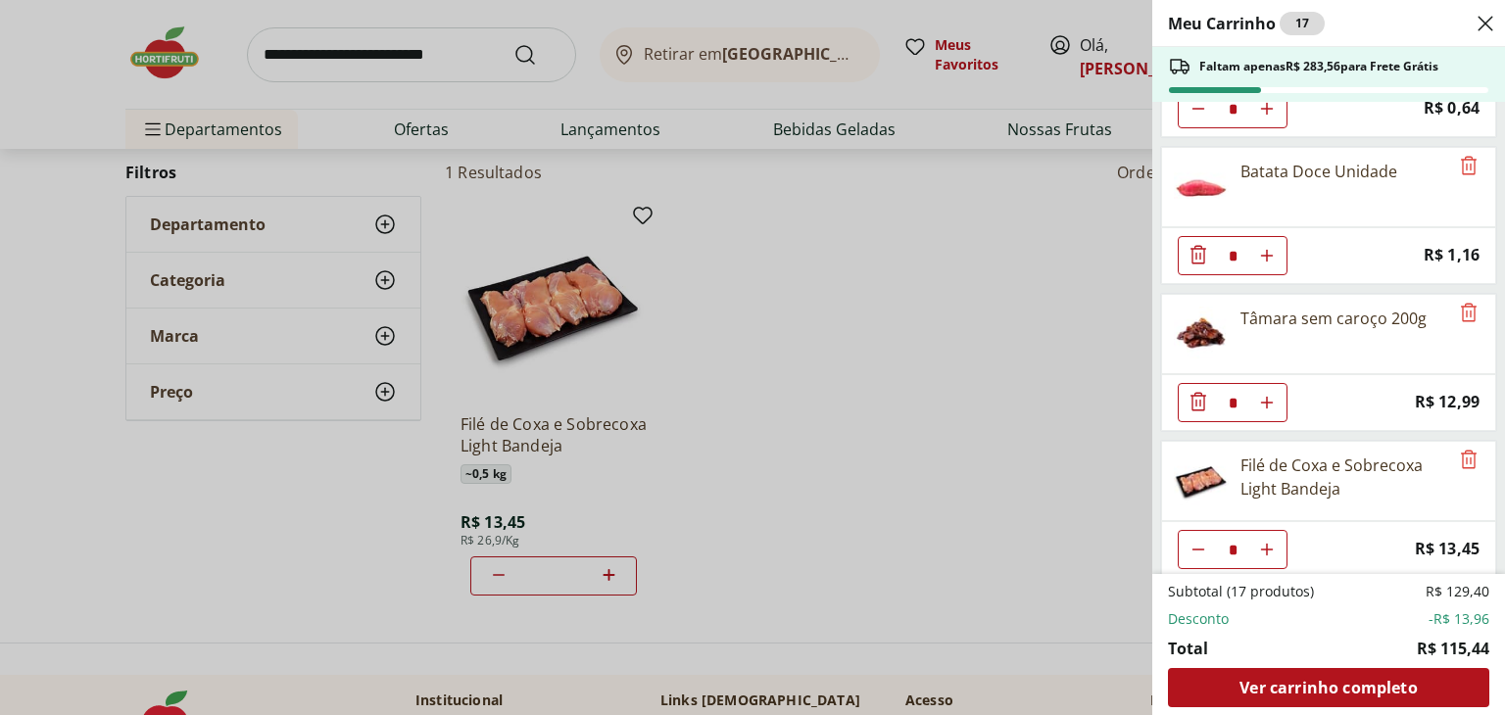
type input "*"
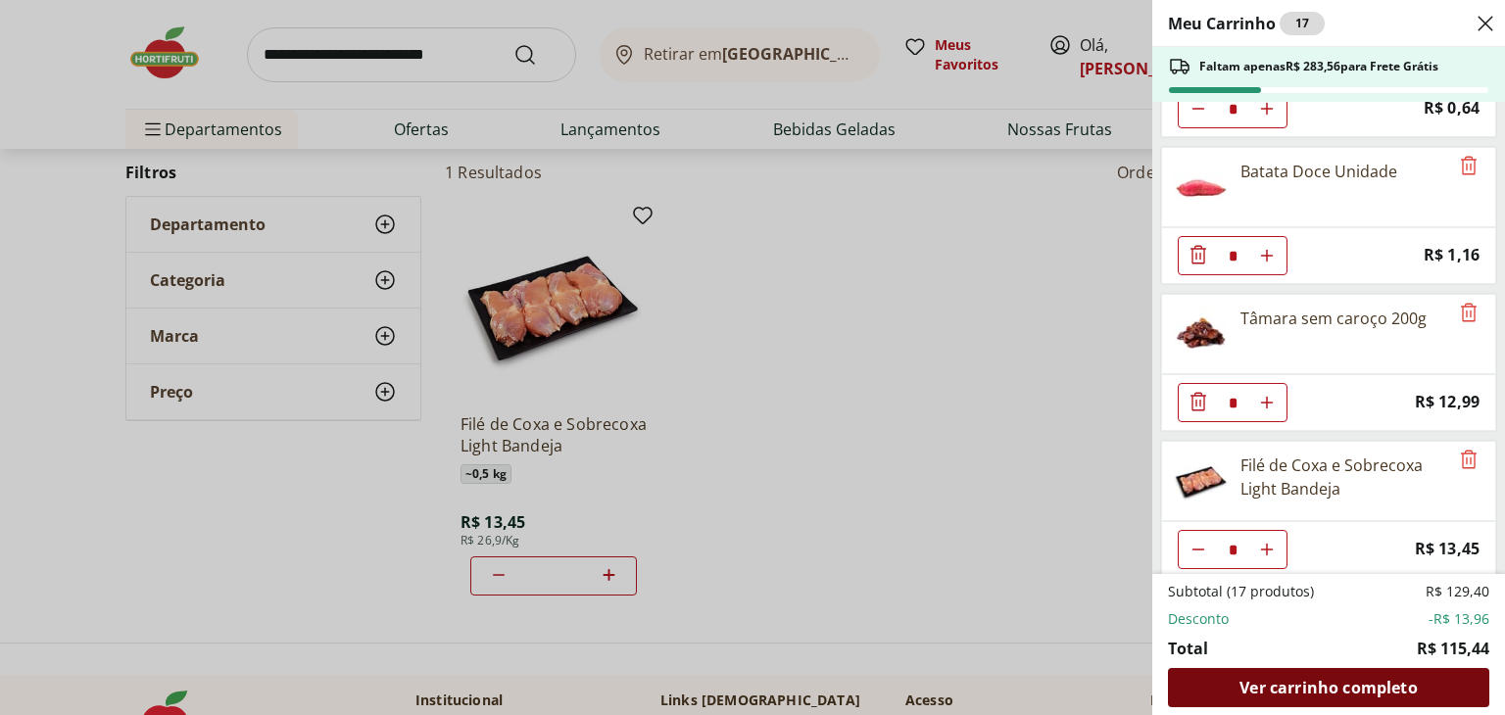
click at [1351, 683] on span "Ver carrinho completo" at bounding box center [1328, 688] width 177 height 16
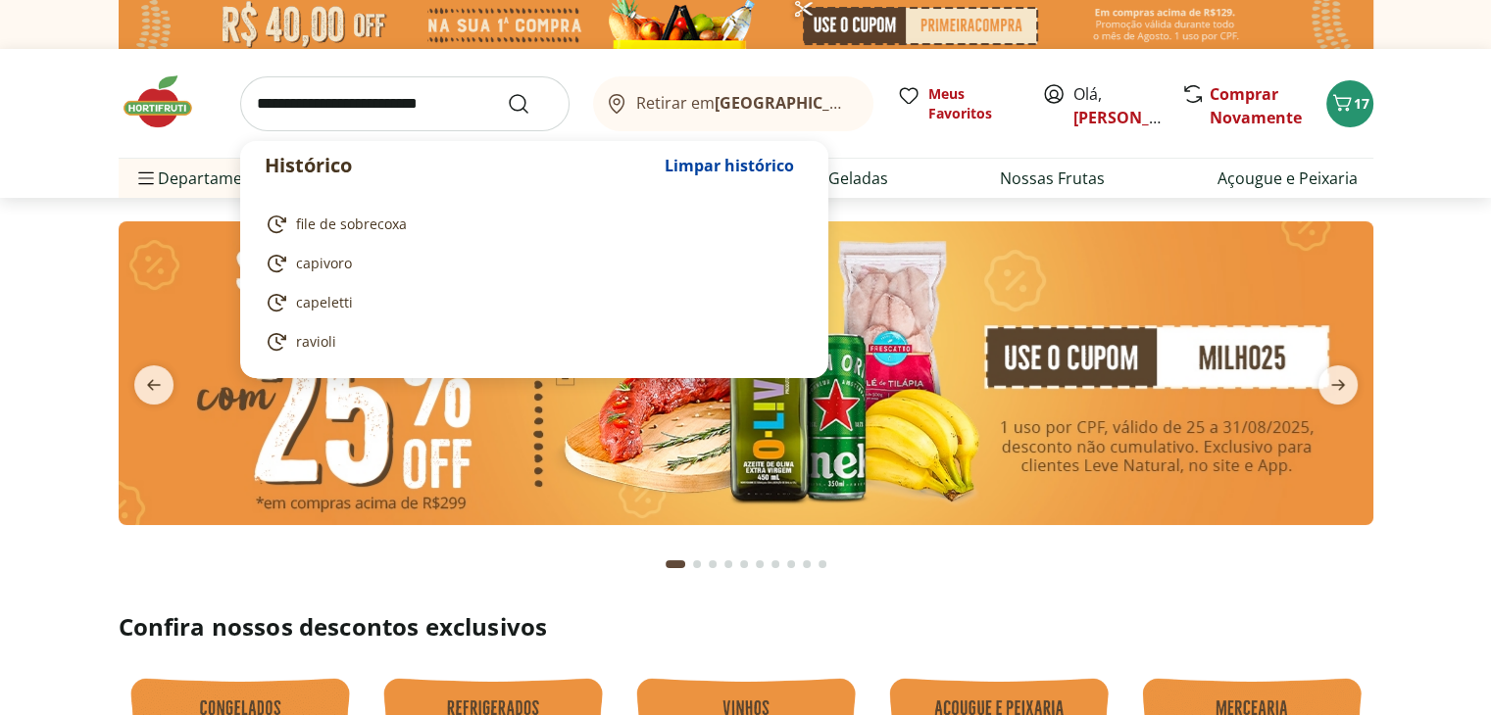
click at [357, 95] on input "search" at bounding box center [404, 103] width 329 height 55
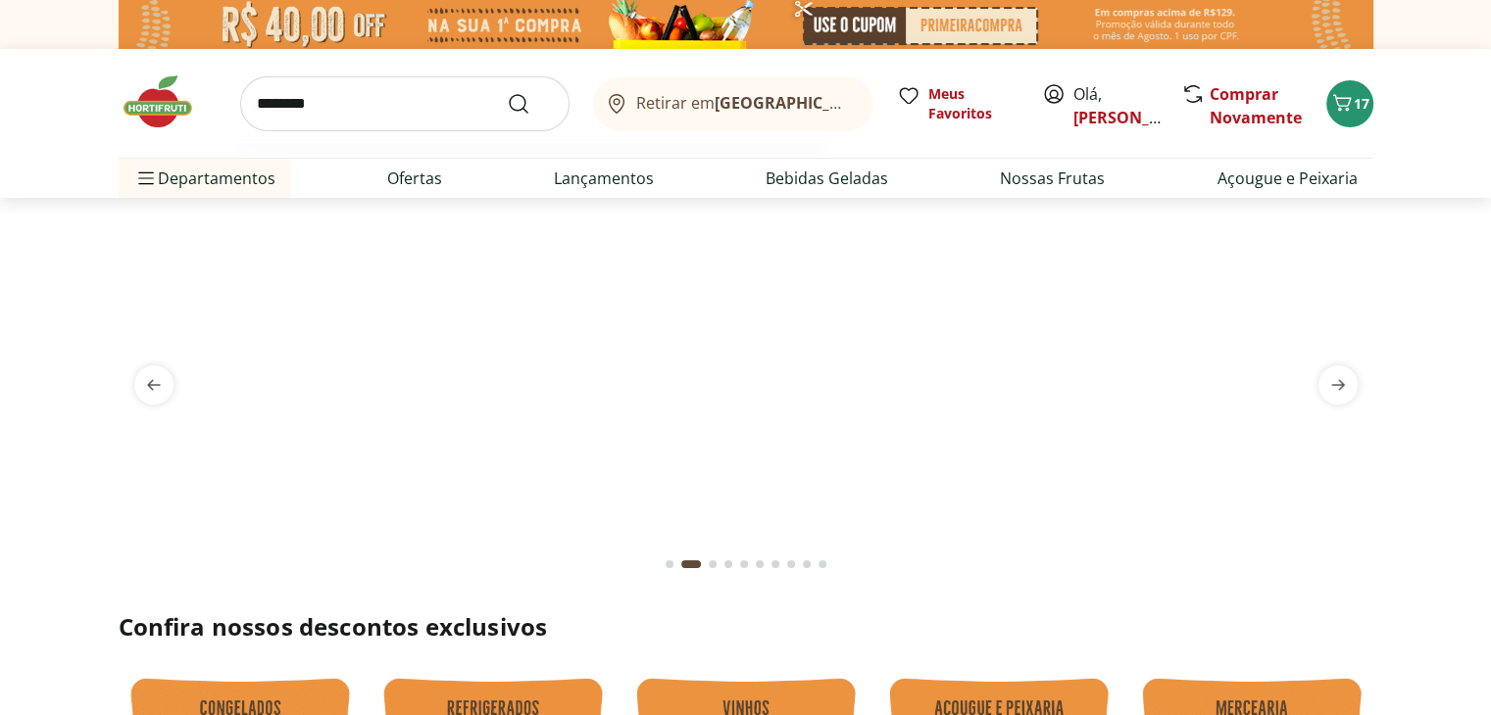
type input "********"
click at [507, 92] on button "Submit Search" at bounding box center [530, 104] width 47 height 24
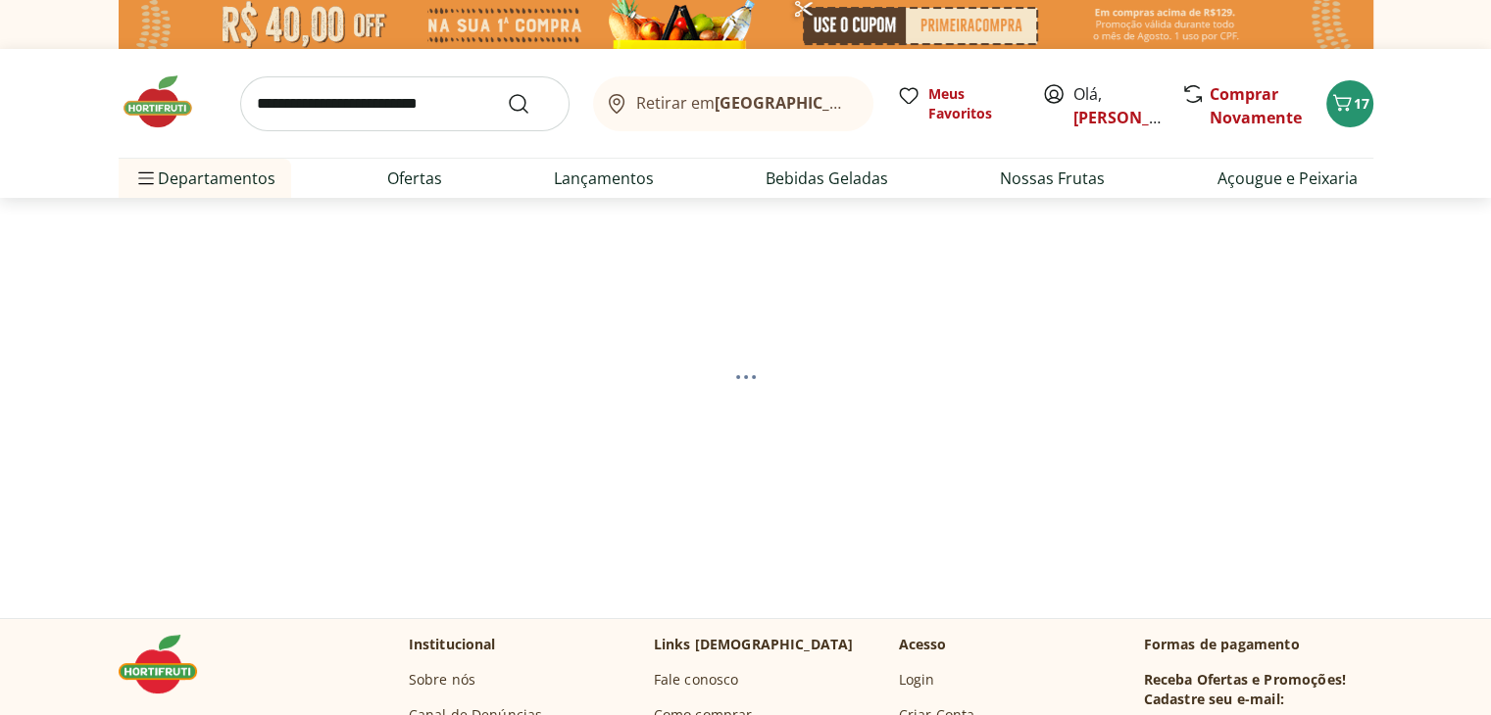
select select "**********"
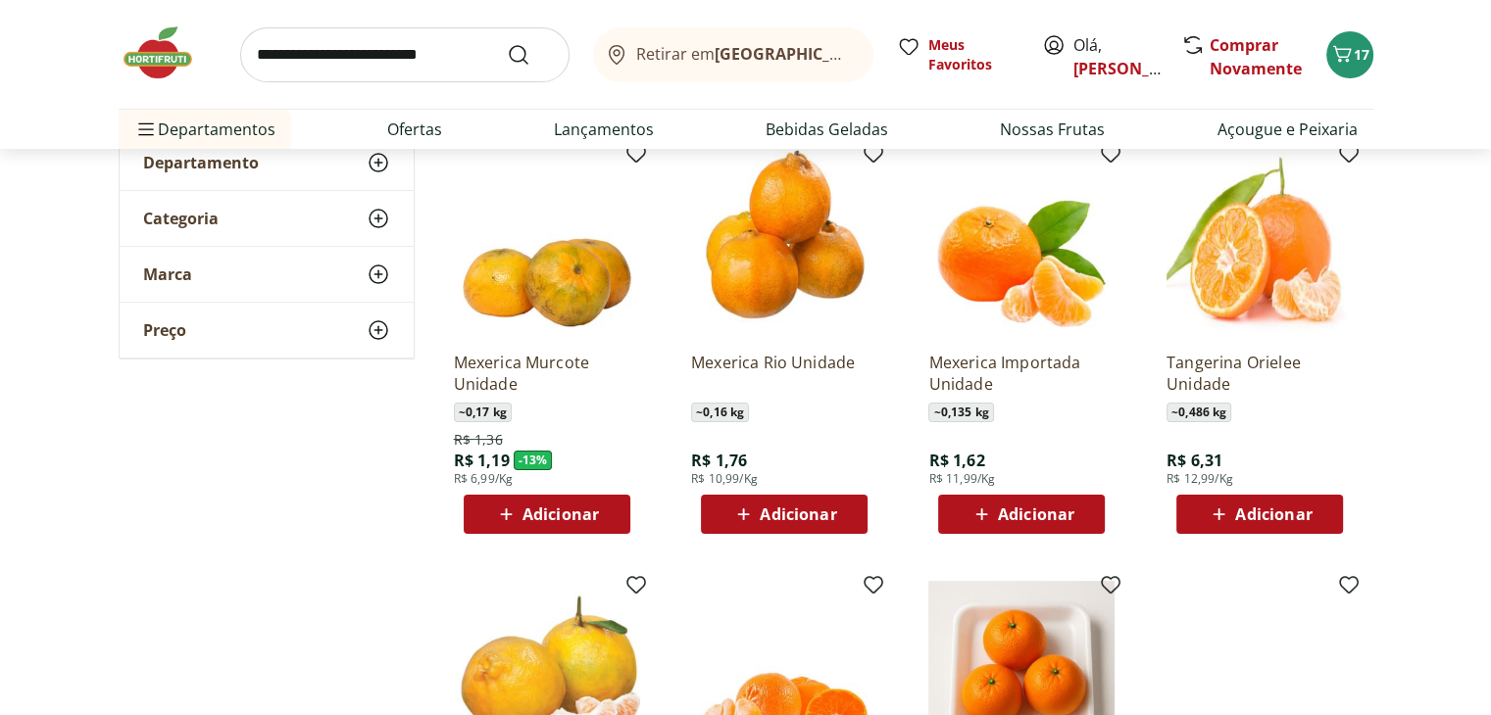
scroll to position [328, 0]
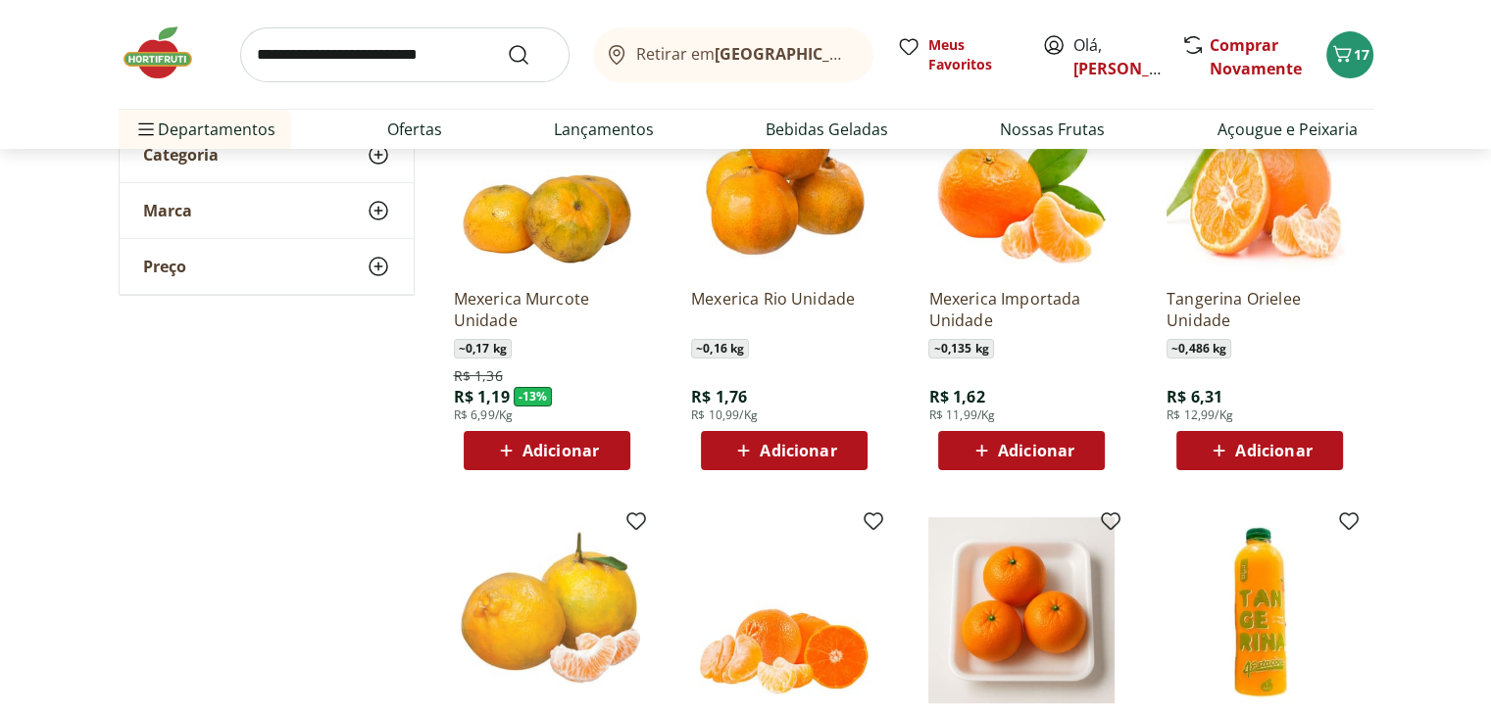
click at [833, 460] on span "Adicionar" at bounding box center [783, 451] width 105 height 24
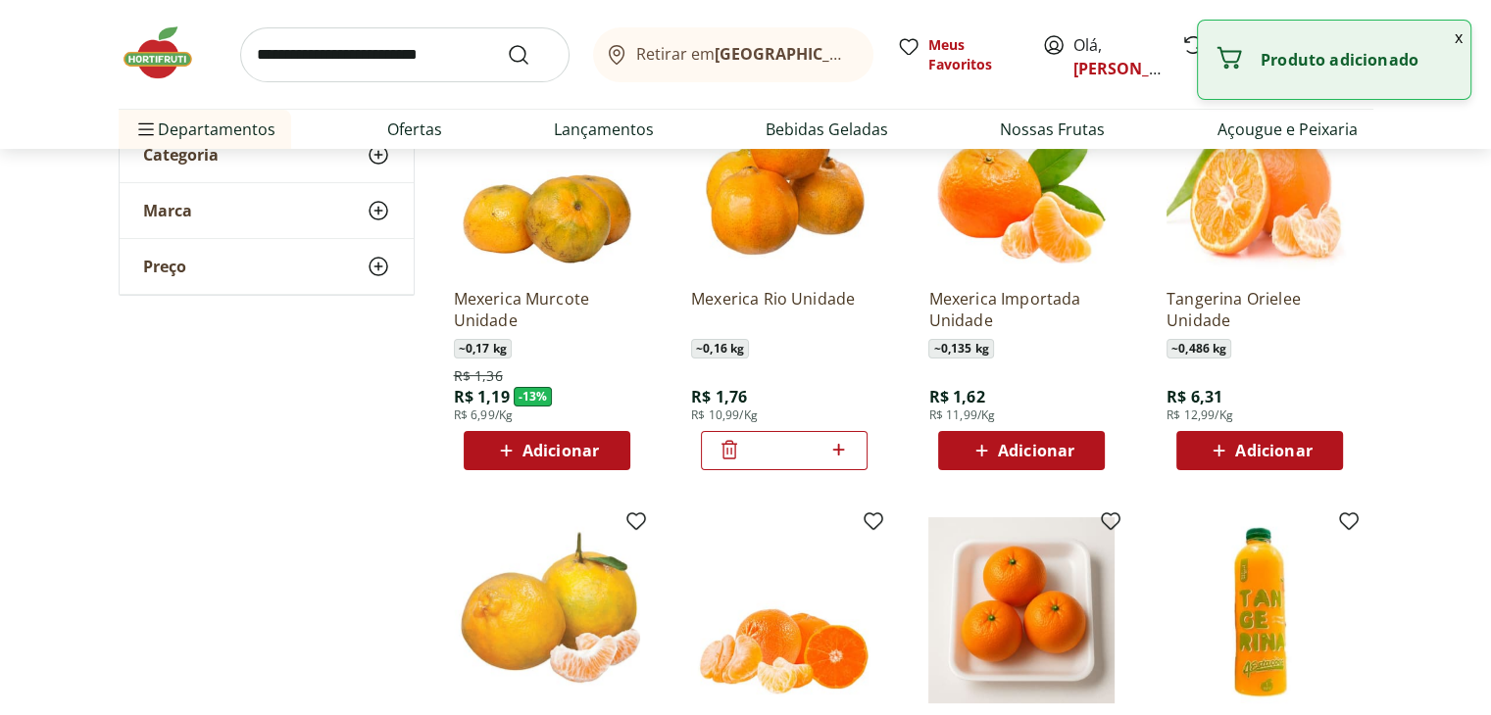
click at [839, 452] on icon at bounding box center [839, 450] width 12 height 12
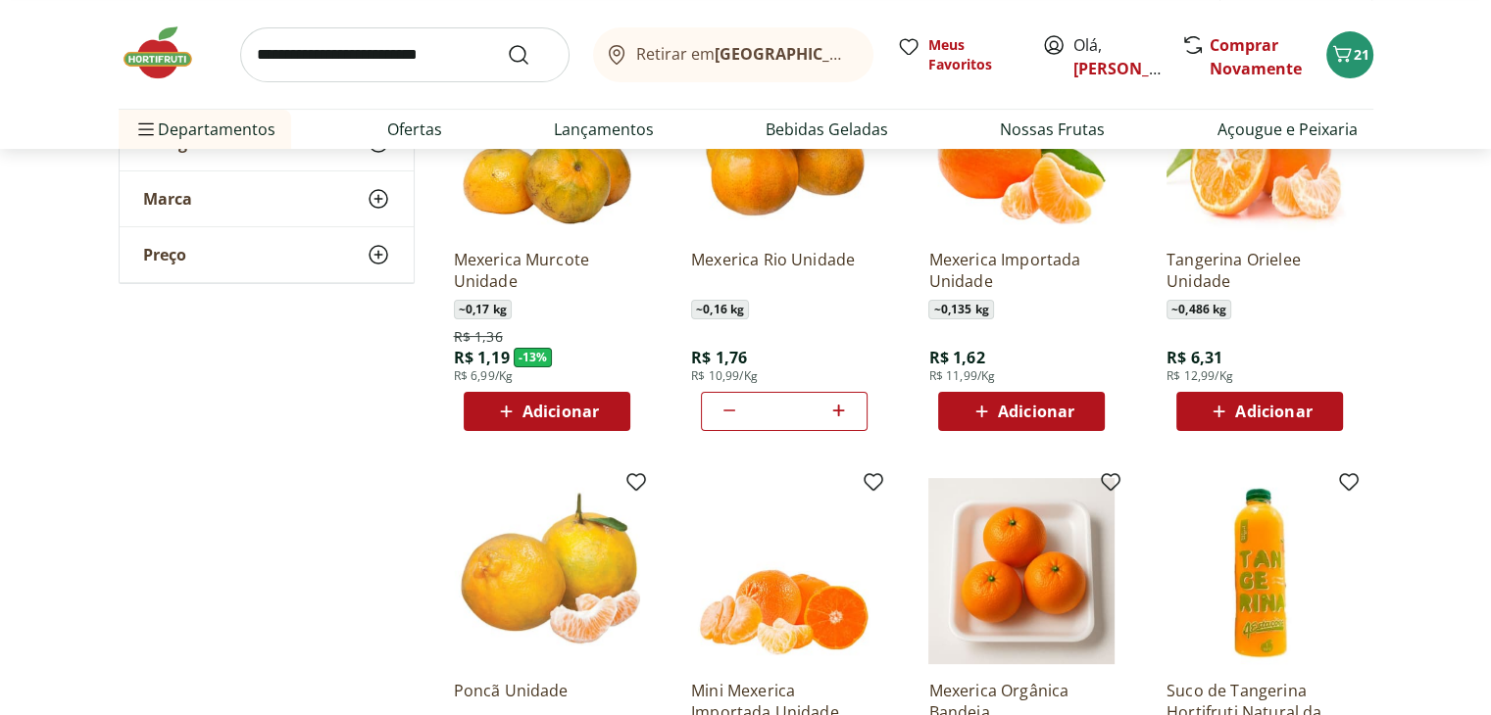
scroll to position [356, 0]
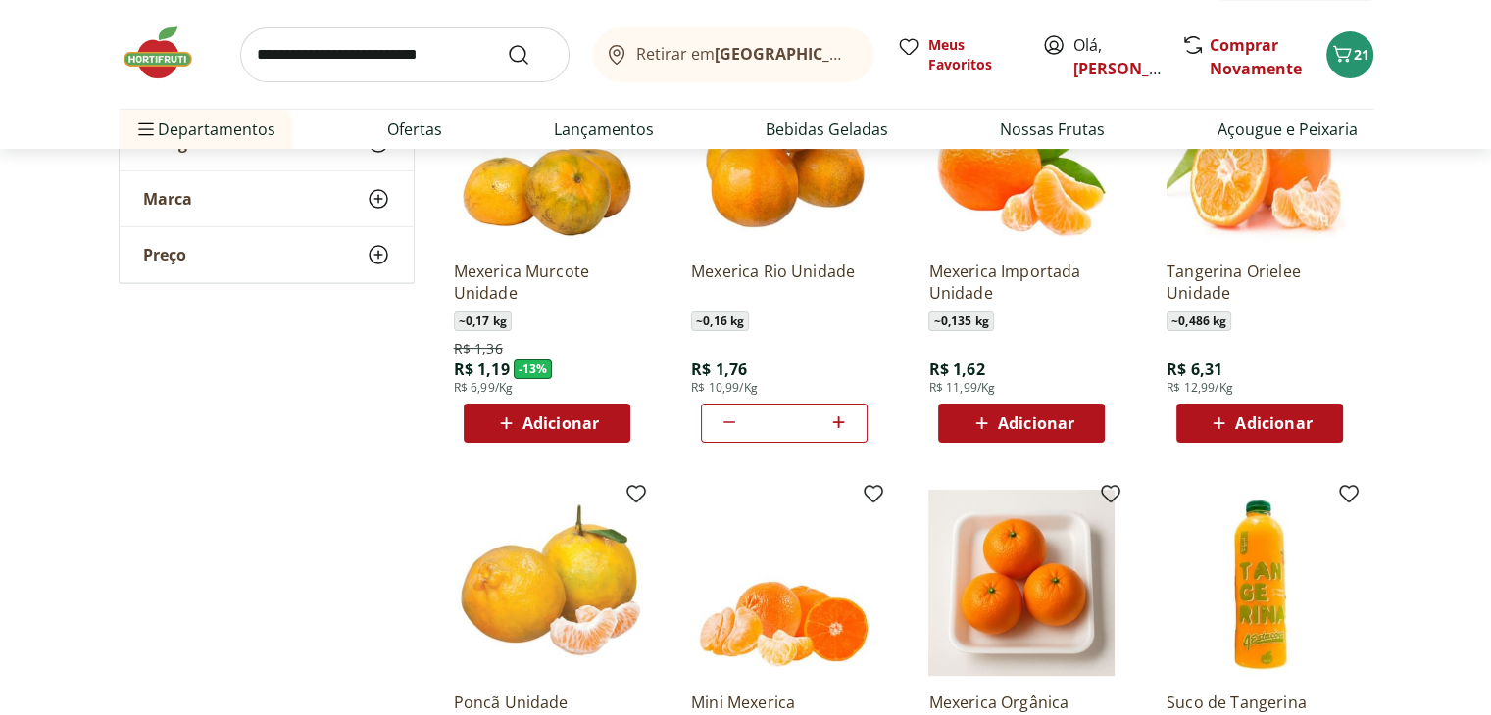
click at [725, 423] on icon at bounding box center [729, 423] width 24 height 24
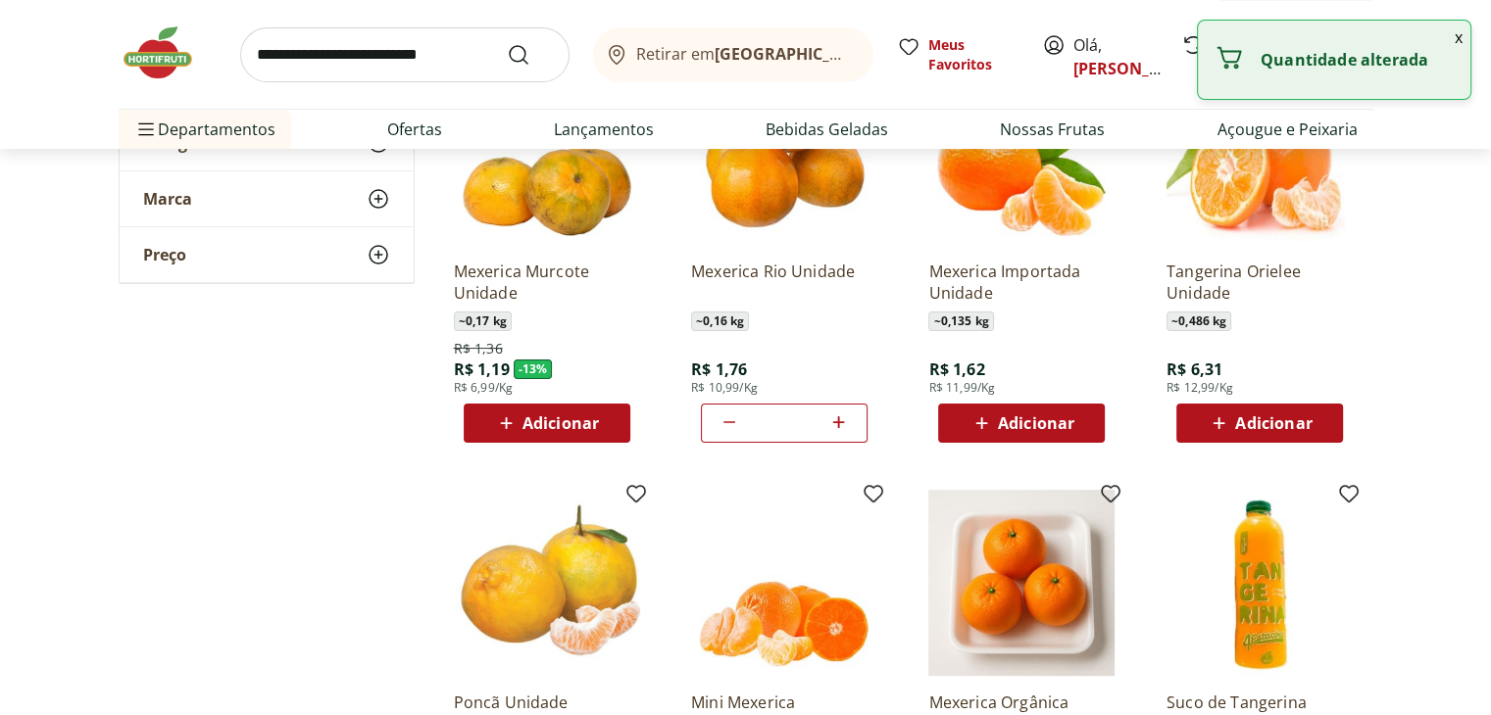
click at [725, 423] on icon at bounding box center [729, 423] width 24 height 24
type input "*"
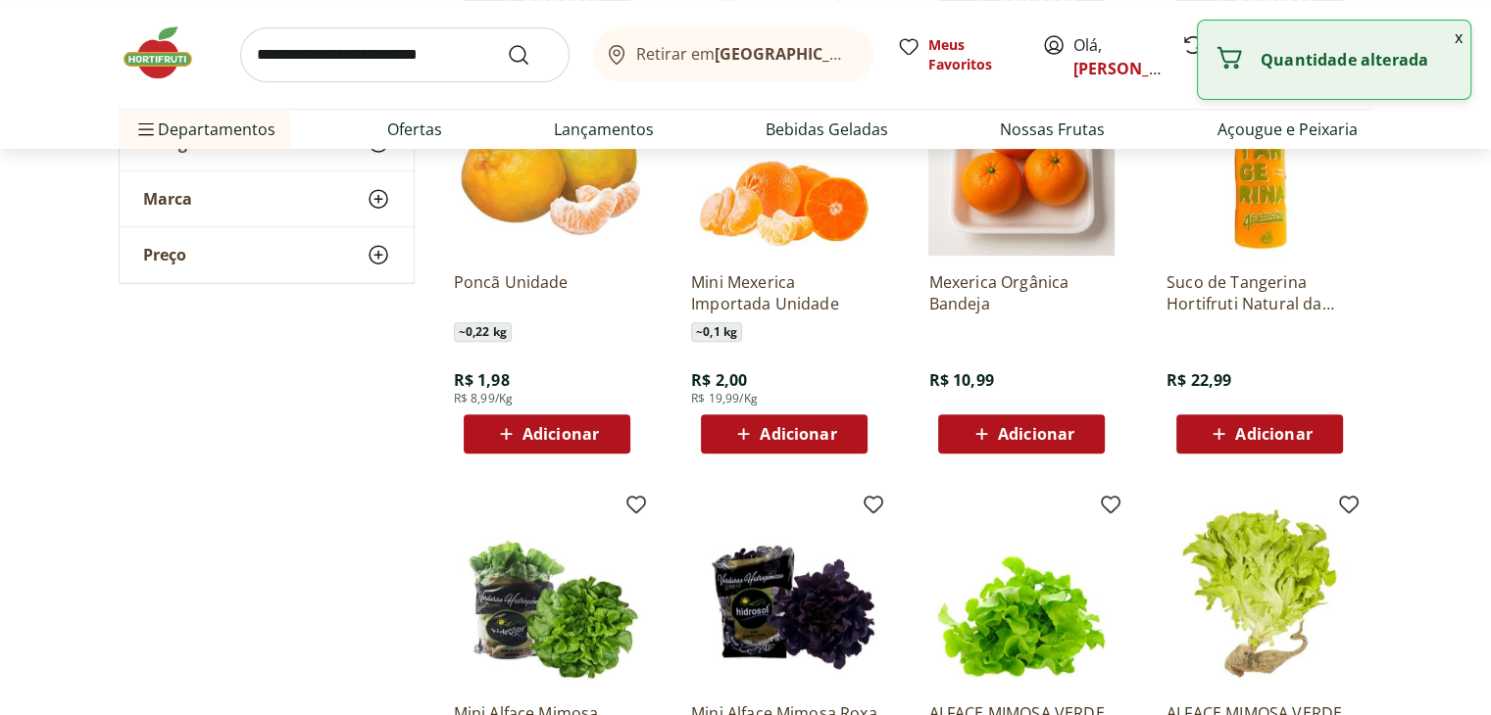
scroll to position [764, 0]
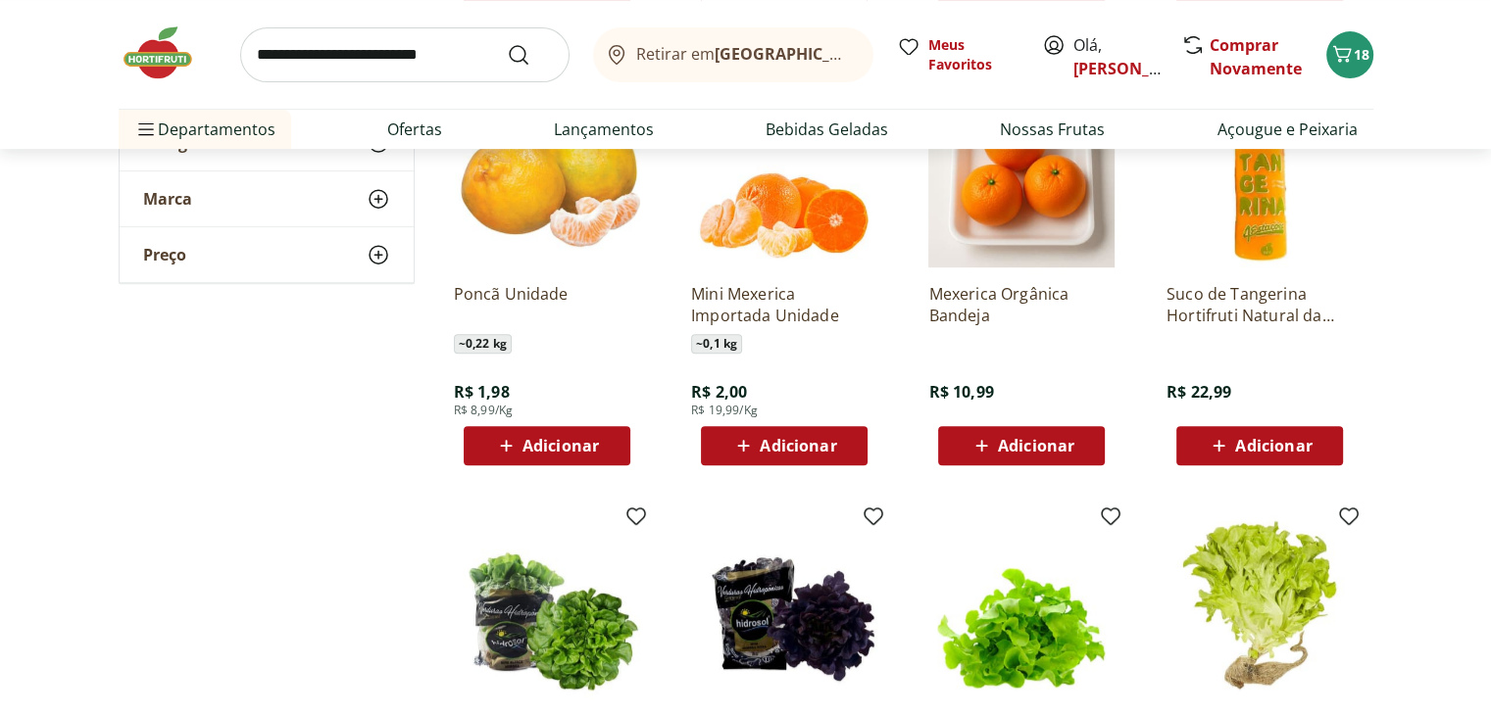
click at [603, 444] on div "Adicionar" at bounding box center [546, 445] width 135 height 35
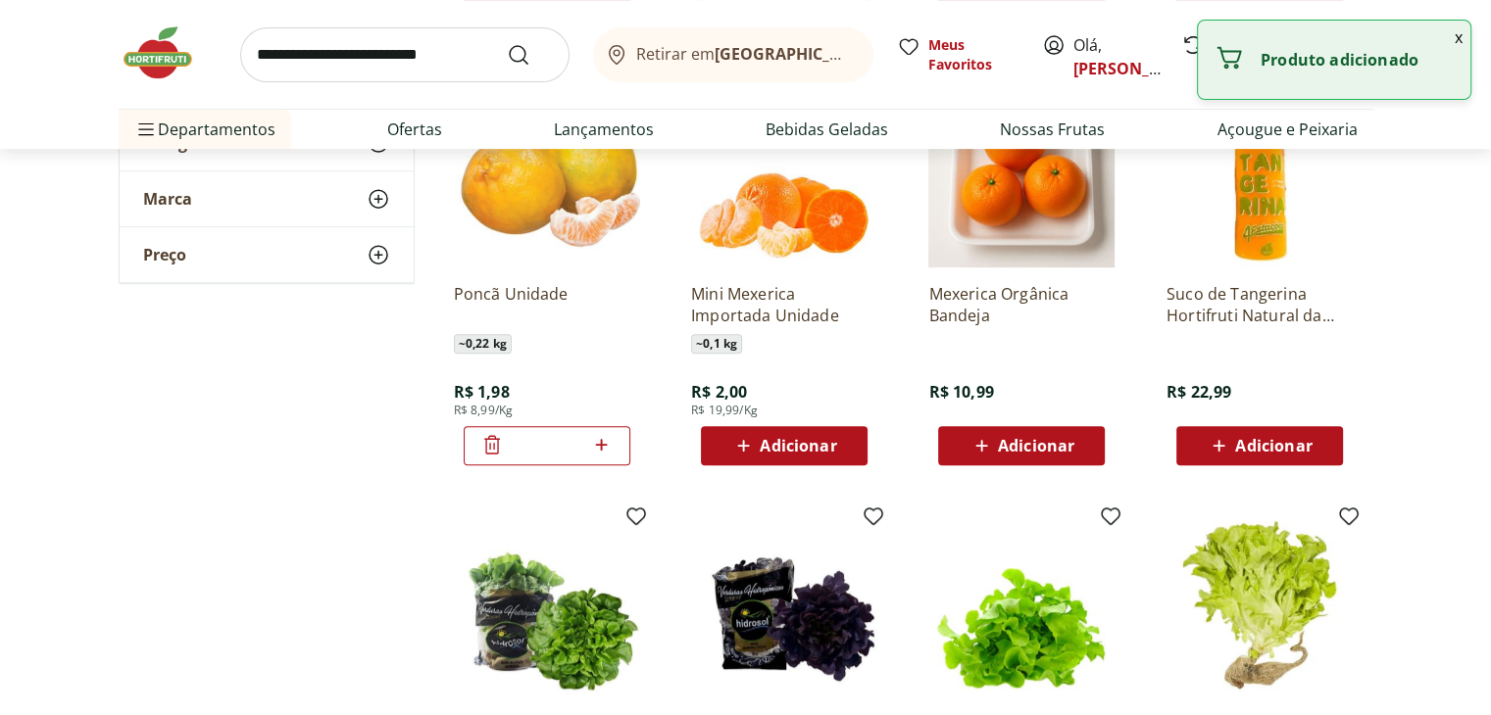
click at [603, 444] on icon at bounding box center [602, 445] width 12 height 12
type input "*"
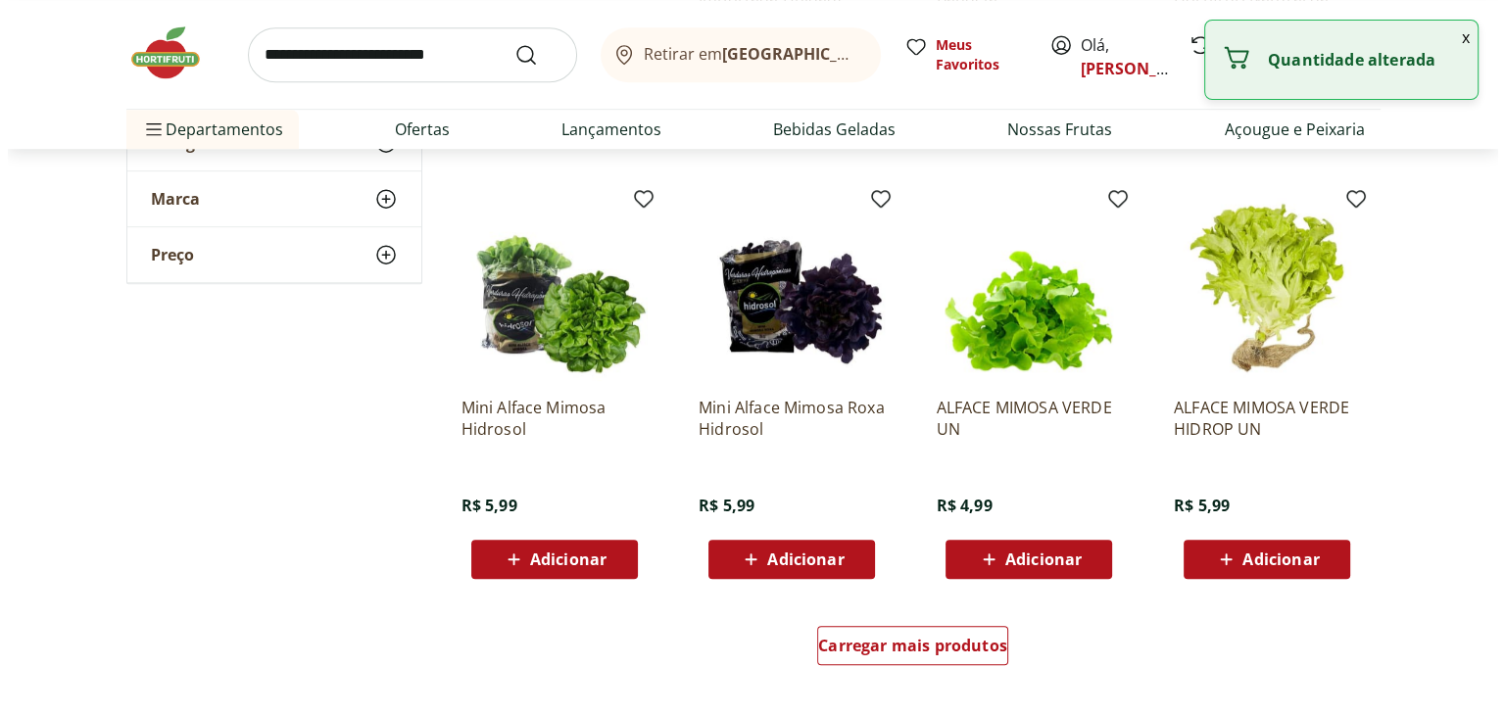
scroll to position [1117, 0]
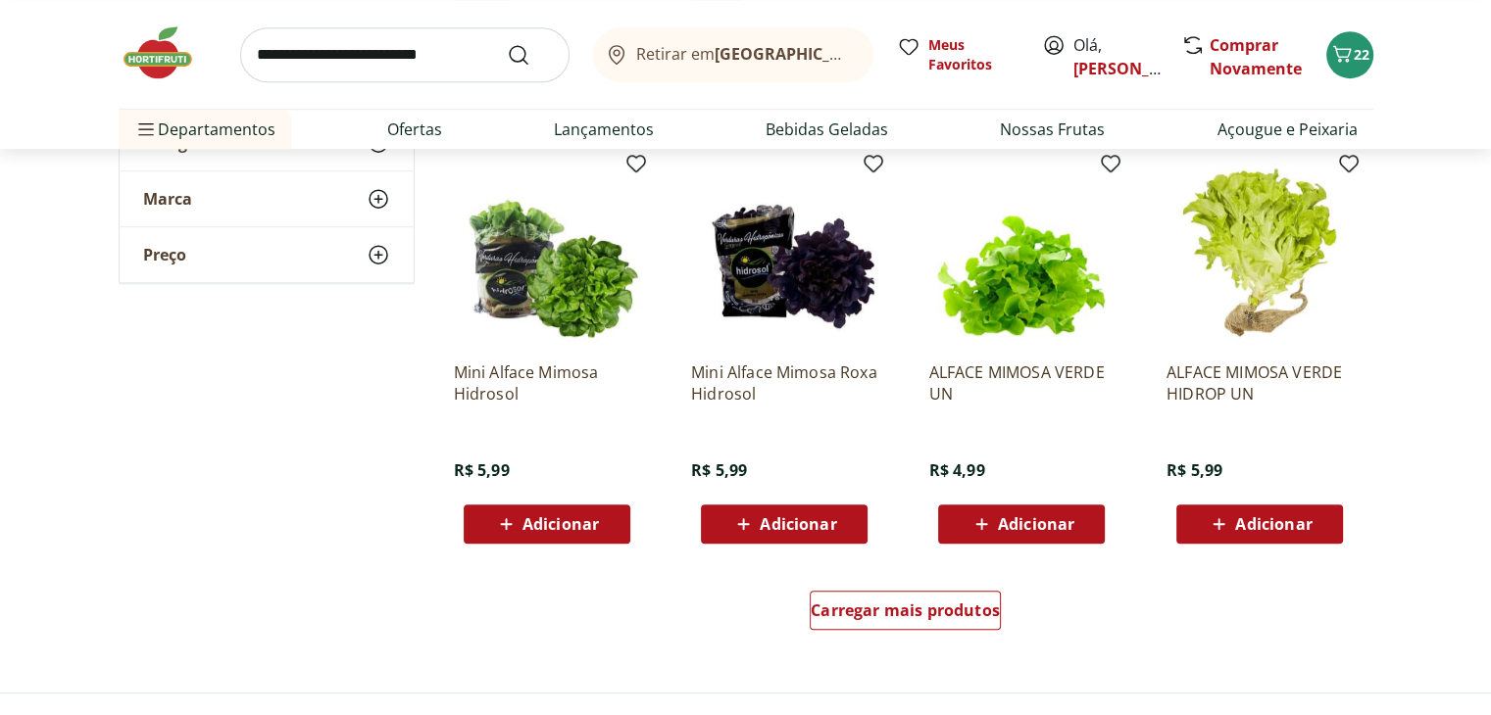
click at [565, 527] on span "Adicionar" at bounding box center [560, 524] width 76 height 16
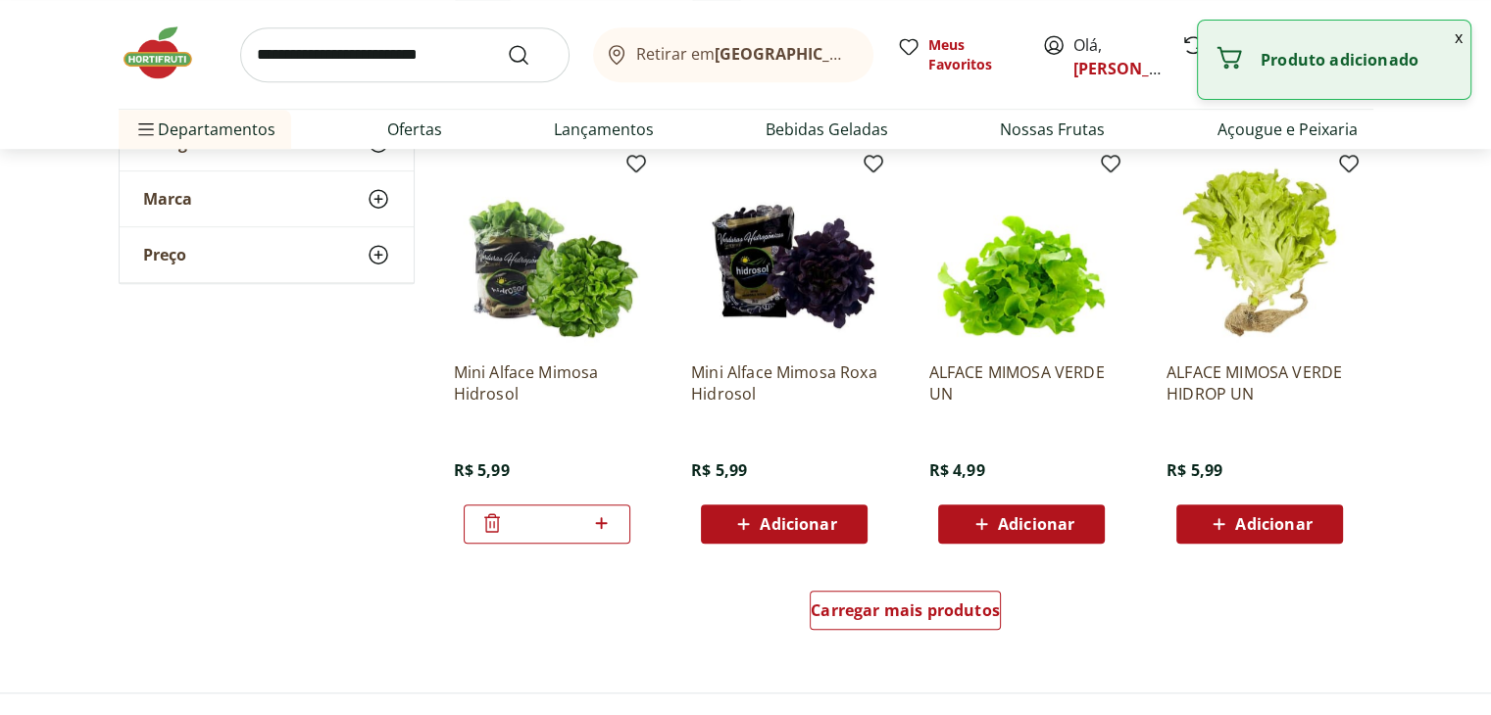
click at [793, 532] on span "Adicionar" at bounding box center [798, 524] width 76 height 16
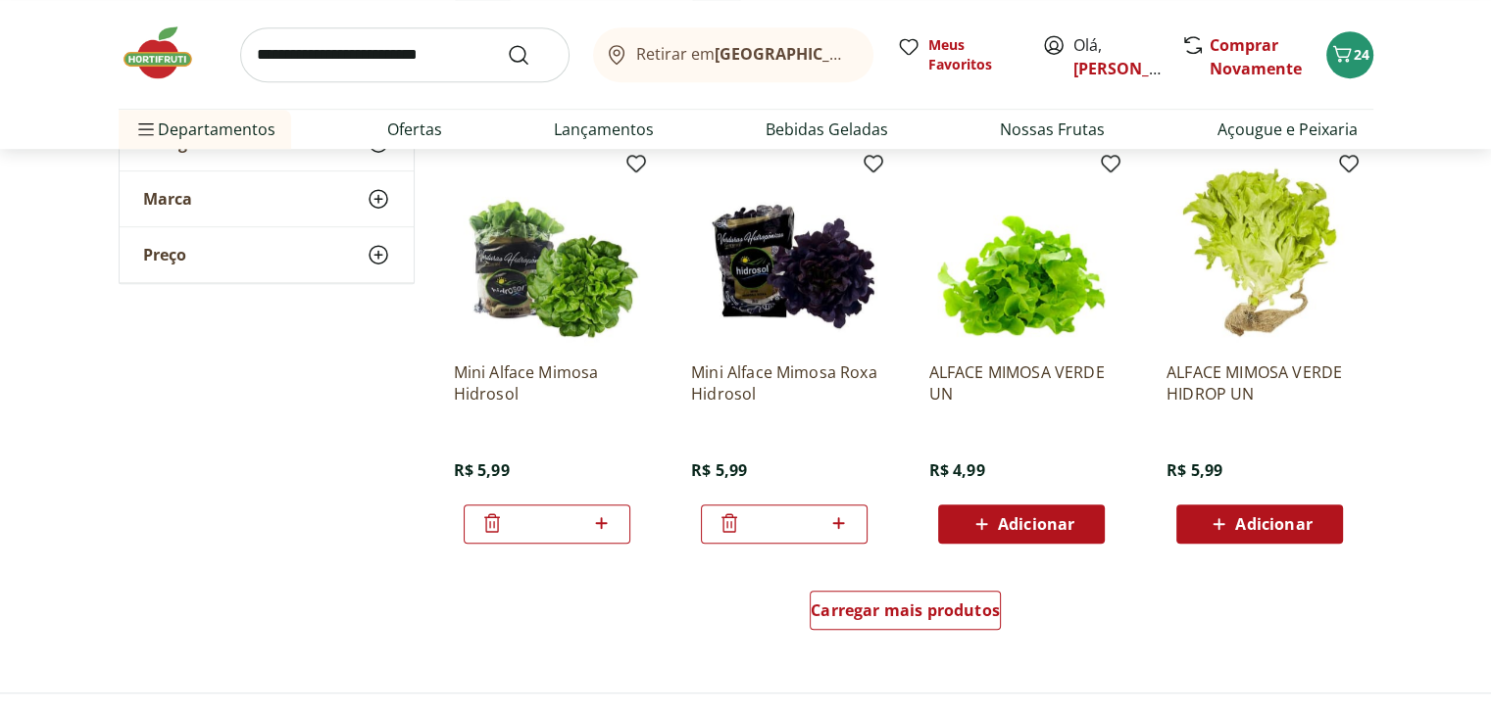
click at [1269, 536] on div "Adicionar" at bounding box center [1259, 524] width 135 height 35
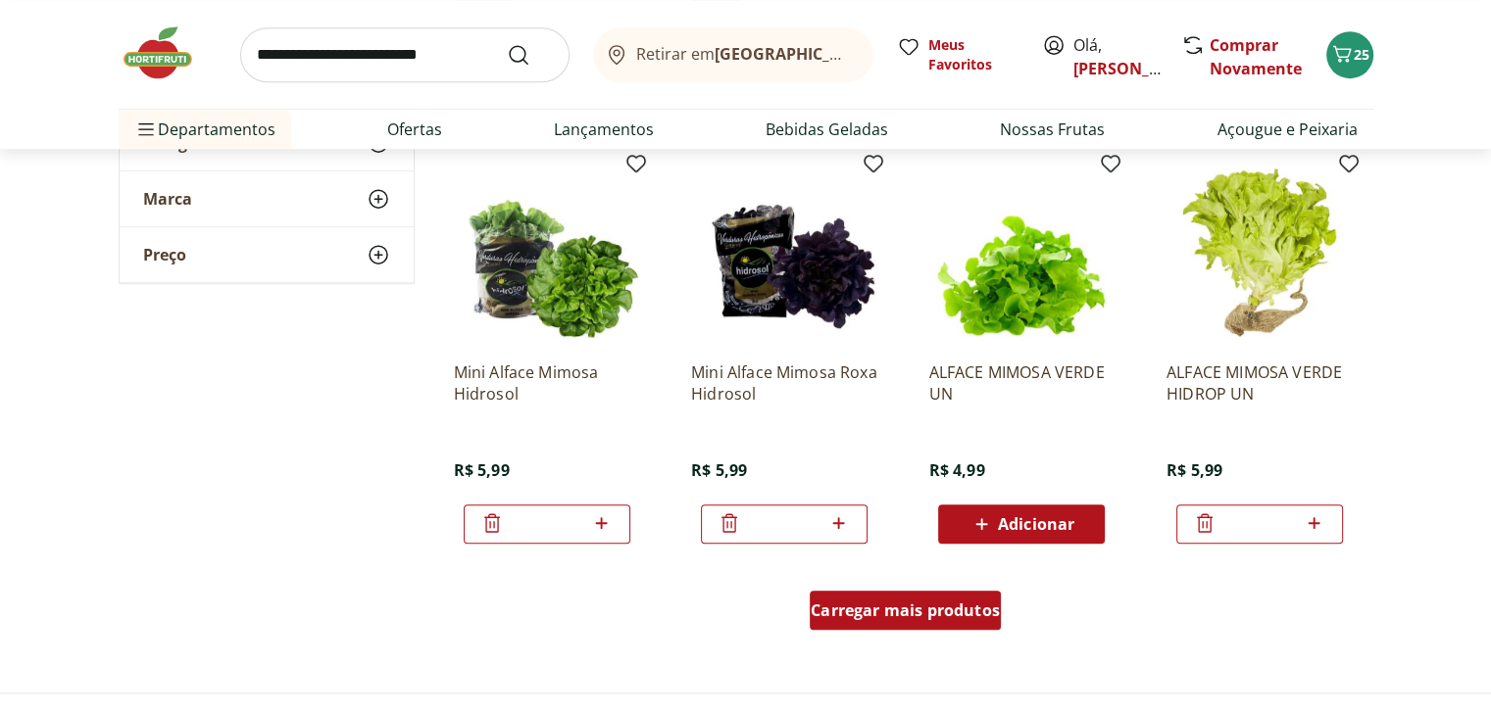
click at [980, 603] on span "Carregar mais produtos" at bounding box center [905, 611] width 189 height 16
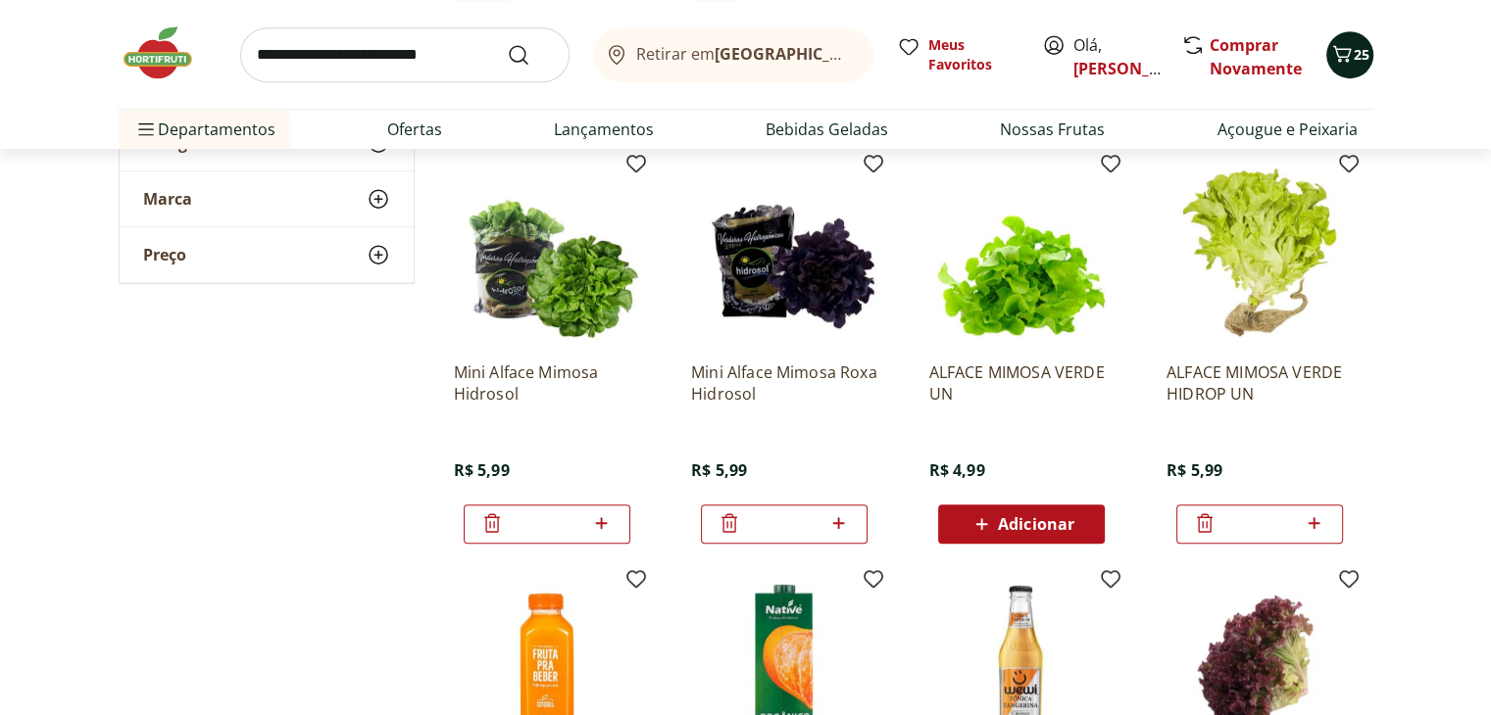
click at [1349, 63] on icon "Carrinho" at bounding box center [1342, 54] width 24 height 24
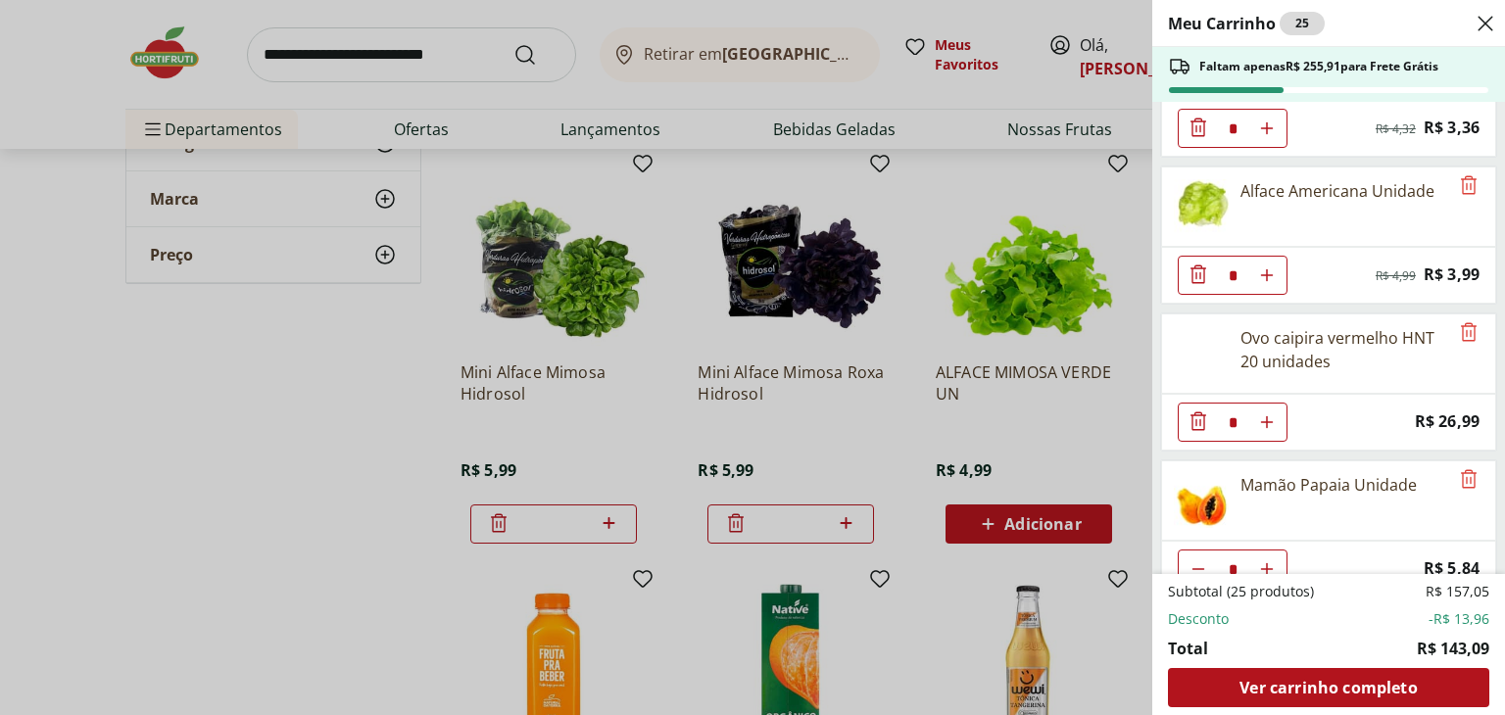
scroll to position [389, 0]
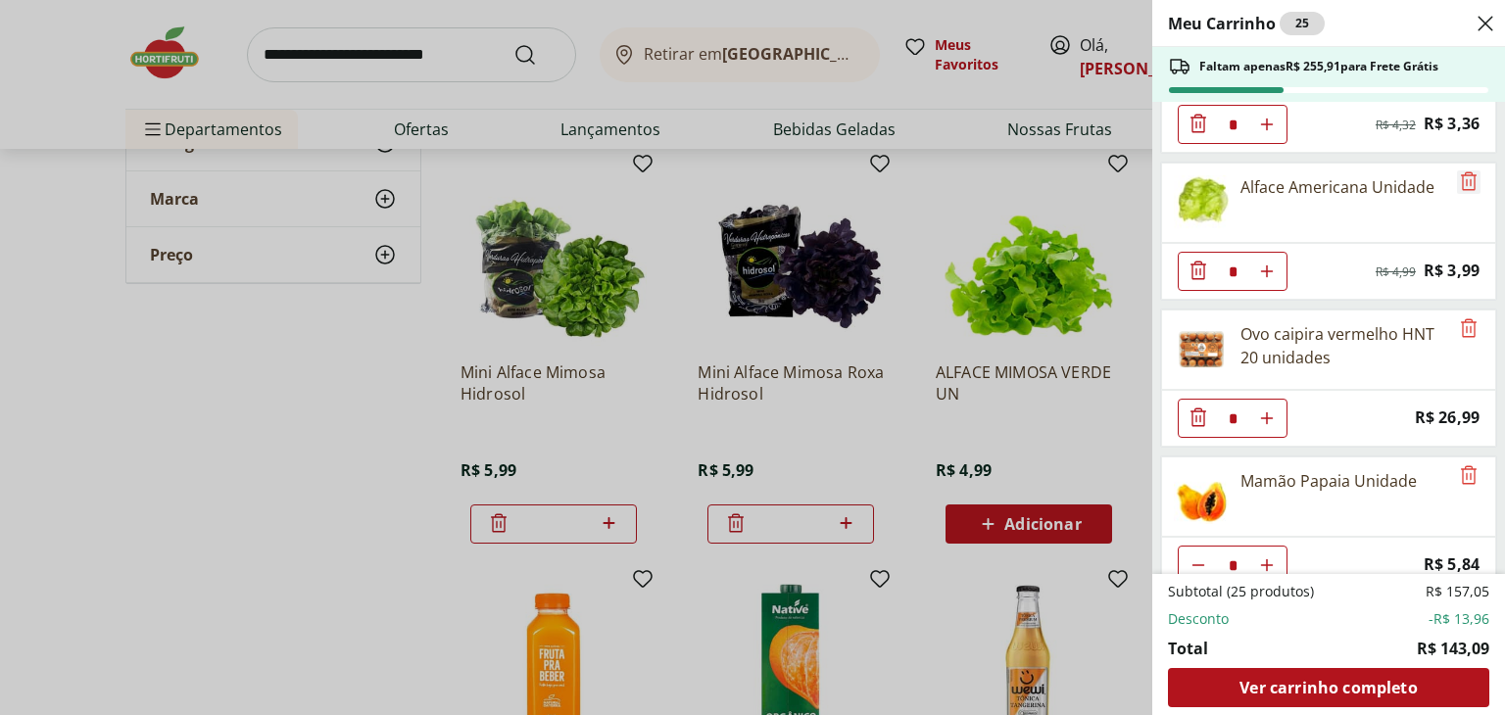
click at [1460, 181] on icon "Remove" at bounding box center [1469, 182] width 24 height 24
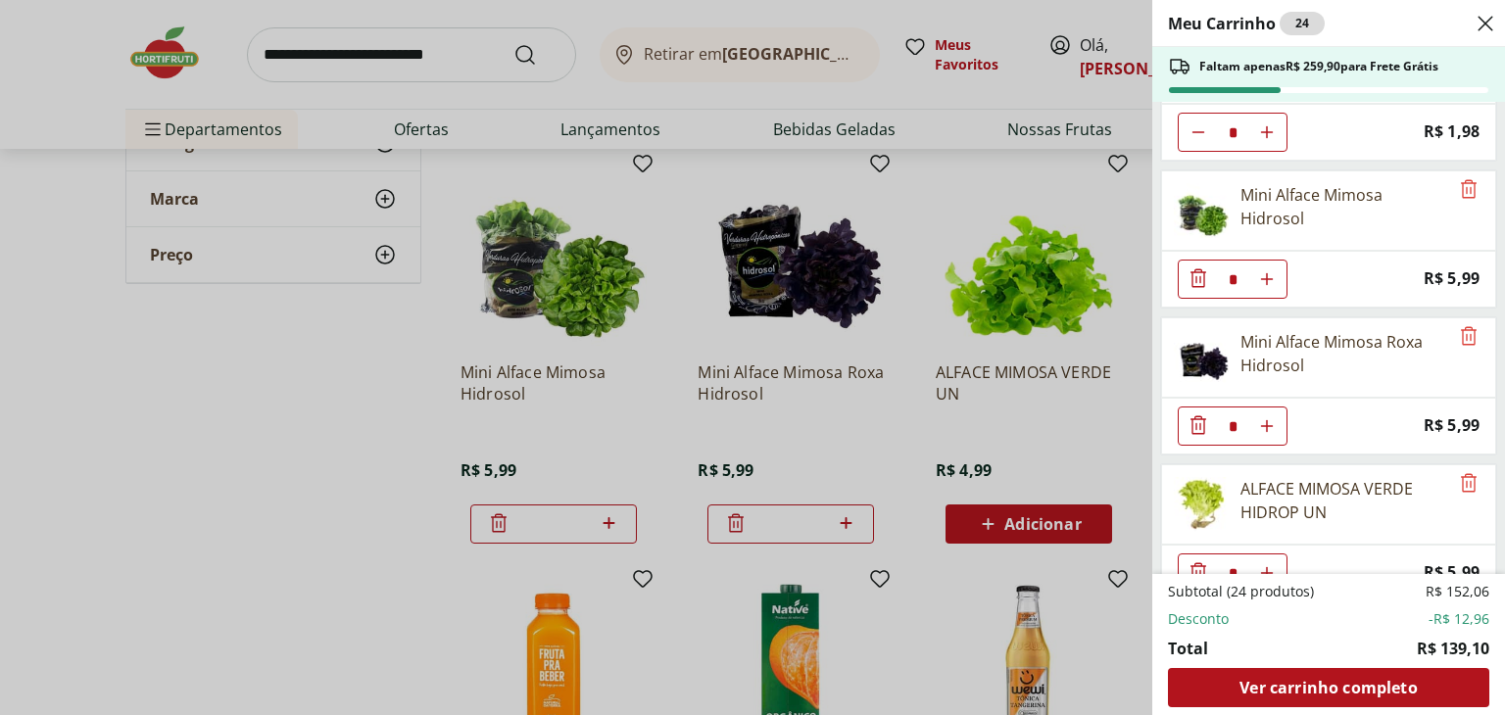
scroll to position [1723, 0]
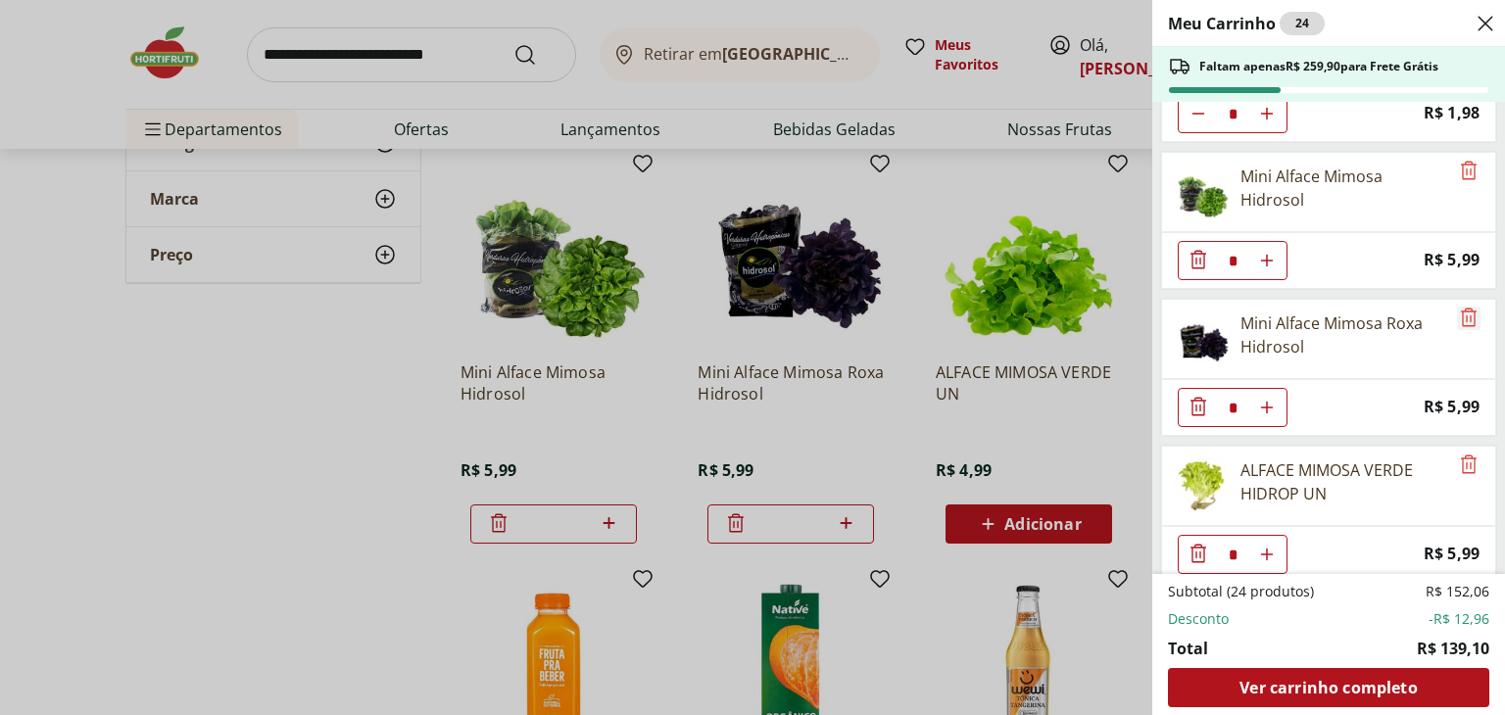
click at [1464, 308] on icon "Remove" at bounding box center [1469, 317] width 16 height 19
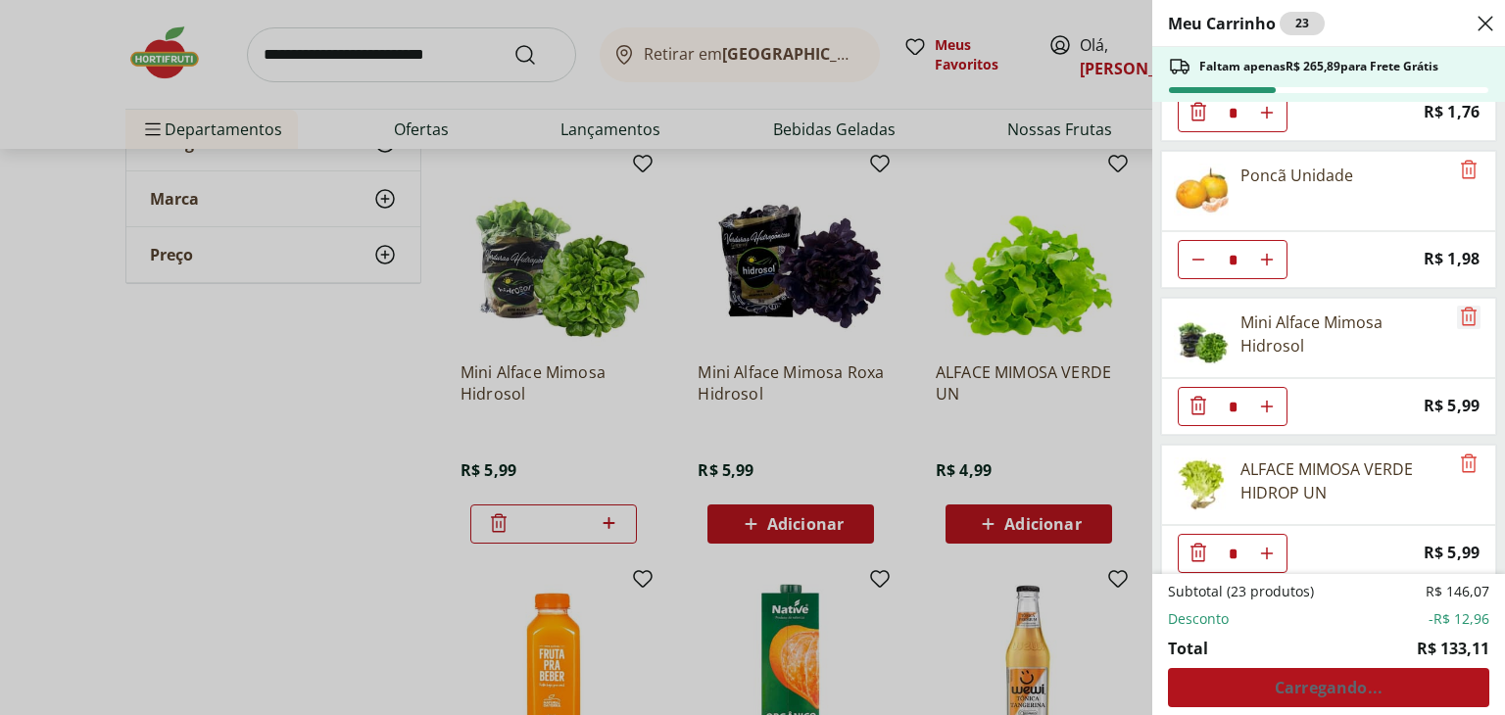
click at [1459, 305] on icon "Remove" at bounding box center [1469, 317] width 24 height 24
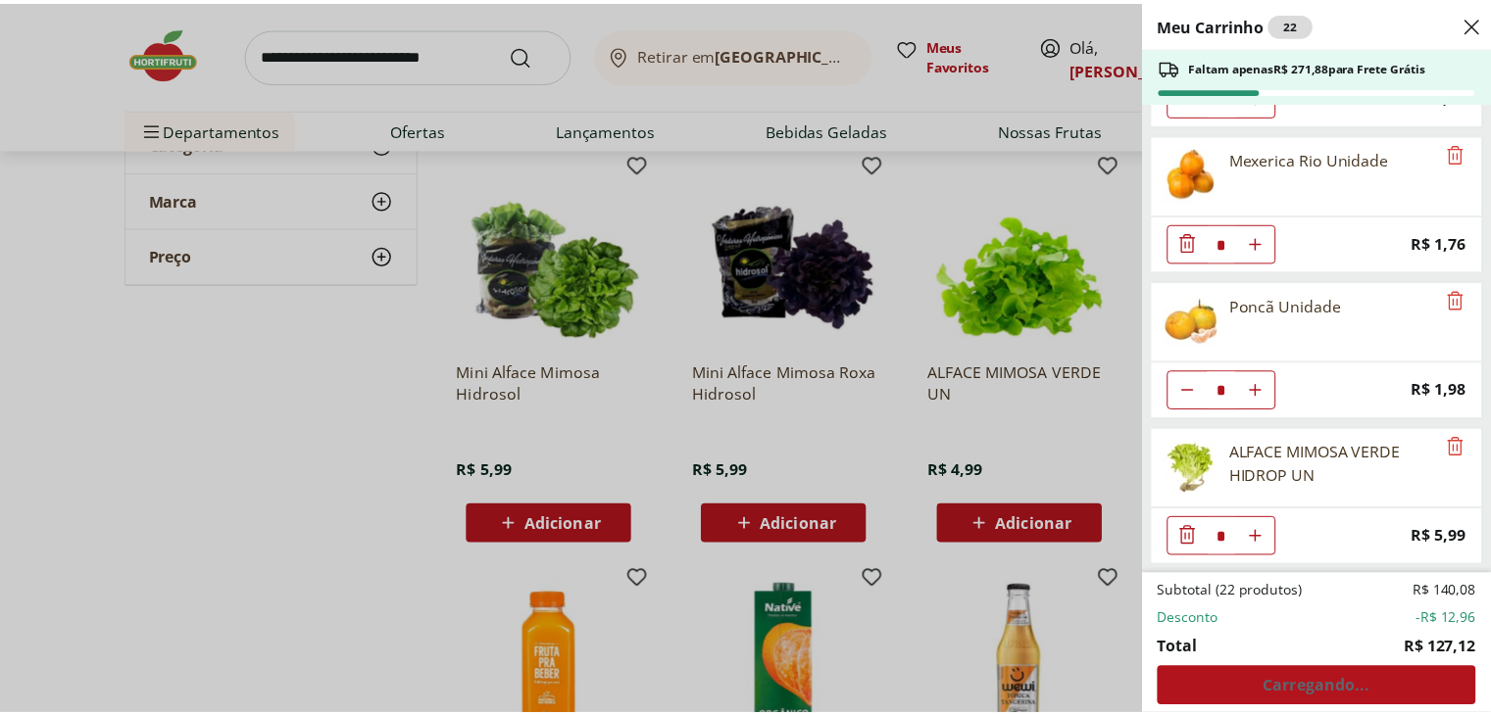
scroll to position [1431, 0]
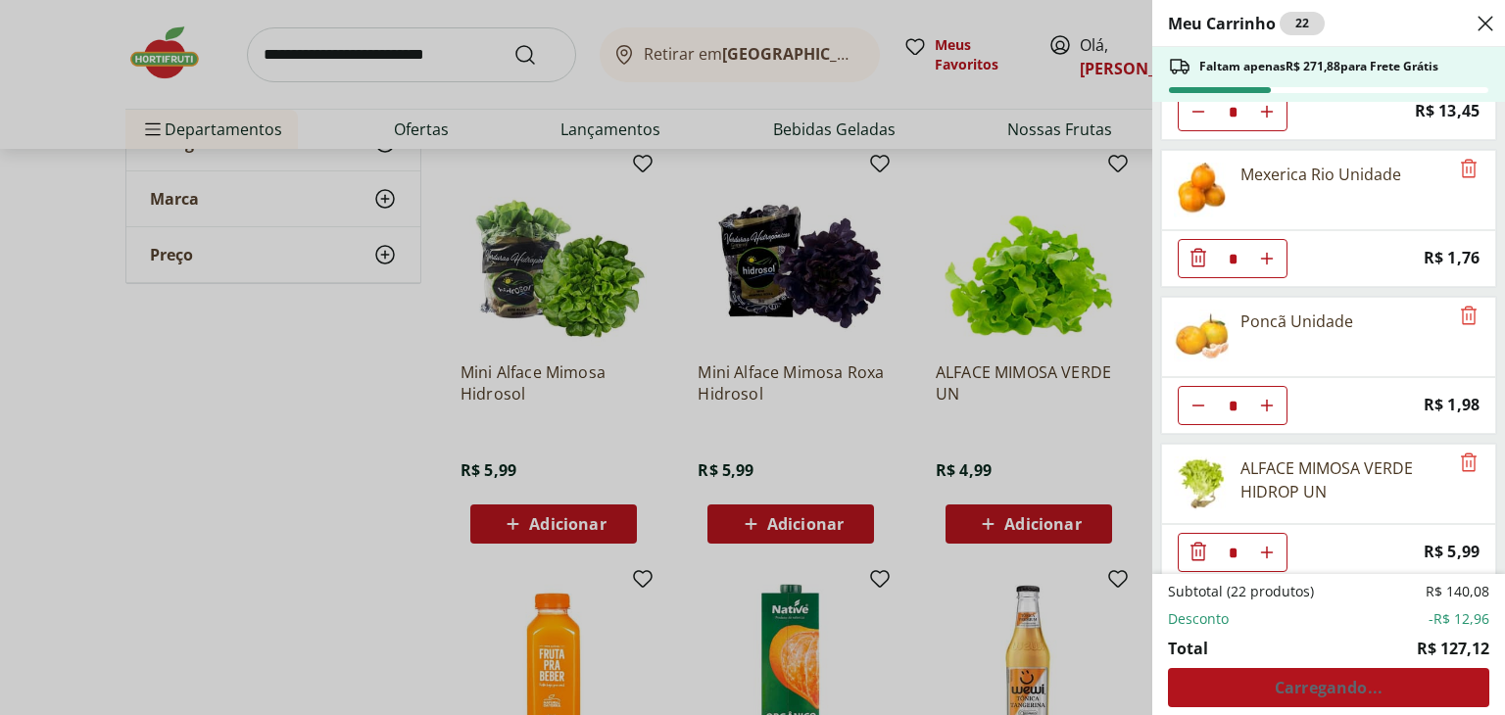
type input "*"
click at [290, 422] on div "Meu Carrinho 23 Faltam apenas R$ 265,89 para Frete Grátis Morango Bandeja 250g …" at bounding box center [752, 357] width 1505 height 715
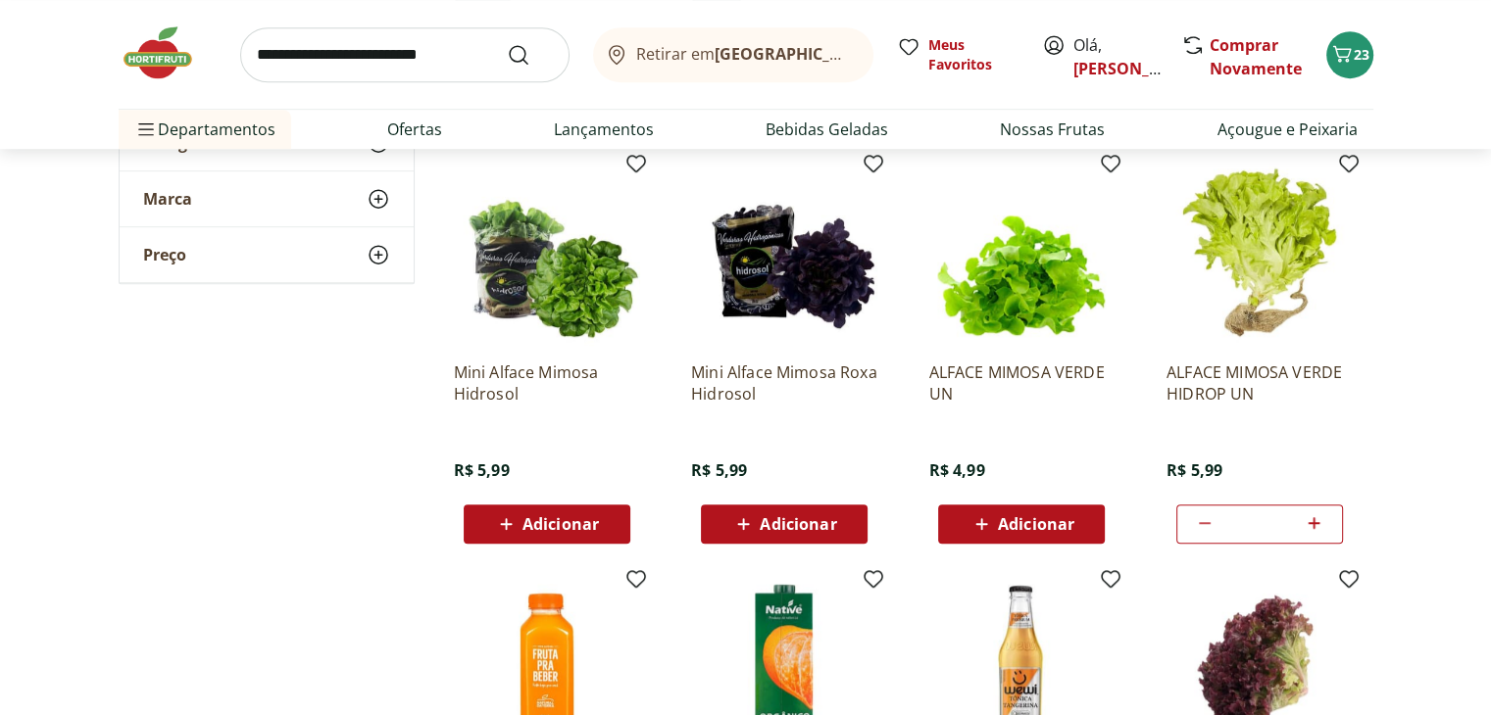
click at [405, 67] on input "search" at bounding box center [404, 54] width 329 height 55
type input "*******"
click at [507, 43] on button "Submit Search" at bounding box center [530, 55] width 47 height 24
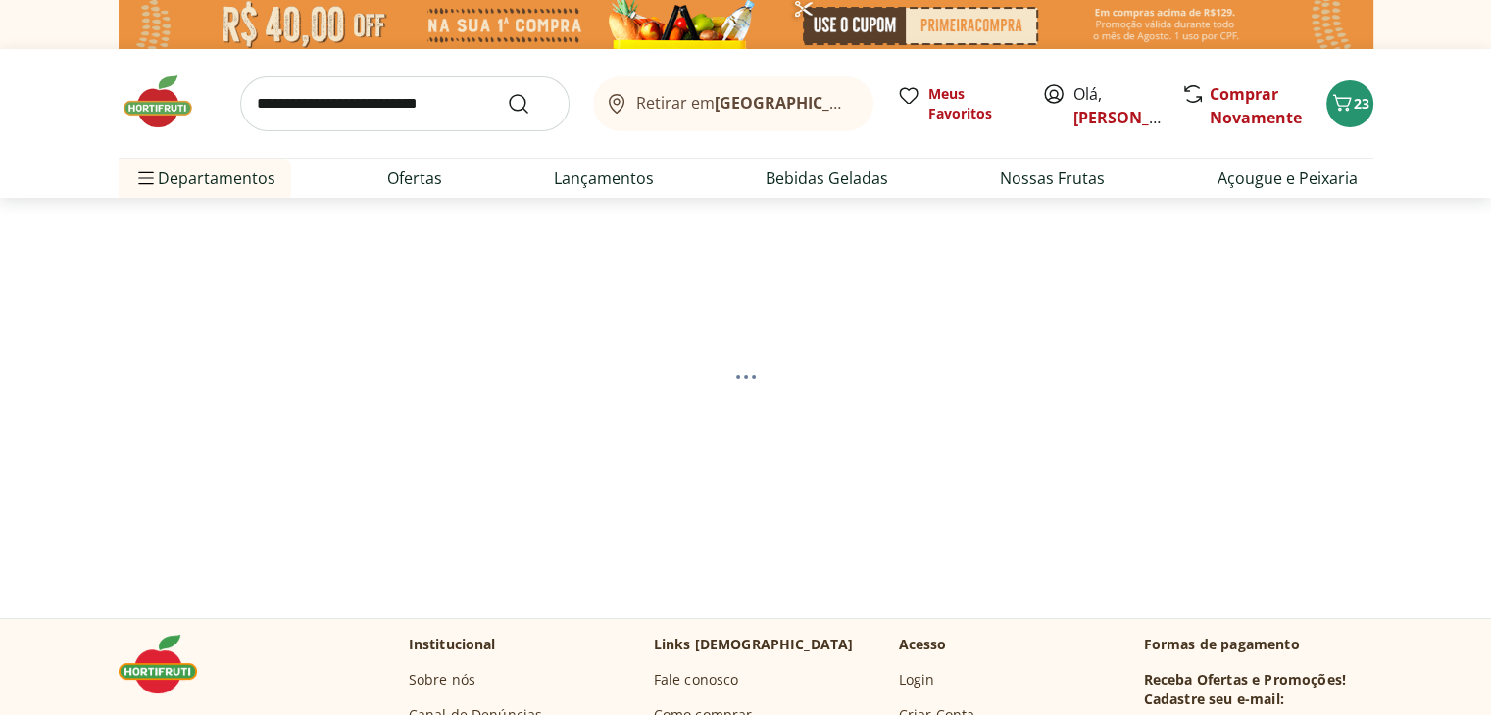
select select "**********"
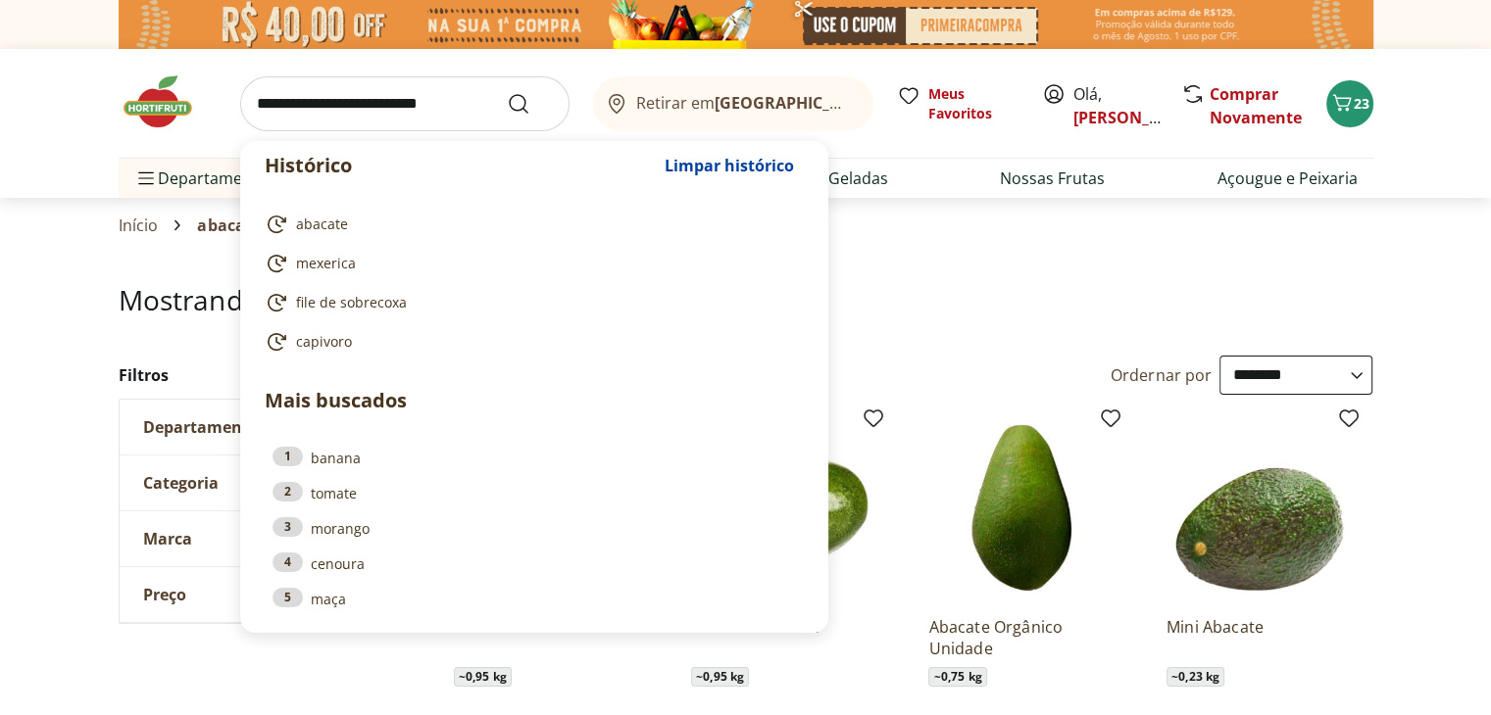
click at [437, 99] on input "search" at bounding box center [404, 103] width 329 height 55
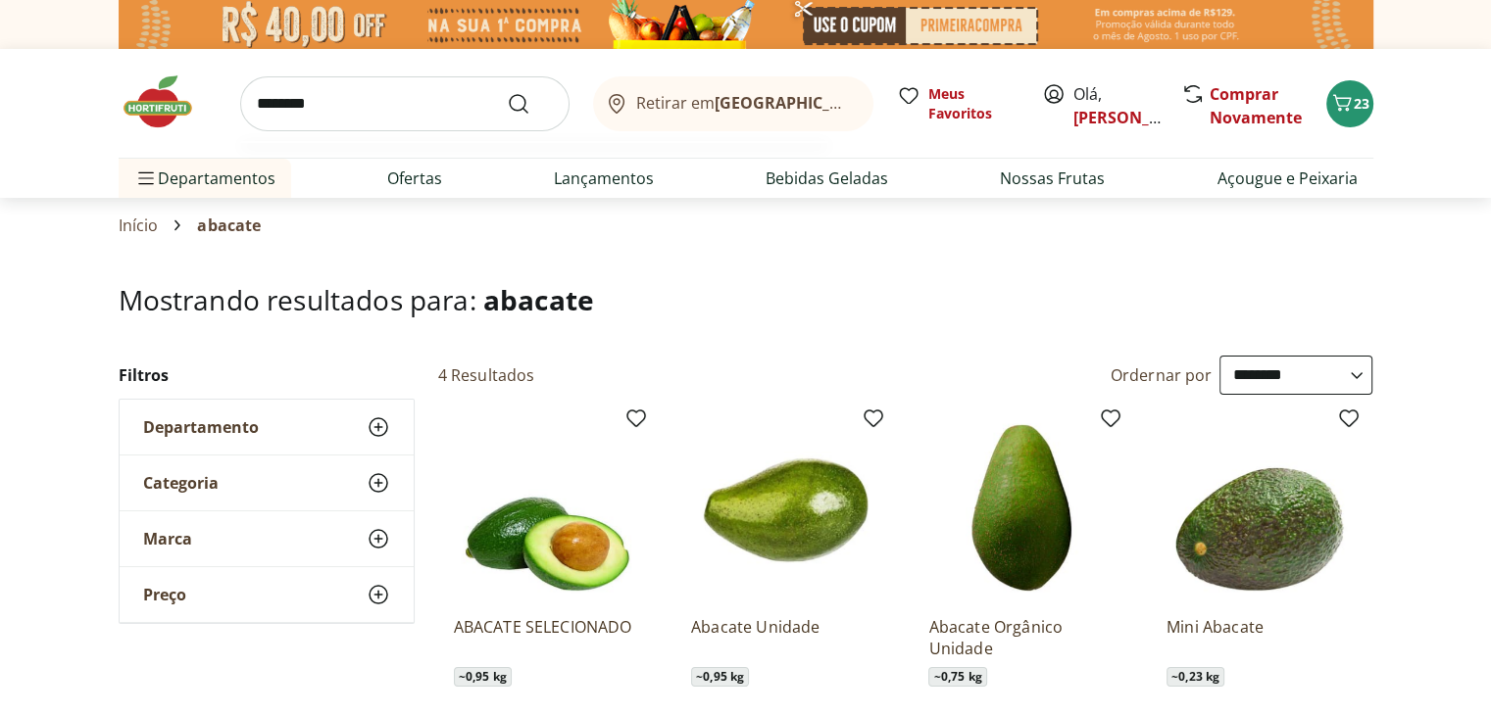
type input "*********"
click button "Submit Search" at bounding box center [530, 104] width 47 height 24
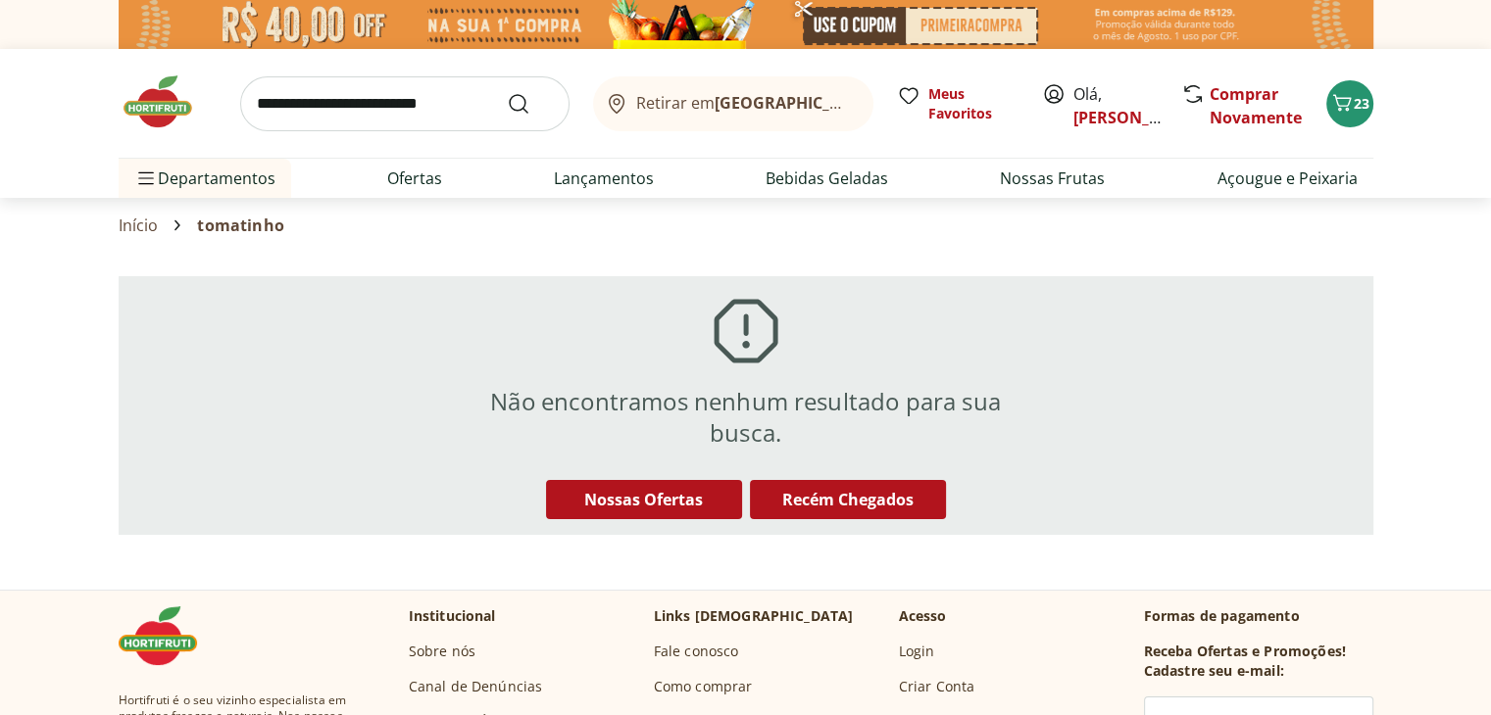
click at [458, 104] on input "search" at bounding box center [404, 103] width 329 height 55
type input "**********"
click at [507, 92] on button "Submit Search" at bounding box center [530, 104] width 47 height 24
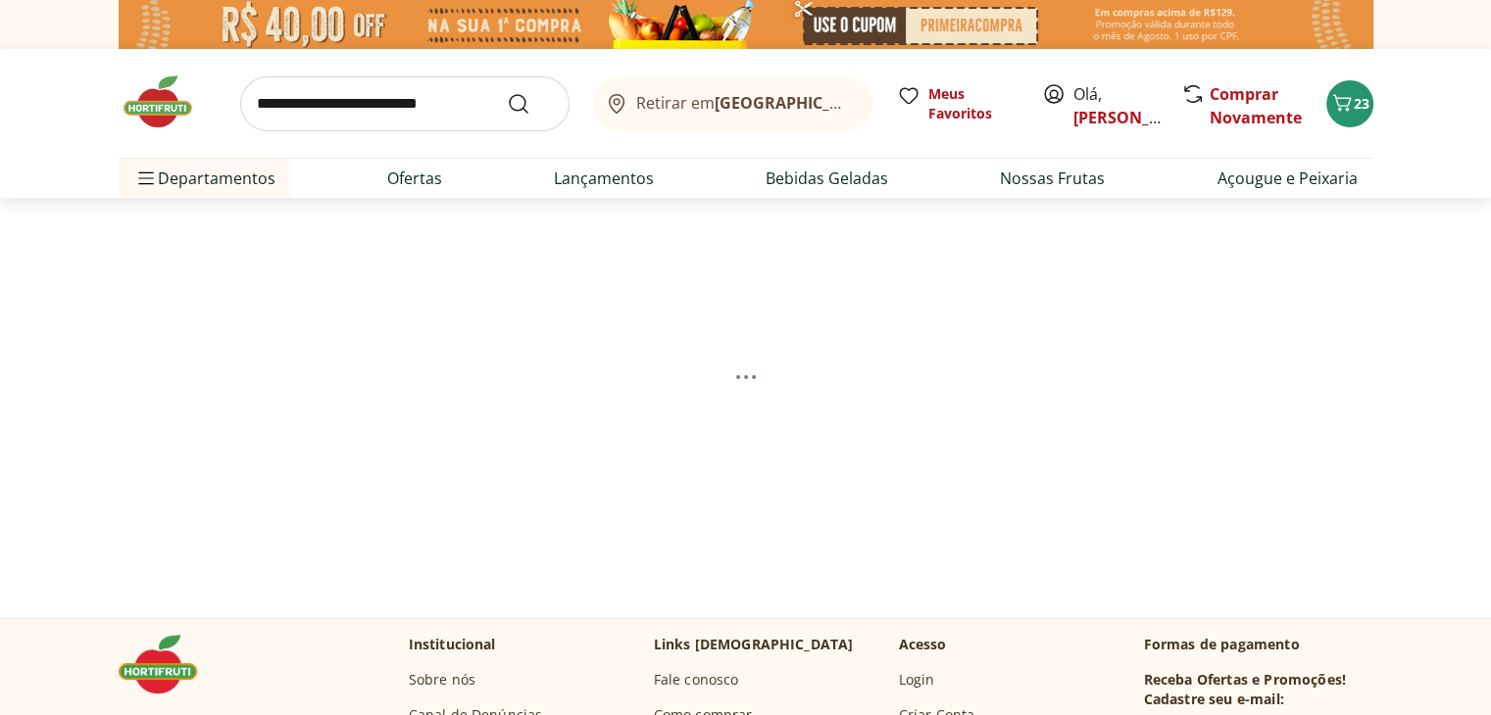
select select "**********"
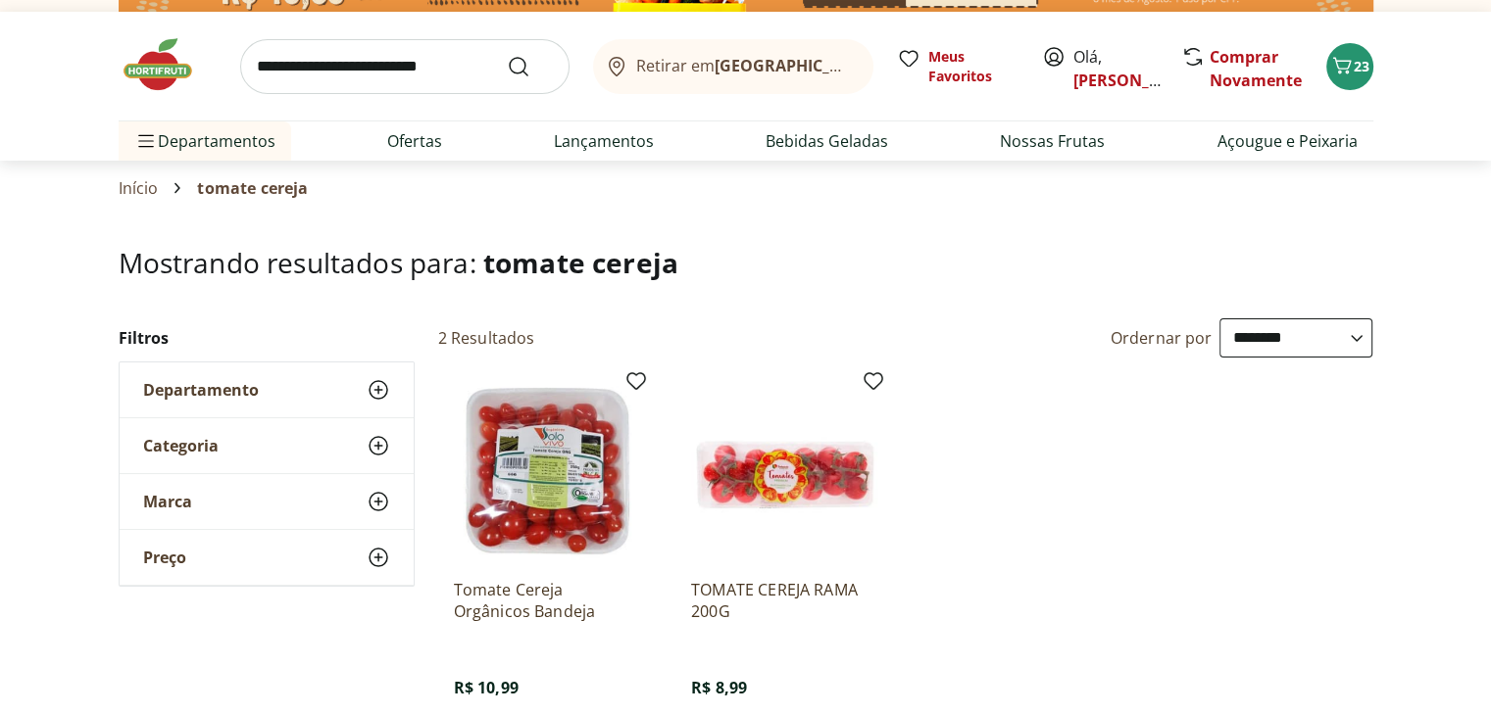
scroll to position [21, 0]
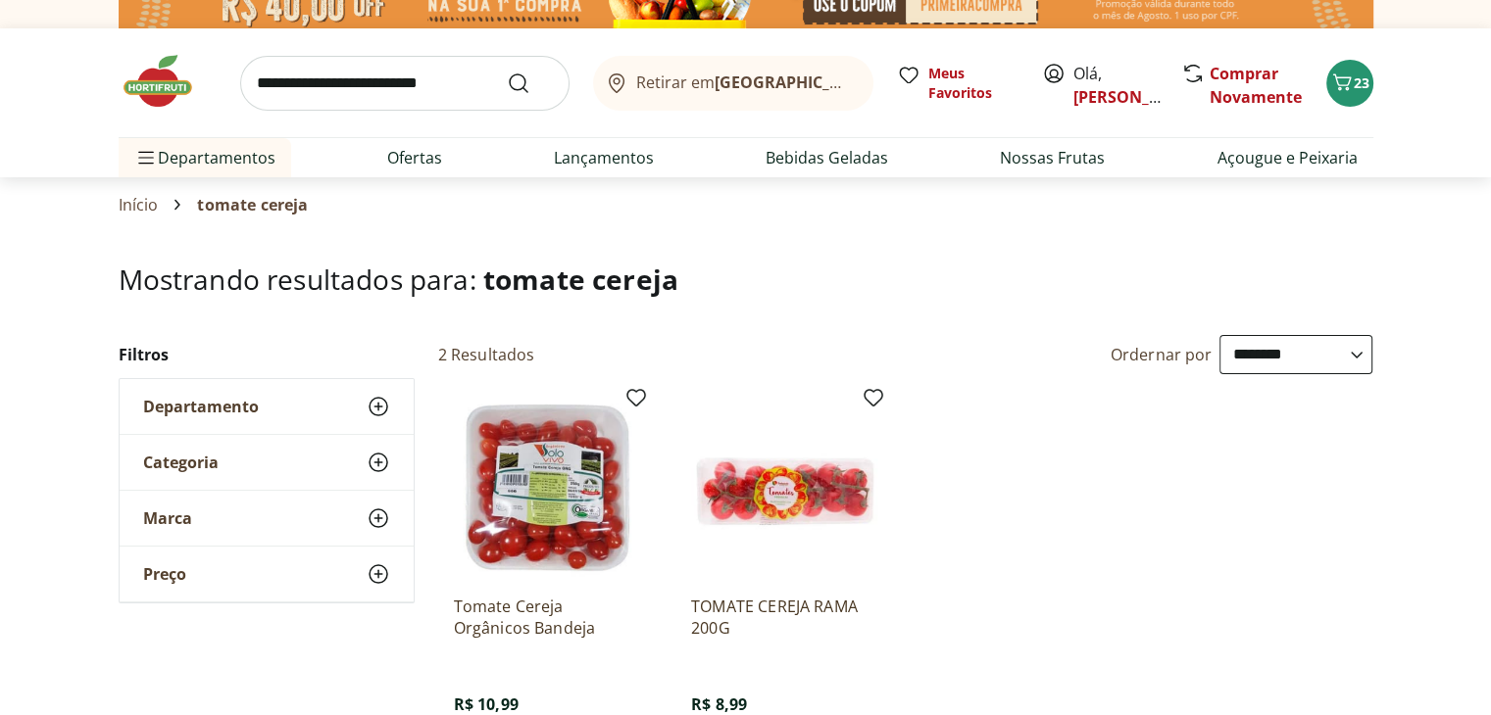
click at [357, 84] on input "search" at bounding box center [404, 83] width 329 height 55
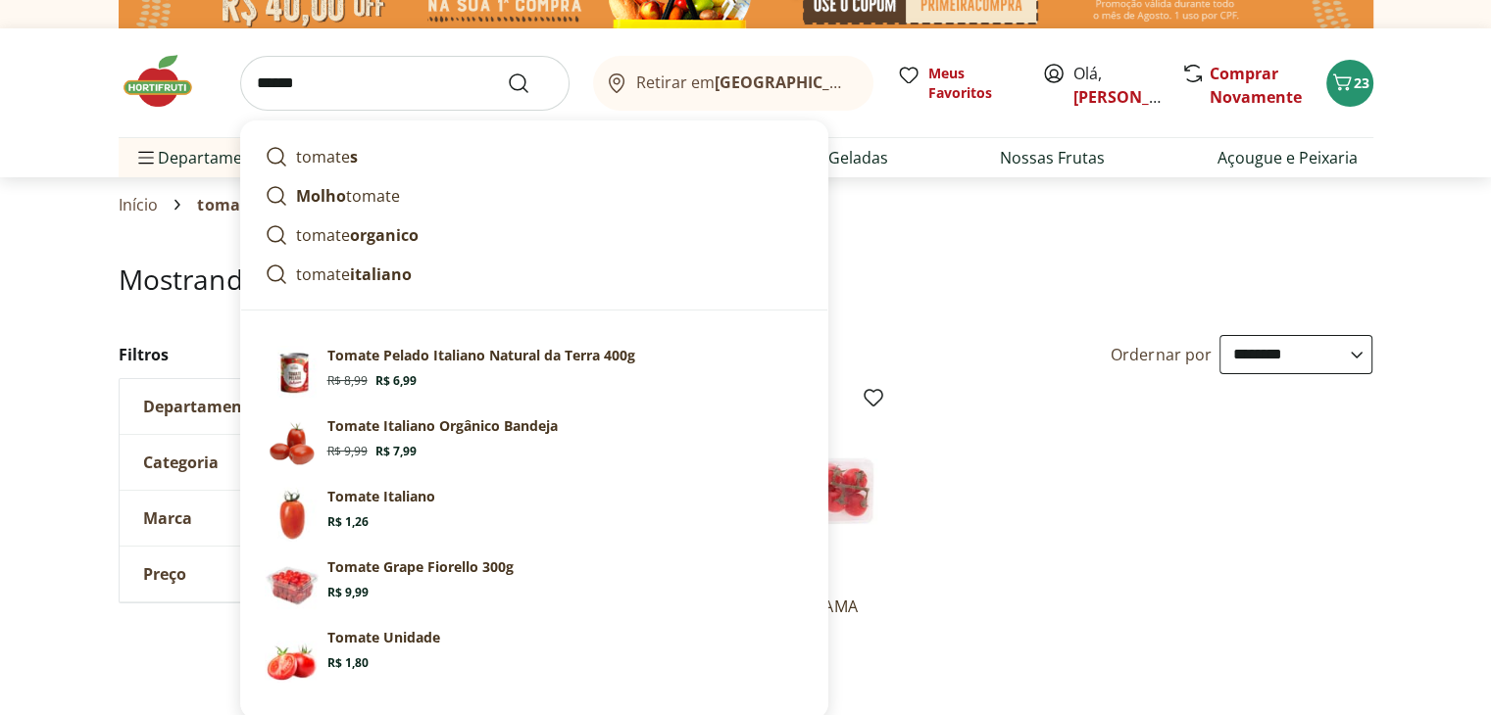
type input "******"
click at [507, 72] on button "Submit Search" at bounding box center [530, 84] width 47 height 24
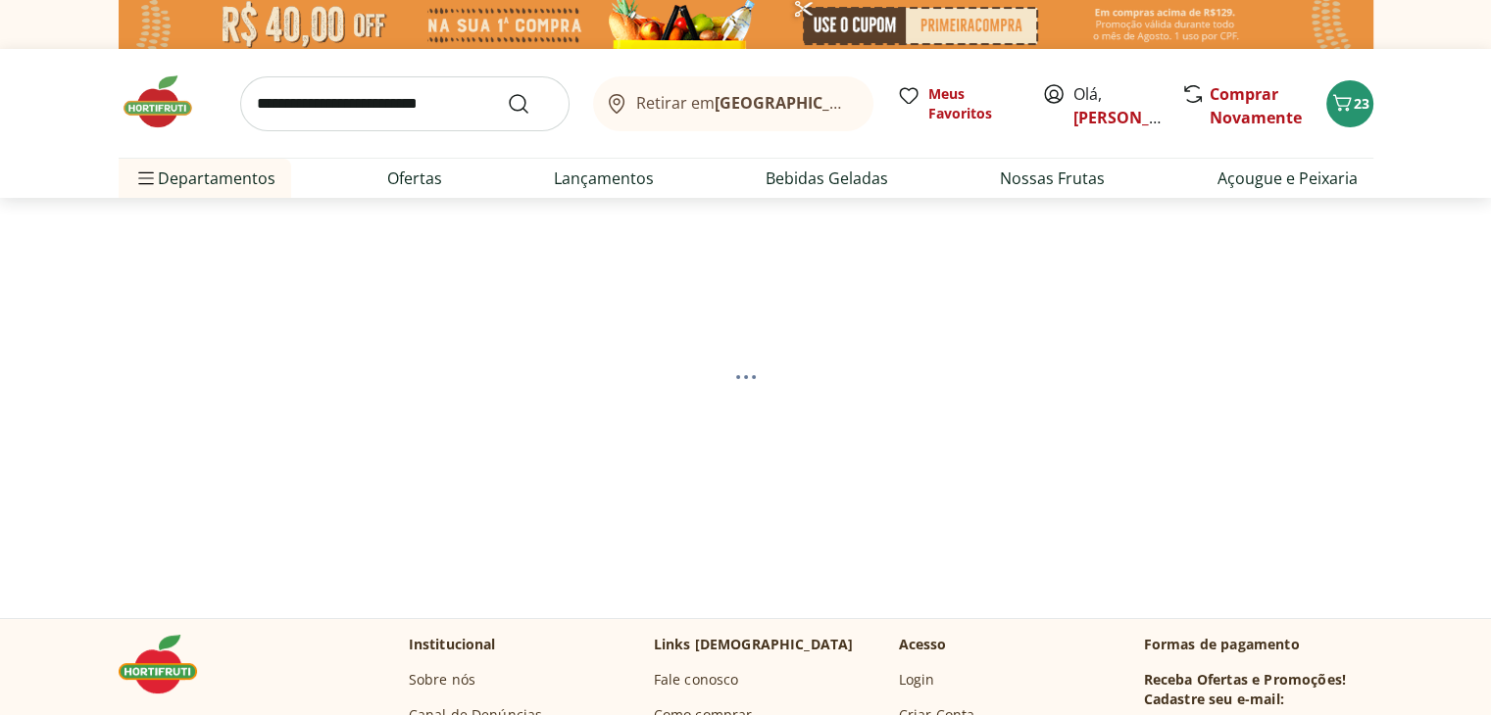
select select "**********"
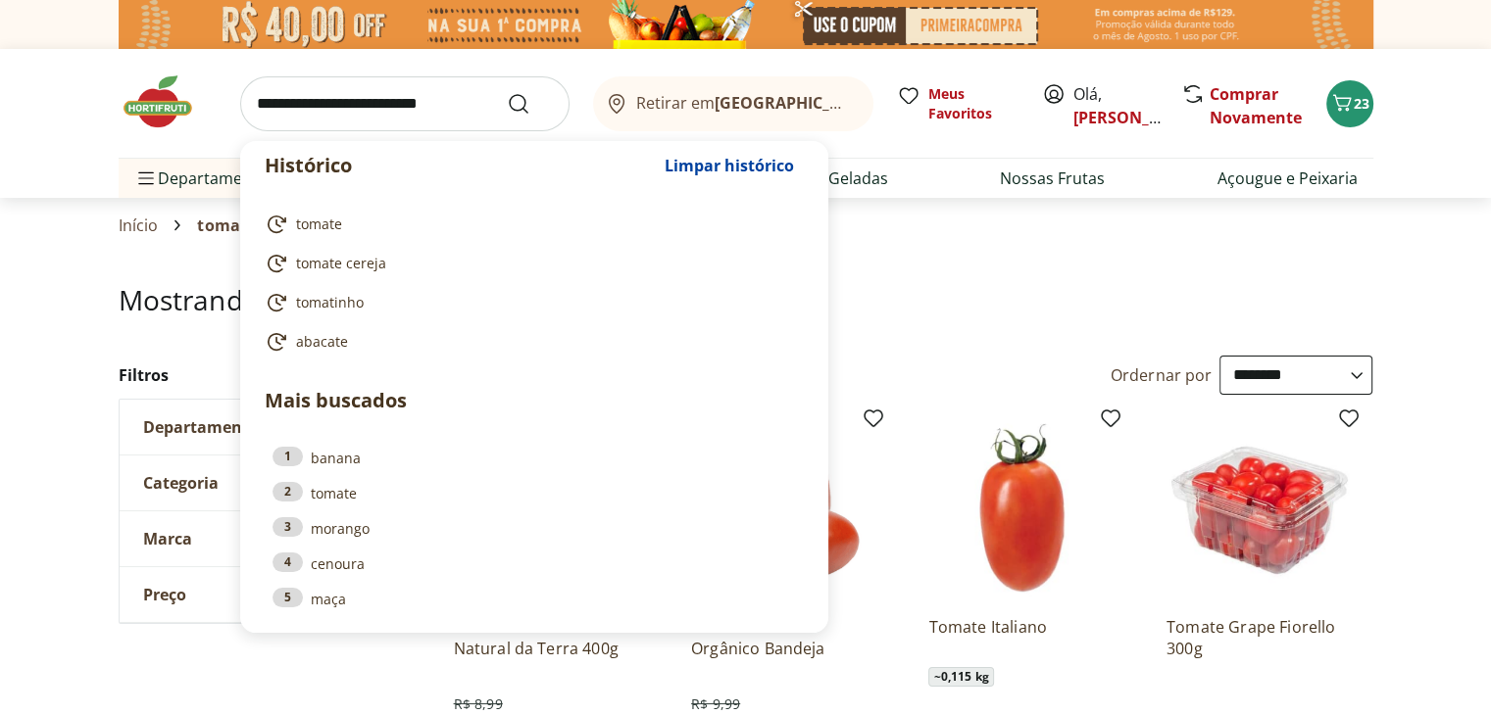
click at [471, 103] on input "search" at bounding box center [404, 103] width 329 height 55
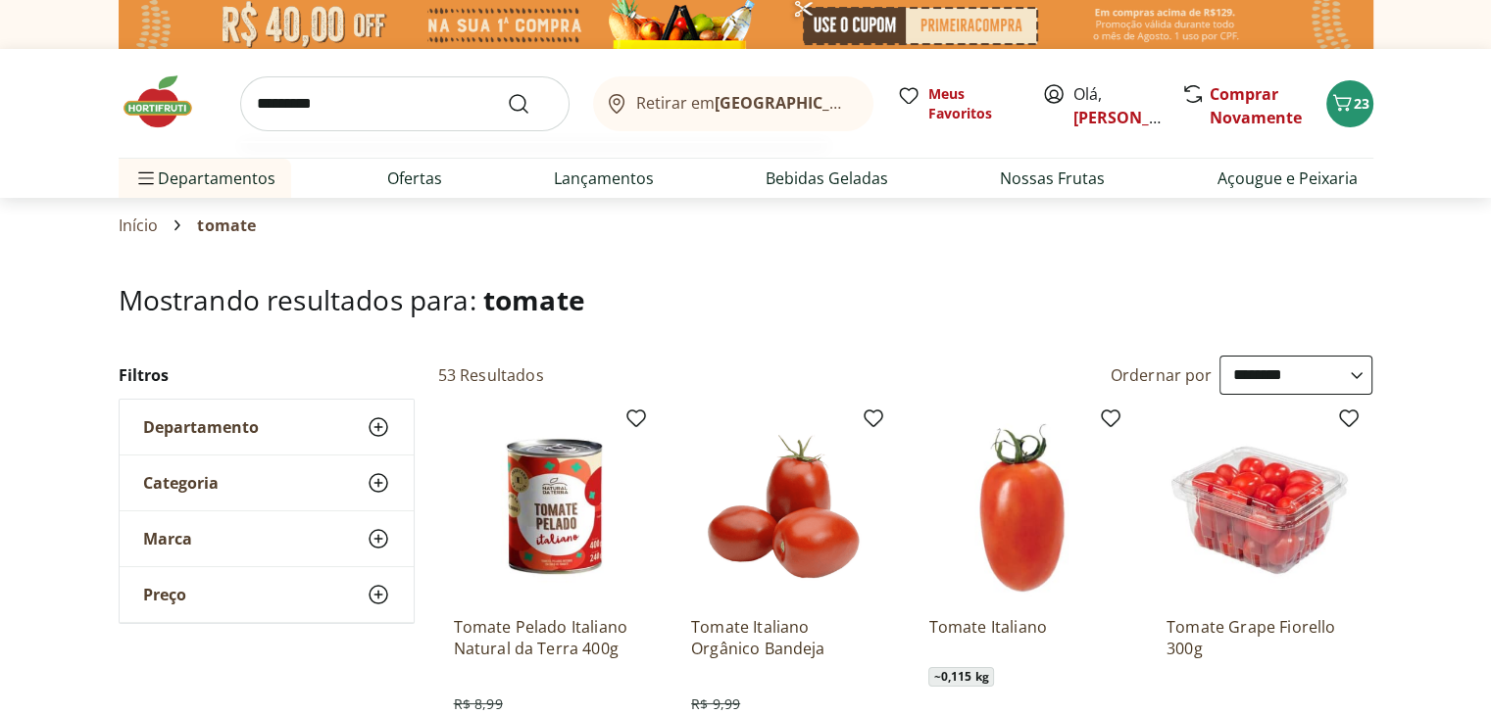
type input "*********"
click at [507, 92] on button "Submit Search" at bounding box center [530, 104] width 47 height 24
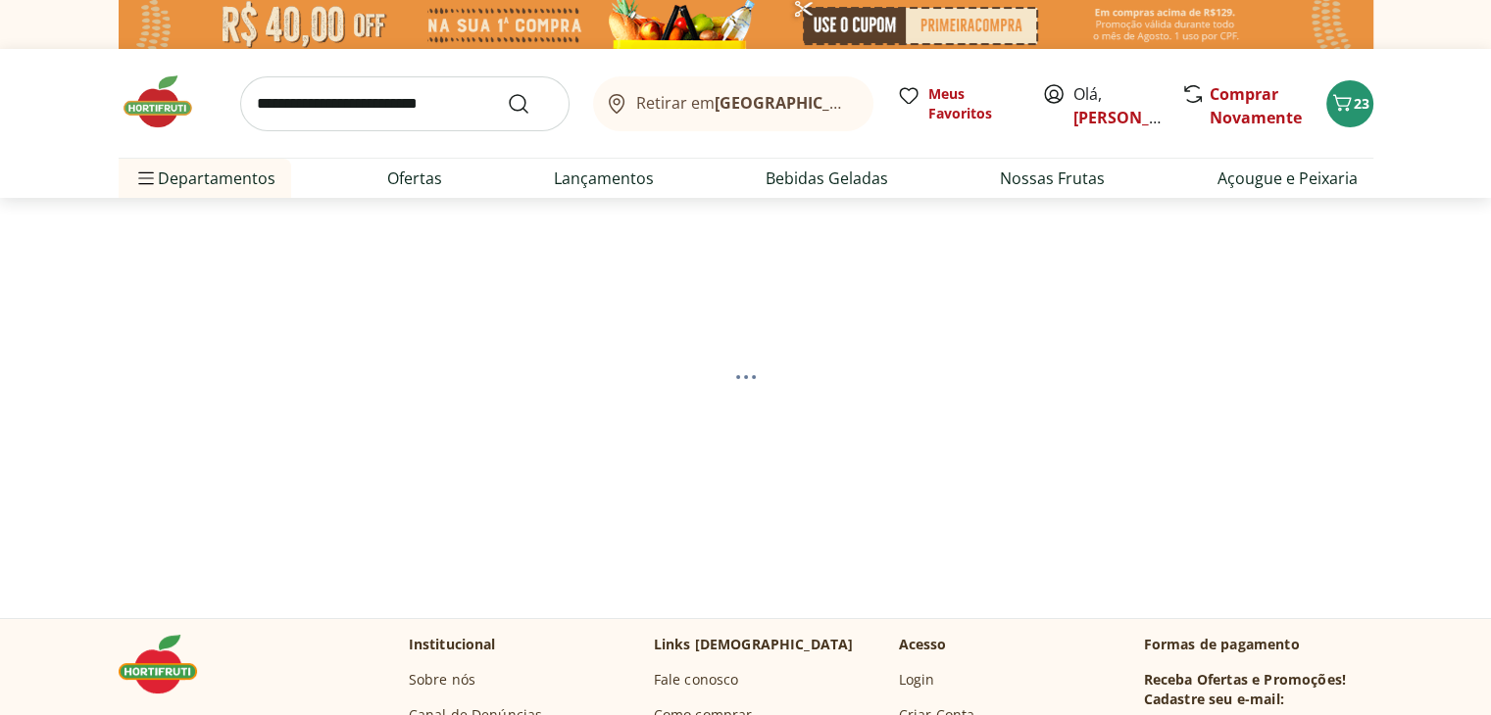
select select "**********"
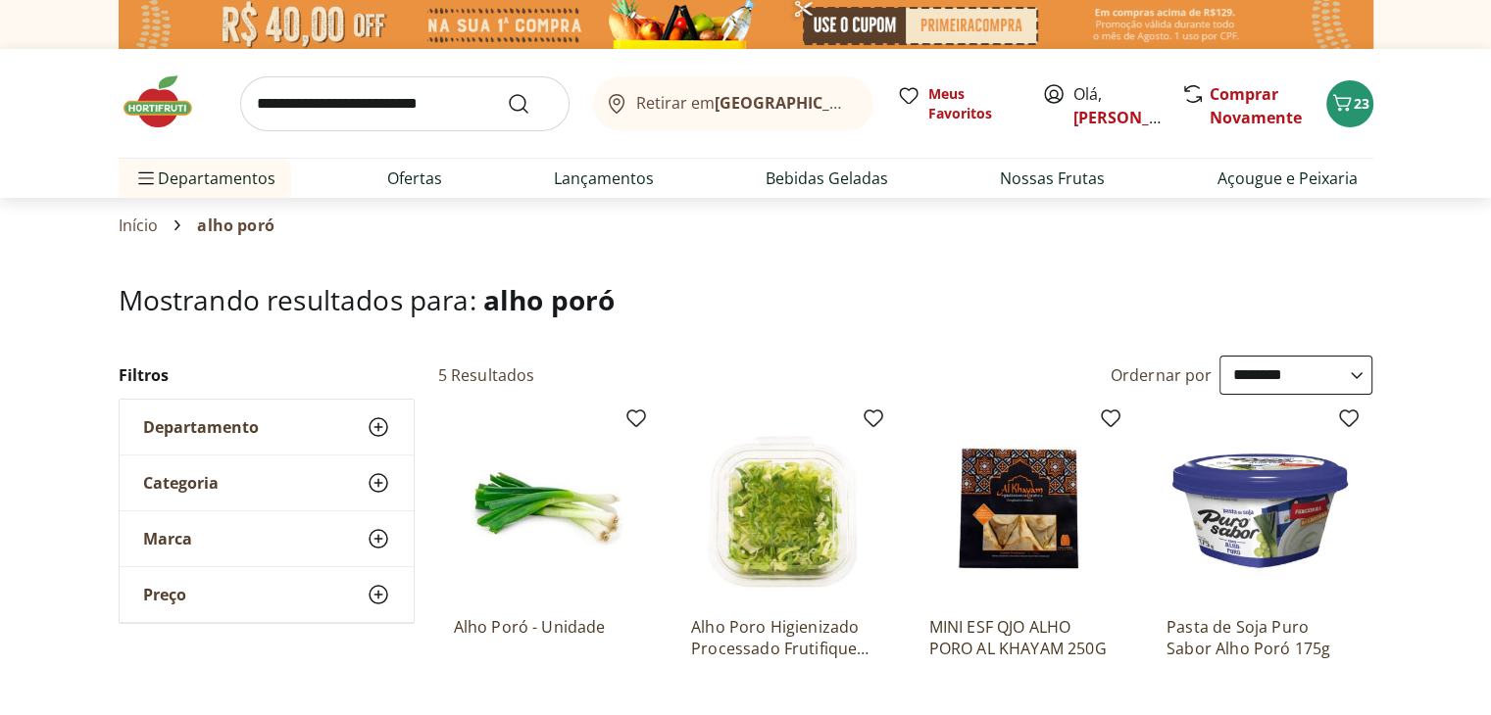
click at [429, 112] on input "search" at bounding box center [404, 103] width 329 height 55
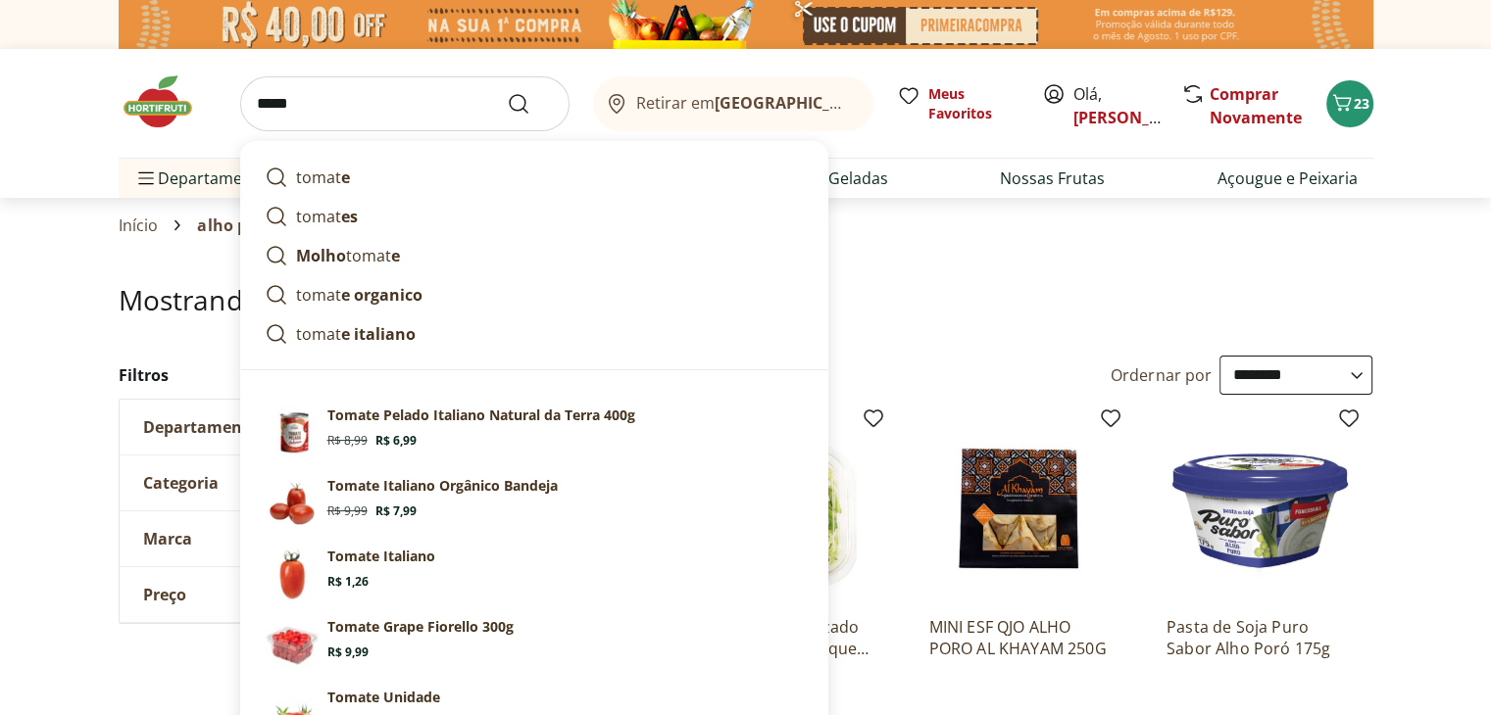
type input "******"
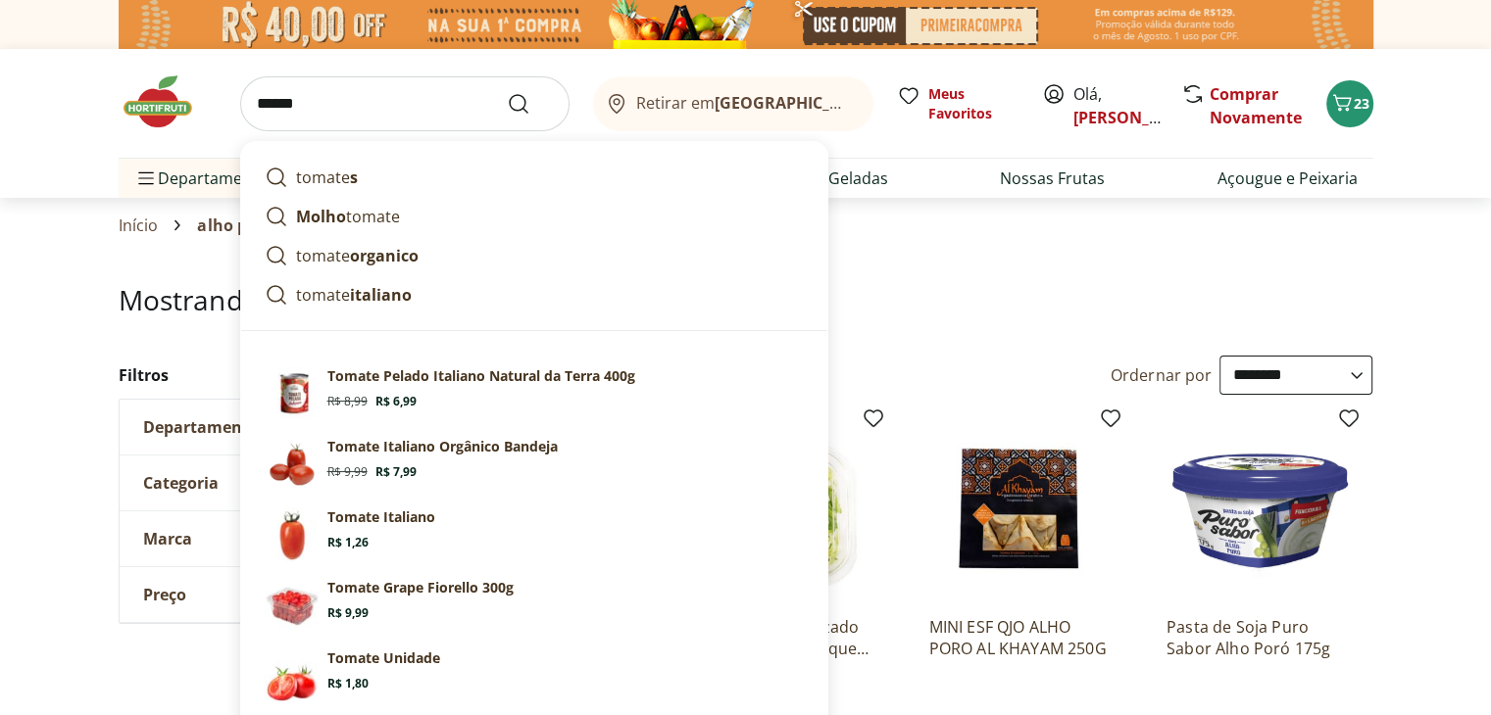
click button "Submit Search" at bounding box center [530, 104] width 47 height 24
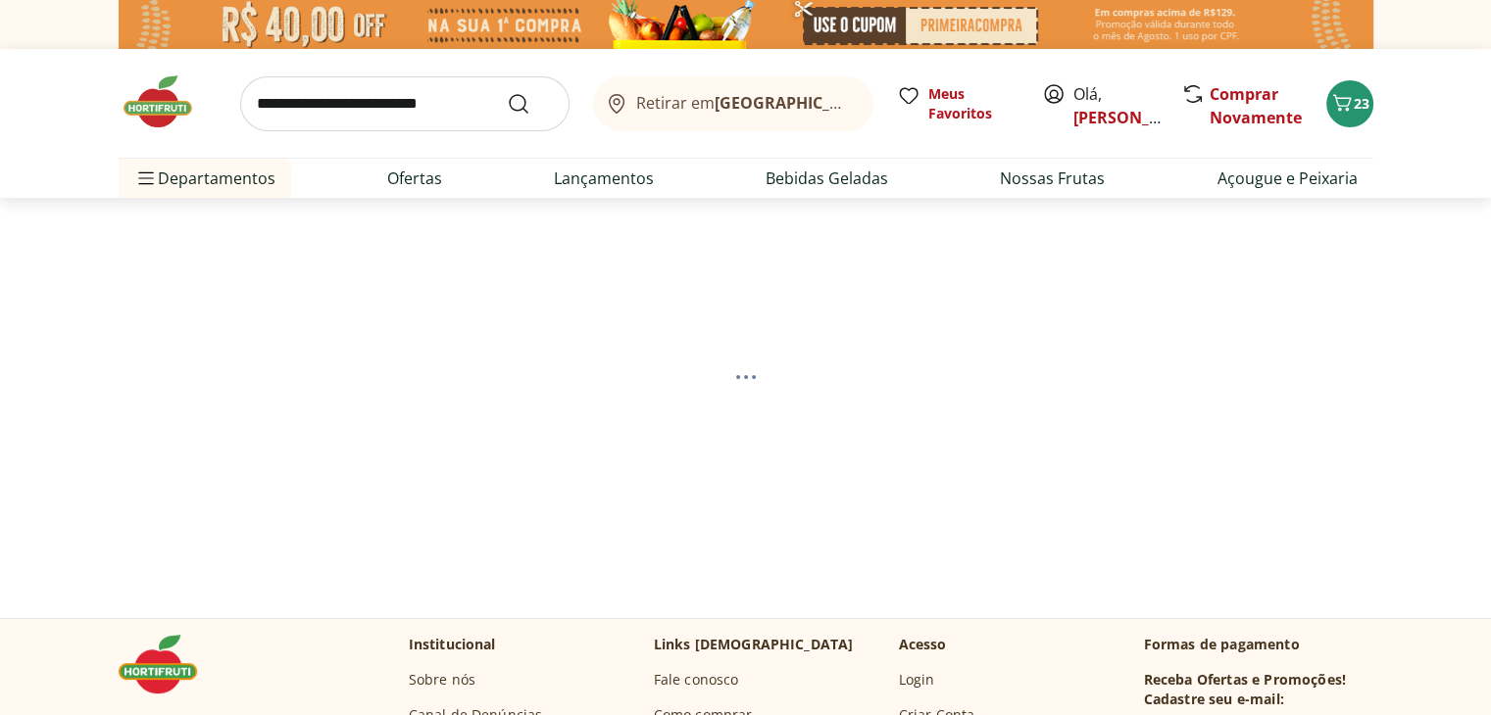
select select "**********"
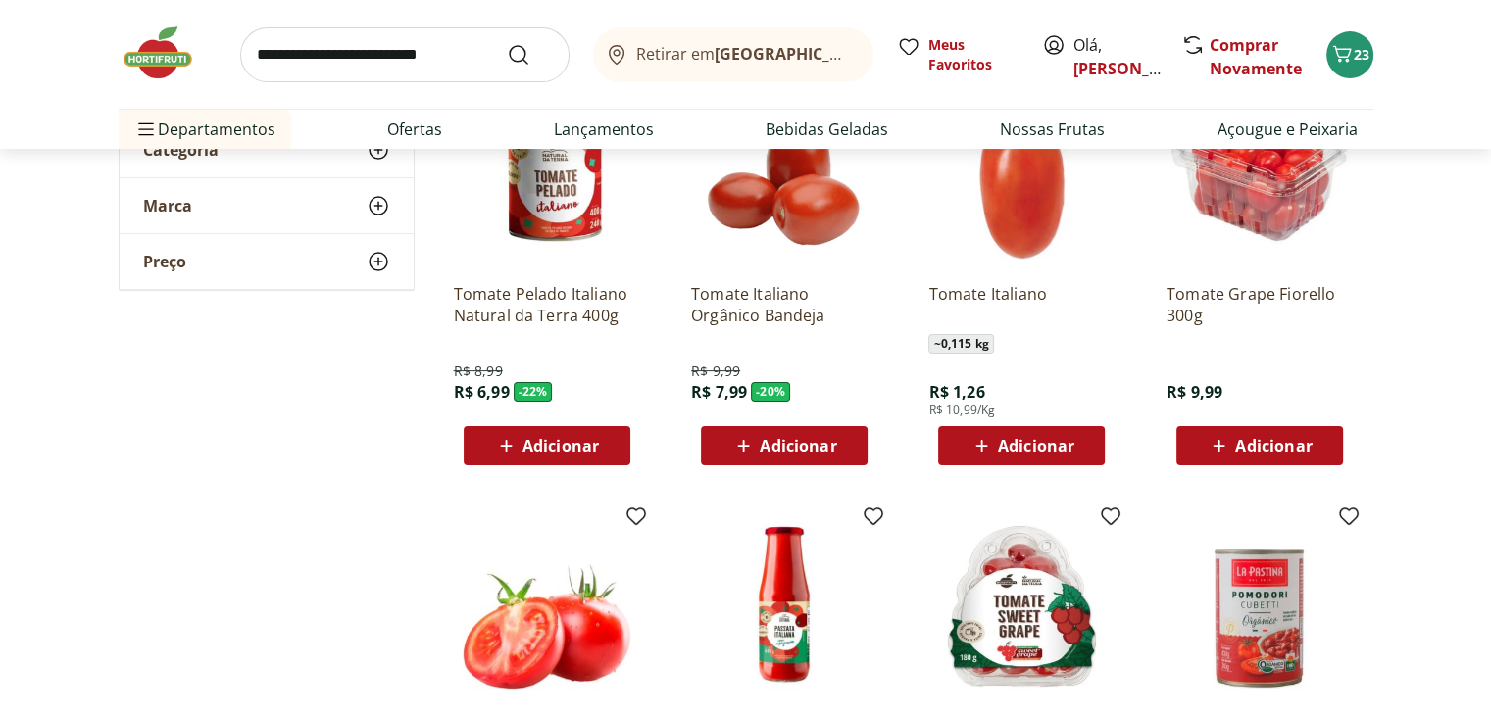
scroll to position [345, 0]
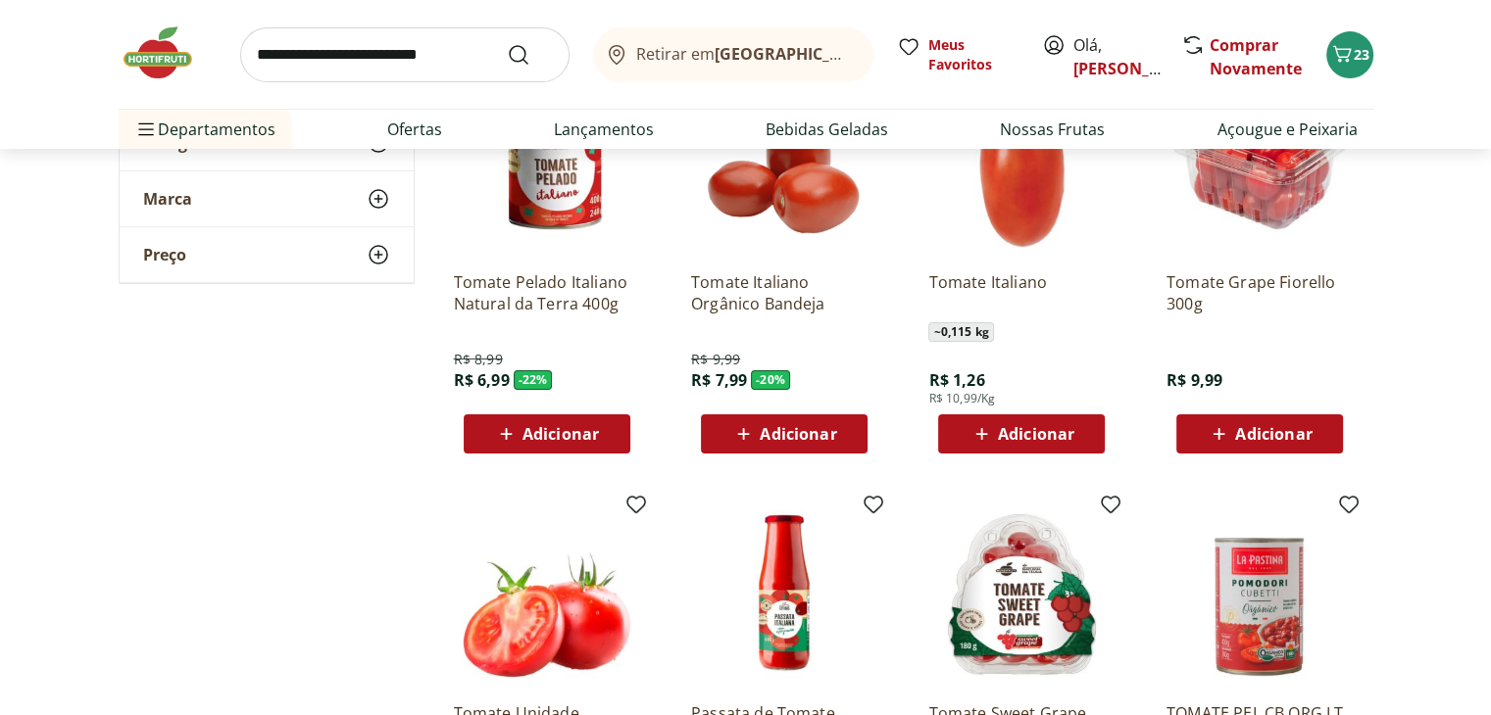
click at [1265, 440] on span "Adicionar" at bounding box center [1273, 434] width 76 height 16
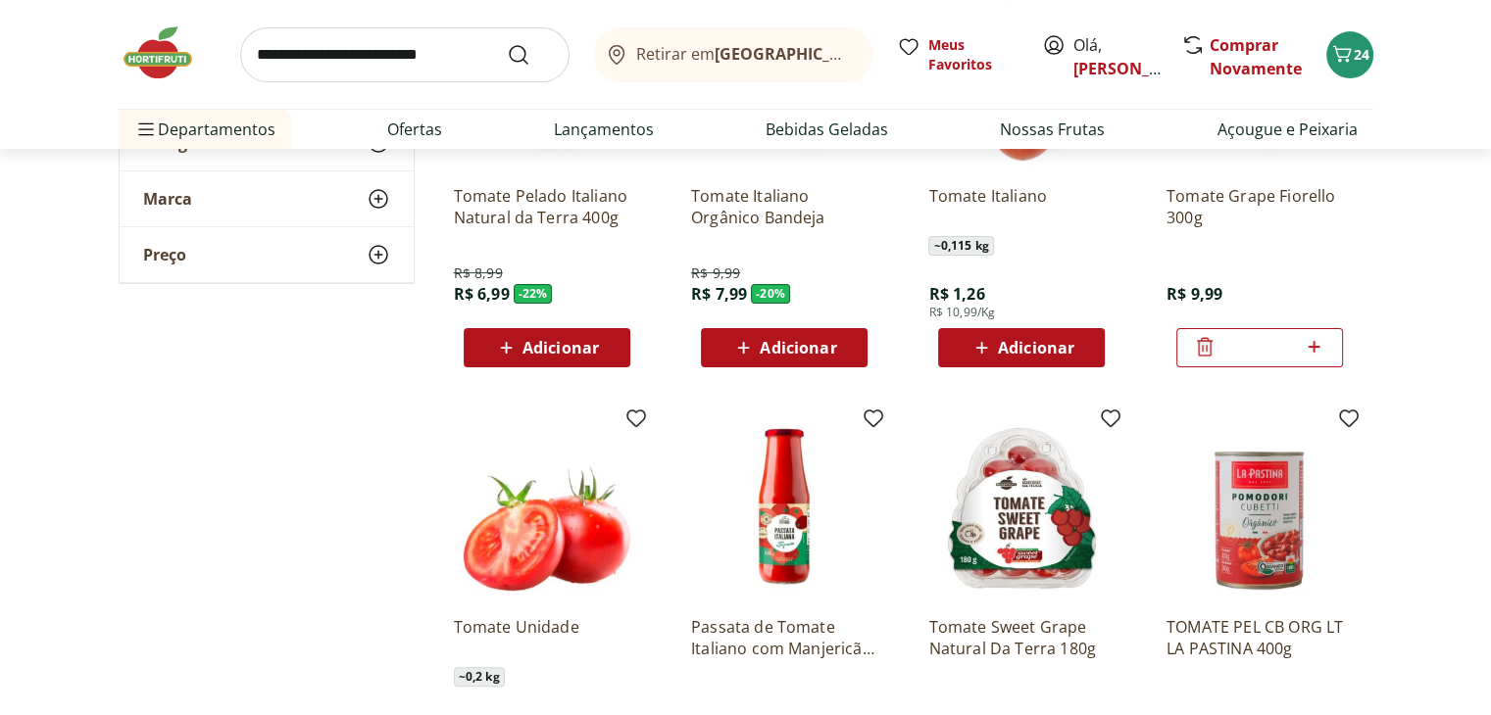
scroll to position [269, 0]
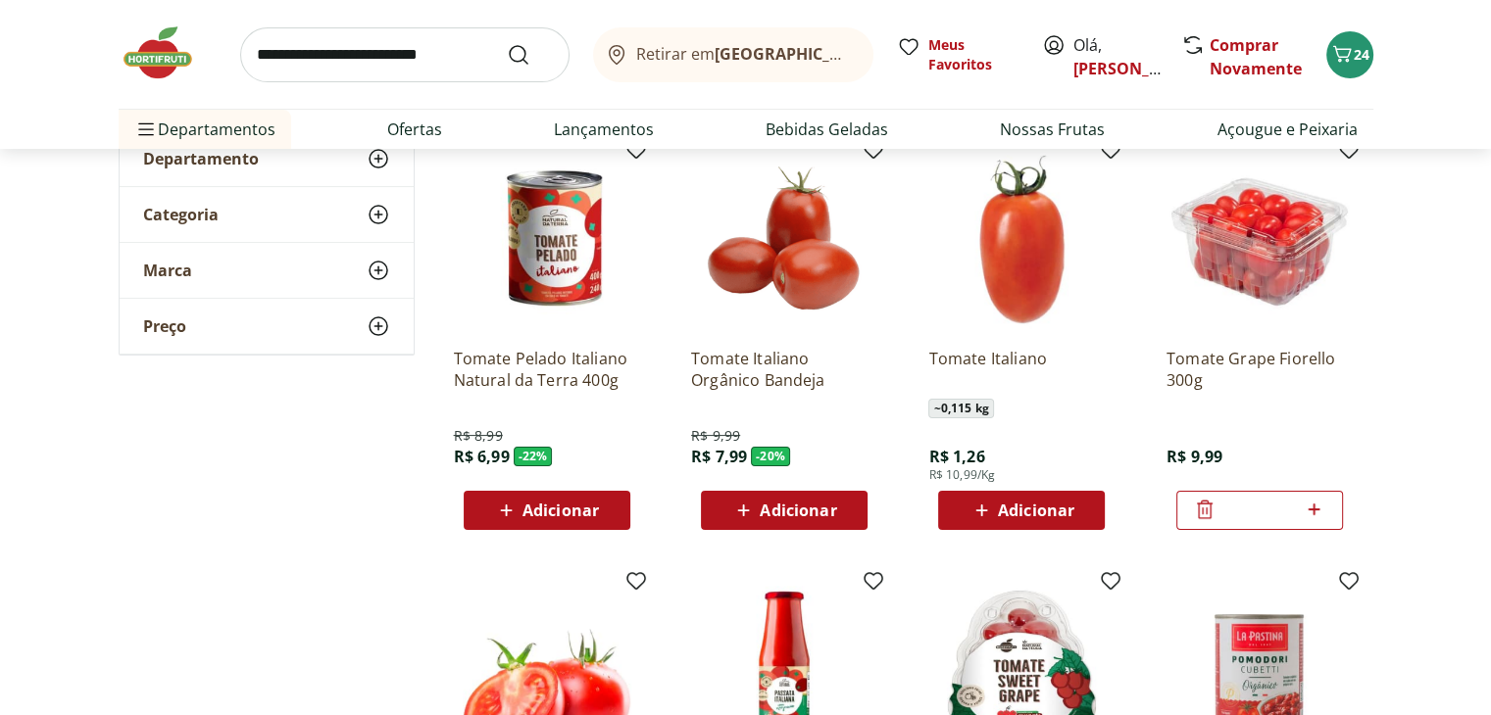
click at [444, 59] on input "search" at bounding box center [404, 54] width 329 height 55
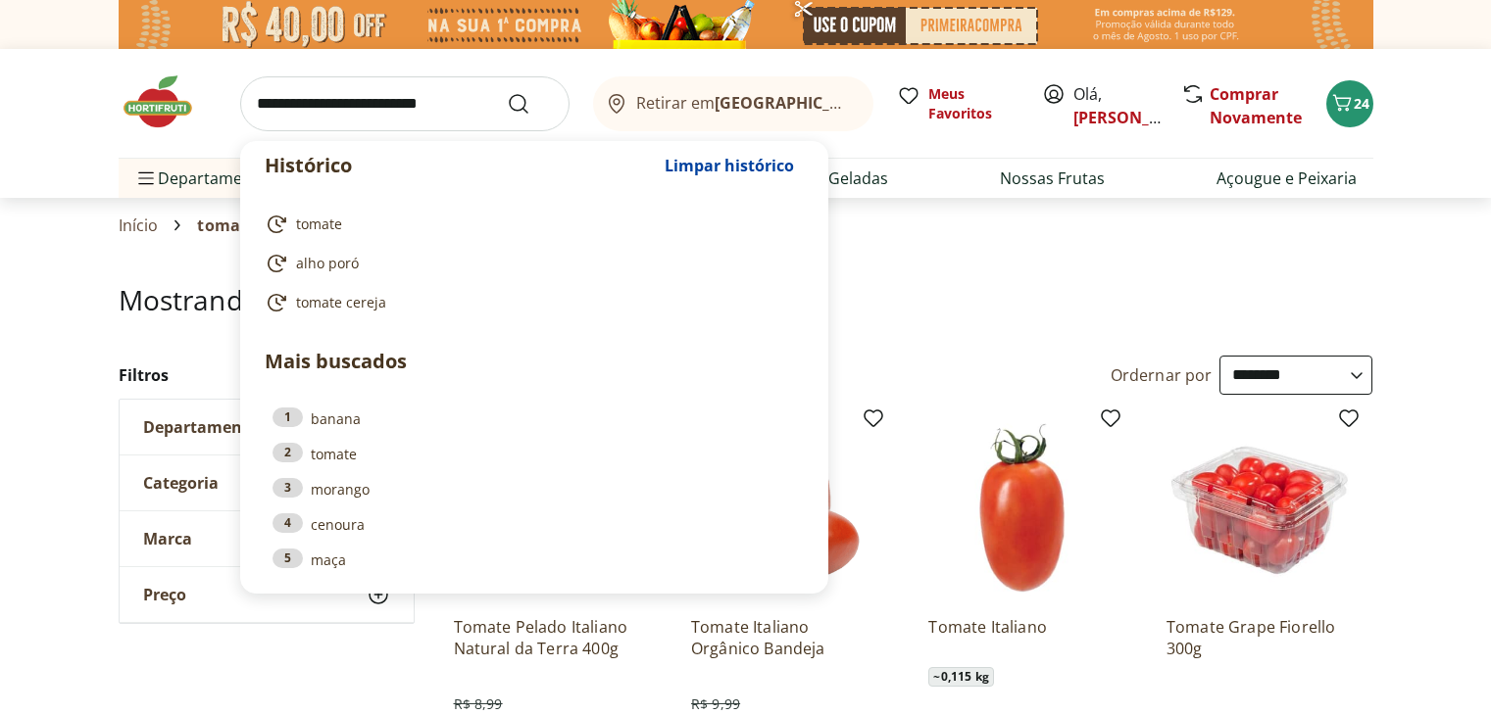
select select "**********"
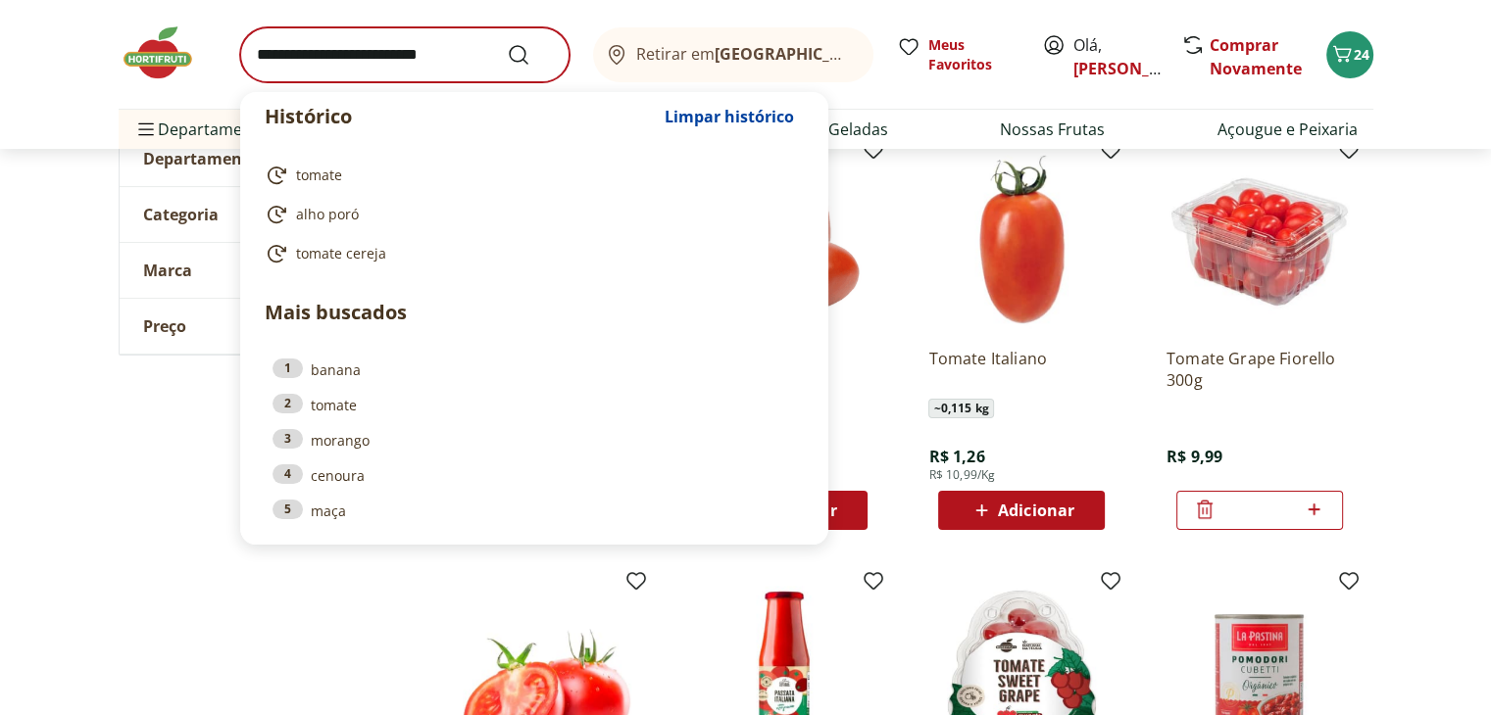
click at [409, 63] on input "search" at bounding box center [404, 54] width 329 height 55
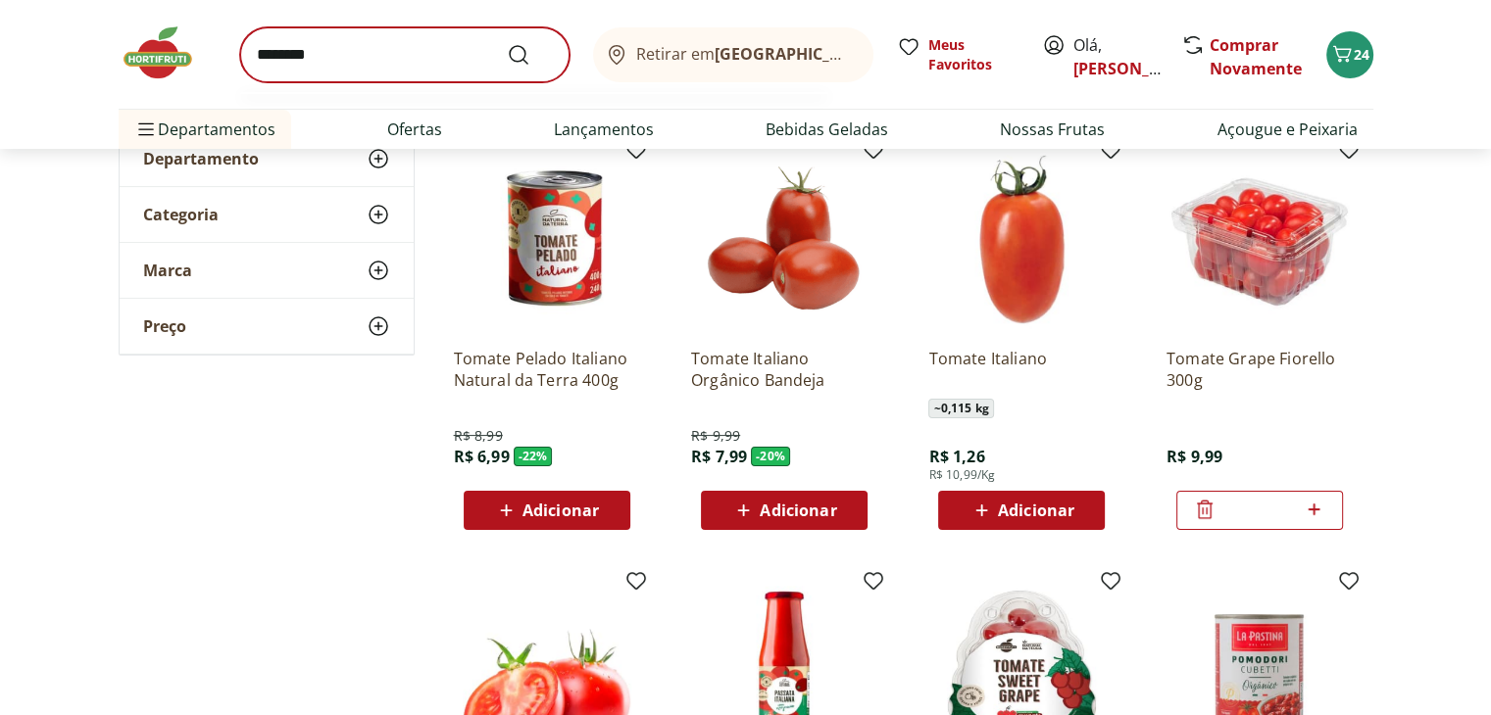
type input "*********"
click button "Submit Search" at bounding box center [530, 55] width 47 height 24
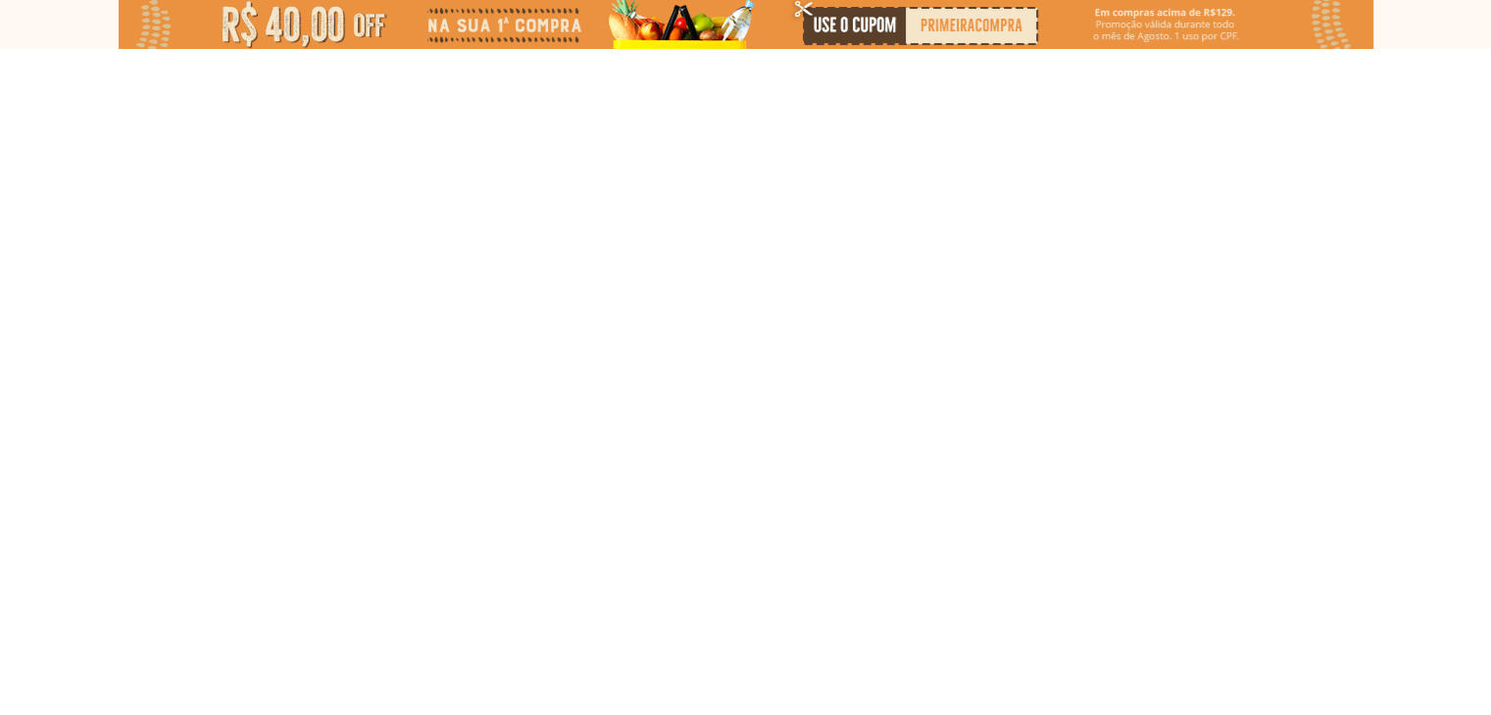
select select "**********"
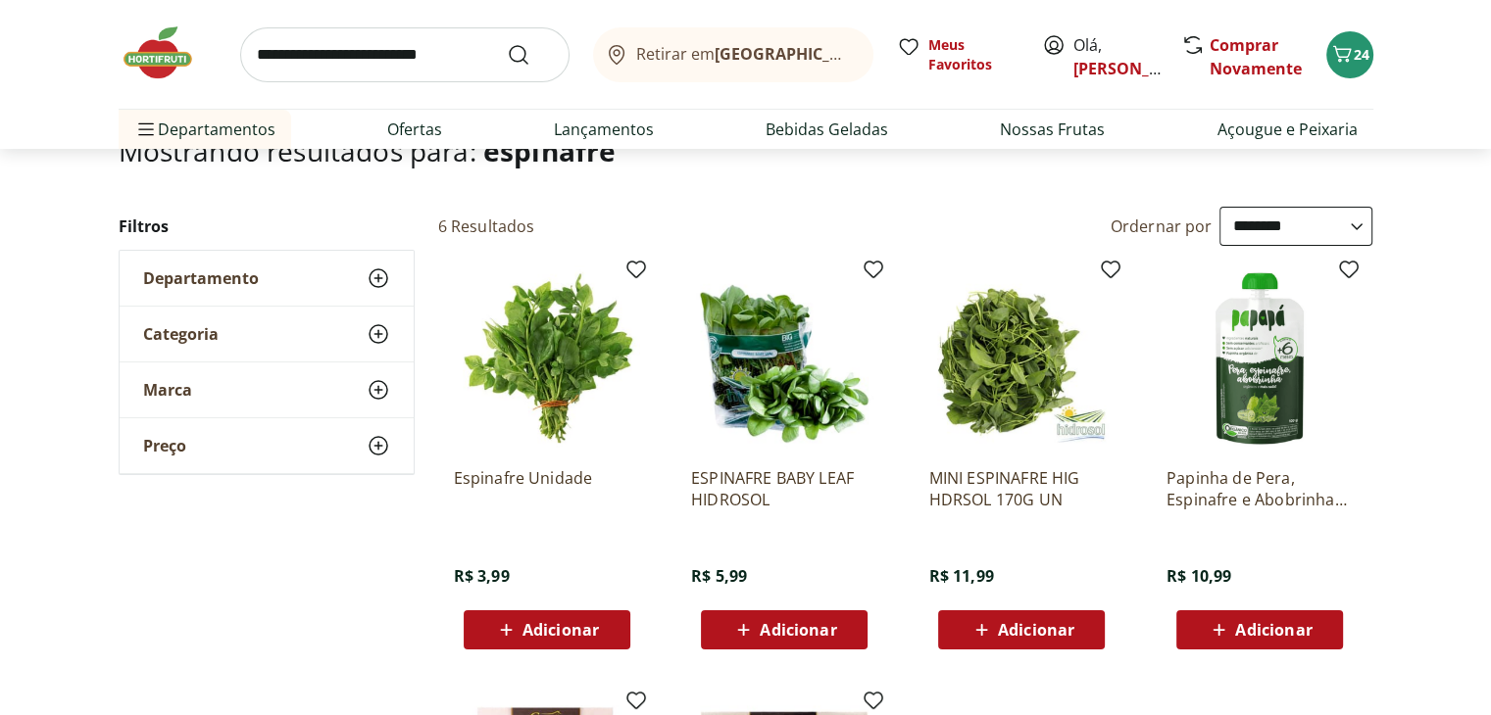
scroll to position [165, 0]
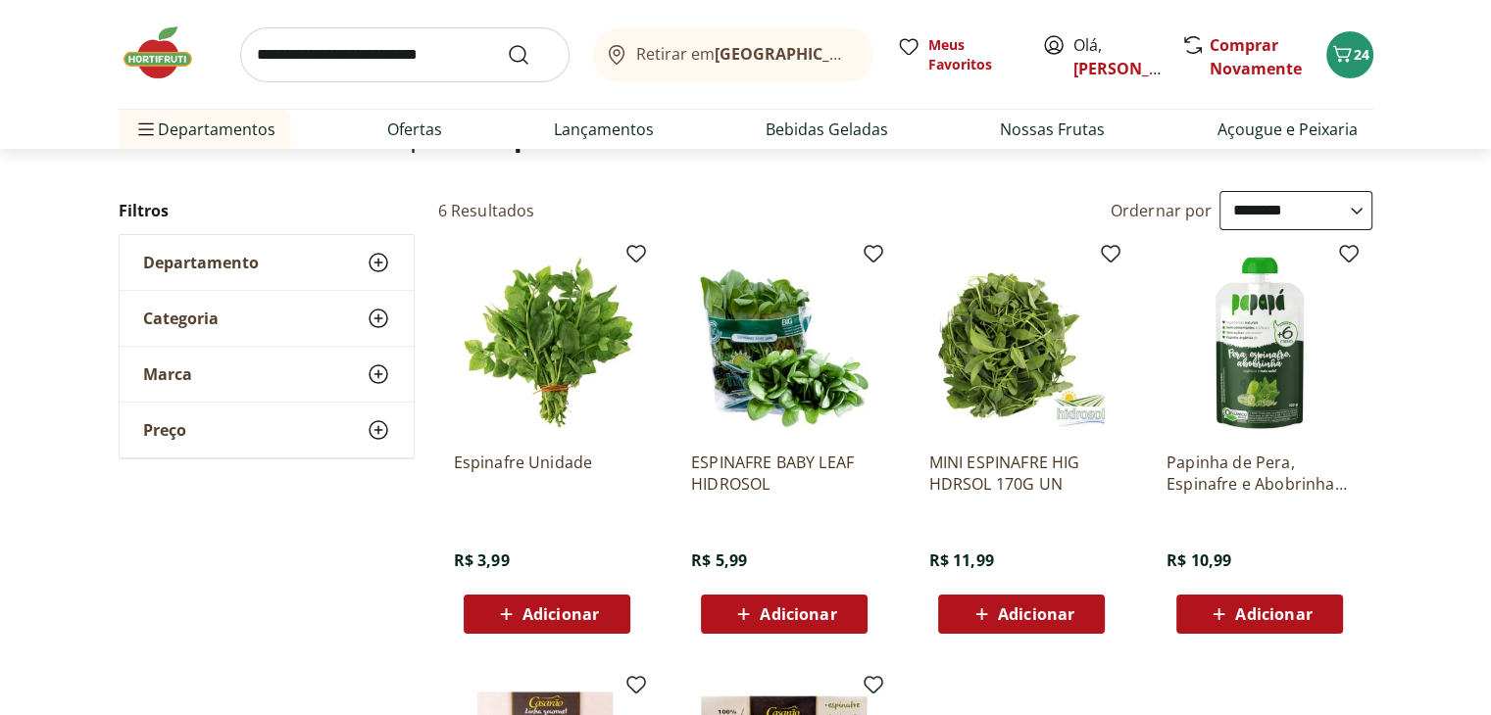
click at [576, 613] on span "Adicionar" at bounding box center [560, 615] width 76 height 16
click at [289, 68] on input "search" at bounding box center [404, 54] width 329 height 55
type input "**********"
click button "Submit Search" at bounding box center [530, 55] width 47 height 24
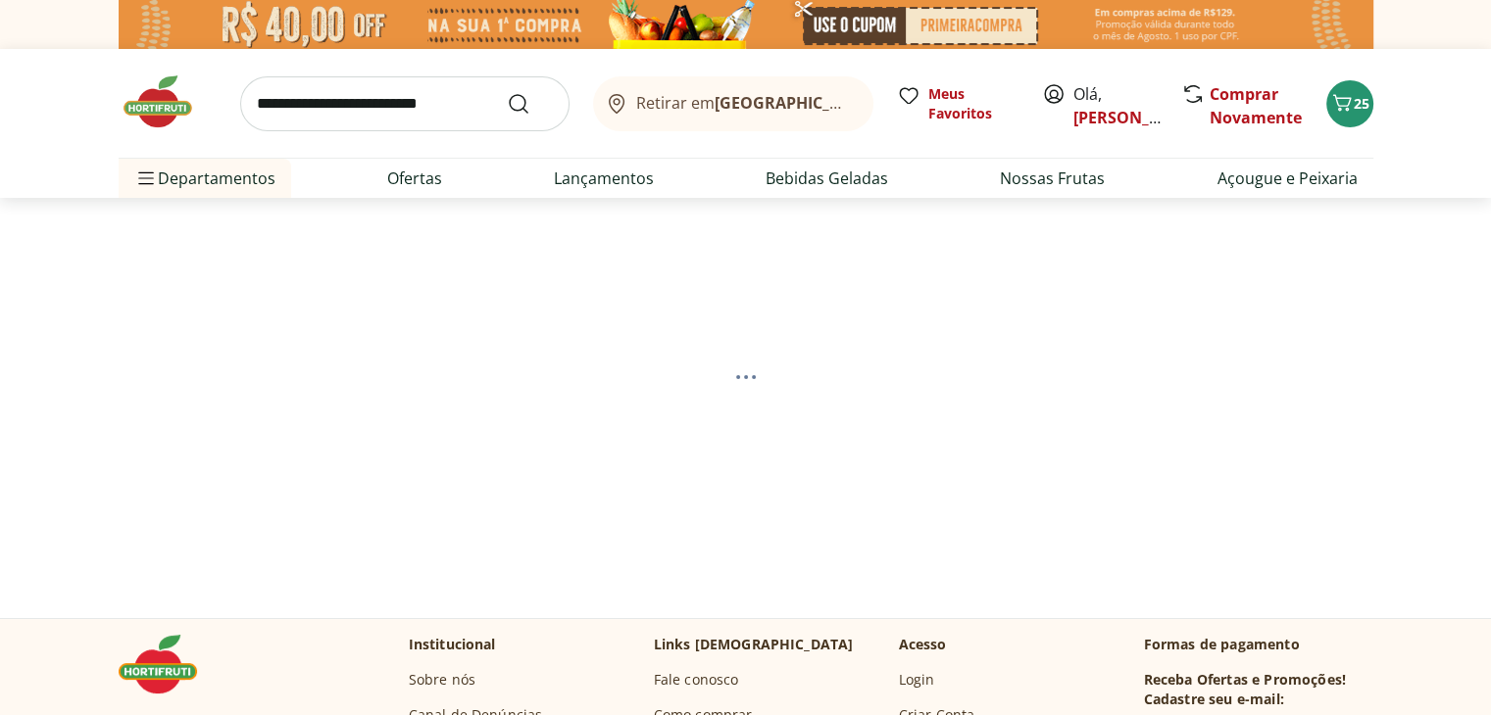
select select "**********"
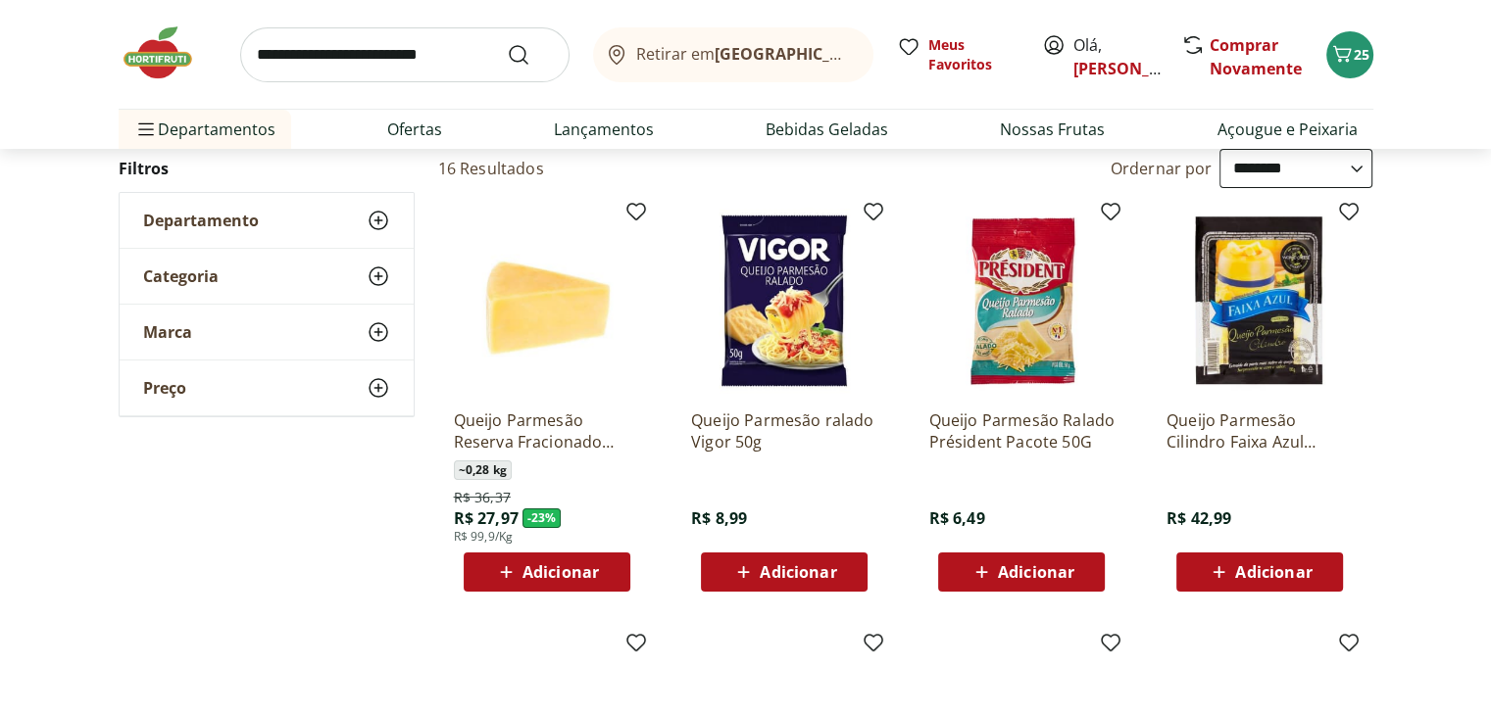
scroll to position [189, 0]
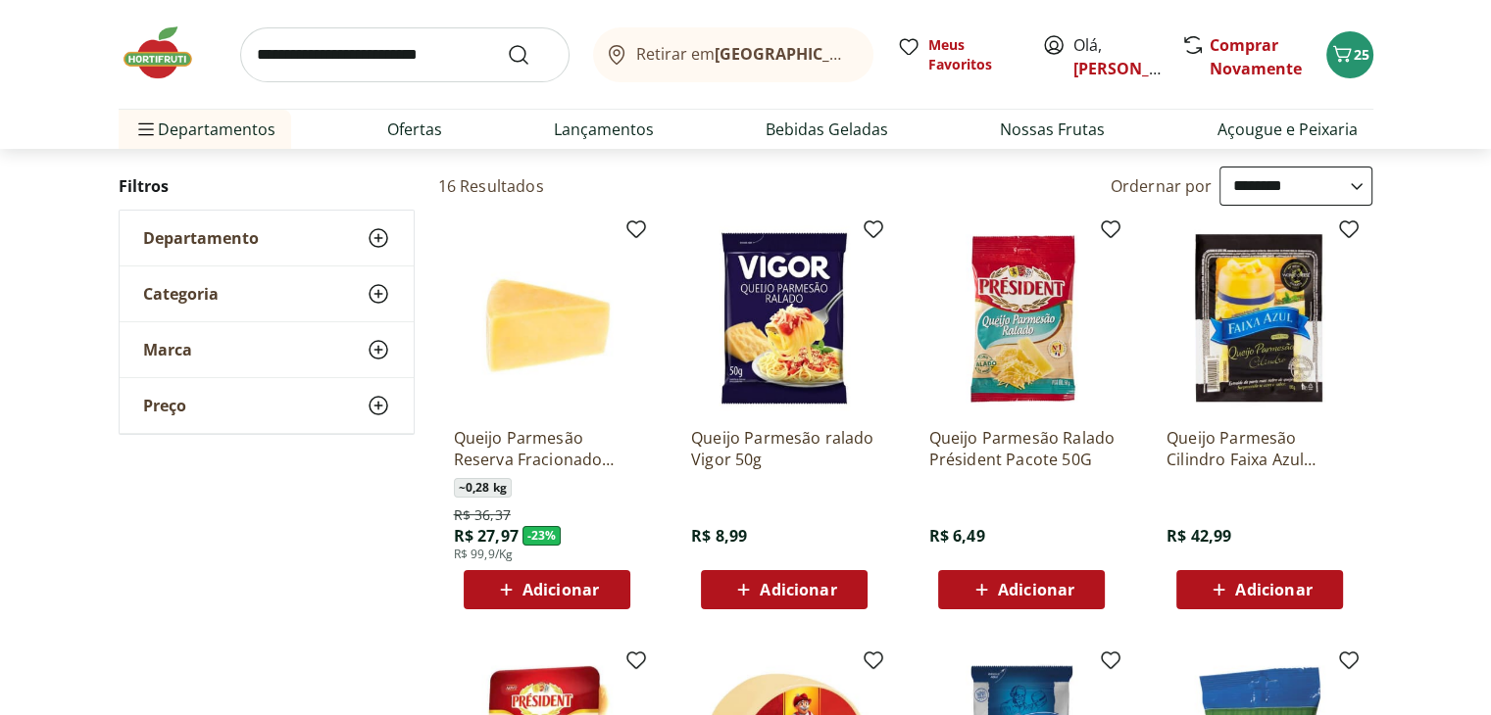
click at [1023, 590] on span "Adicionar" at bounding box center [1036, 590] width 76 height 16
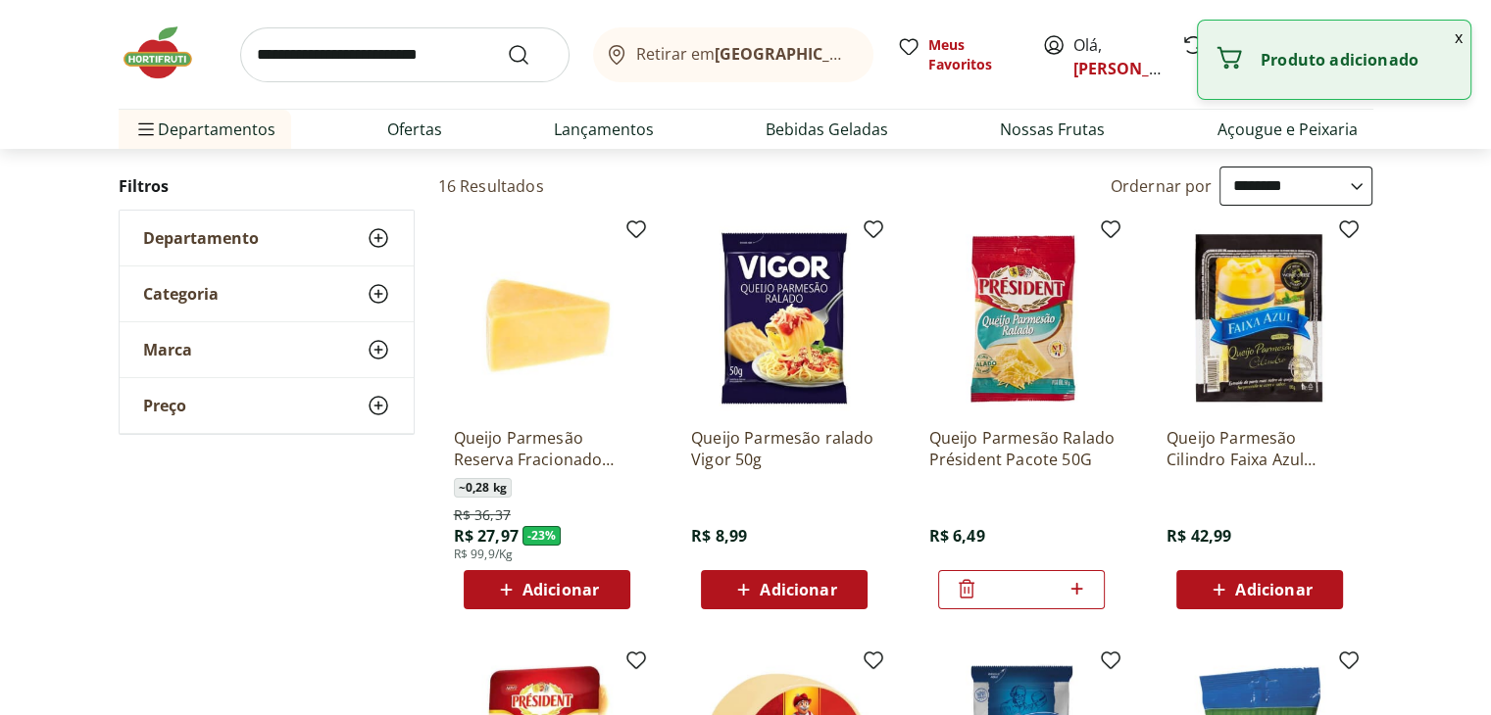
click at [1081, 589] on icon at bounding box center [1076, 589] width 25 height 24
type input "*"
click at [426, 44] on input "search" at bounding box center [404, 54] width 329 height 55
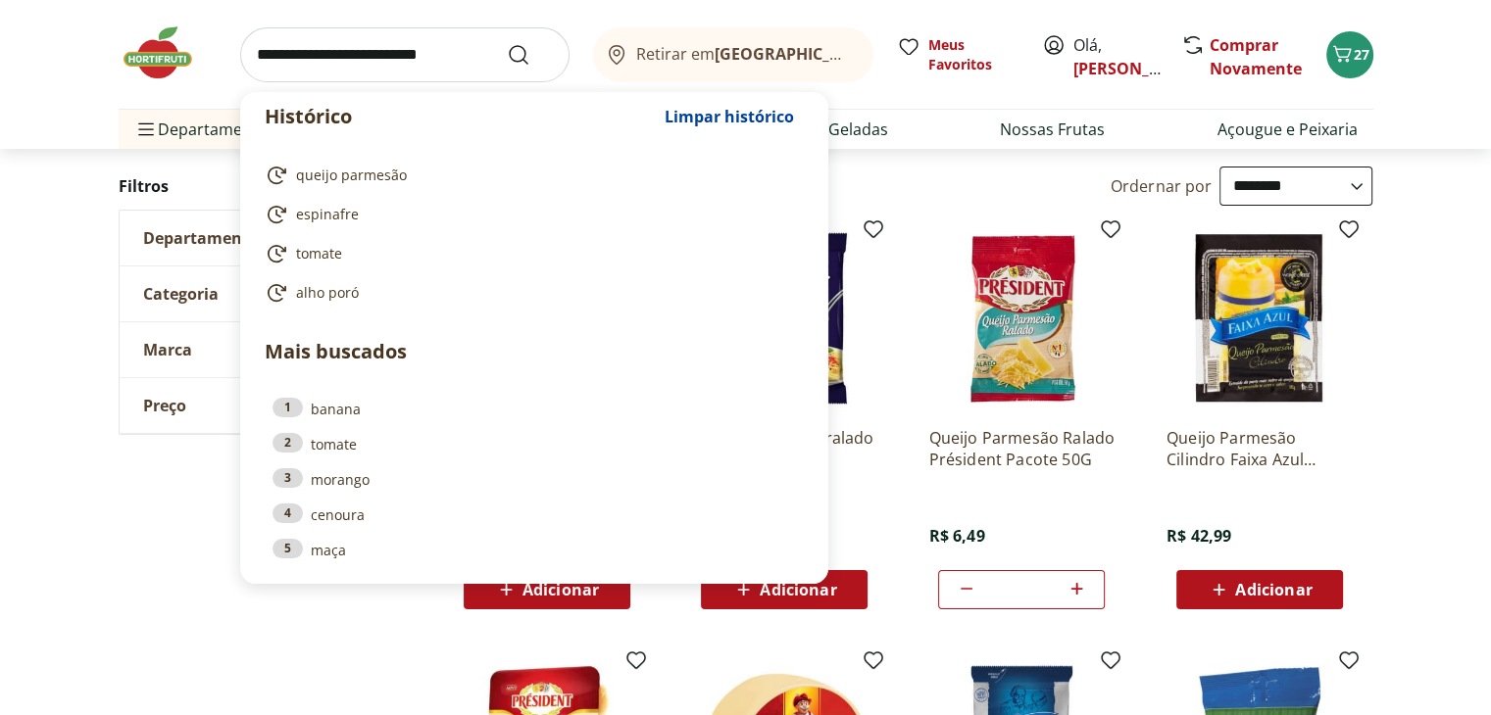
click at [341, 69] on input "search" at bounding box center [404, 54] width 329 height 55
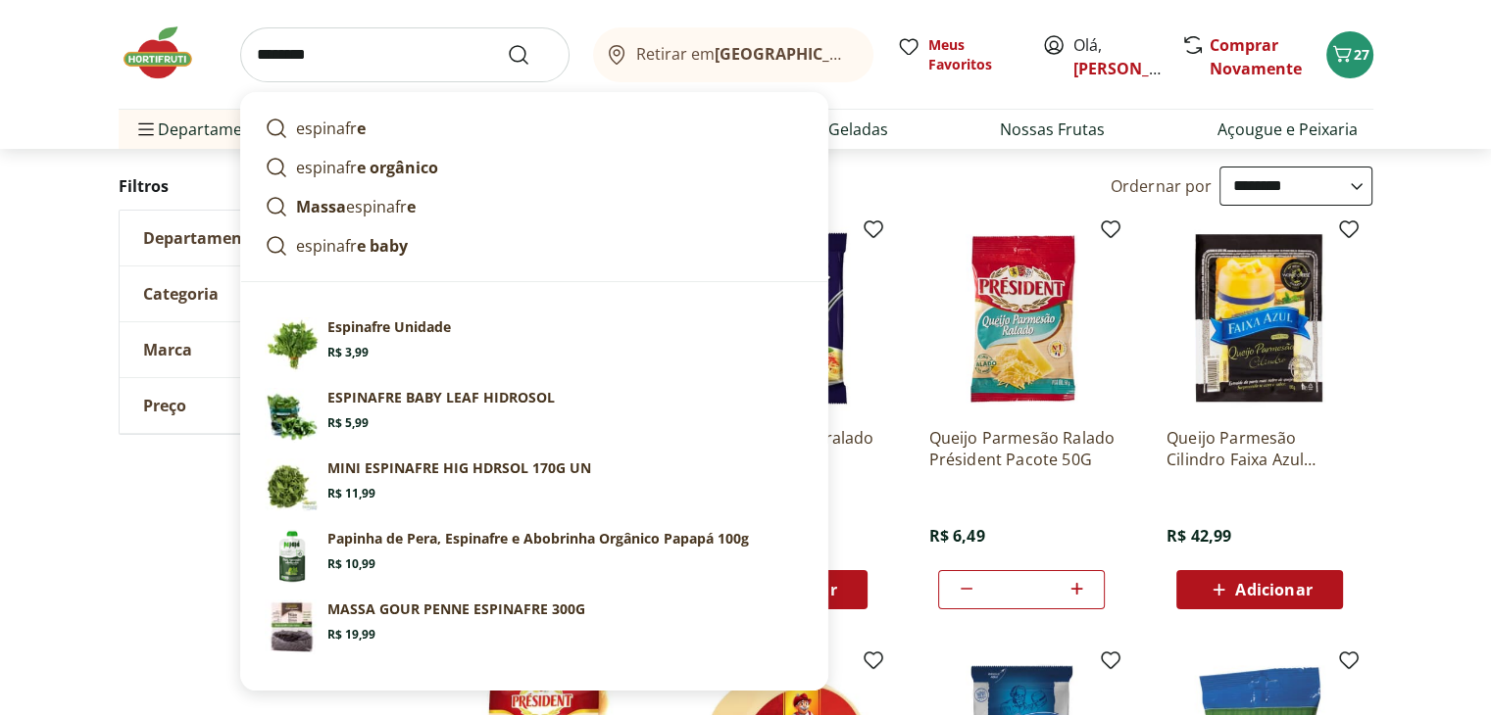
type input "*********"
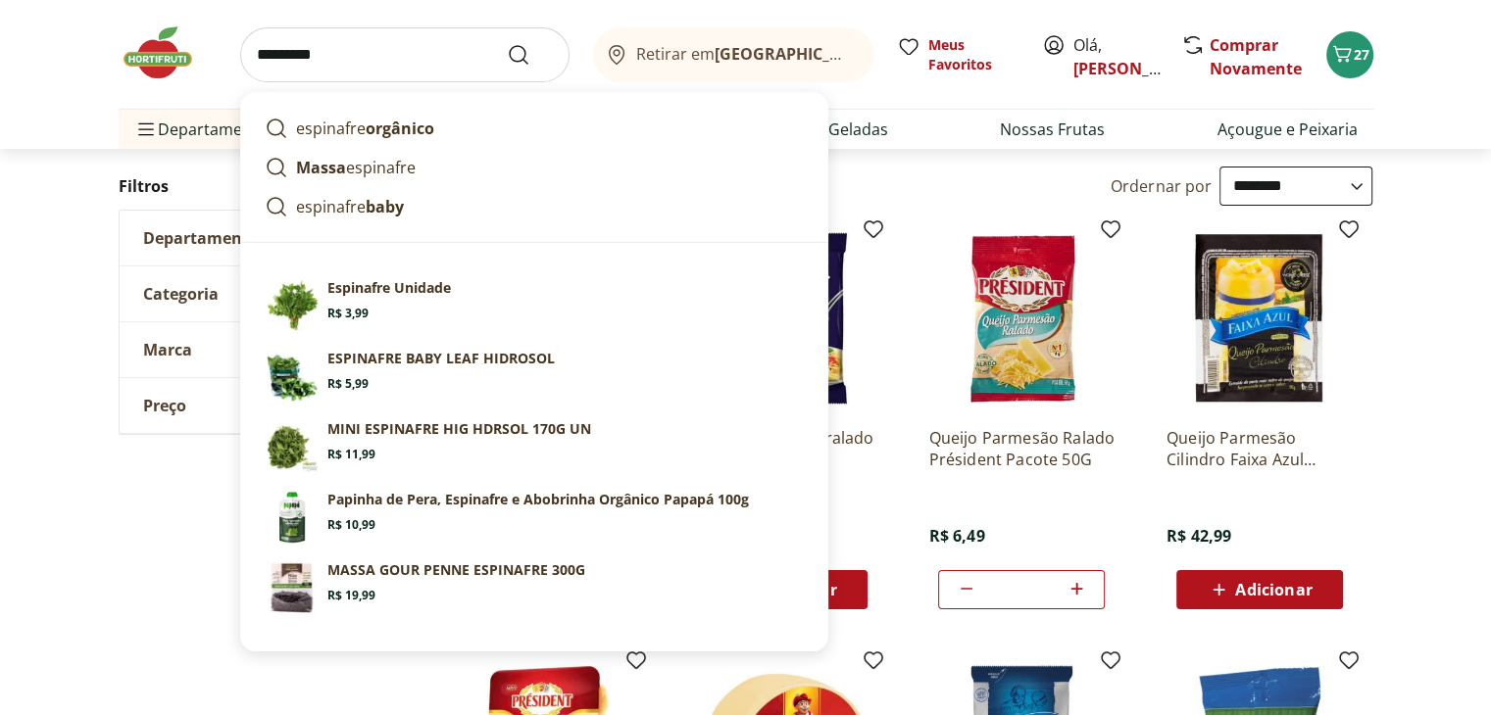
click button "Submit Search" at bounding box center [530, 55] width 47 height 24
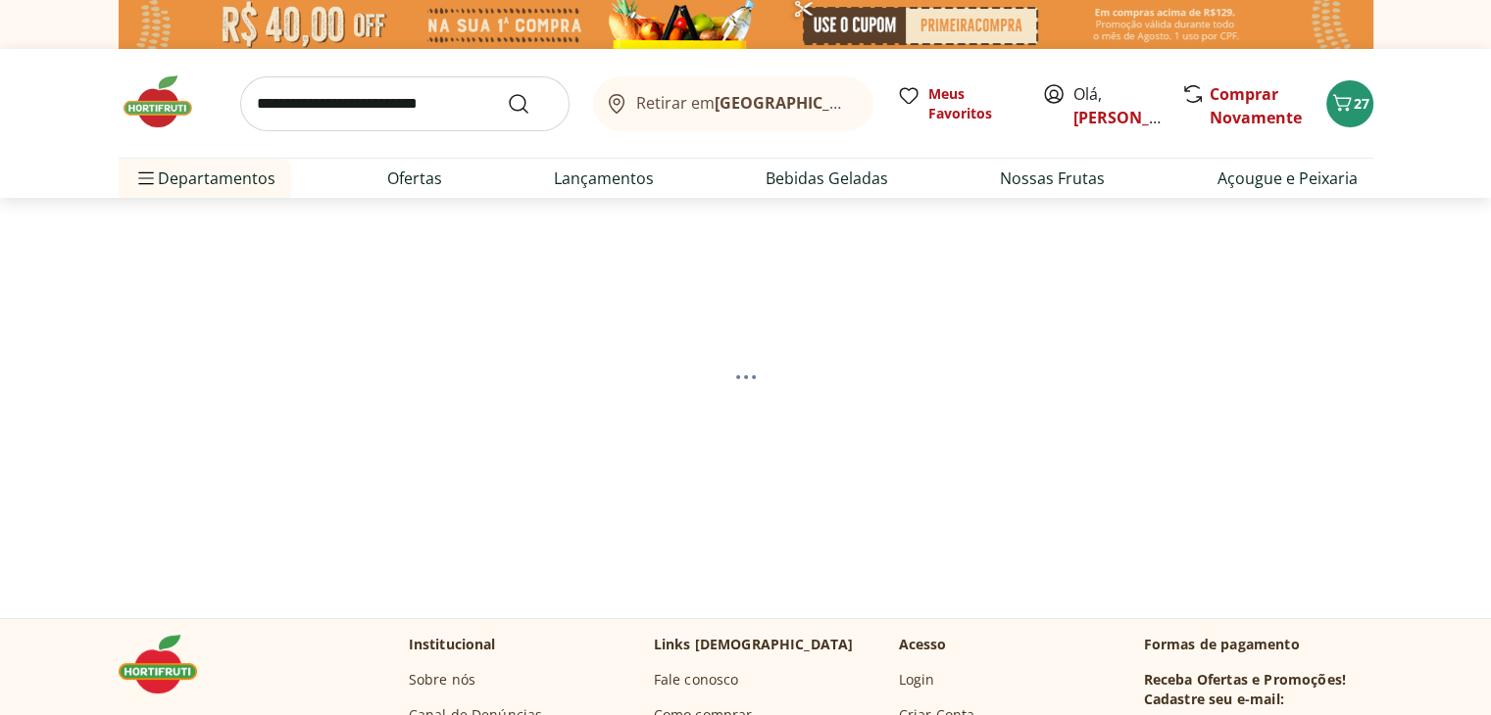
select select "**********"
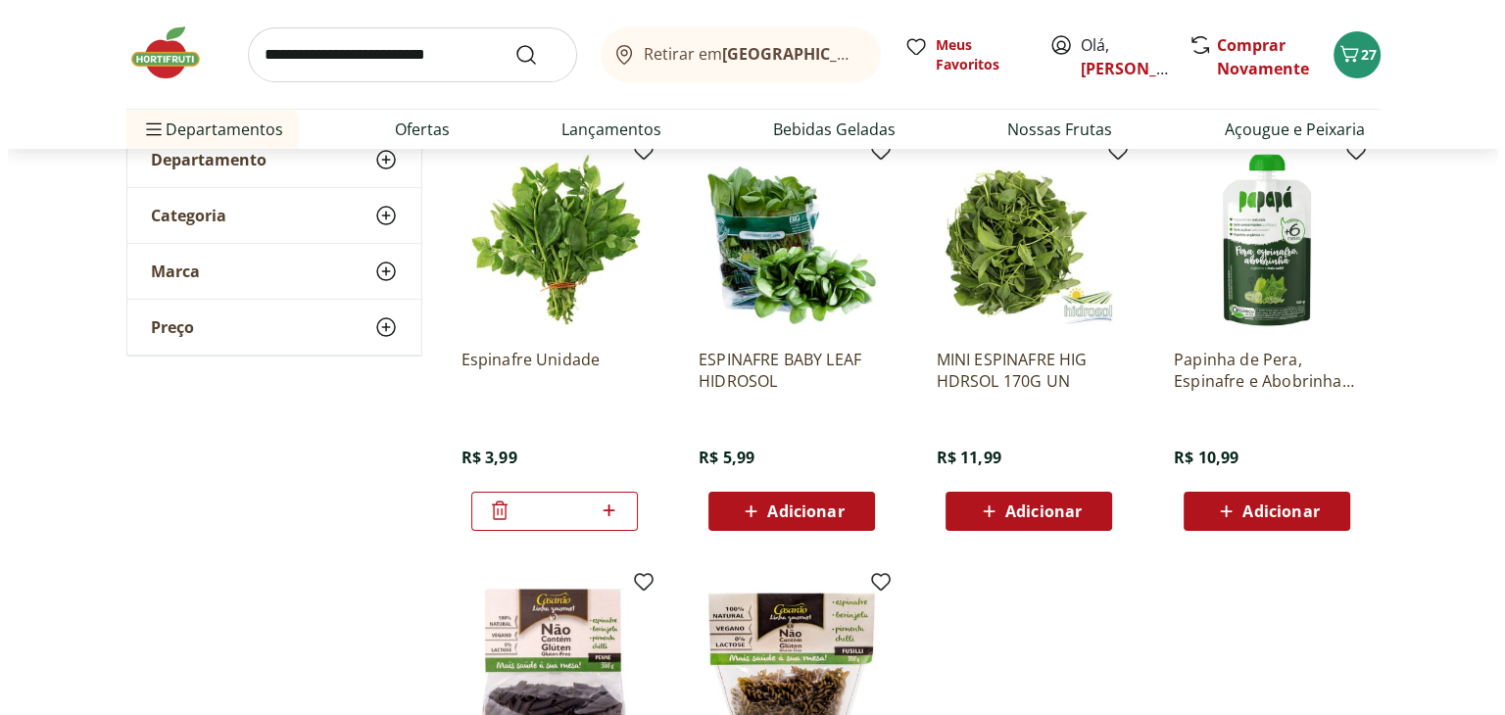
scroll to position [288, 0]
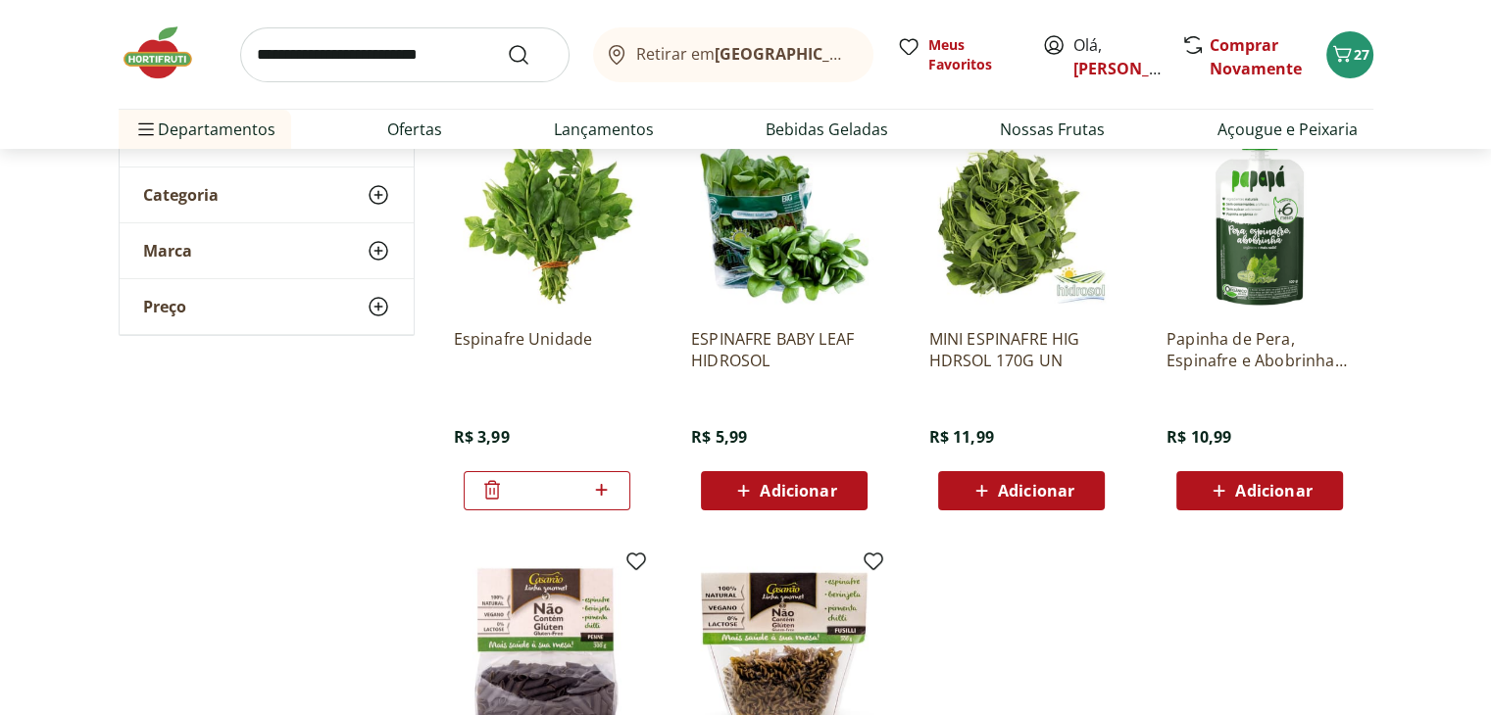
click at [608, 488] on icon at bounding box center [601, 490] width 25 height 24
type input "*"
click at [1341, 64] on icon "Carrinho" at bounding box center [1342, 54] width 24 height 24
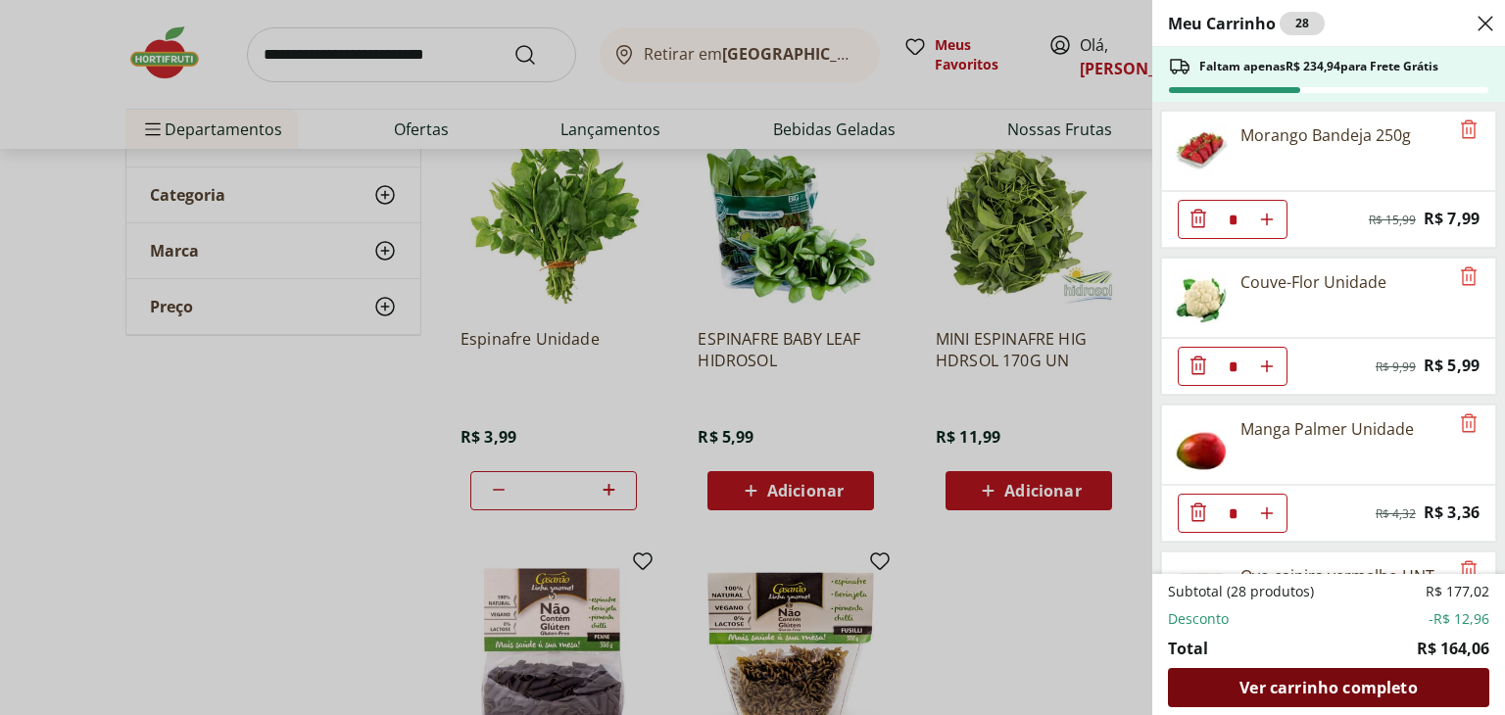
click at [1337, 691] on span "Ver carrinho completo" at bounding box center [1328, 688] width 177 height 16
